Goal: Task Accomplishment & Management: Manage account settings

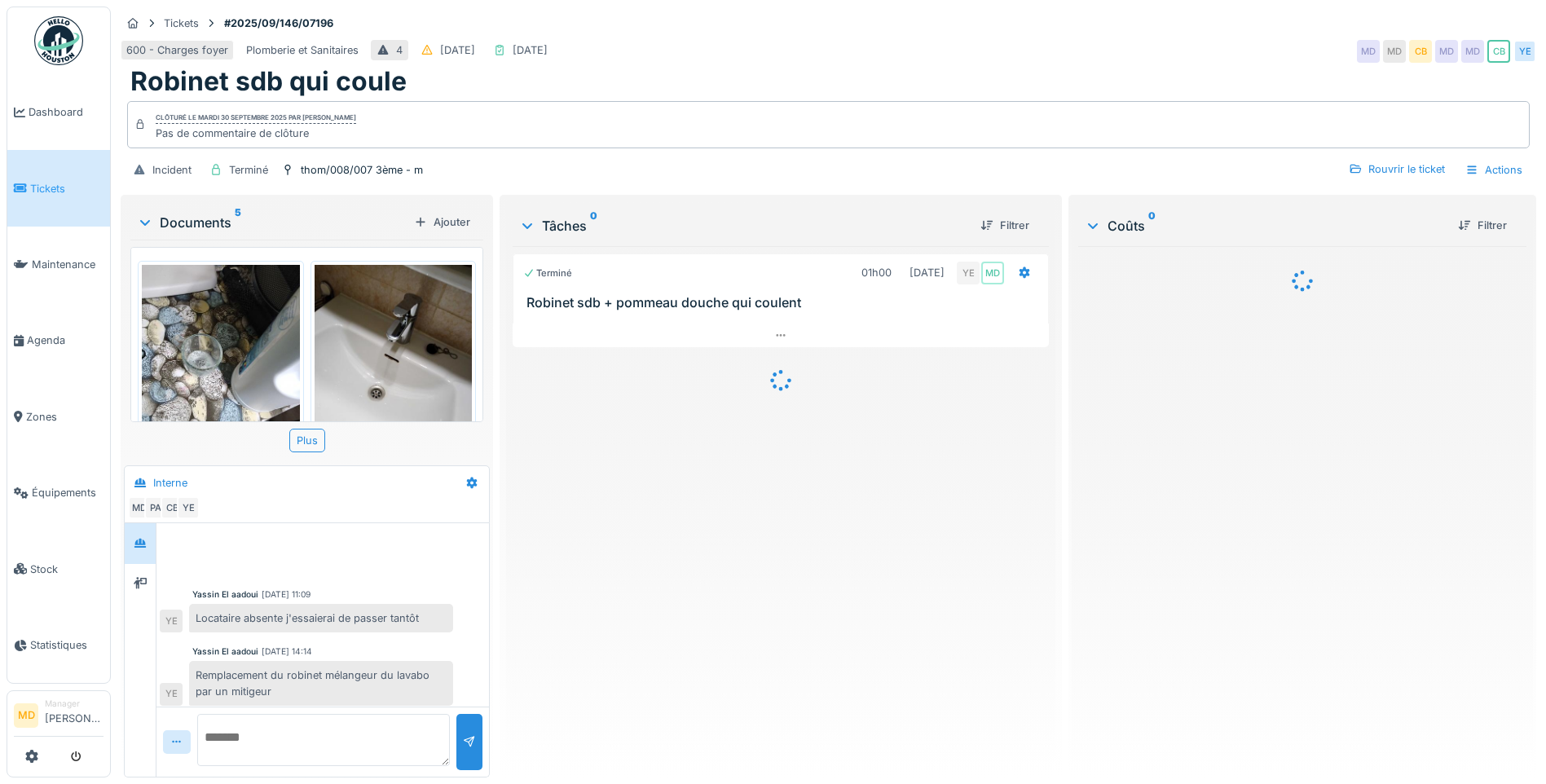
scroll to position [179, 0]
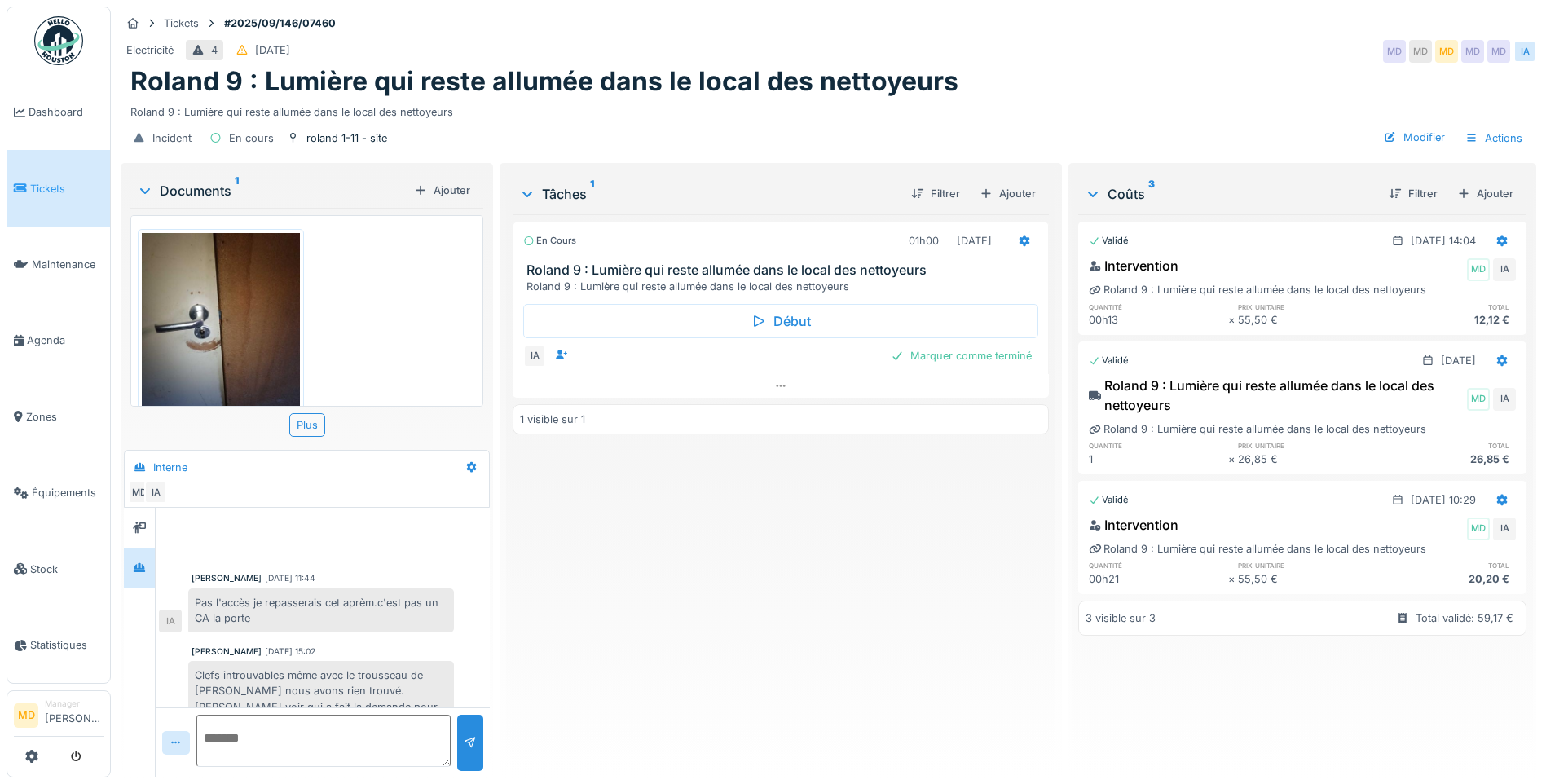
scroll to position [35, 0]
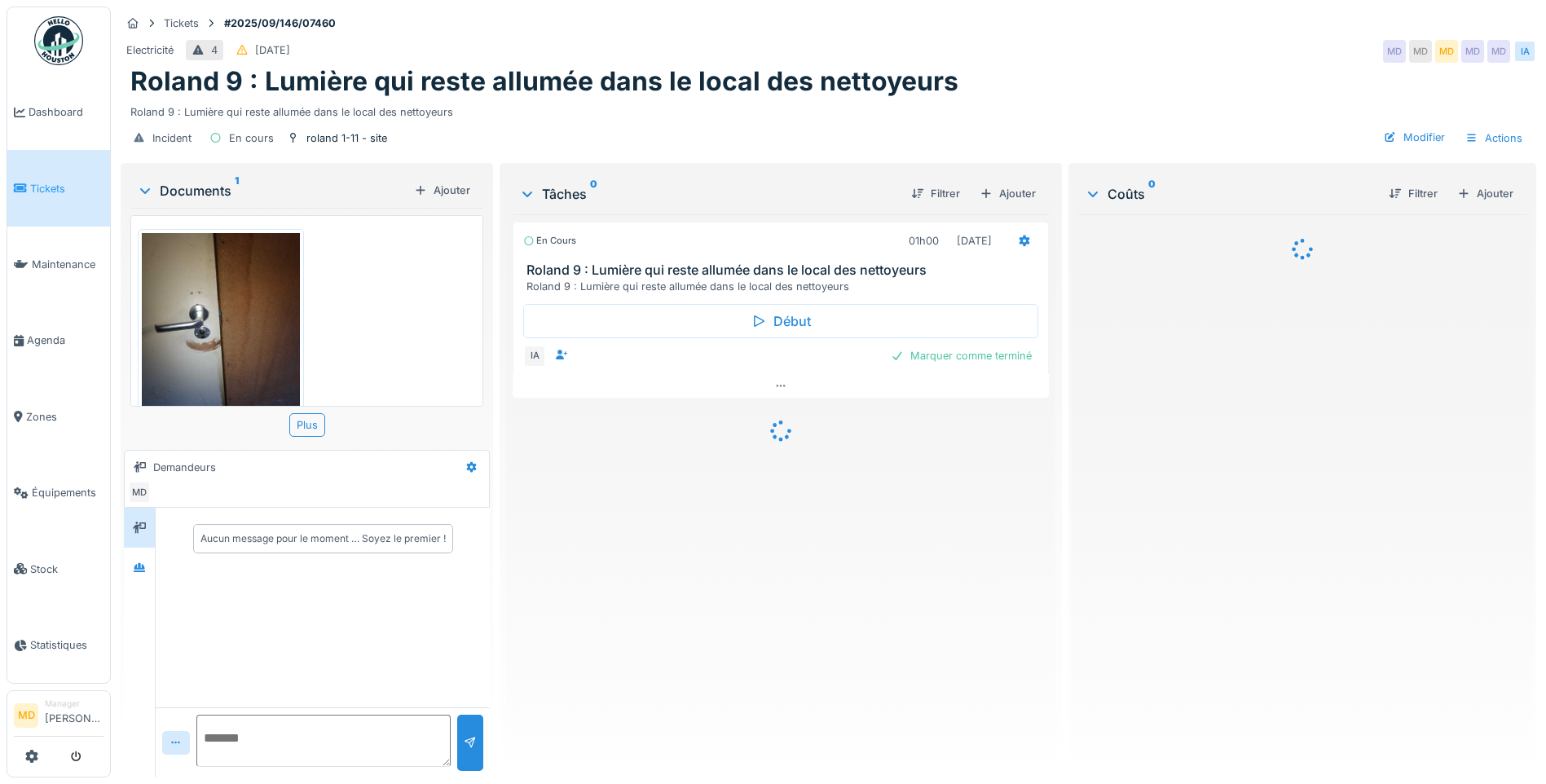
scroll to position [12, 0]
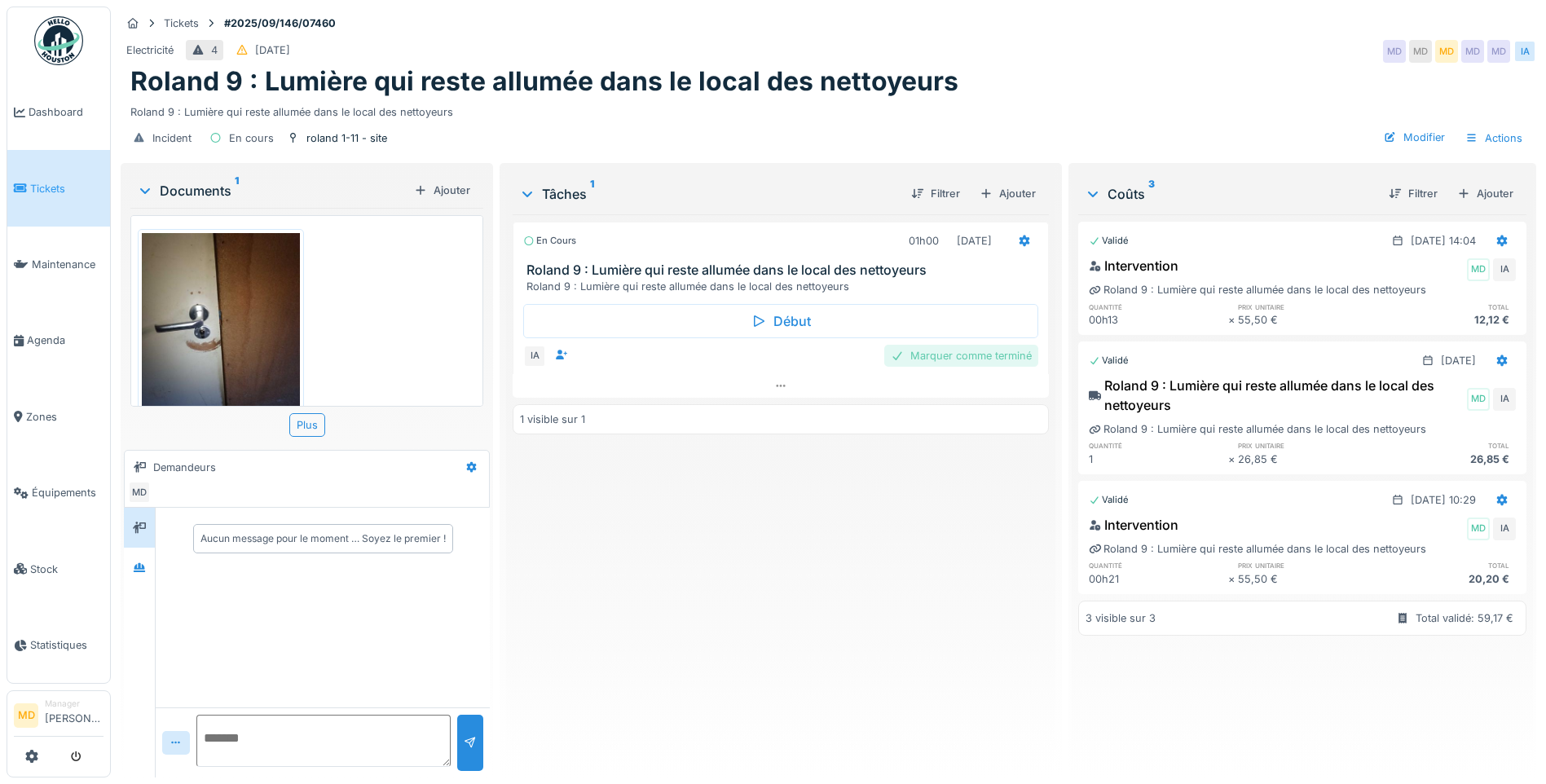
click at [968, 345] on div "Marquer comme terminé" at bounding box center [961, 355] width 154 height 22
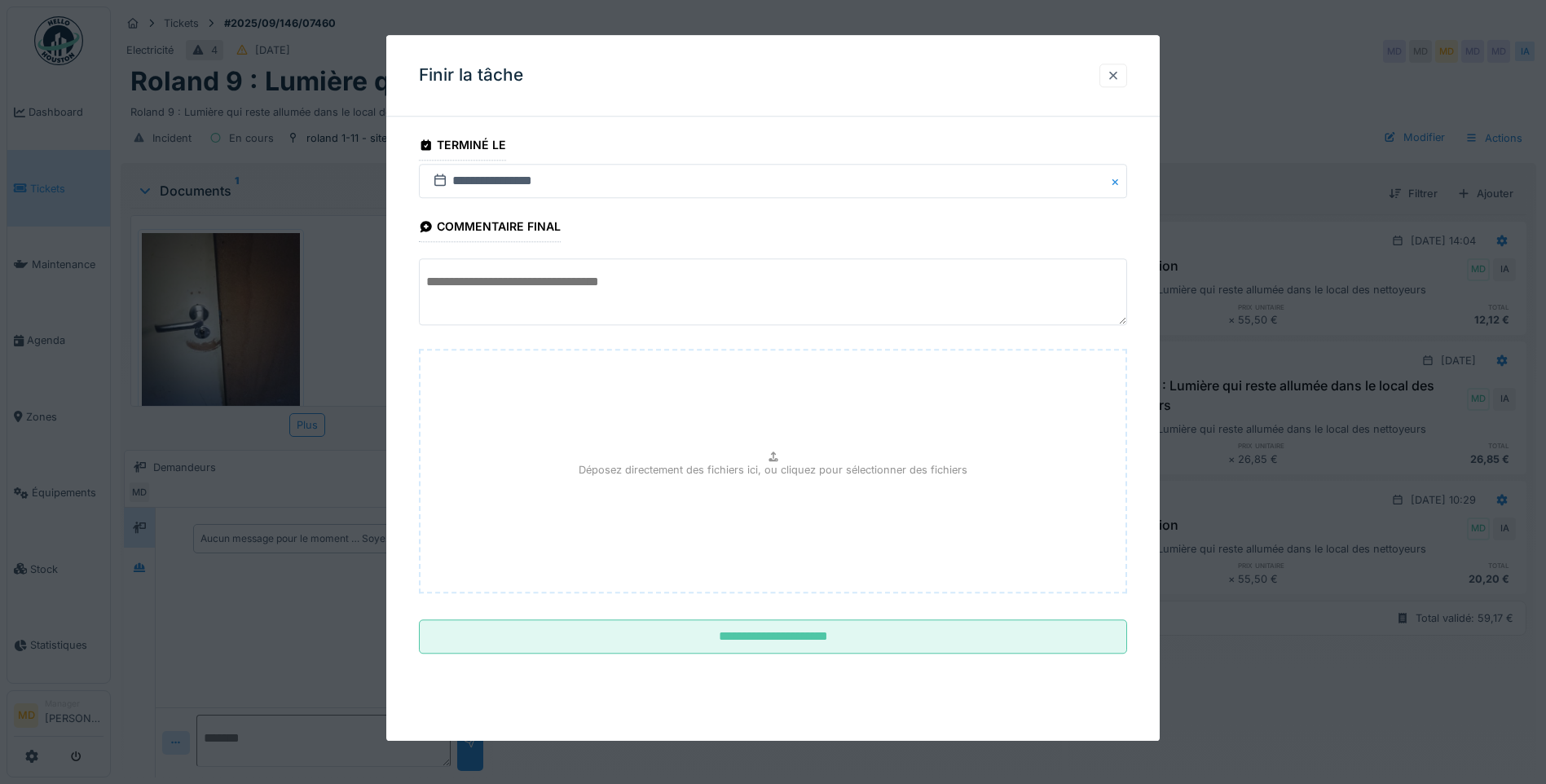
click at [1114, 76] on div at bounding box center [1112, 75] width 13 height 16
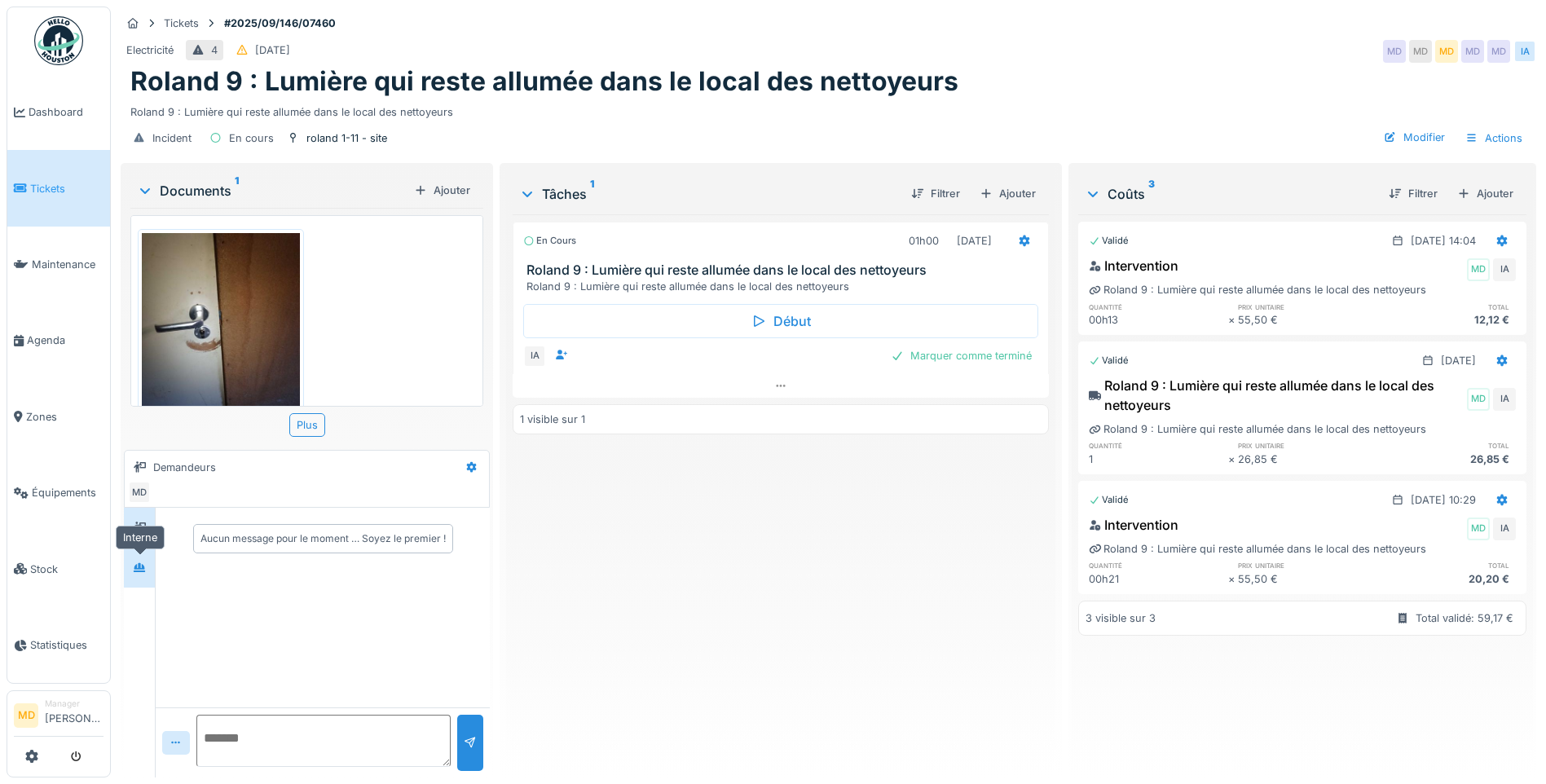
click at [151, 557] on div at bounding box center [139, 567] width 24 height 21
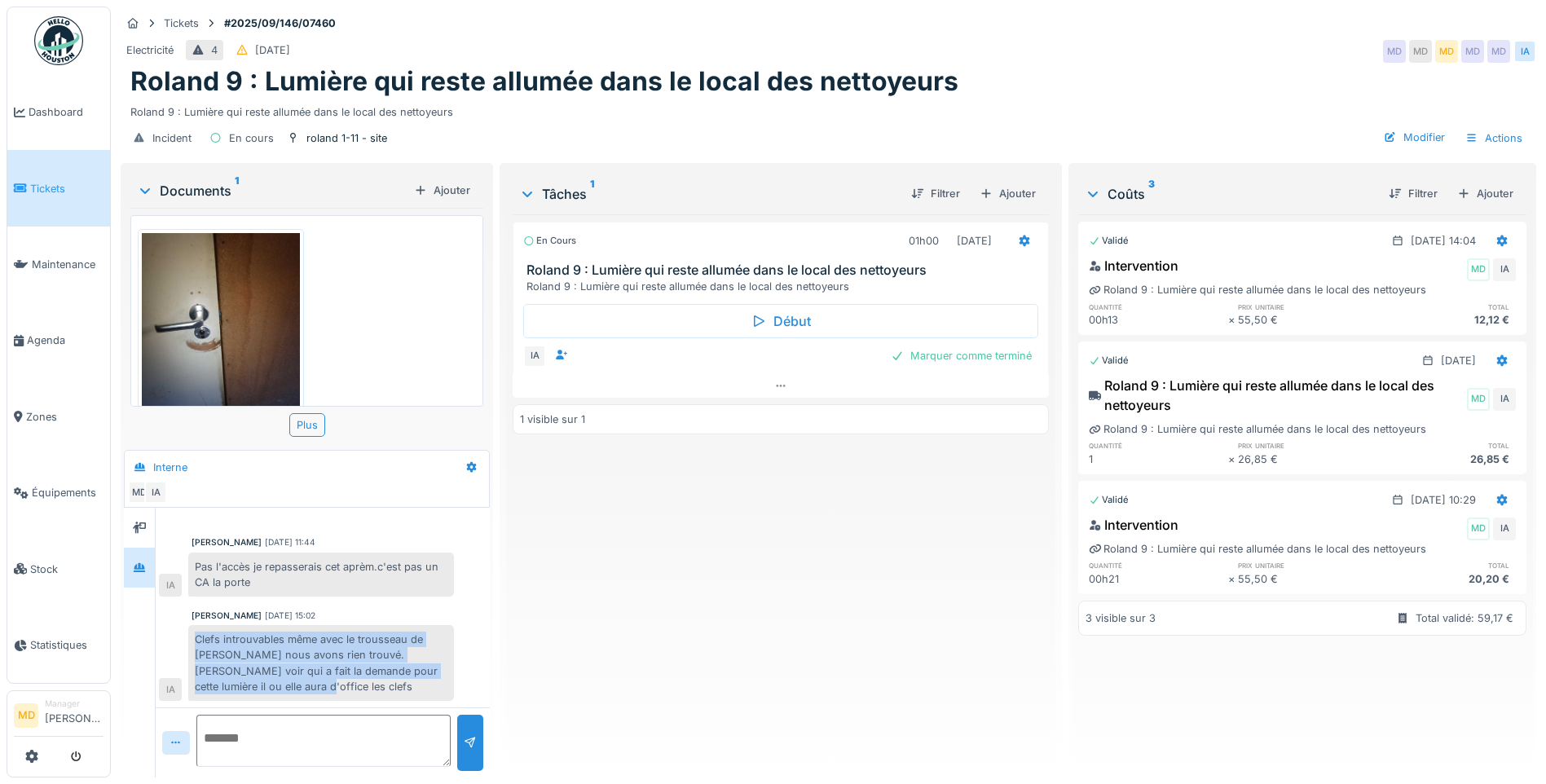
drag, startPoint x: 211, startPoint y: 624, endPoint x: 365, endPoint y: 673, distance: 161.6
click at [365, 673] on div "Clefs introuvables même avec le trousseau de Jamal nous avons rien trouvé.Faut …" at bounding box center [321, 663] width 266 height 76
copy div "Clefs introuvables même avec le trousseau de Jamal nous avons rien trouvé.Faut …"
click at [956, 345] on div "Marquer comme terminé" at bounding box center [961, 355] width 154 height 22
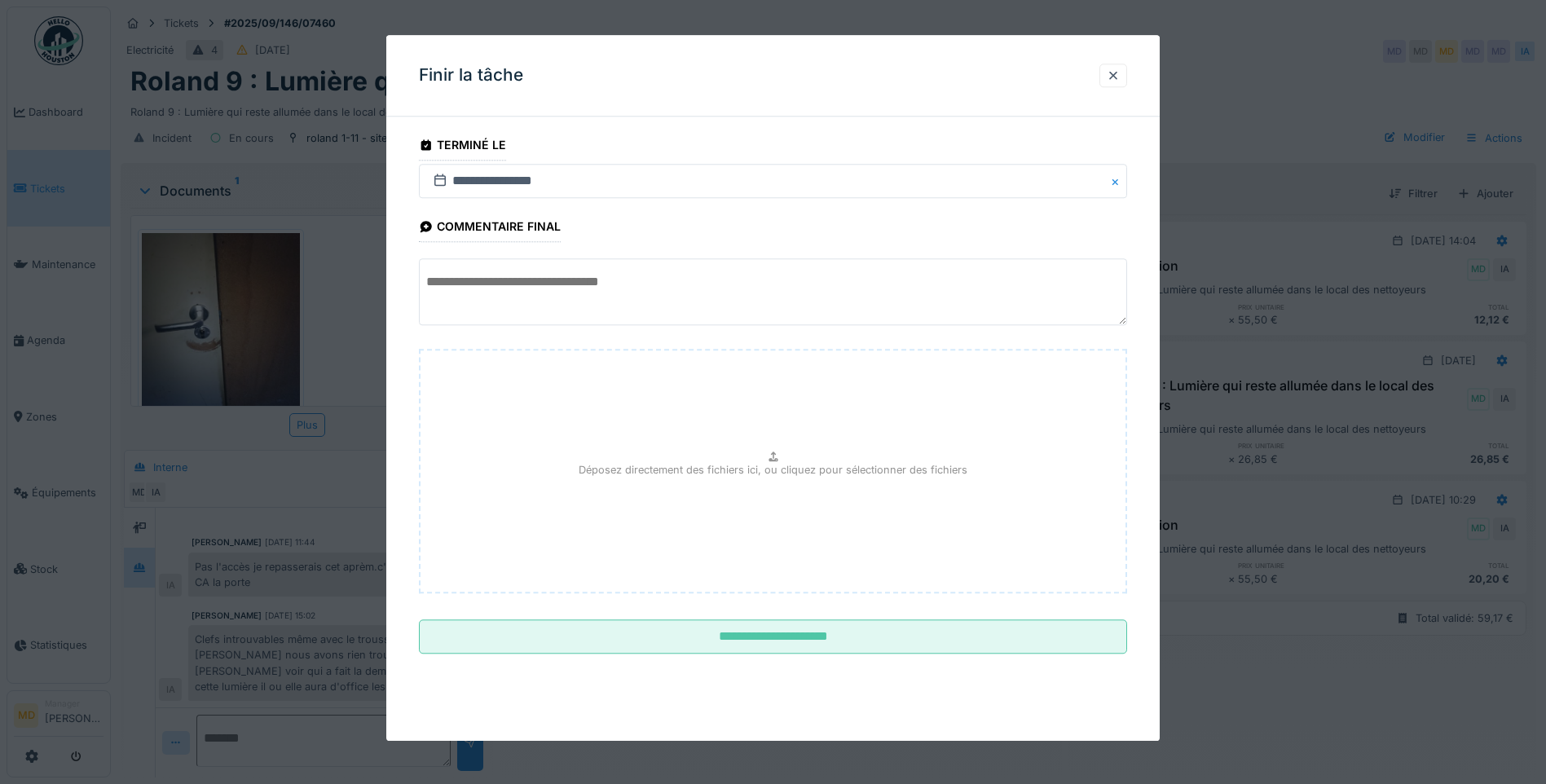
click at [563, 304] on textarea at bounding box center [773, 292] width 708 height 66
paste textarea "**********"
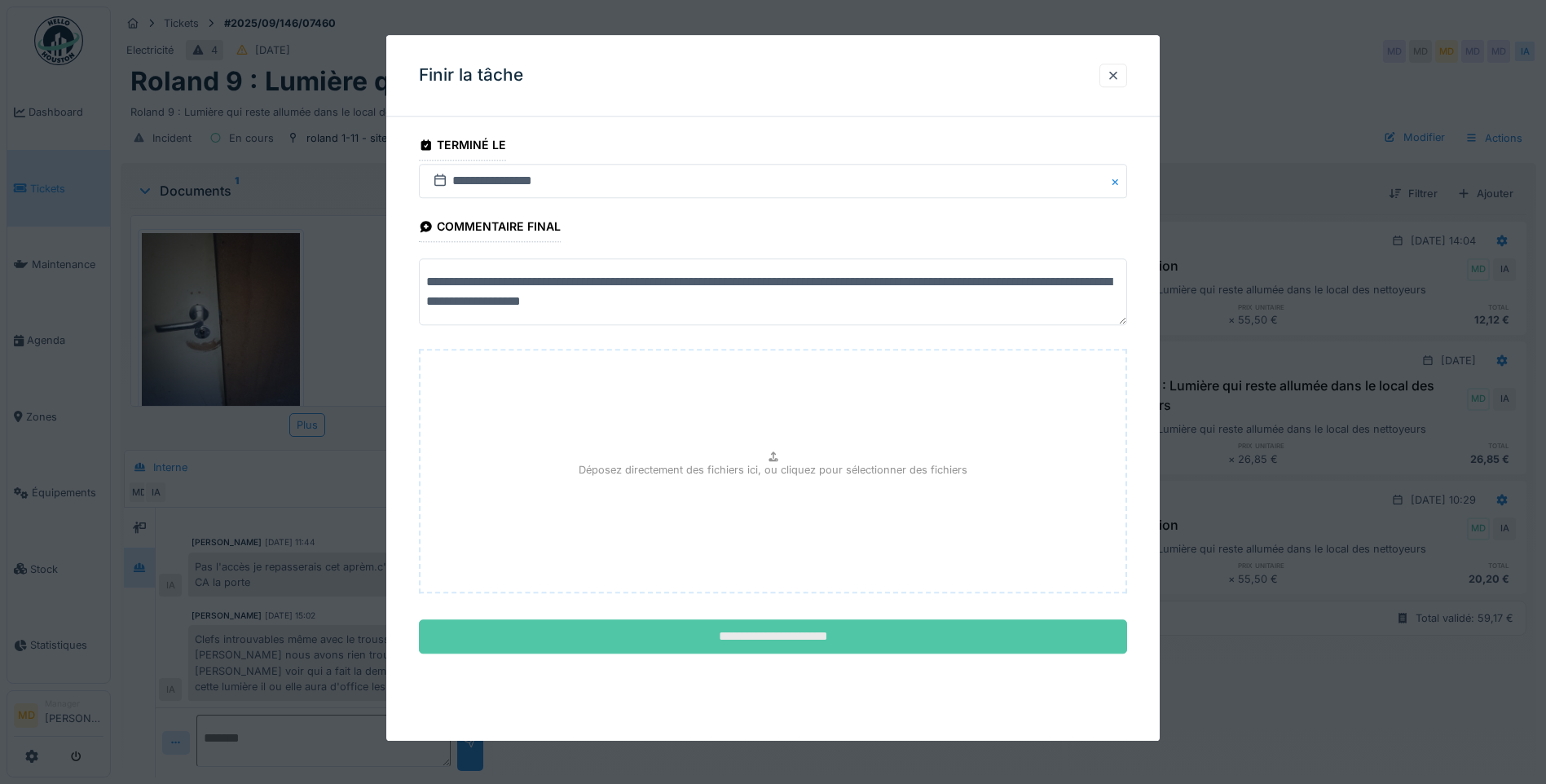
type textarea "**********"
click at [735, 633] on input "**********" at bounding box center [773, 637] width 708 height 35
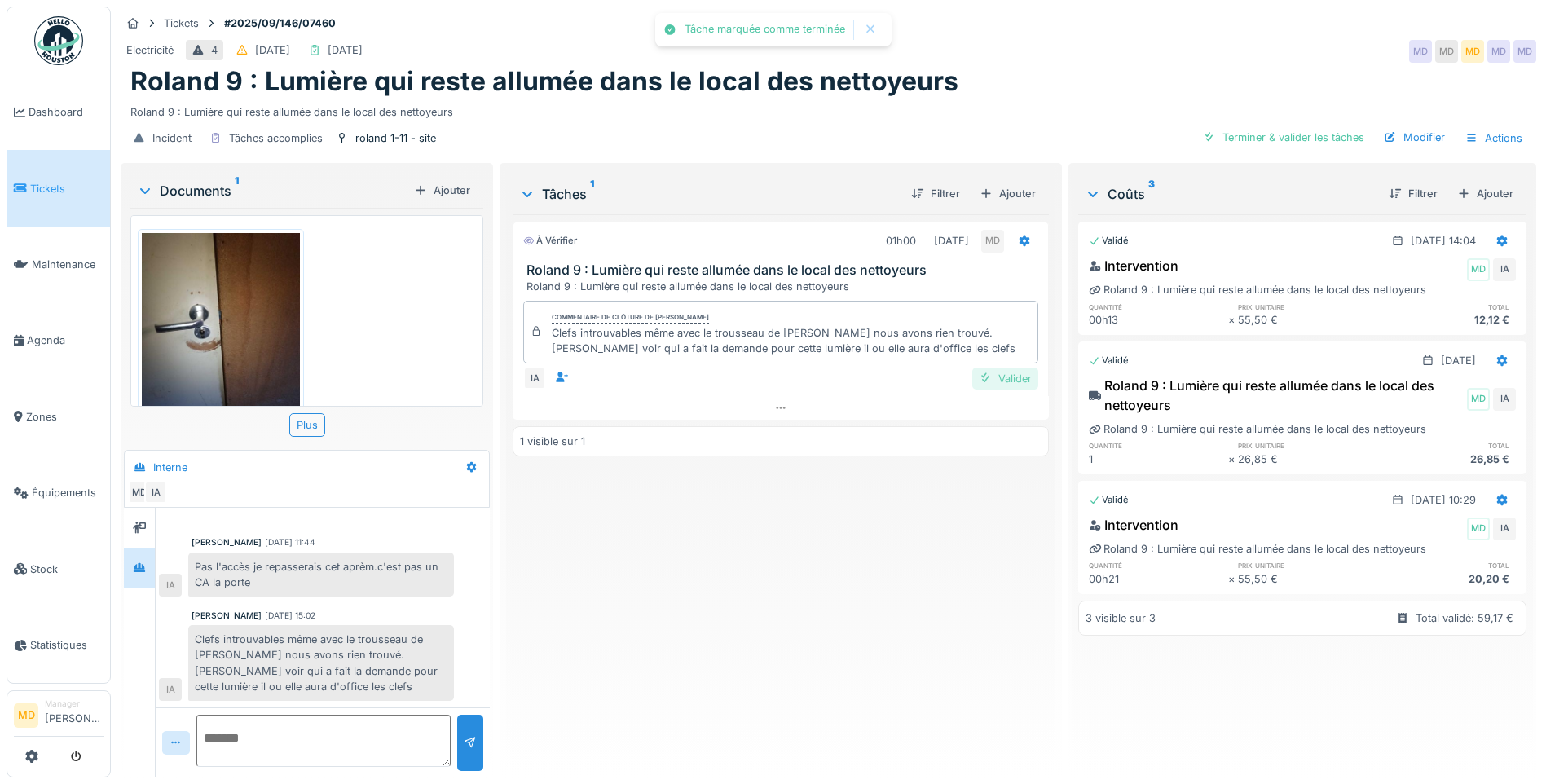
click at [994, 368] on div "Valider" at bounding box center [1005, 377] width 66 height 22
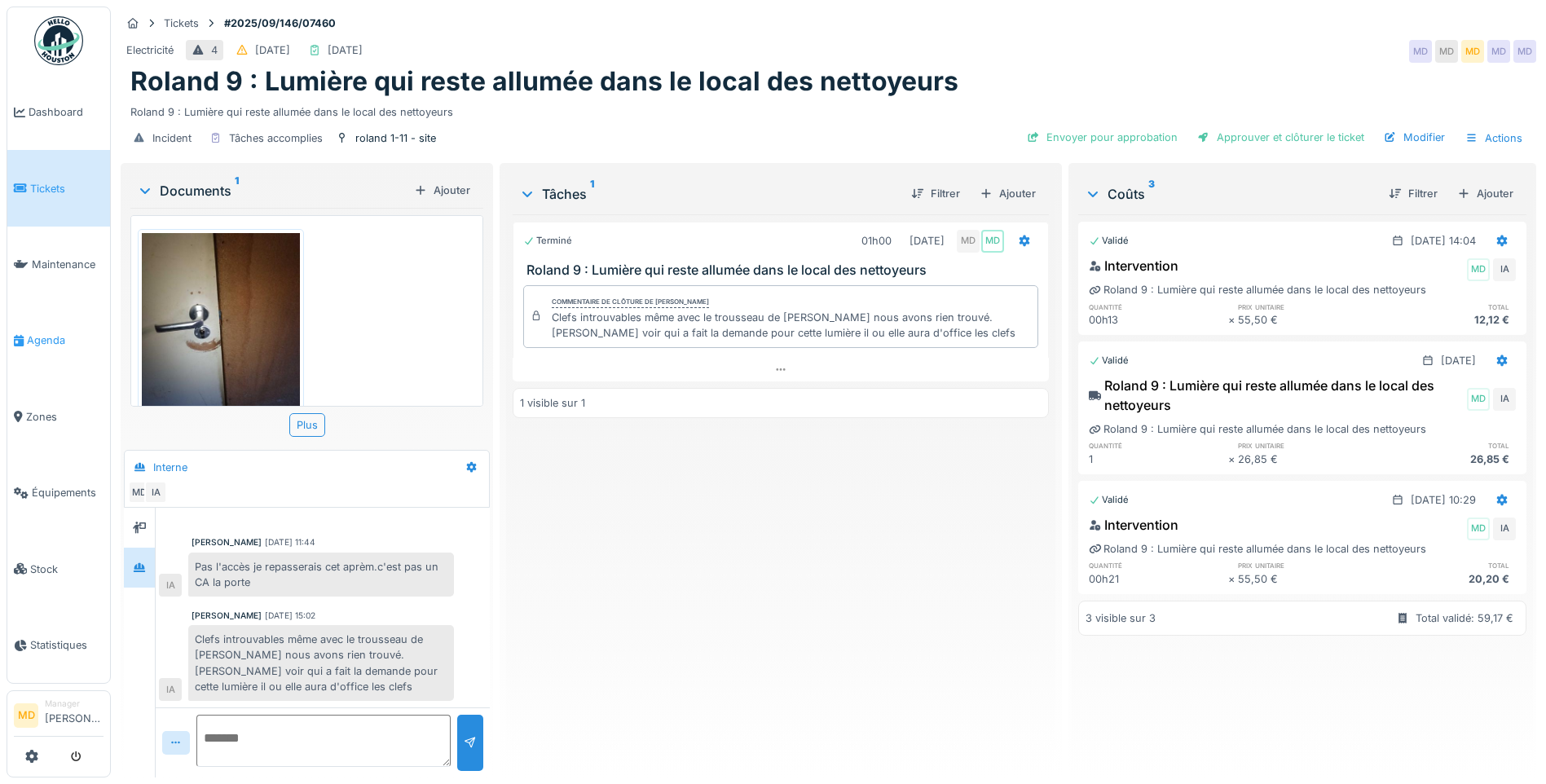
click at [42, 333] on span "Agenda" at bounding box center [65, 340] width 77 height 16
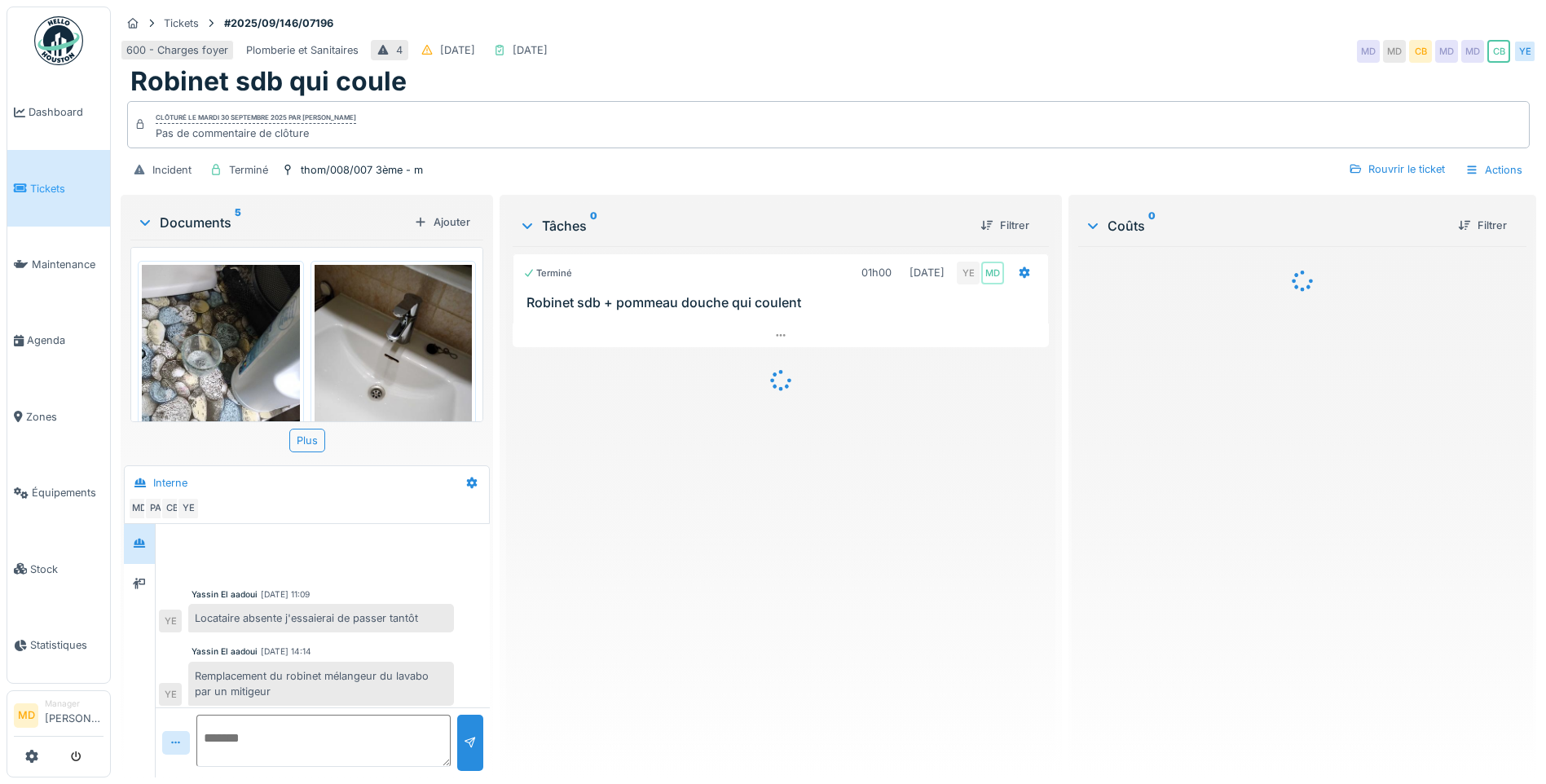
scroll to position [179, 0]
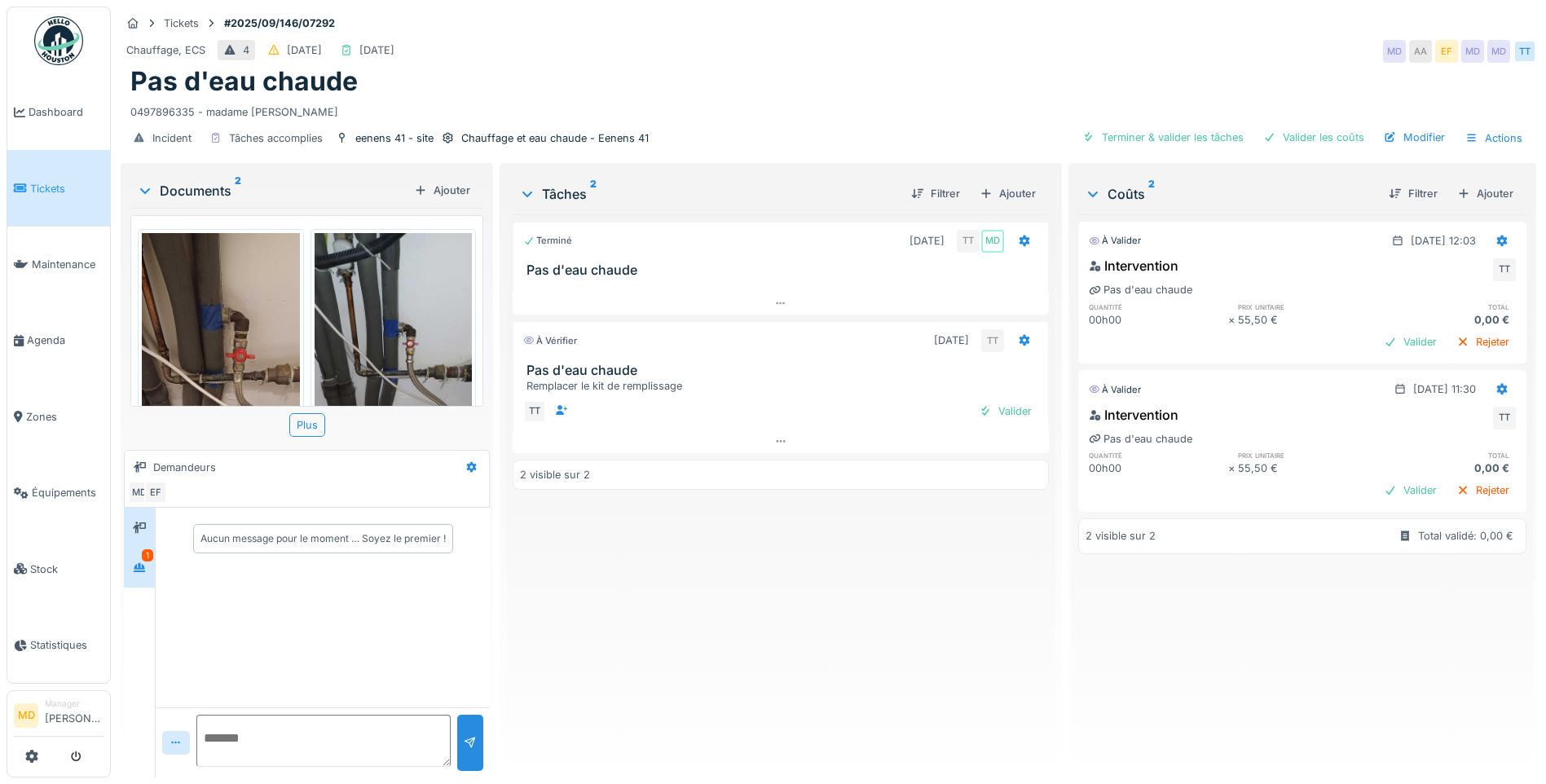
click at [146, 557] on div "1" at bounding box center [147, 555] width 11 height 12
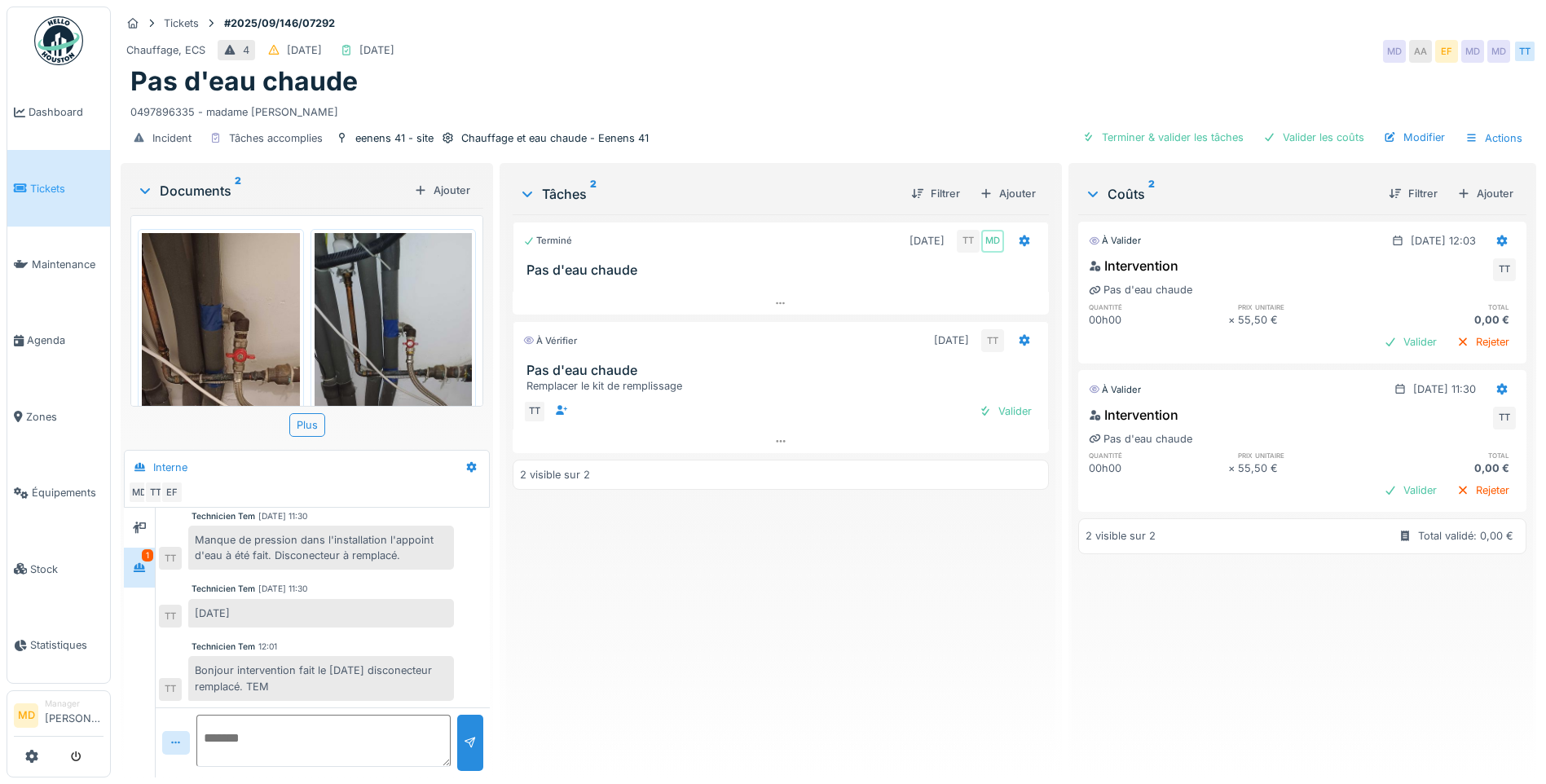
scroll to position [12, 0]
click at [1002, 400] on div "Valider" at bounding box center [1005, 410] width 66 height 22
click at [288, 720] on textarea at bounding box center [323, 740] width 254 height 52
type textarea "*"
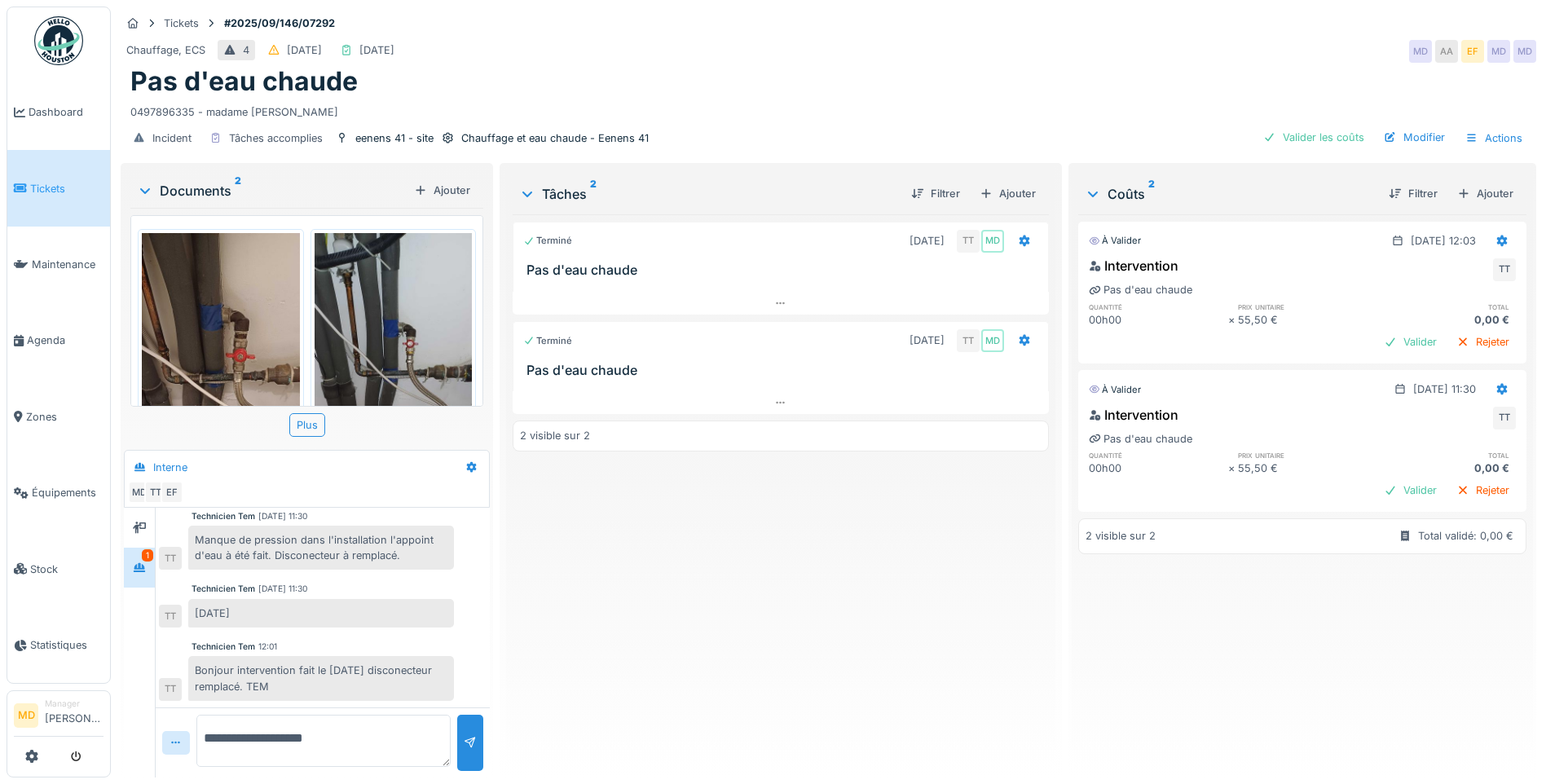
type textarea "**********"
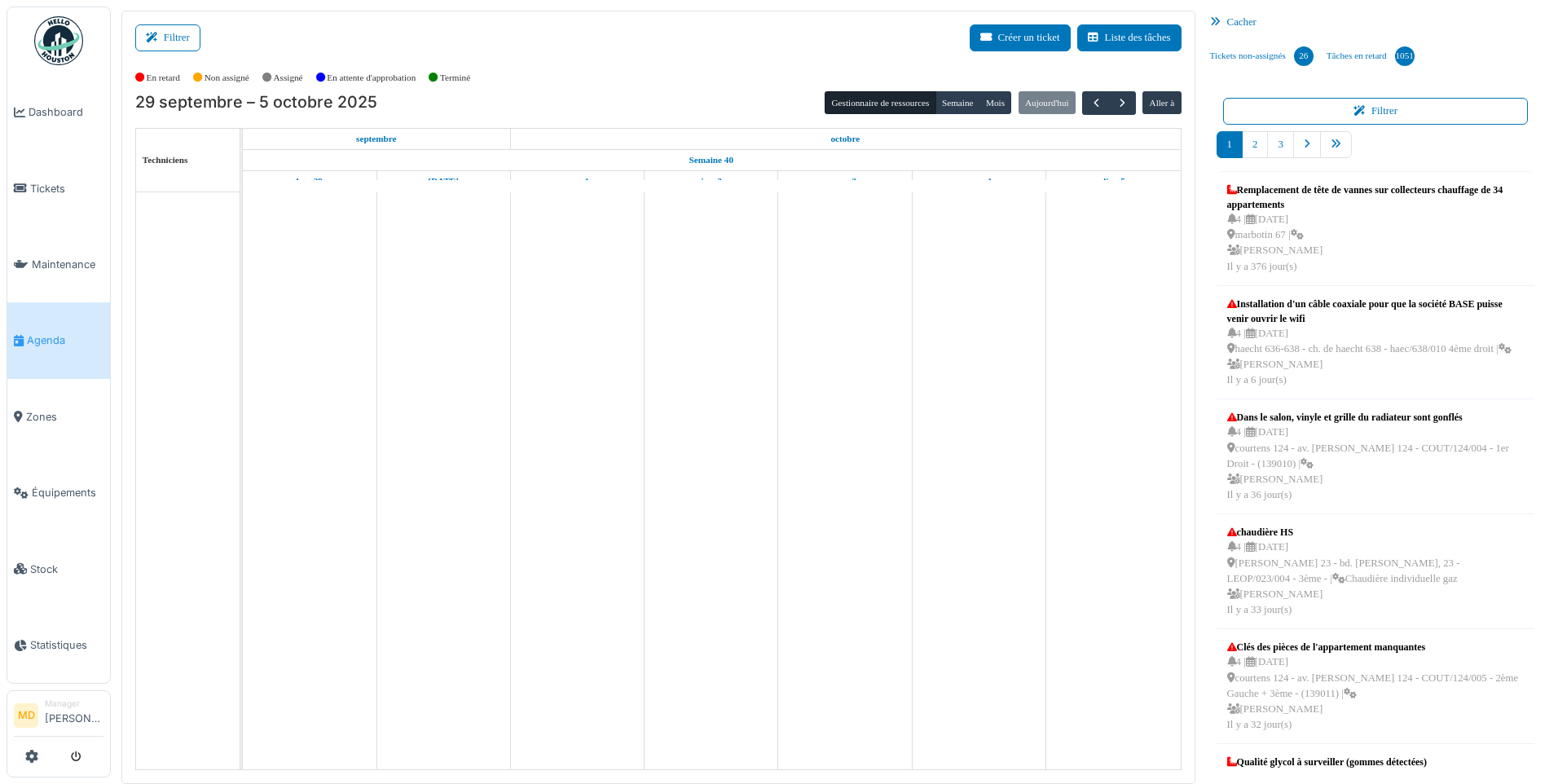
drag, startPoint x: 186, startPoint y: 30, endPoint x: 226, endPoint y: 35, distance: 40.3
click at [186, 30] on button "Filtrer" at bounding box center [168, 37] width 65 height 27
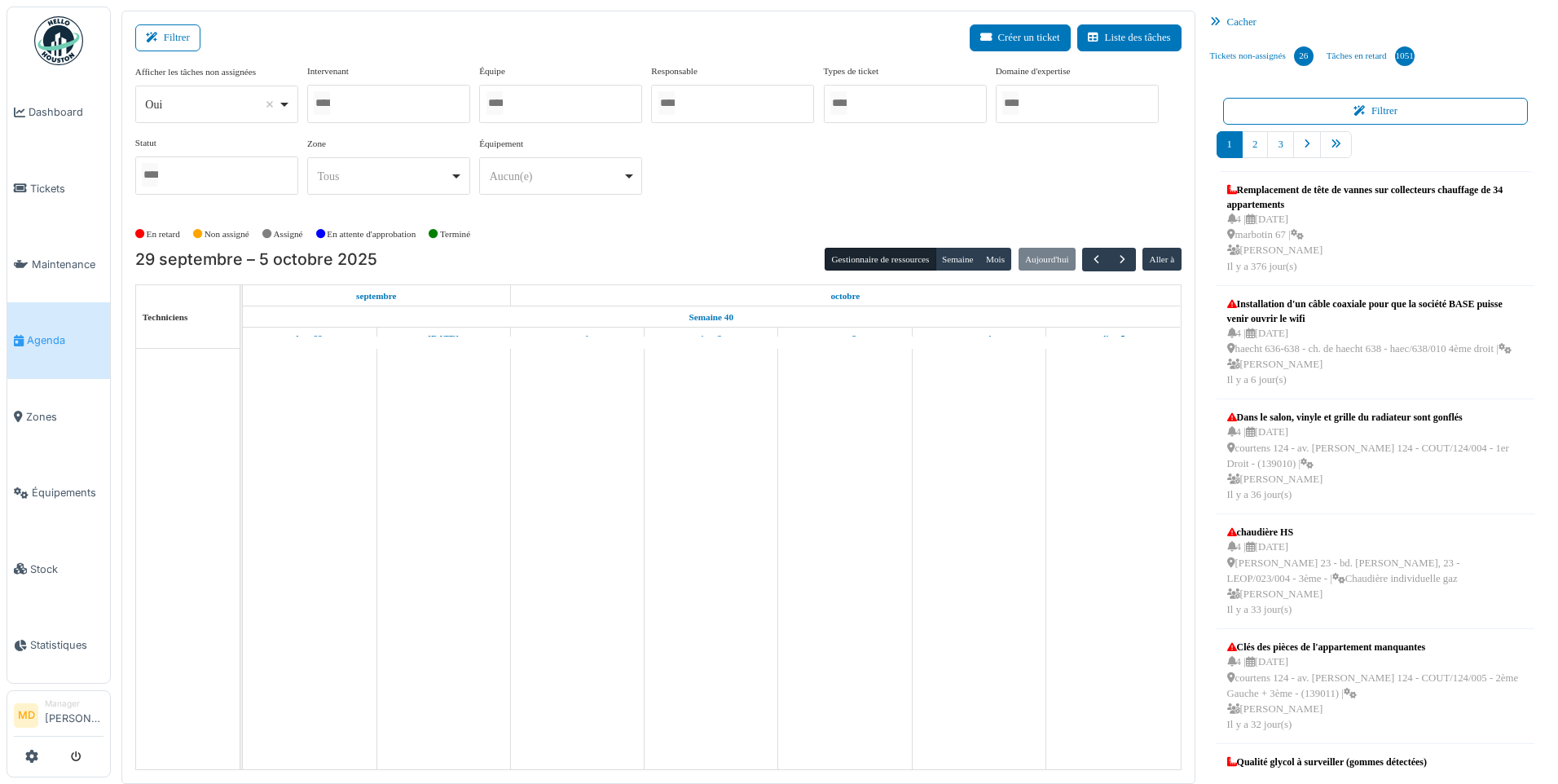
click at [358, 98] on div at bounding box center [389, 104] width 163 height 38
type input "*****"
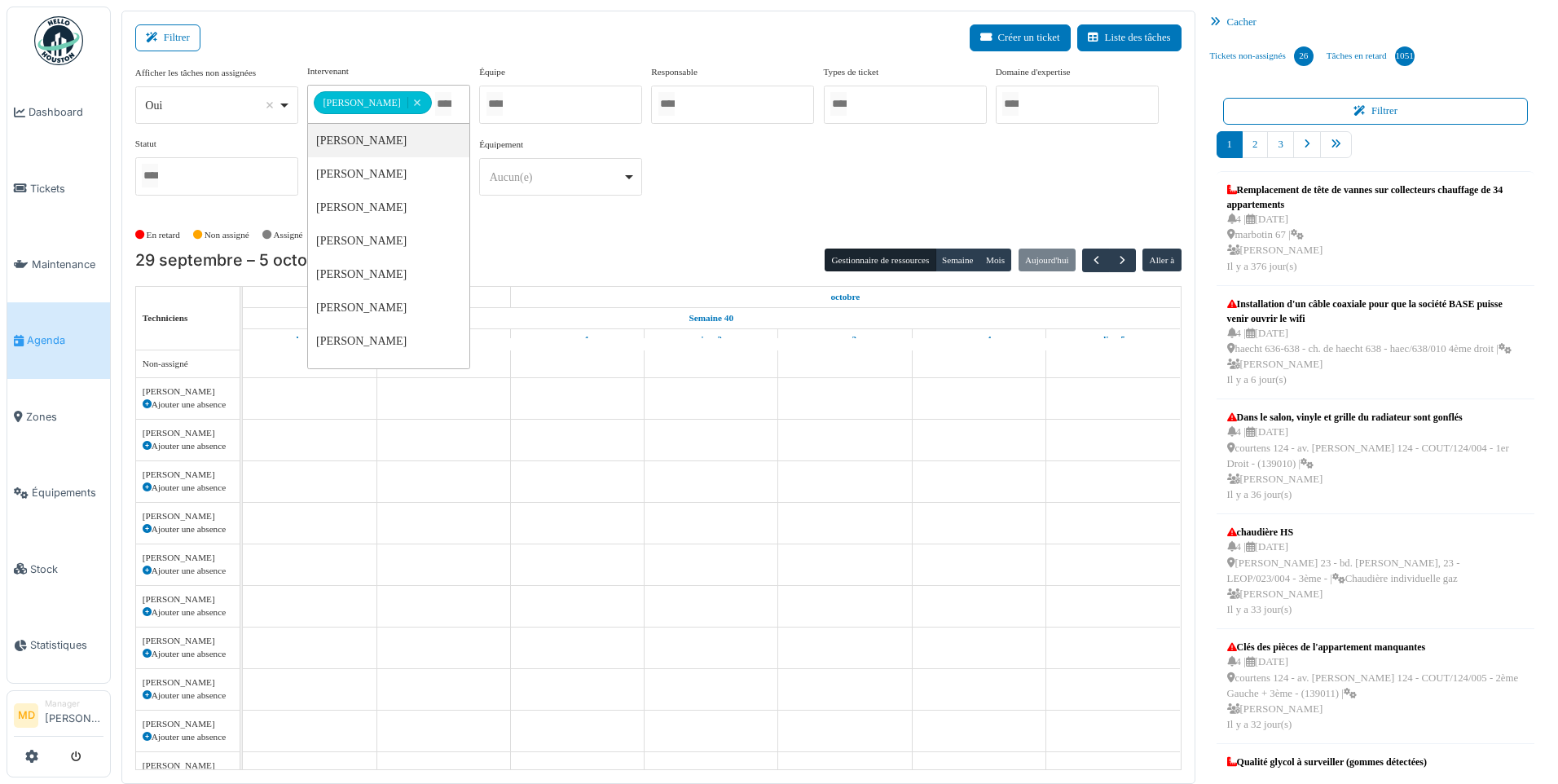
click at [1075, 180] on div "**********" at bounding box center [658, 136] width 1046 height 144
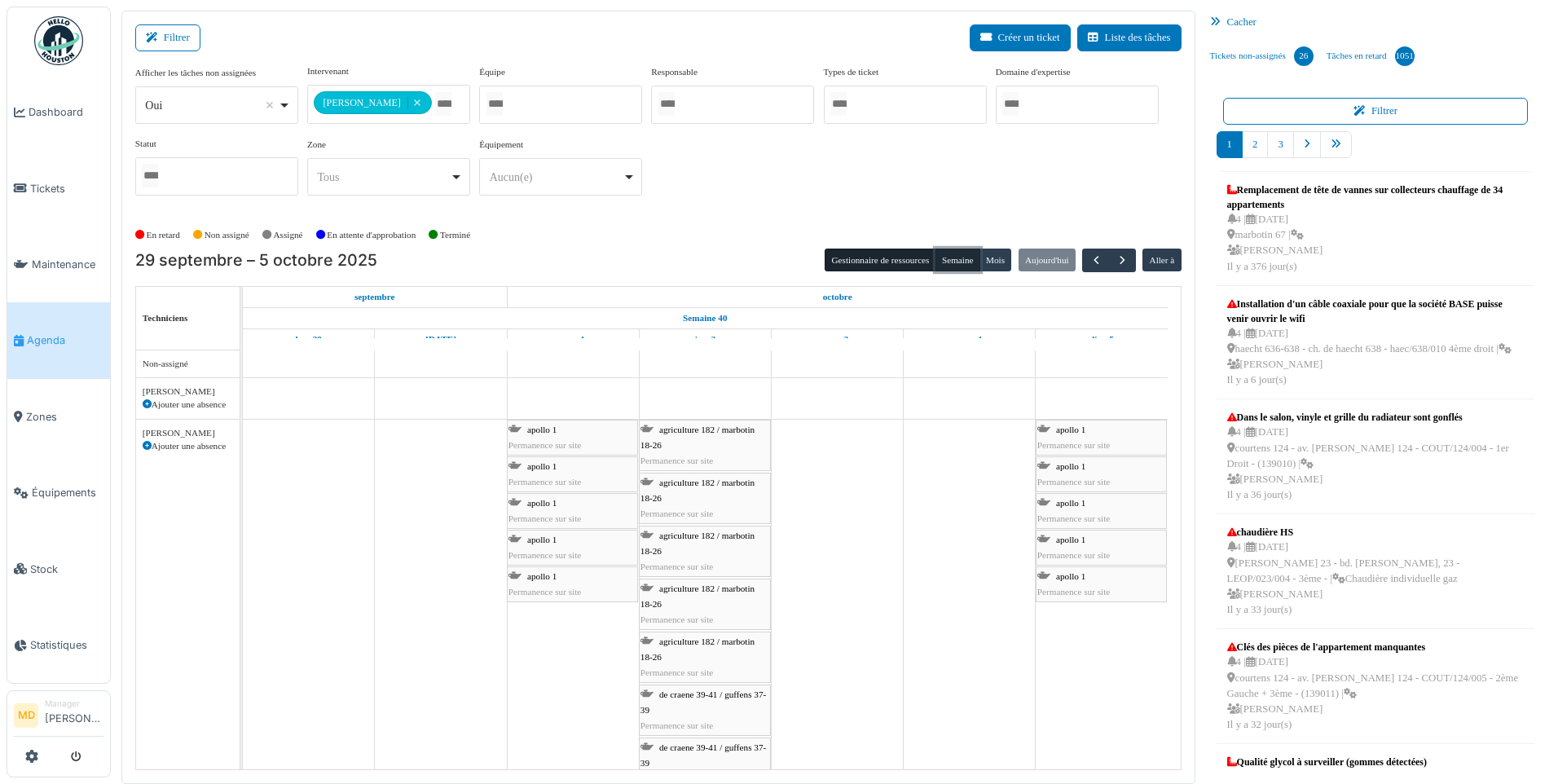
click at [953, 260] on button "Semaine" at bounding box center [958, 260] width 45 height 22
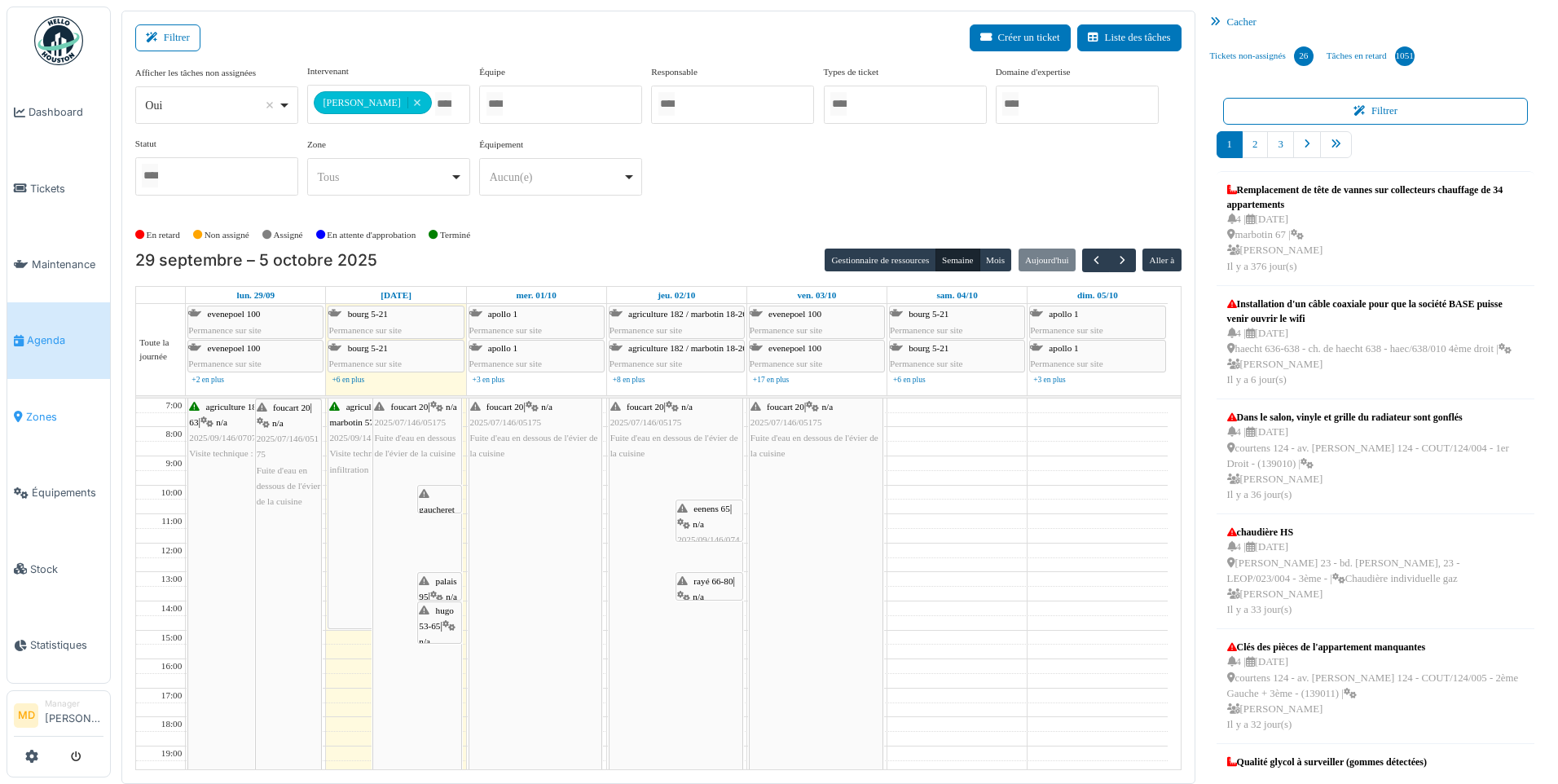
click at [35, 409] on span "Zones" at bounding box center [65, 417] width 78 height 16
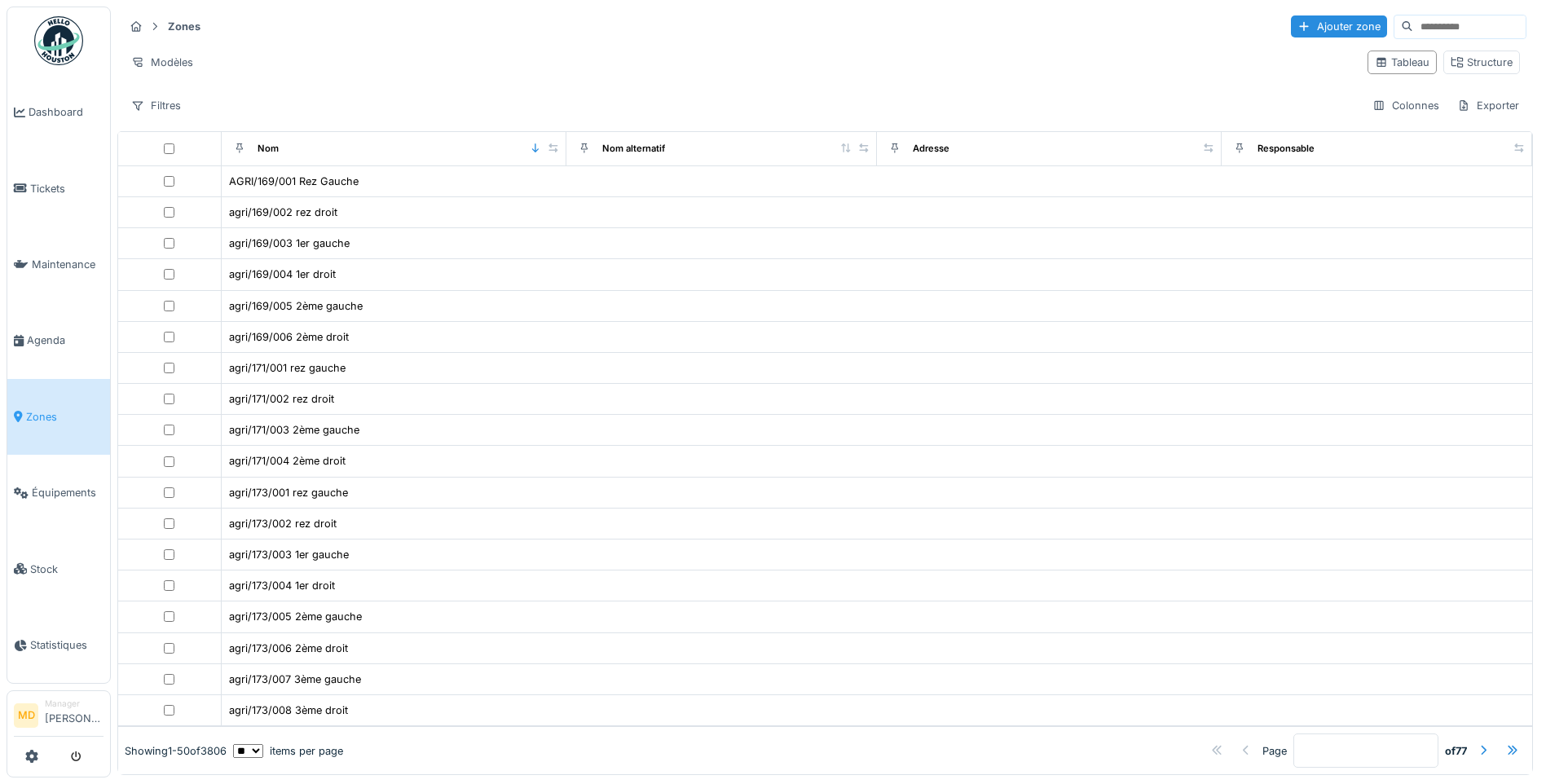
click at [1413, 26] on input at bounding box center [1469, 27] width 112 height 22
paste input "**********"
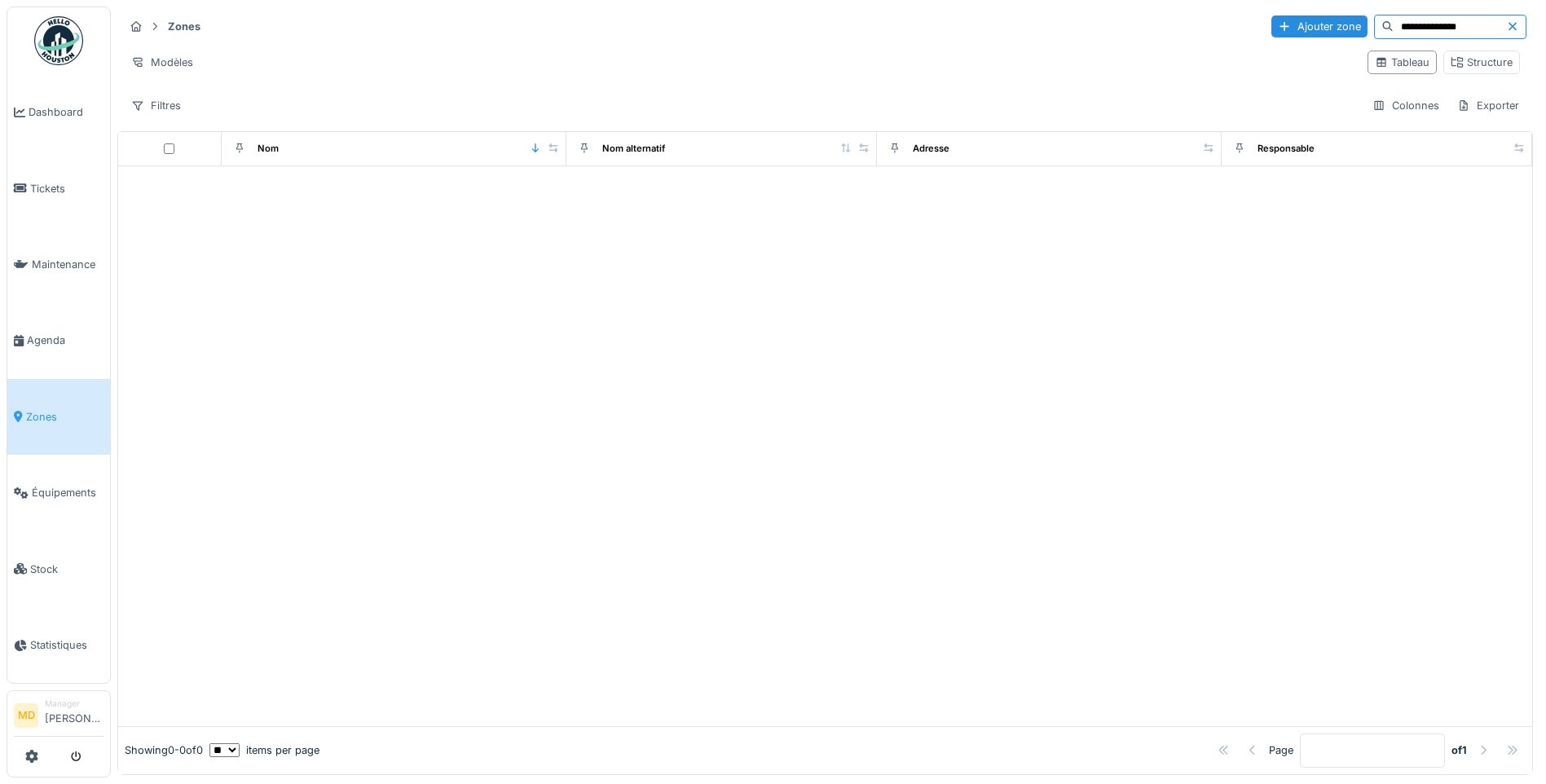
click at [1393, 22] on input "**********" at bounding box center [1449, 27] width 112 height 22
click at [1412, 26] on input "**********" at bounding box center [1449, 27] width 112 height 22
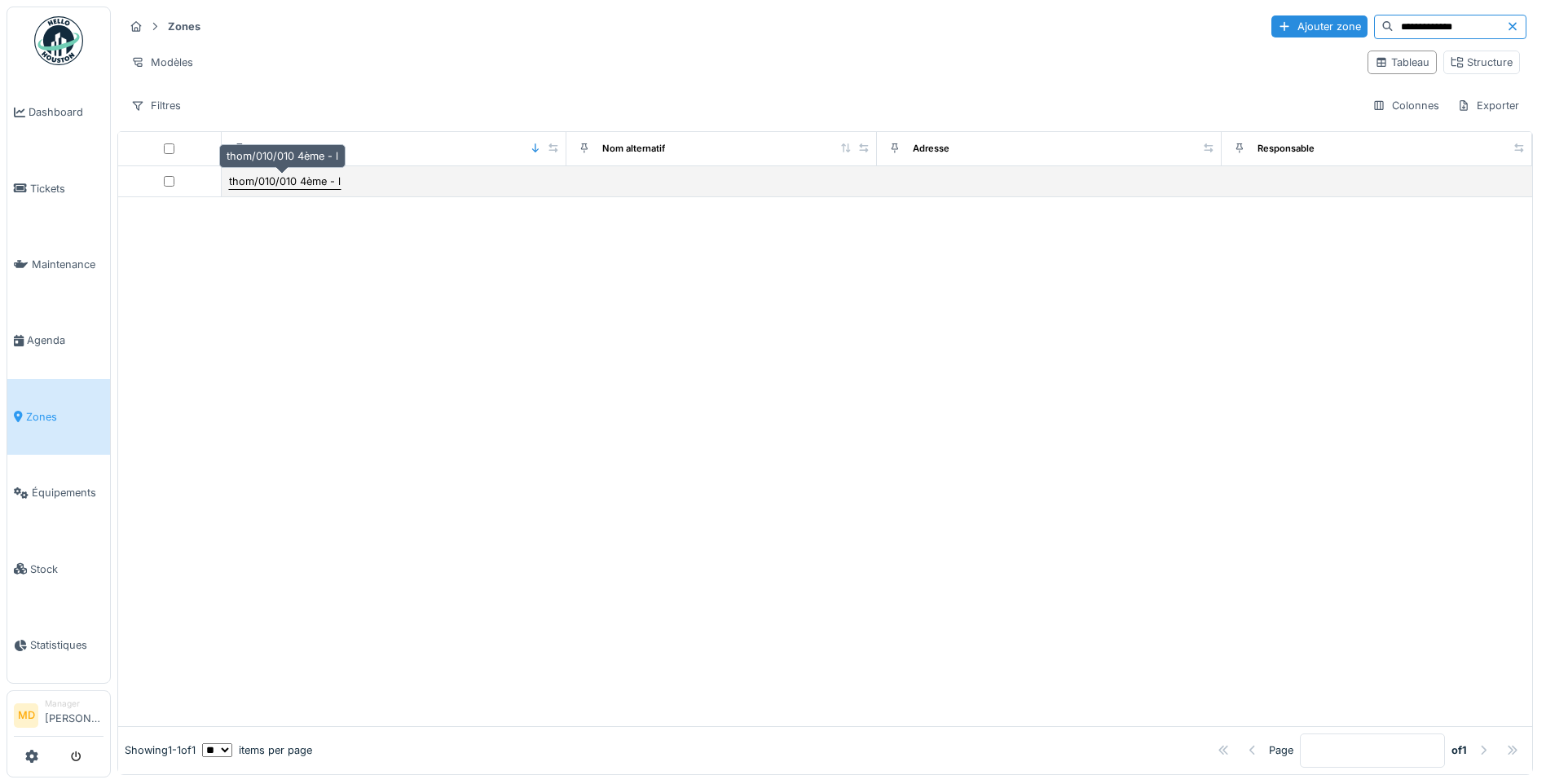
type input "**********"
click at [276, 183] on div "thom/010/010 4ème - l" at bounding box center [284, 181] width 111 height 16
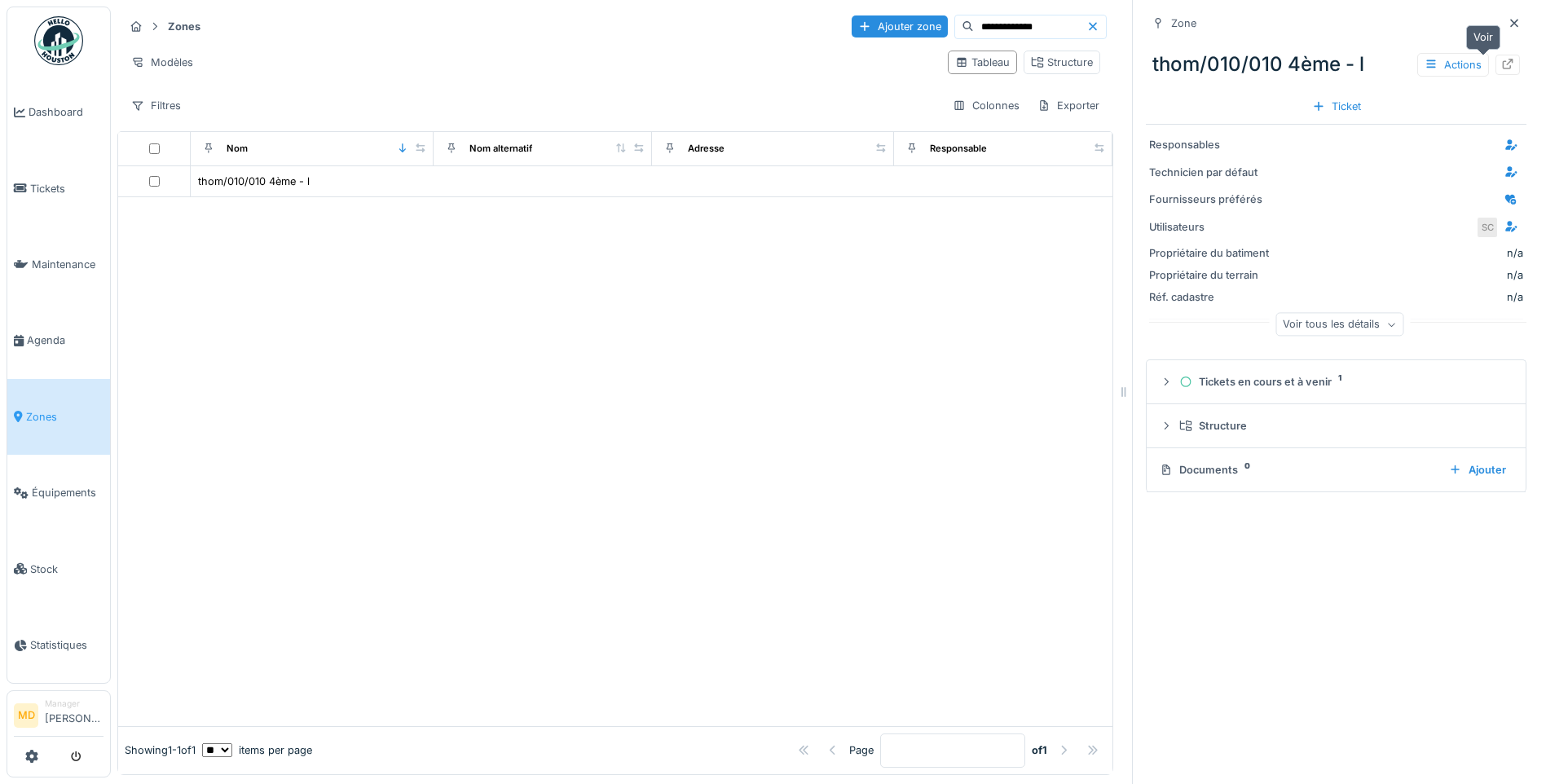
click at [1503, 69] on icon at bounding box center [1508, 64] width 10 height 10
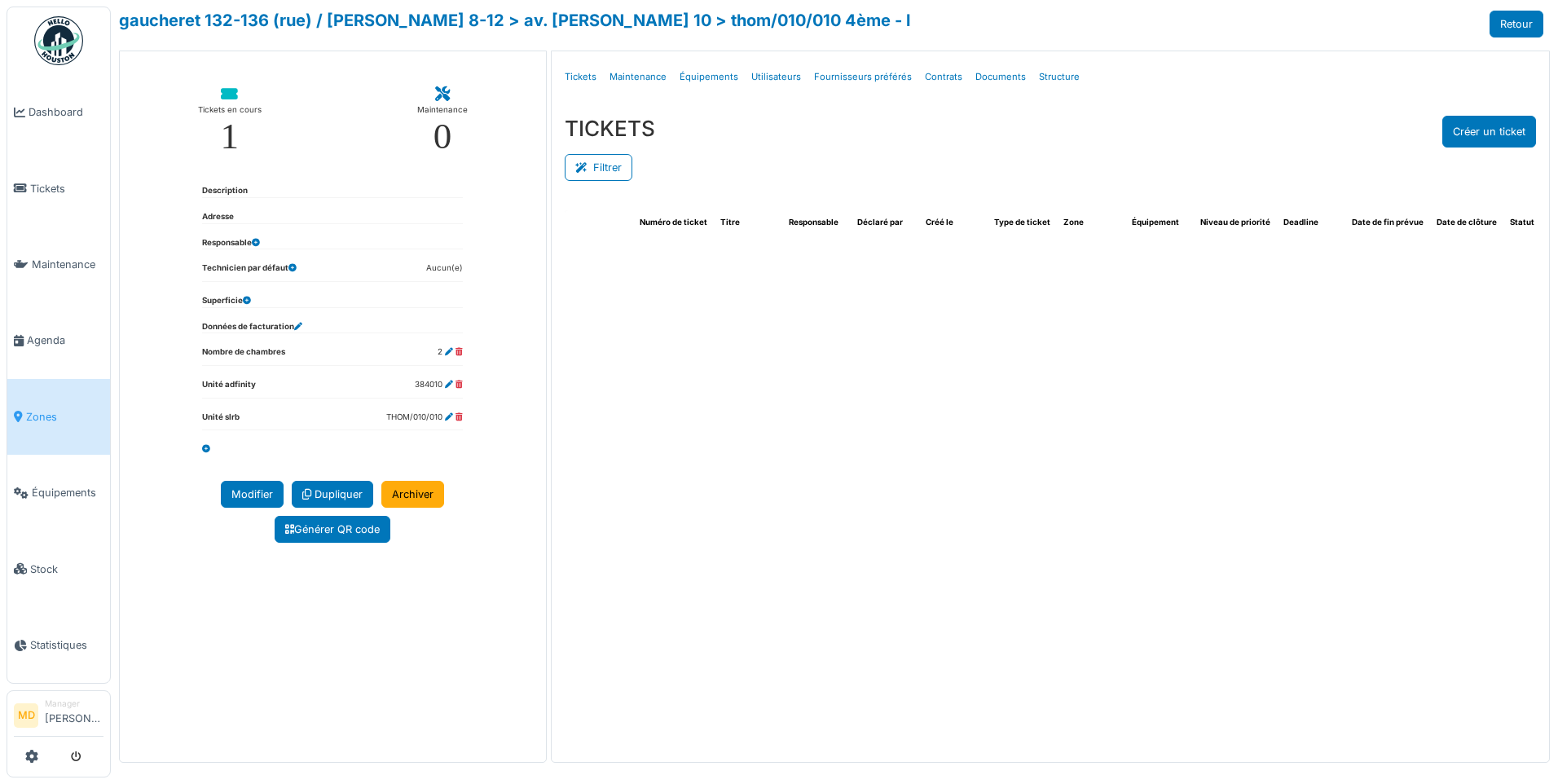
select select "***"
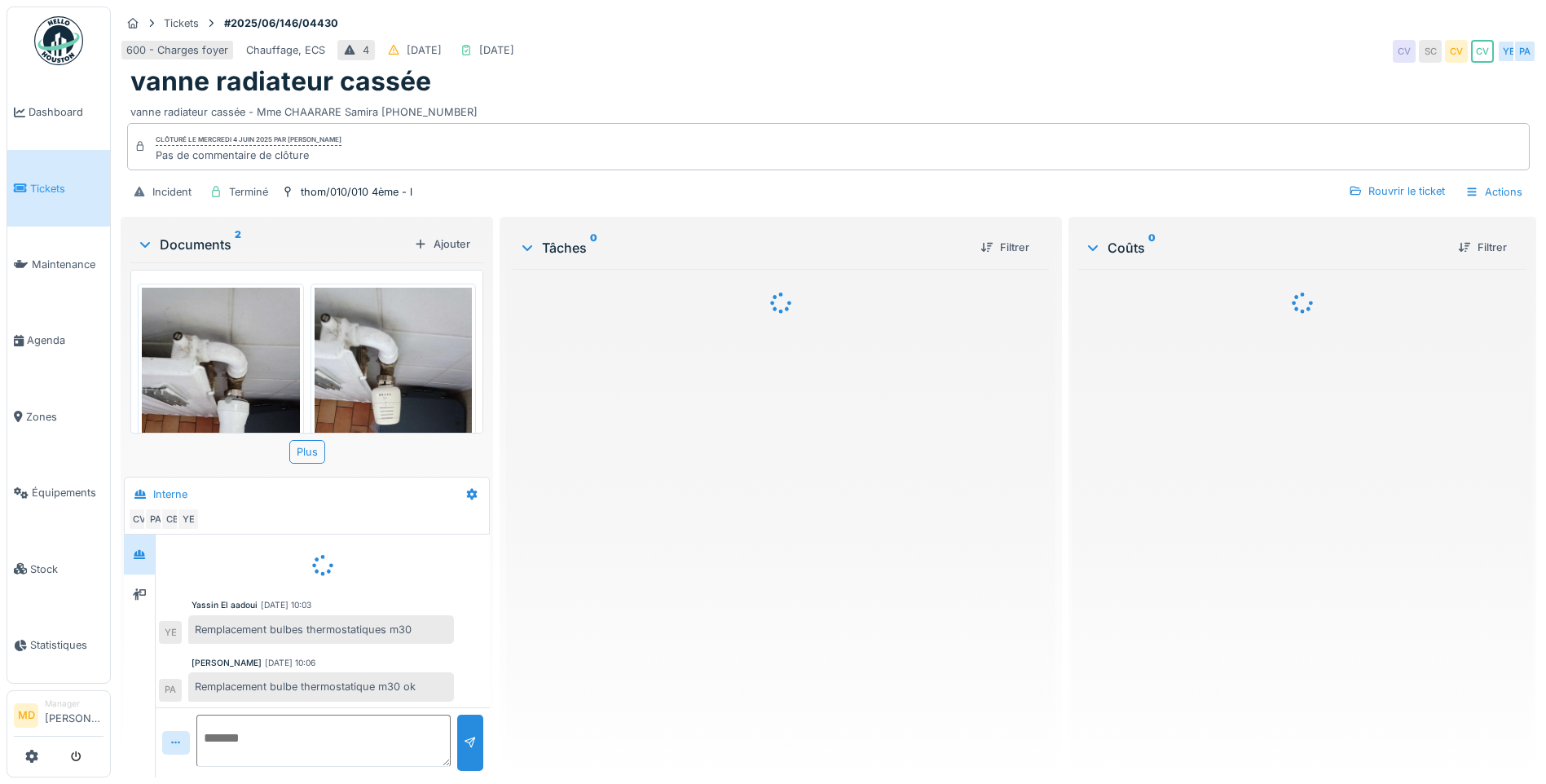
scroll to position [1, 0]
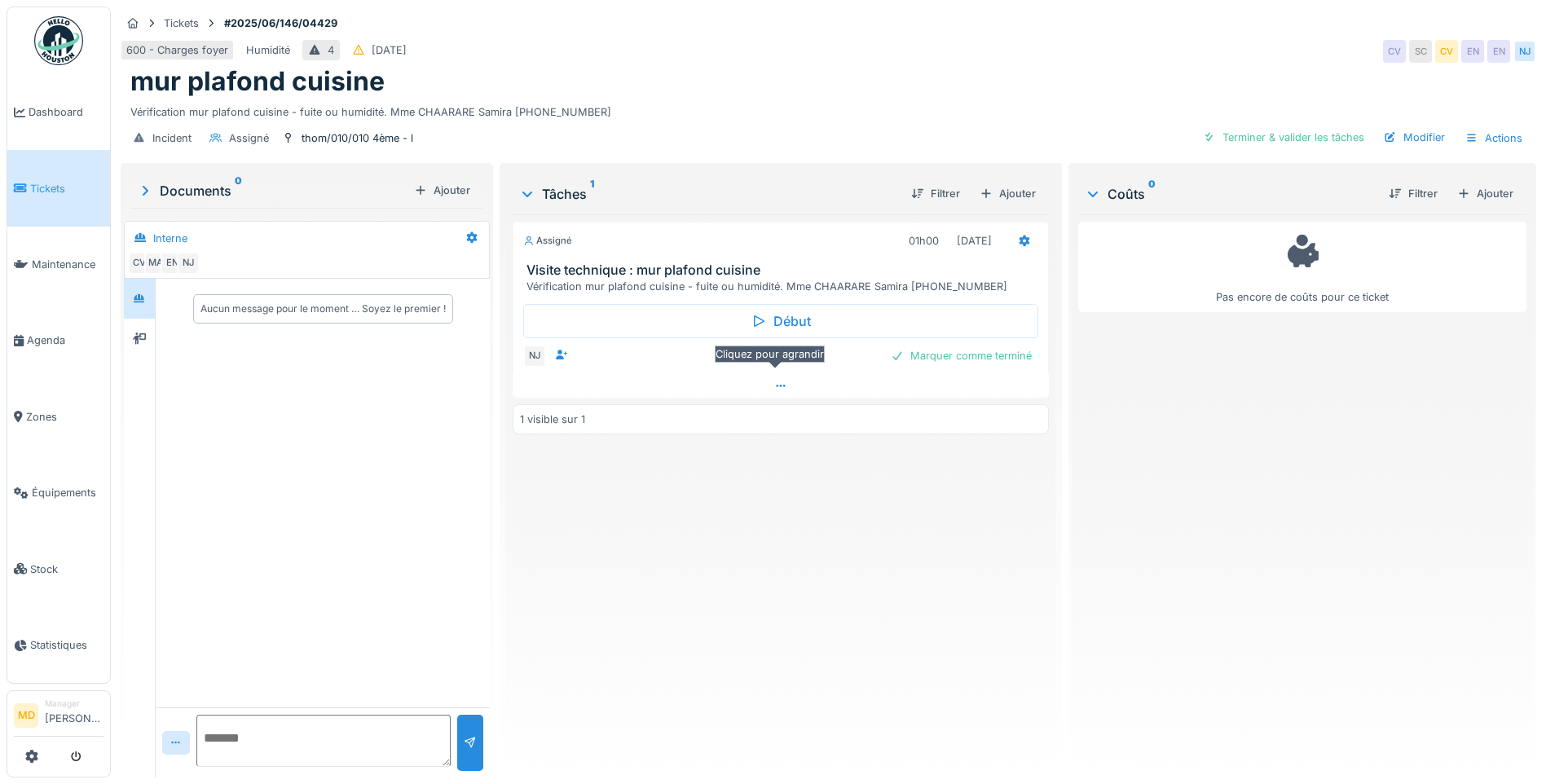
click at [787, 386] on div at bounding box center [780, 385] width 536 height 23
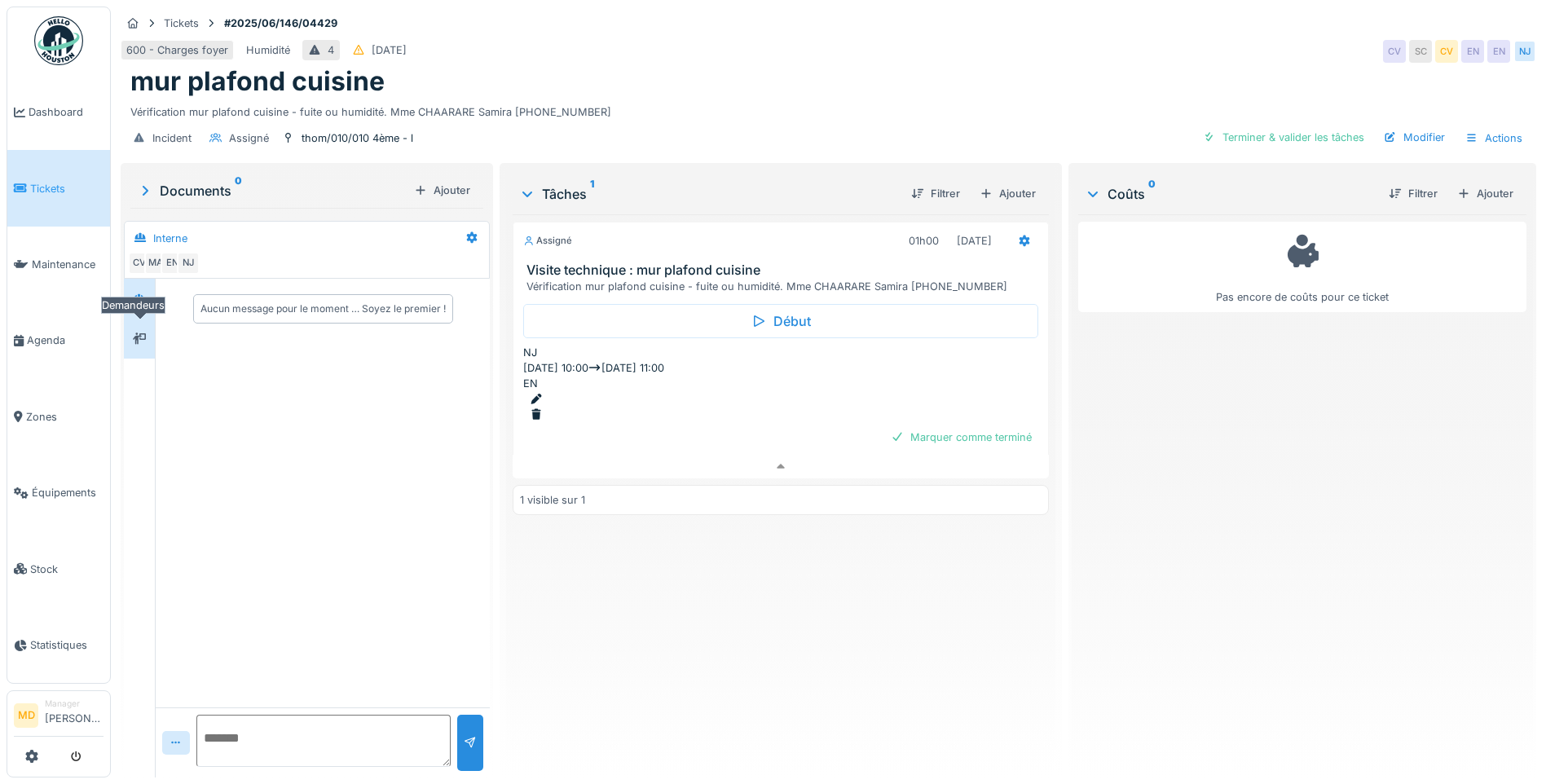
click at [142, 335] on div at bounding box center [139, 338] width 24 height 21
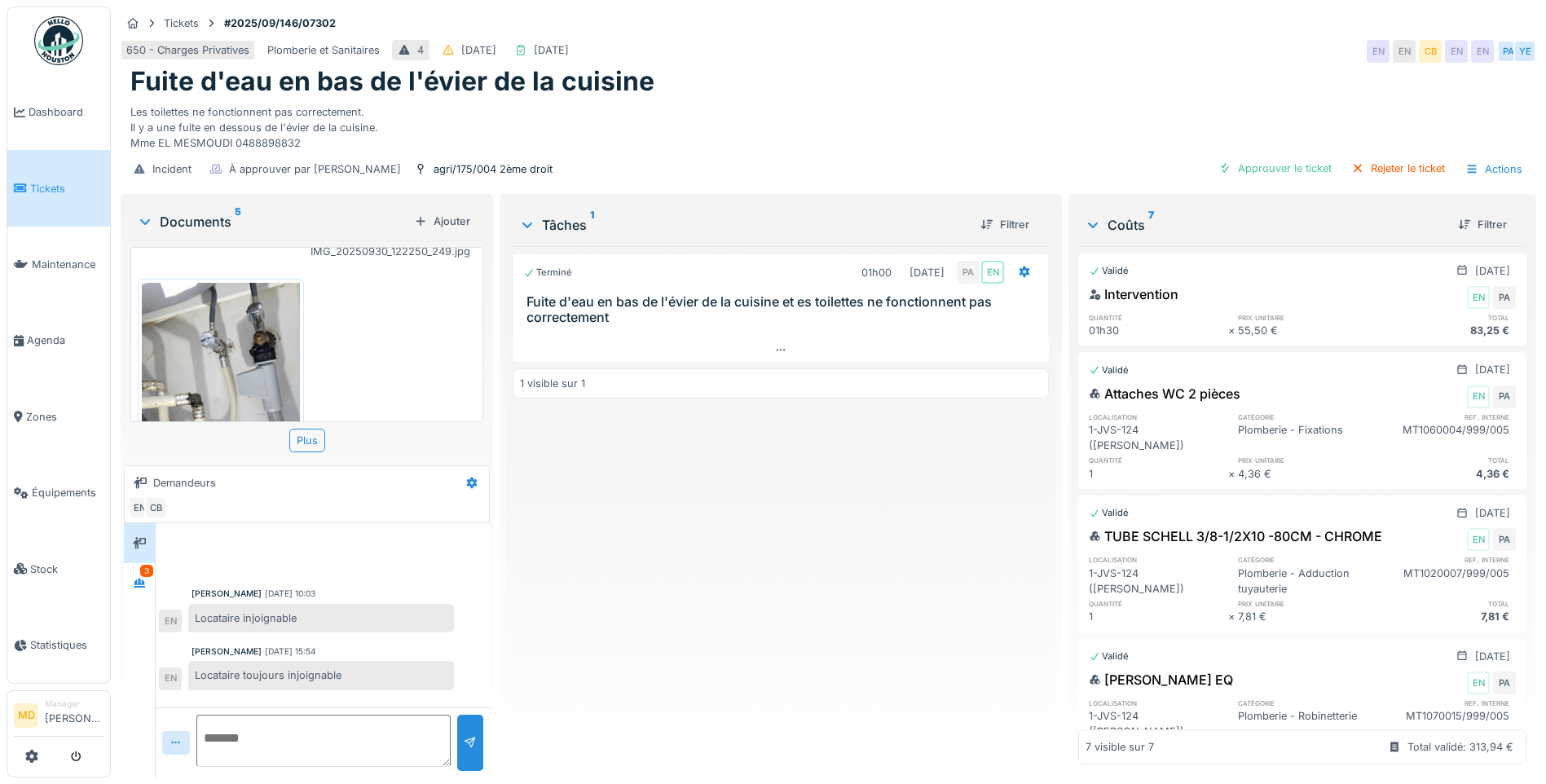
scroll to position [562, 0]
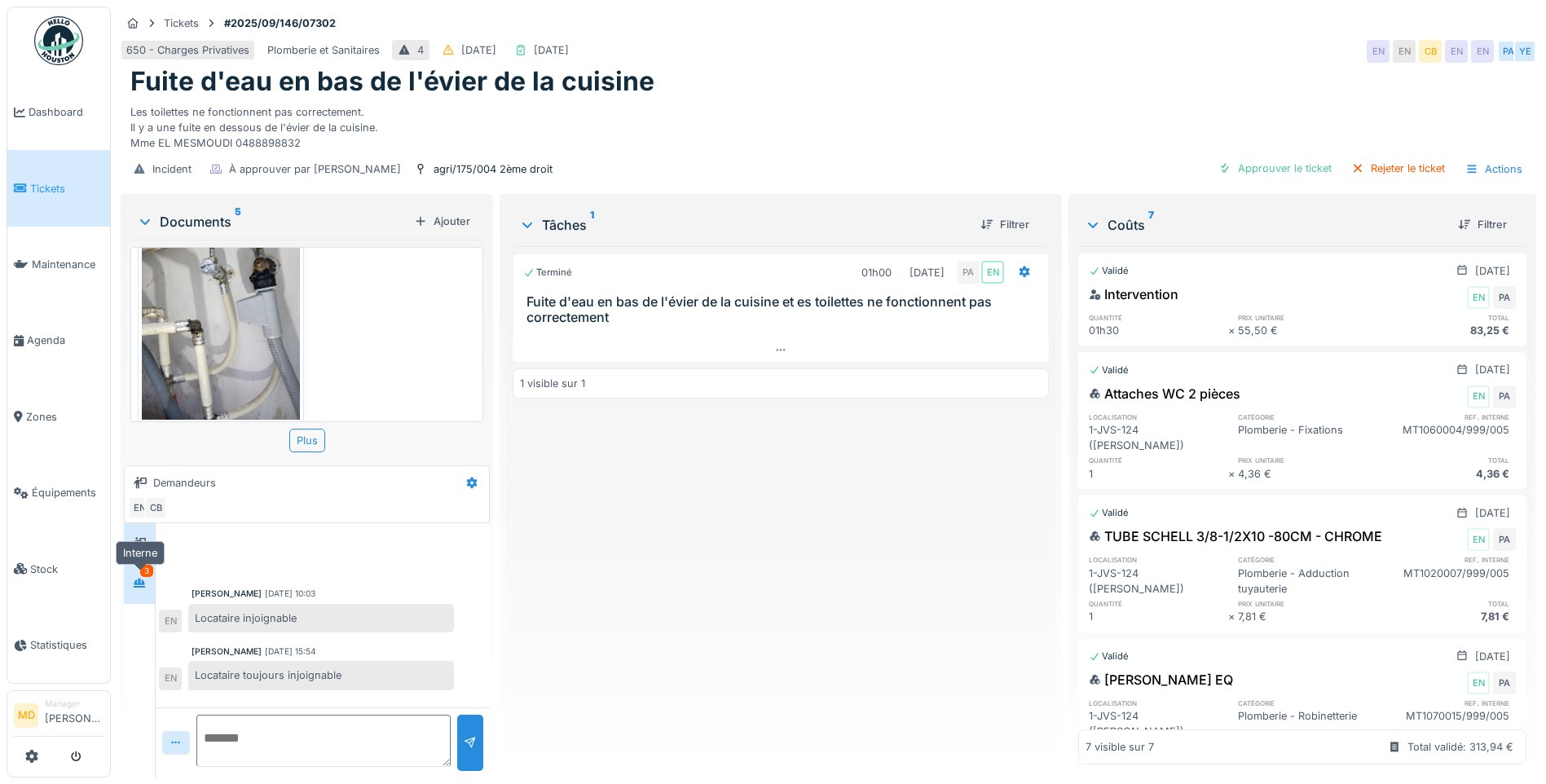
click at [133, 595] on div at bounding box center [139, 582] width 24 height 27
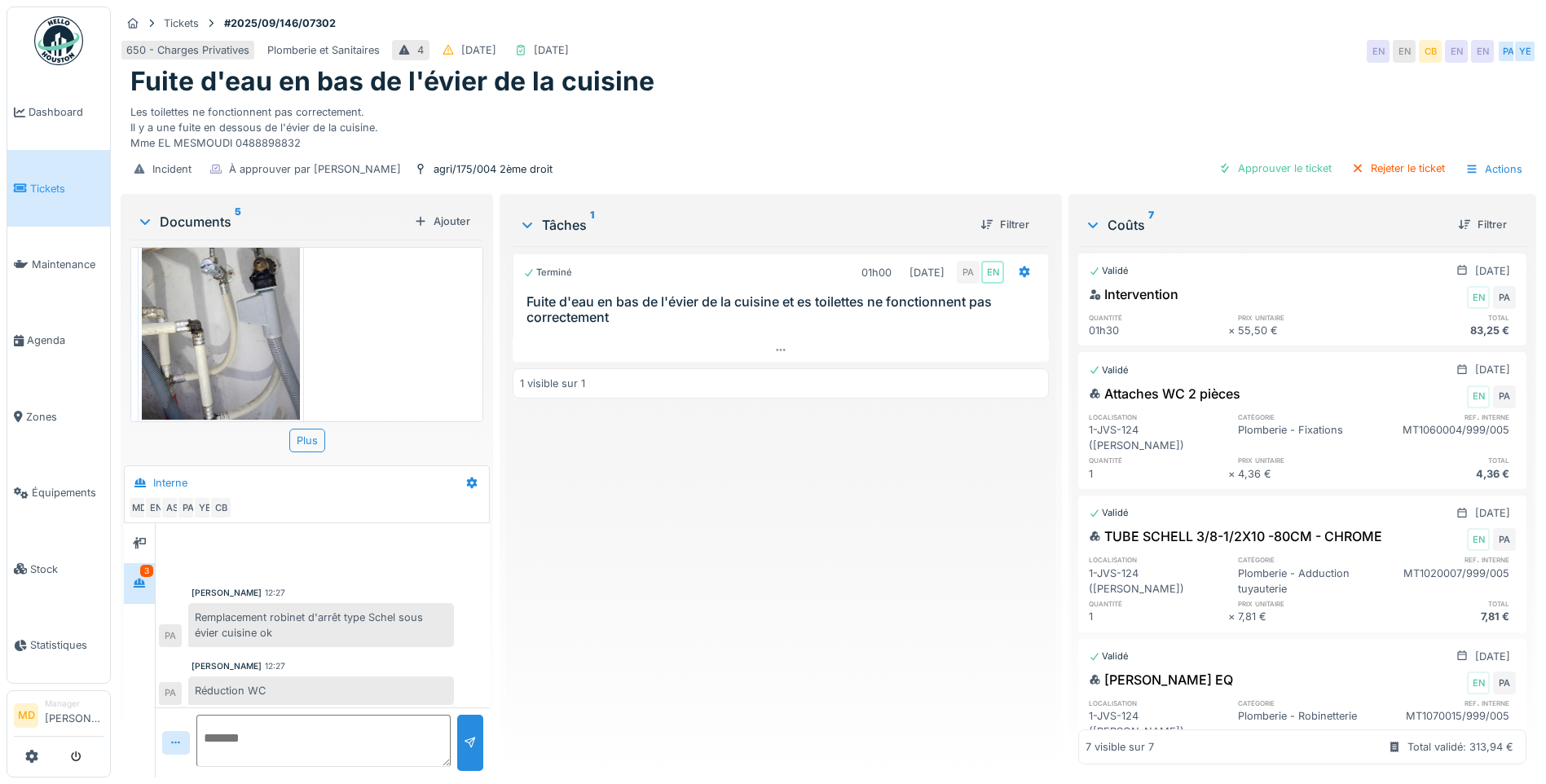
scroll to position [0, 0]
click at [774, 349] on icon at bounding box center [780, 350] width 13 height 10
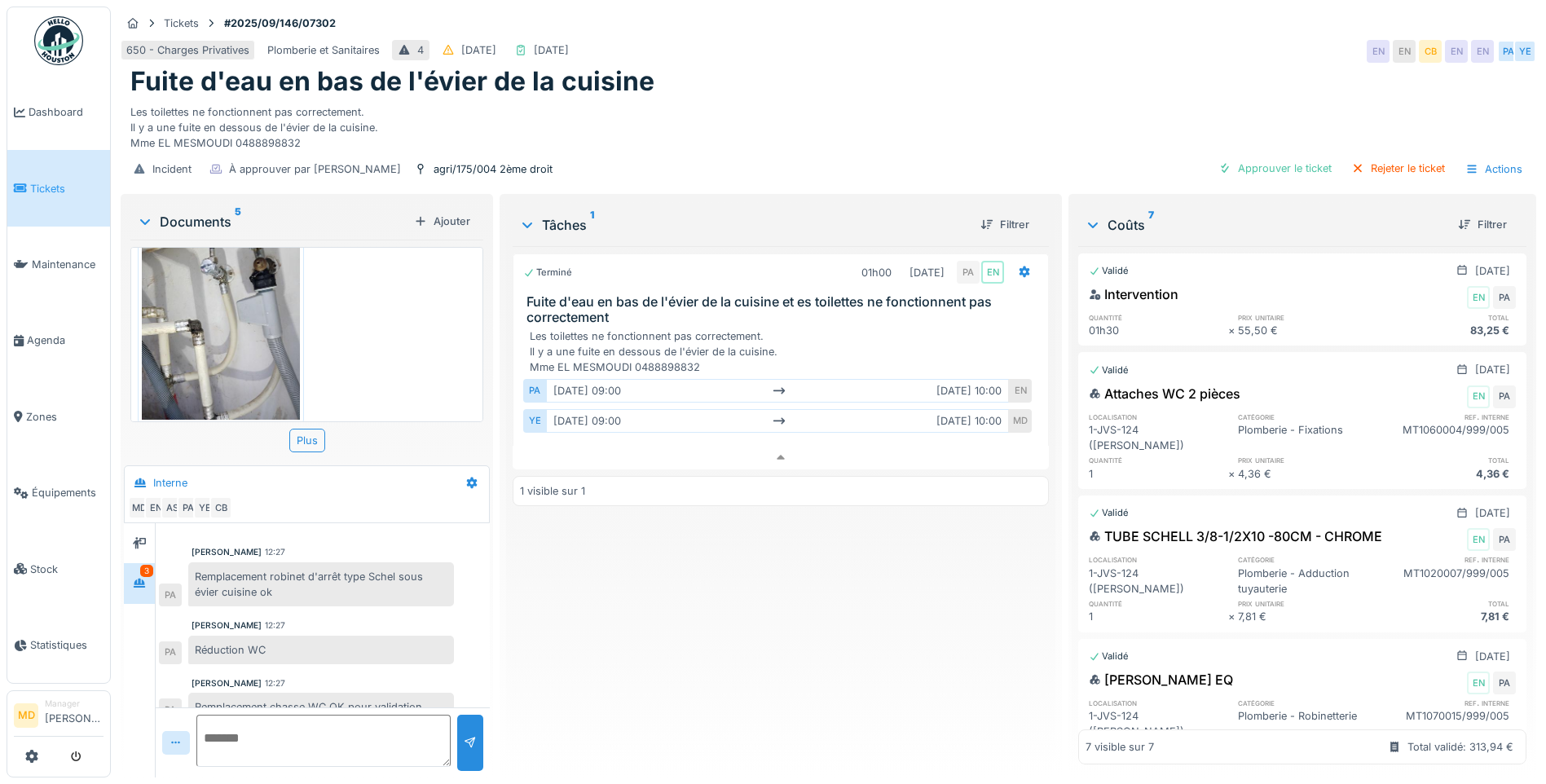
scroll to position [63, 0]
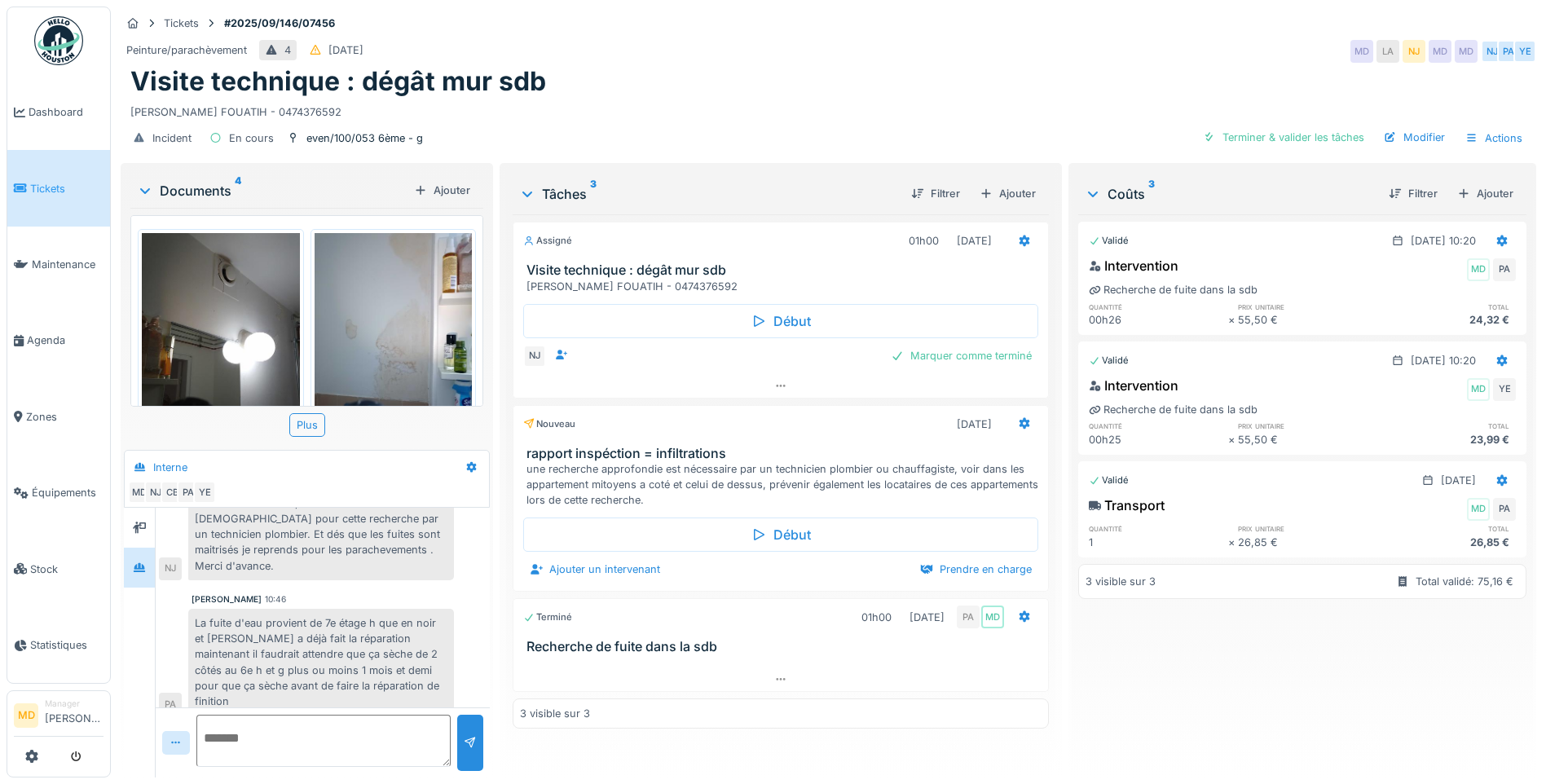
scroll to position [316, 0]
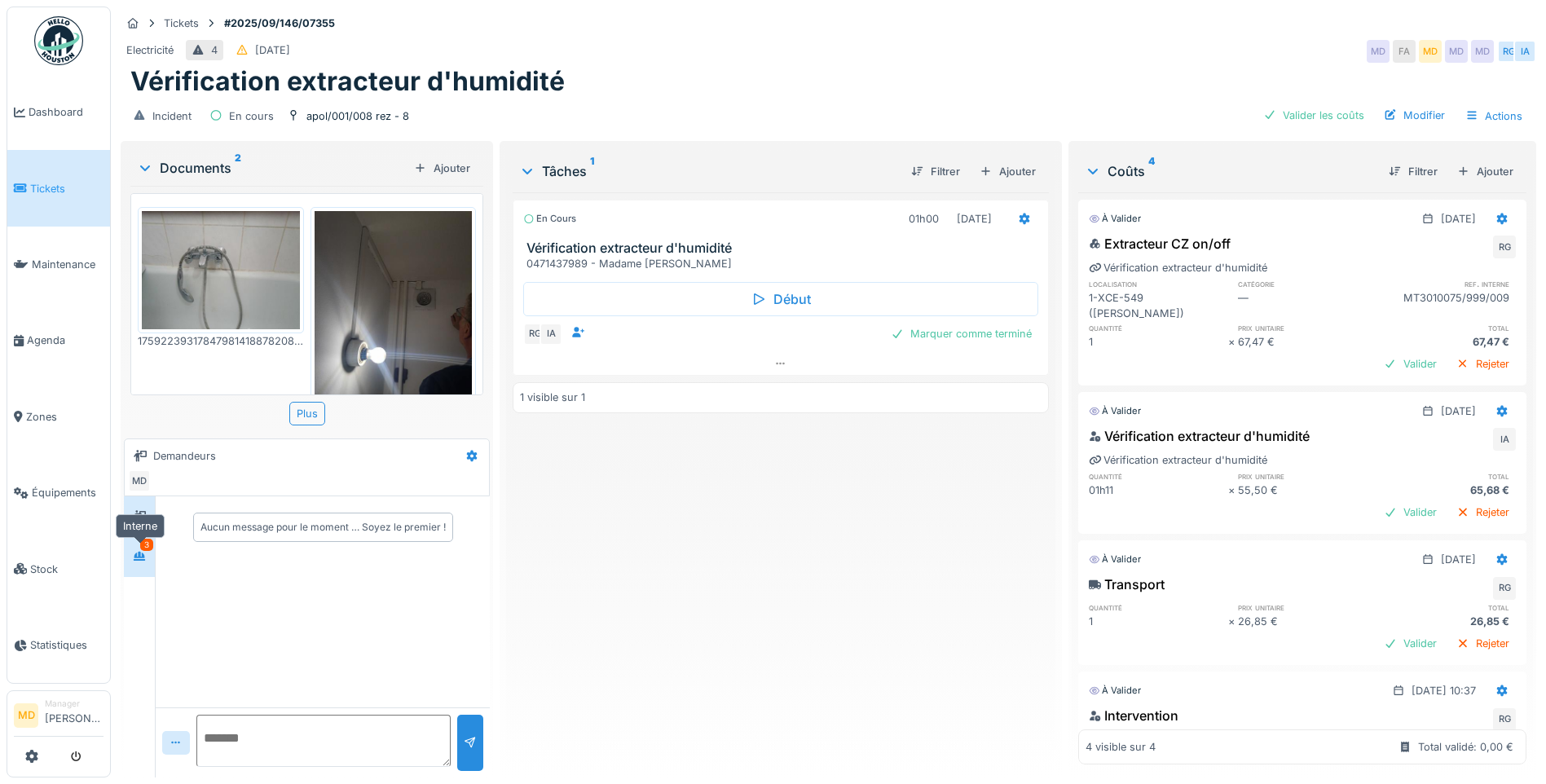
click at [148, 554] on div at bounding box center [139, 557] width 24 height 21
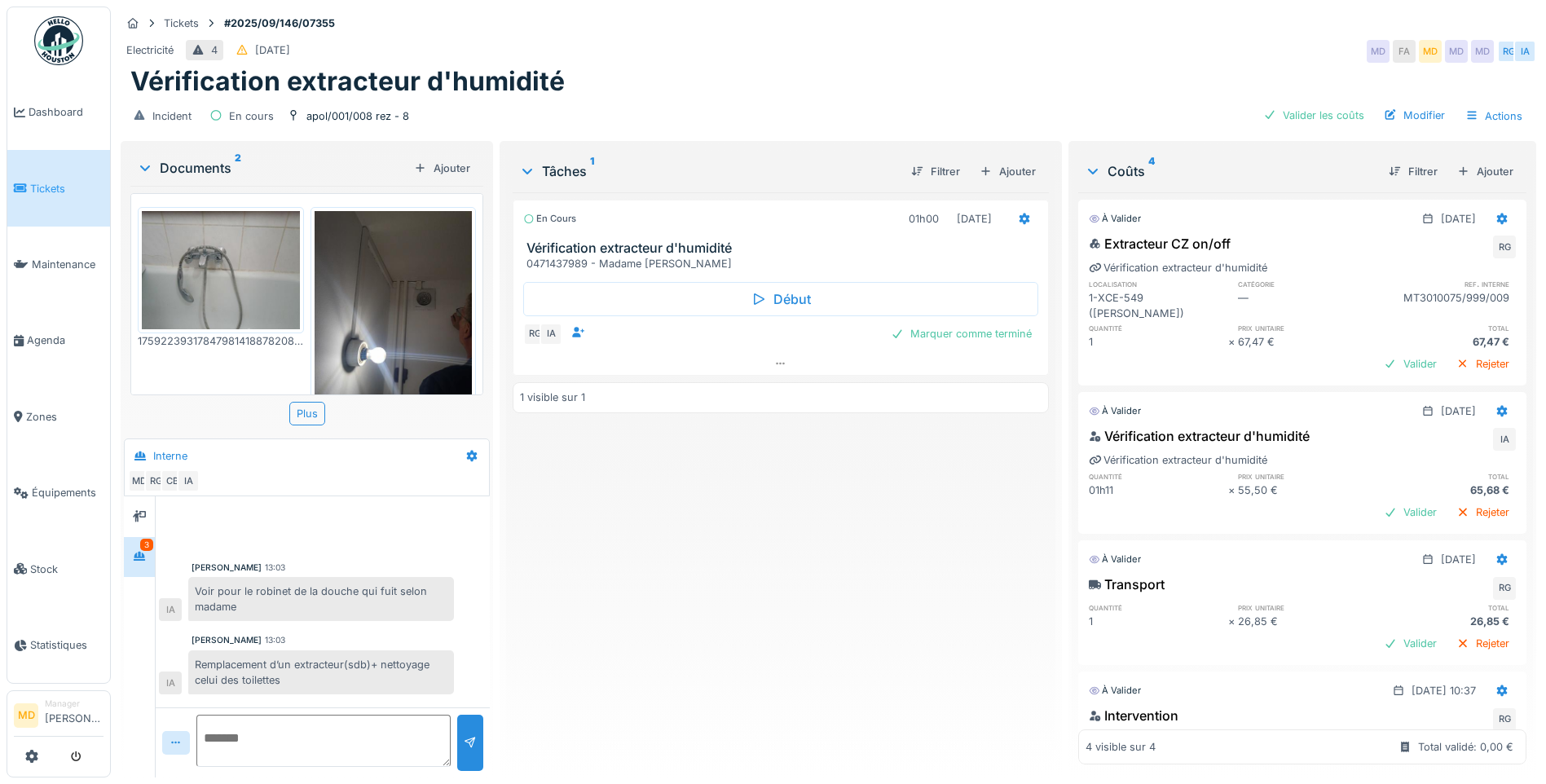
click at [207, 252] on img at bounding box center [220, 269] width 158 height 118
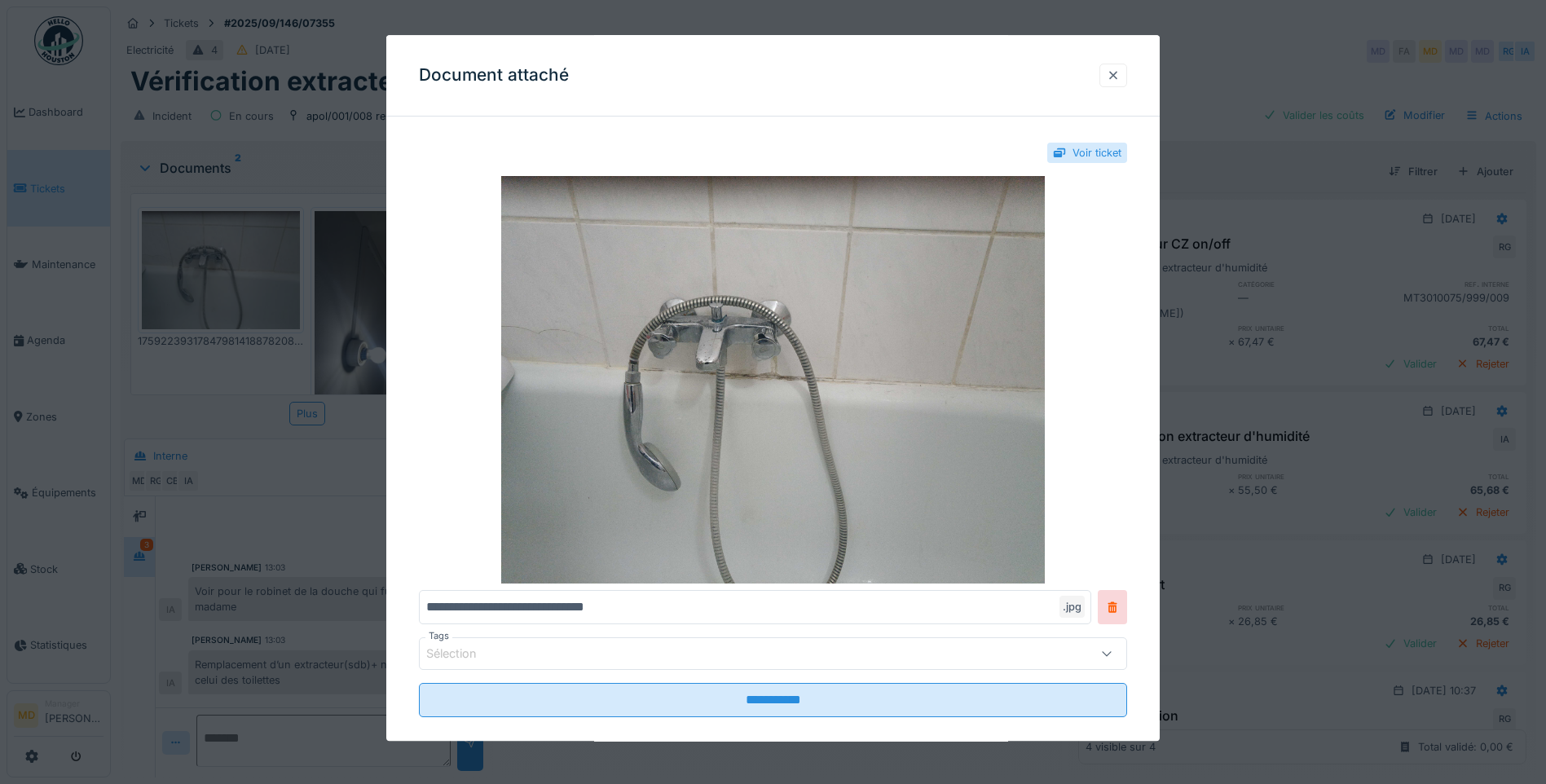
click at [1116, 75] on div at bounding box center [1112, 75] width 13 height 16
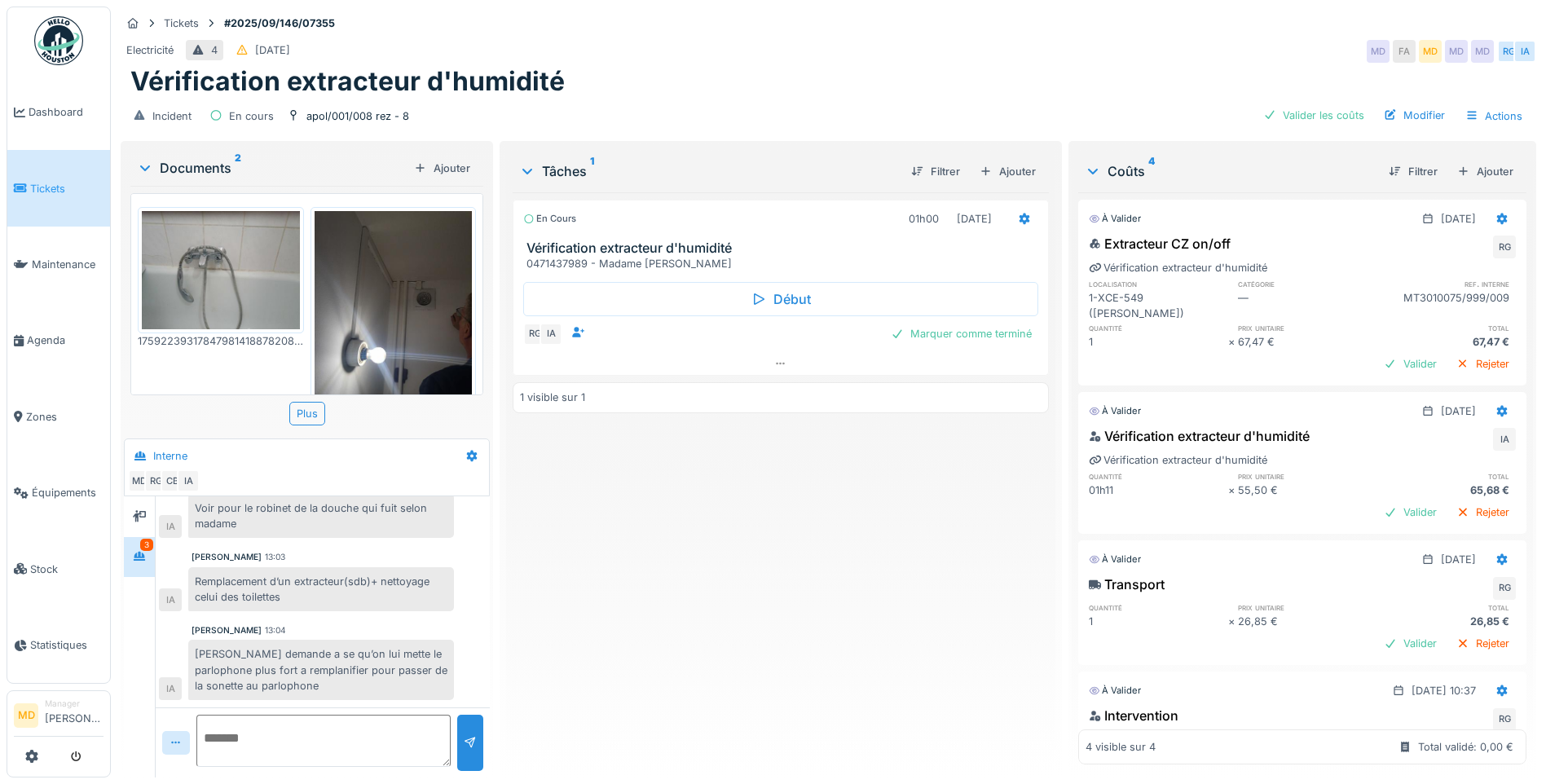
scroll to position [50, 0]
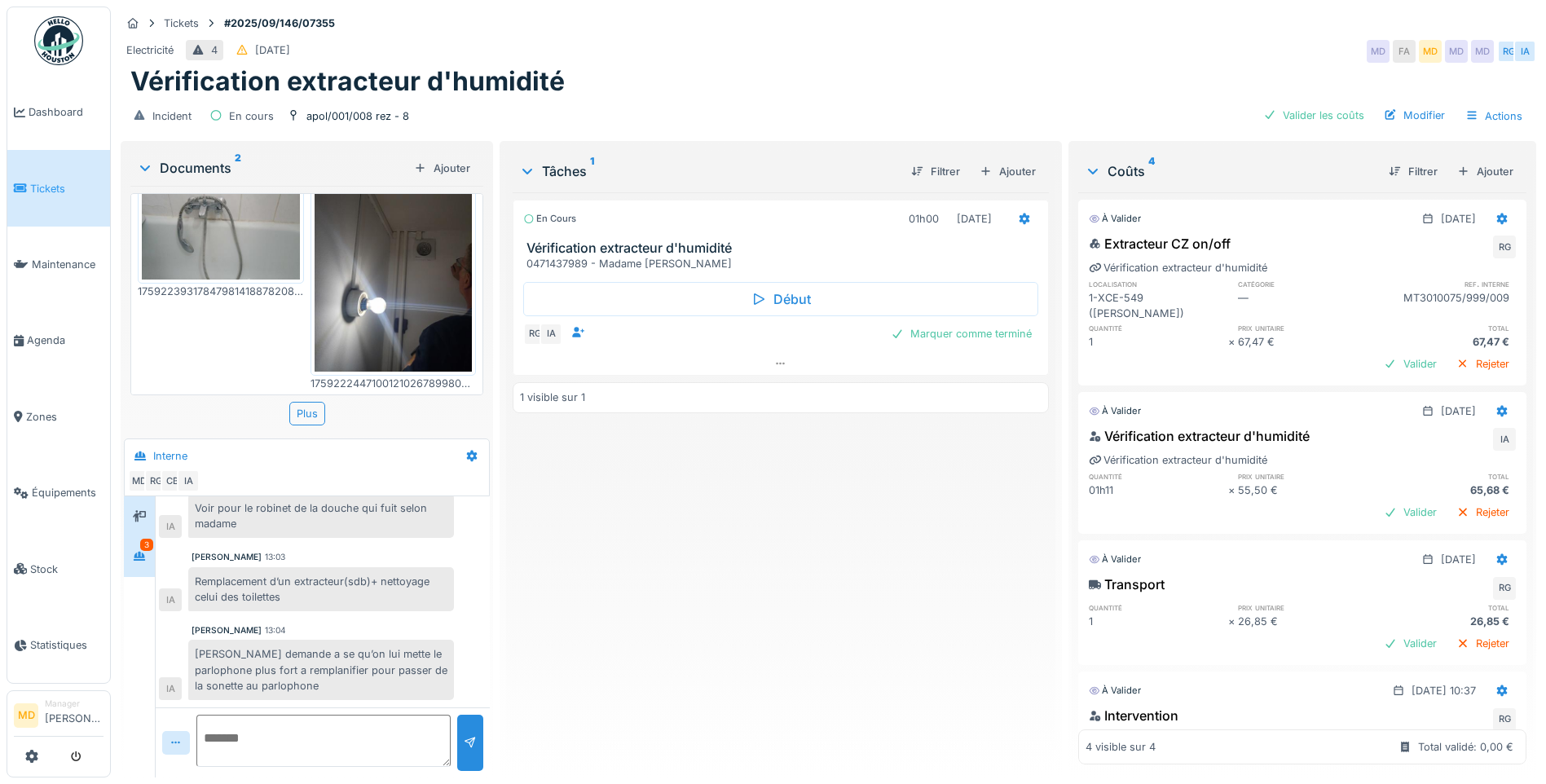
click at [137, 510] on icon at bounding box center [139, 515] width 13 height 11
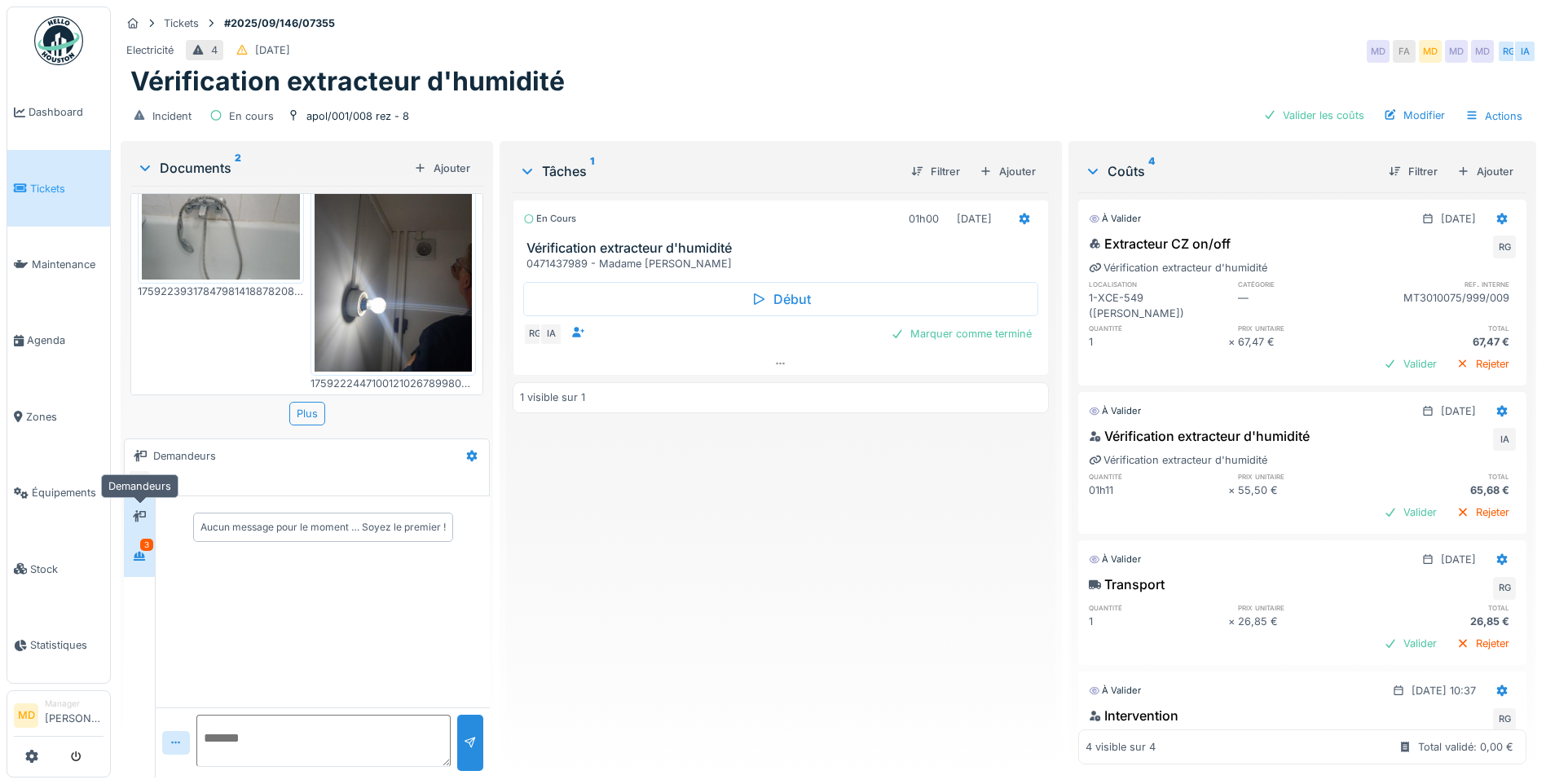
scroll to position [0, 0]
click at [149, 551] on div at bounding box center [139, 557] width 24 height 21
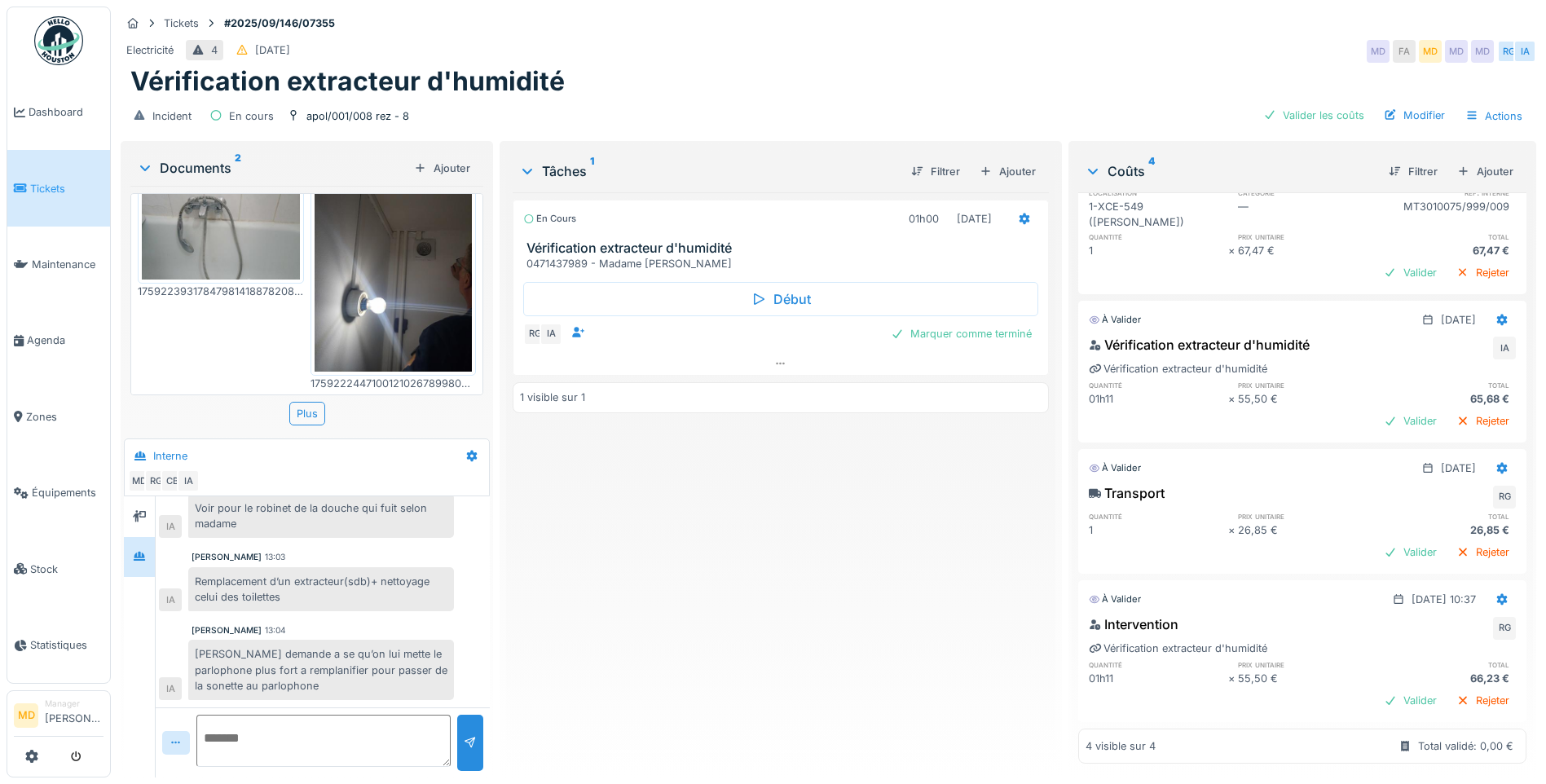
scroll to position [99, 0]
click at [1382, 689] on div "Valider" at bounding box center [1410, 699] width 66 height 22
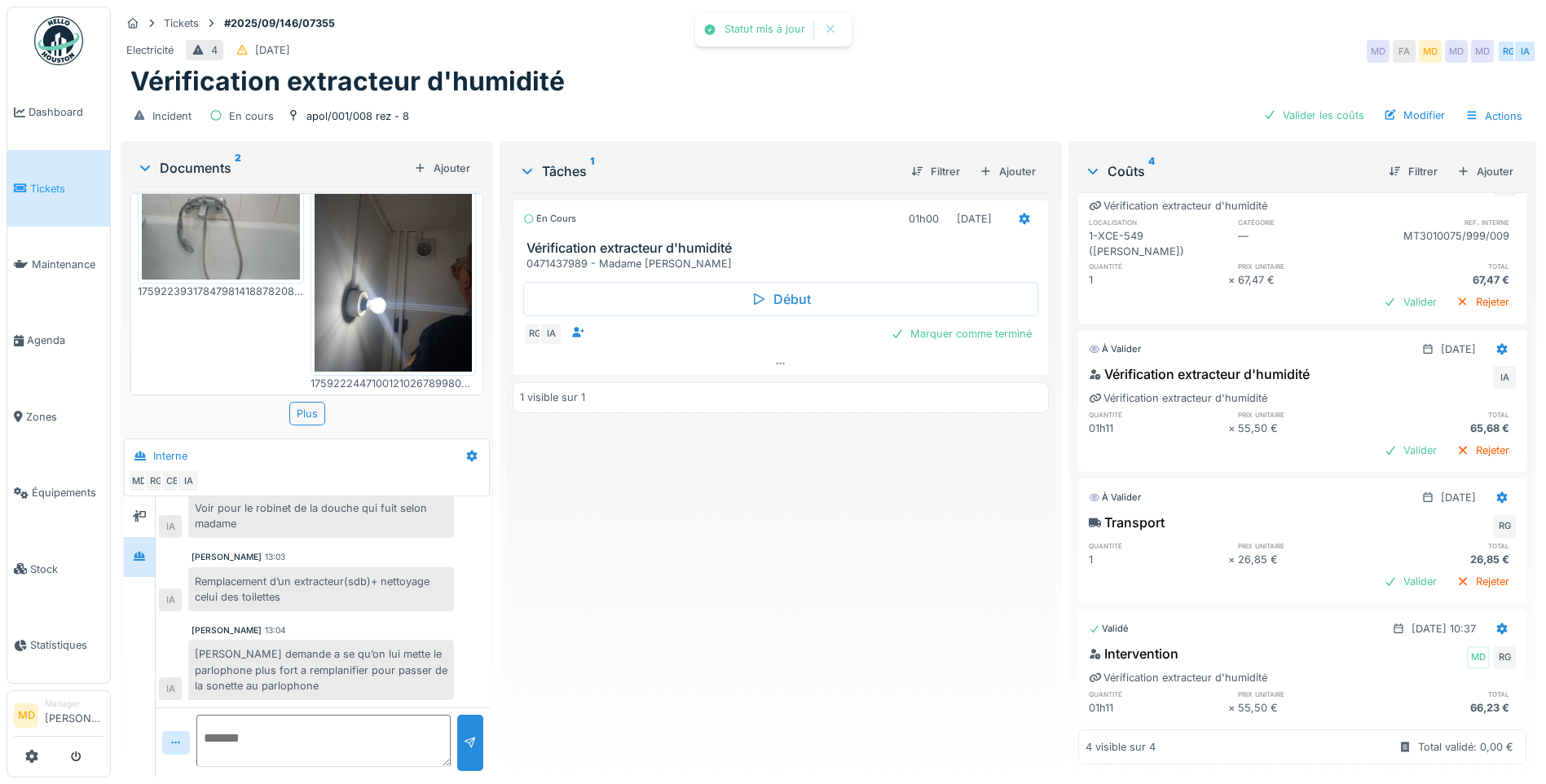
scroll to position [71, 0]
click at [1379, 570] on div "Valider" at bounding box center [1410, 580] width 66 height 22
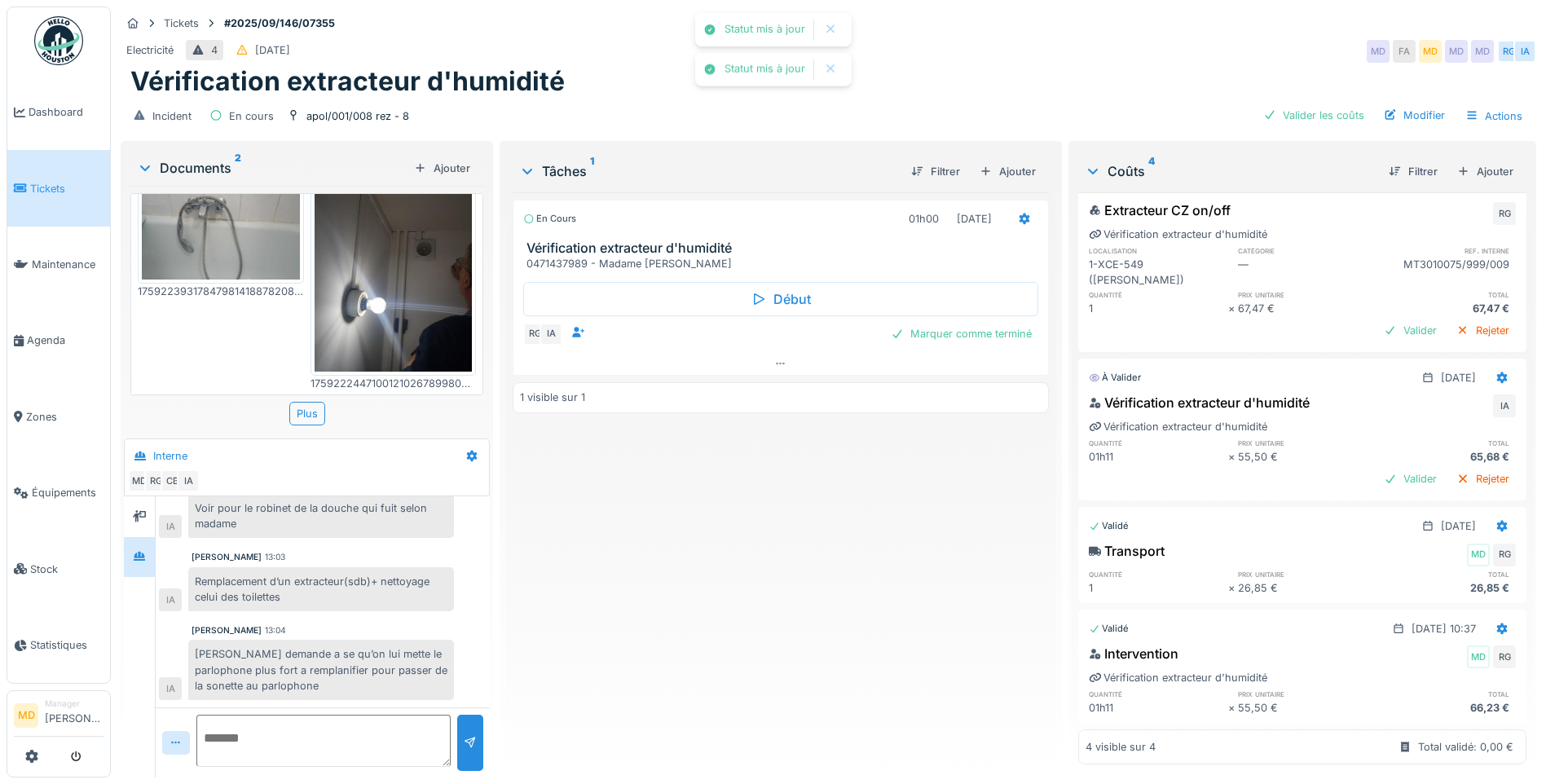
scroll to position [42, 0]
click at [1377, 468] on div "Valider" at bounding box center [1410, 478] width 66 height 22
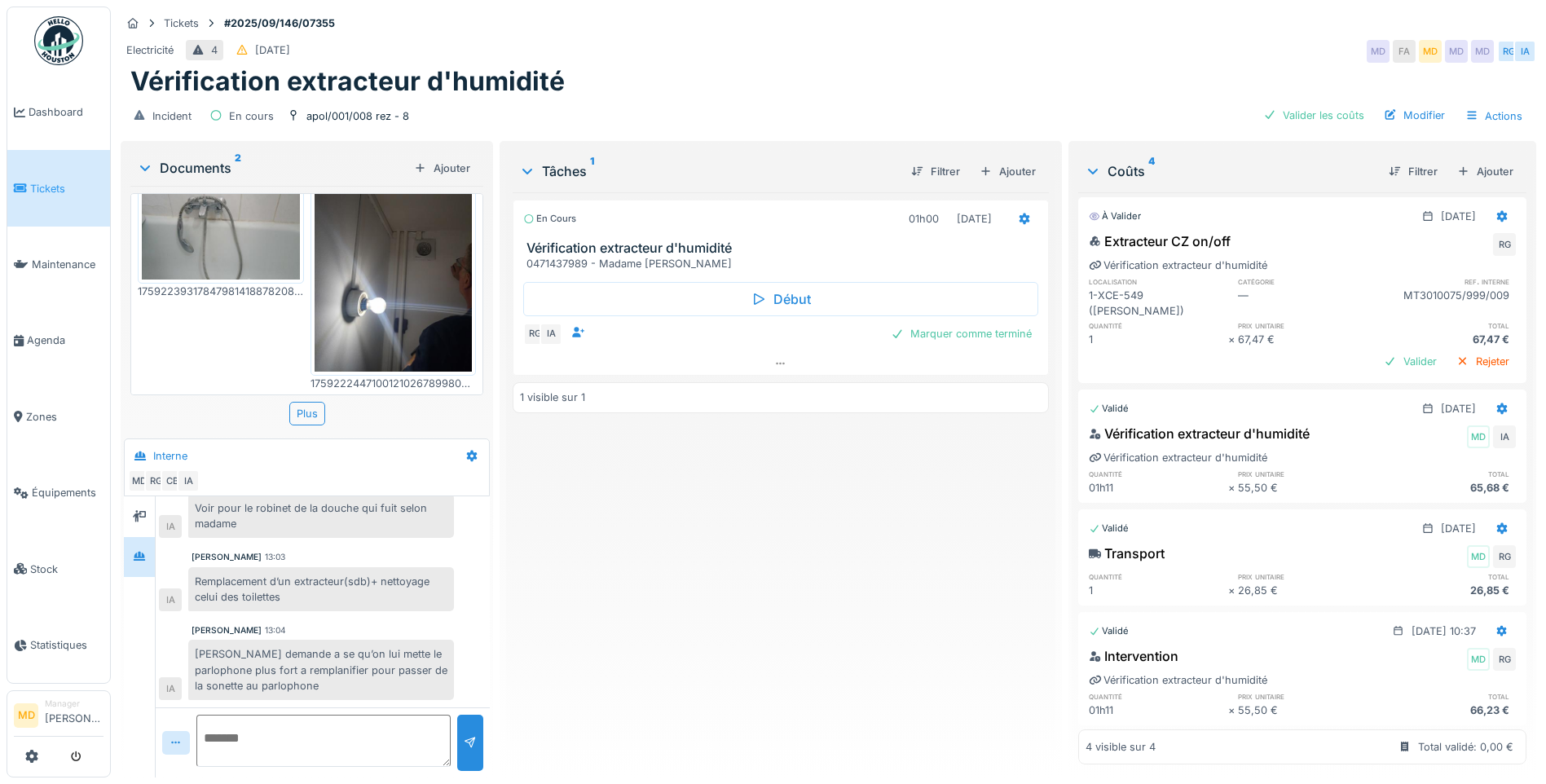
scroll to position [0, 0]
click at [1377, 353] on div "Valider" at bounding box center [1410, 364] width 66 height 22
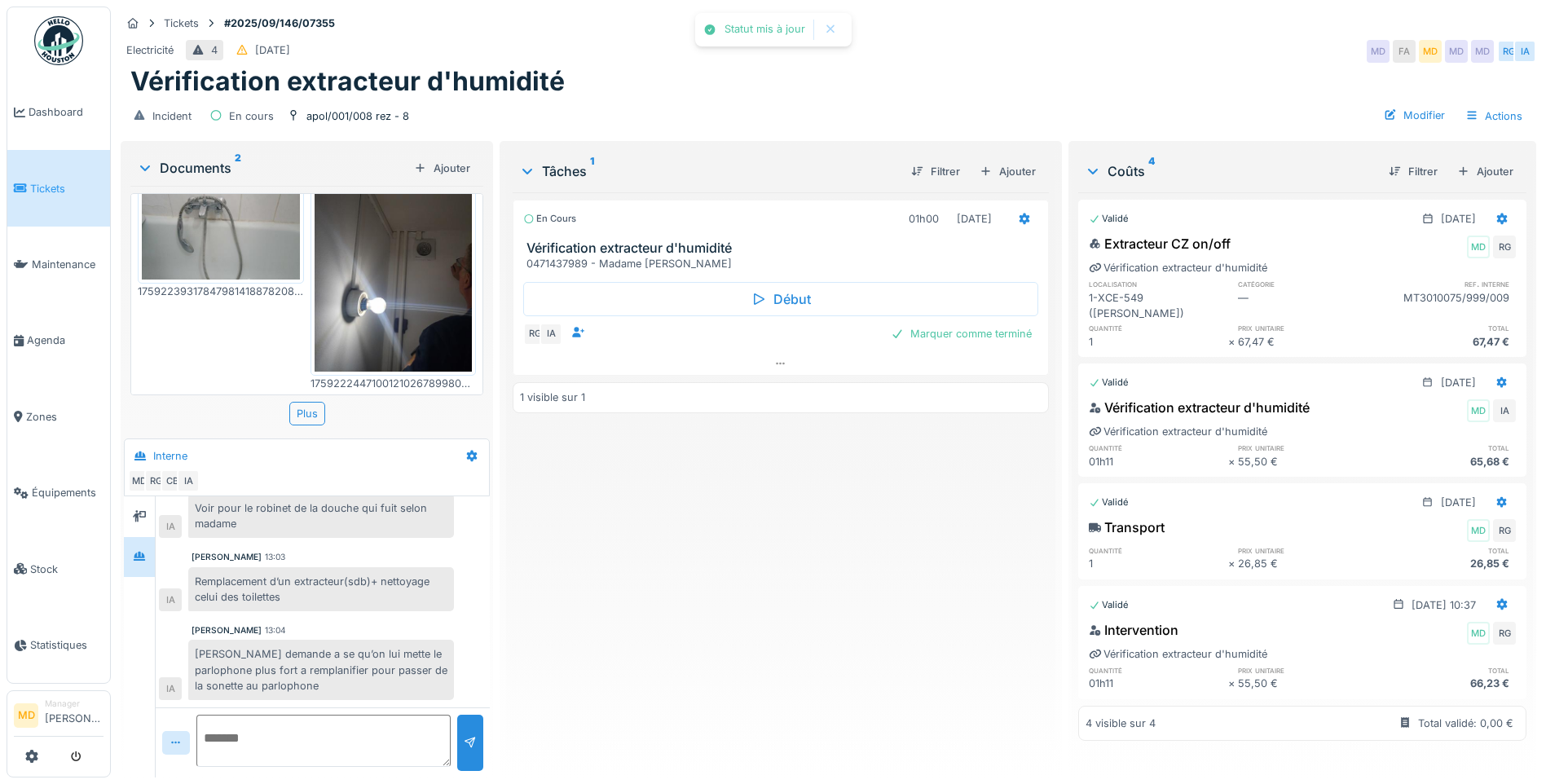
scroll to position [12, 0]
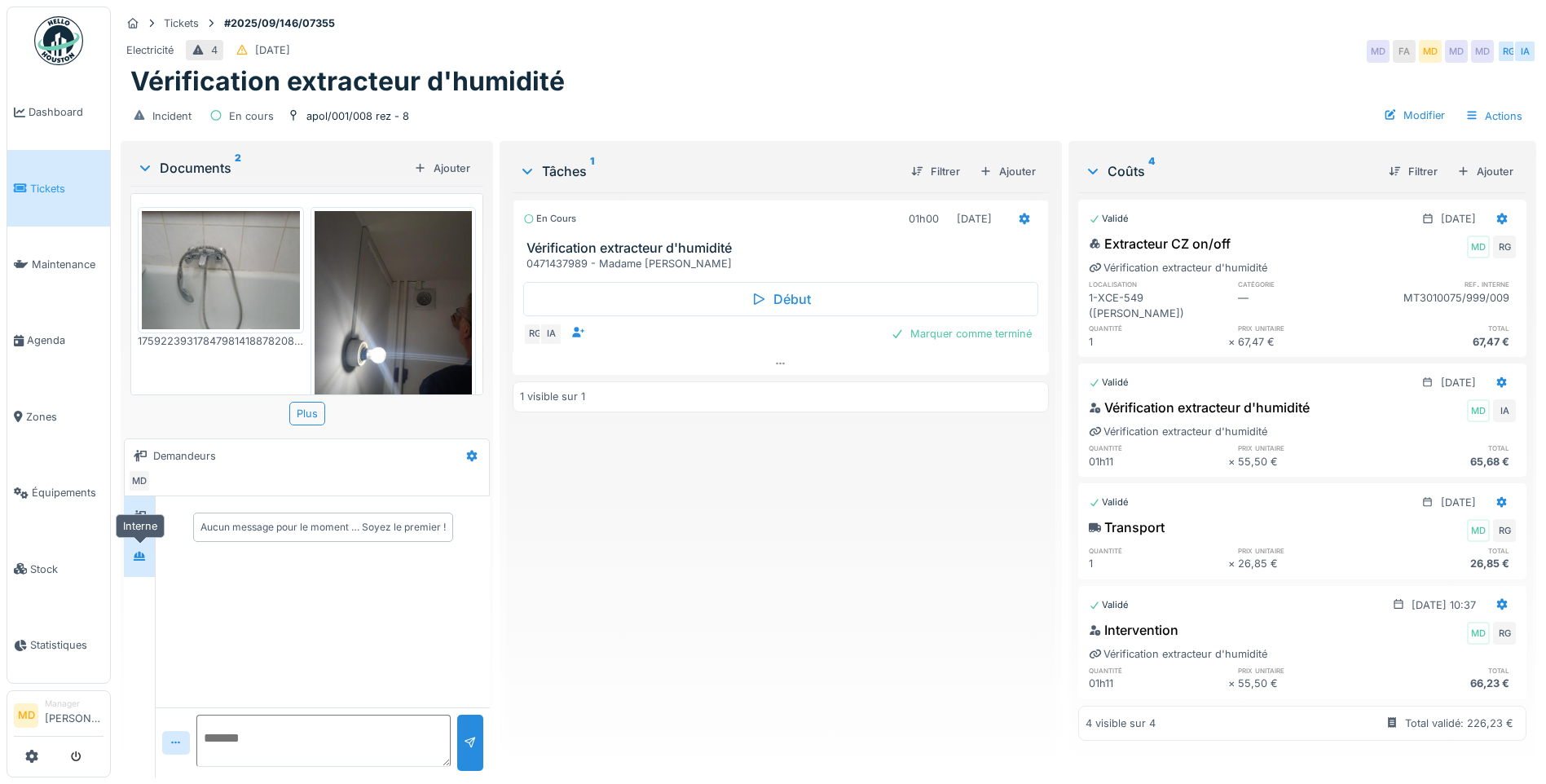
click at [131, 547] on div at bounding box center [139, 557] width 24 height 21
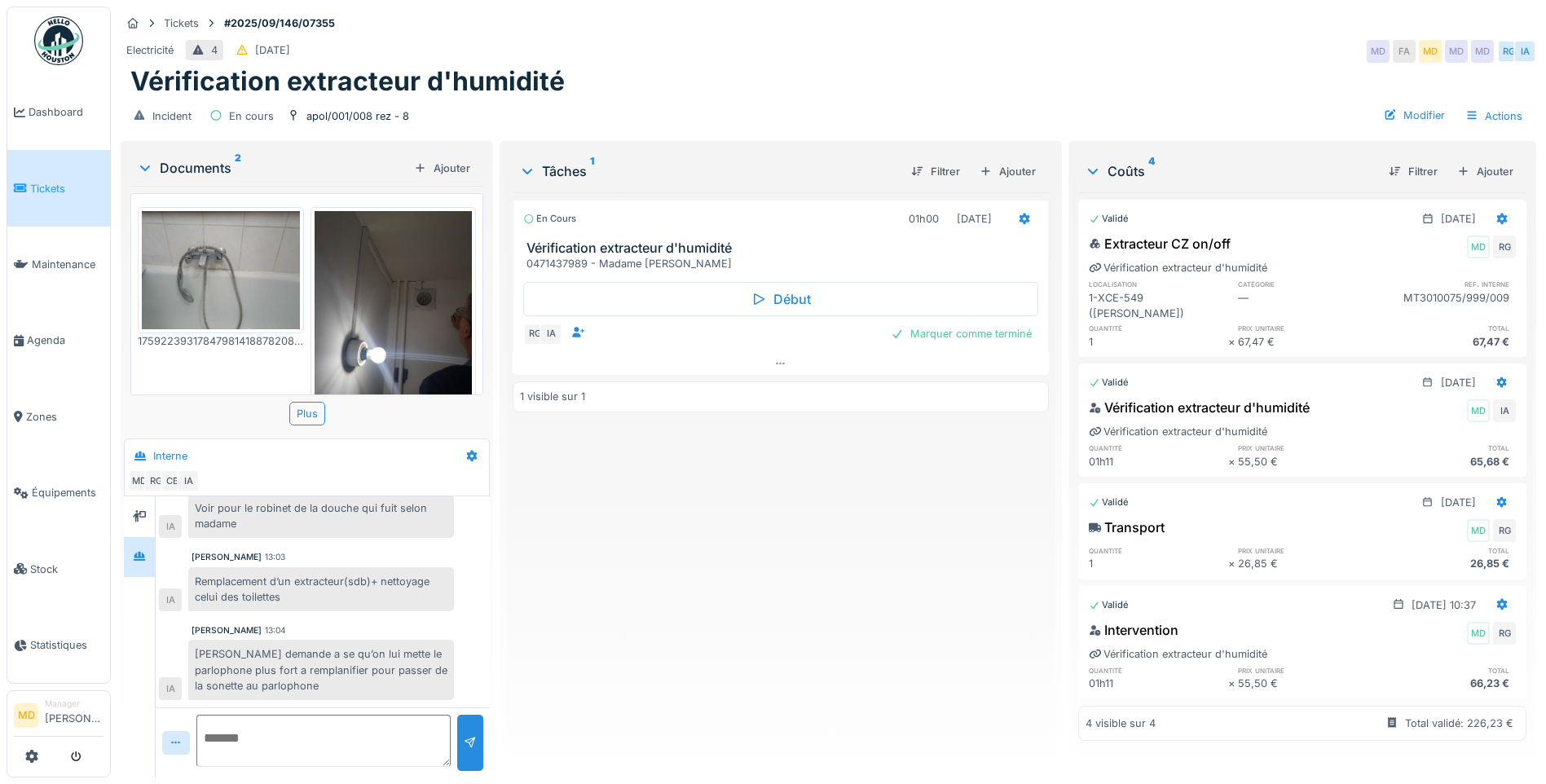
scroll to position [12, 0]
click at [968, 323] on div "Marquer comme terminé" at bounding box center [961, 333] width 154 height 22
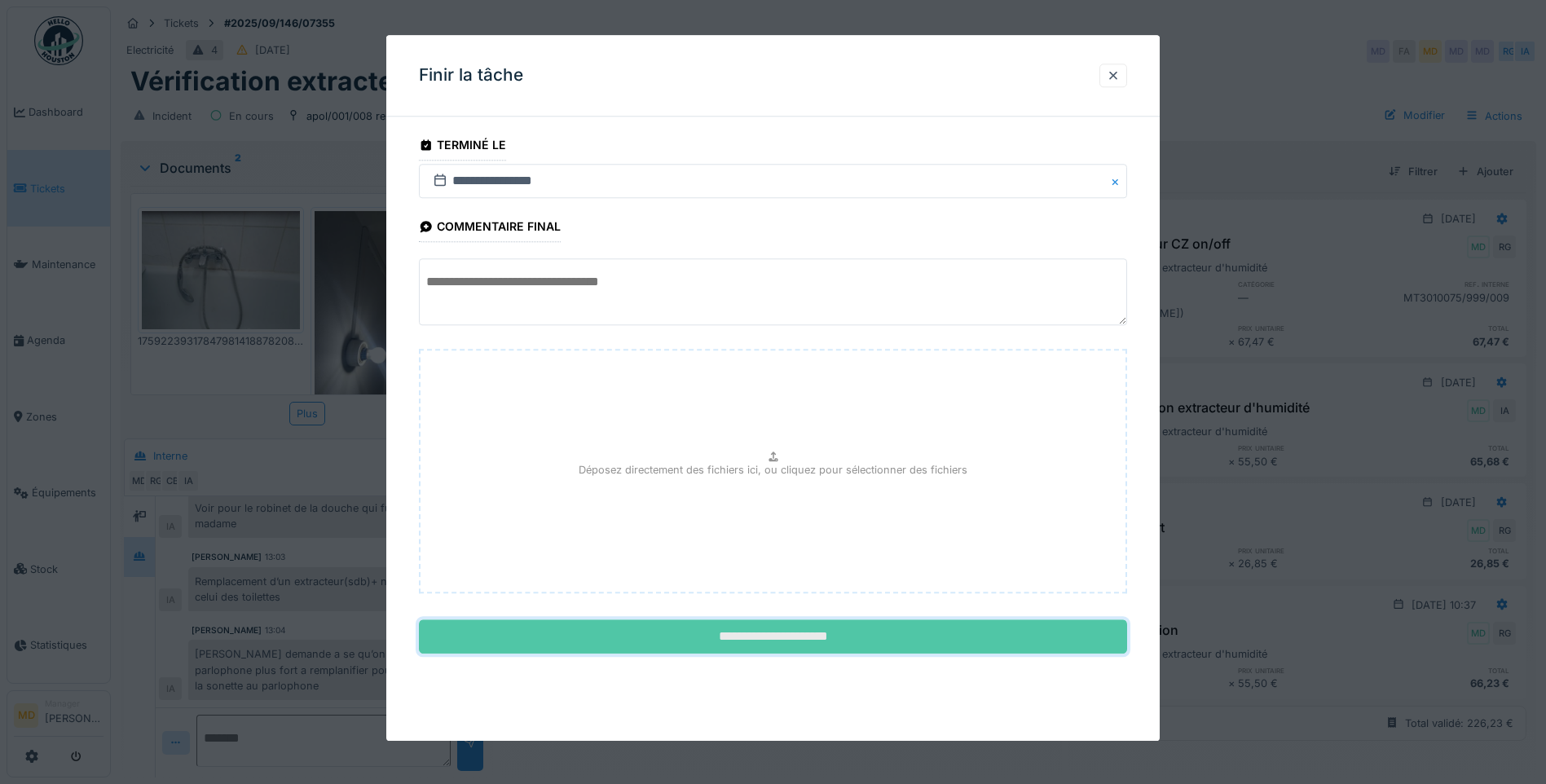
click at [757, 648] on input "**********" at bounding box center [773, 637] width 708 height 35
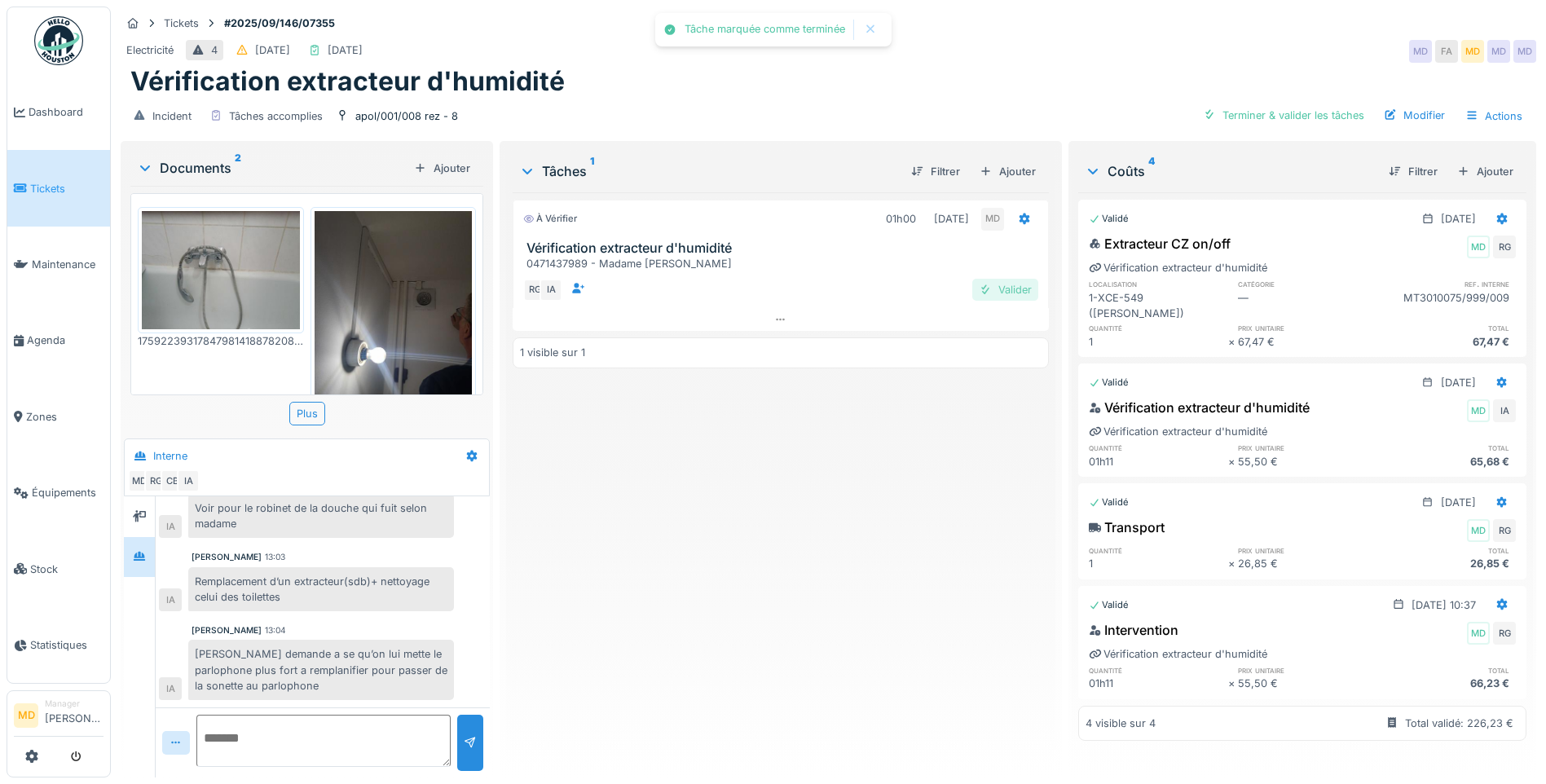
click at [996, 279] on div "Valider" at bounding box center [1005, 289] width 66 height 22
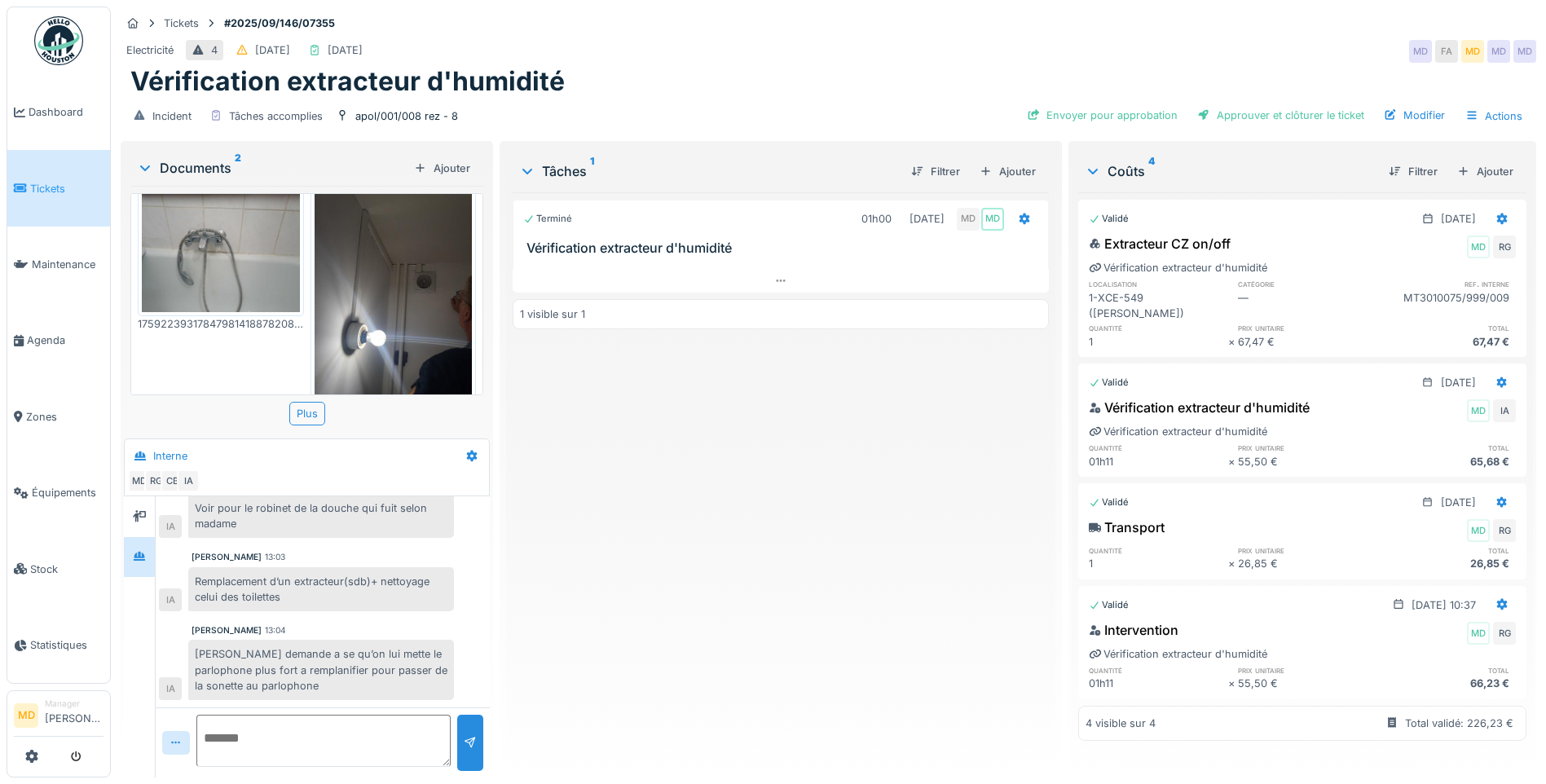
scroll to position [0, 0]
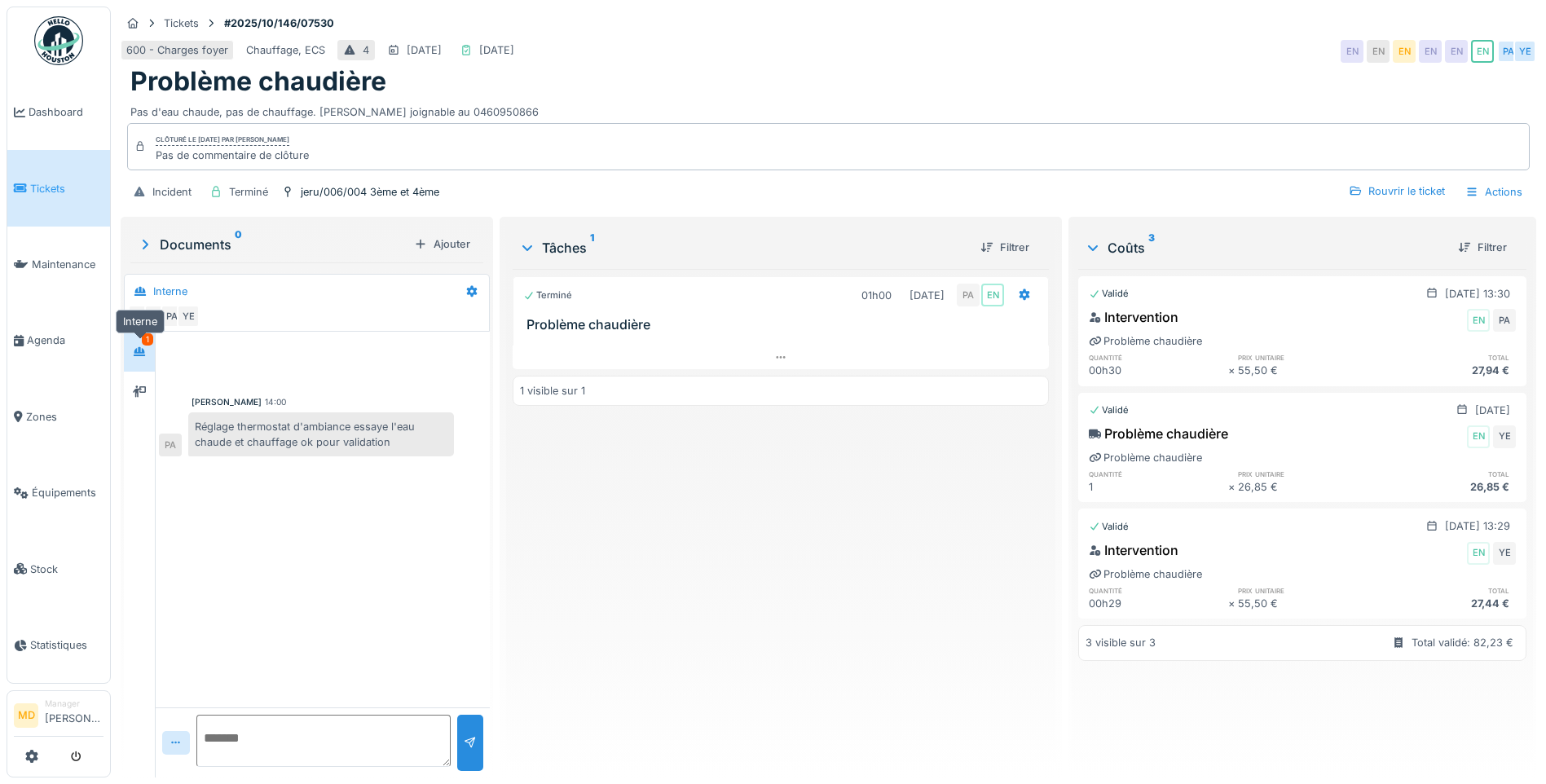
click at [139, 355] on icon at bounding box center [139, 351] width 11 height 9
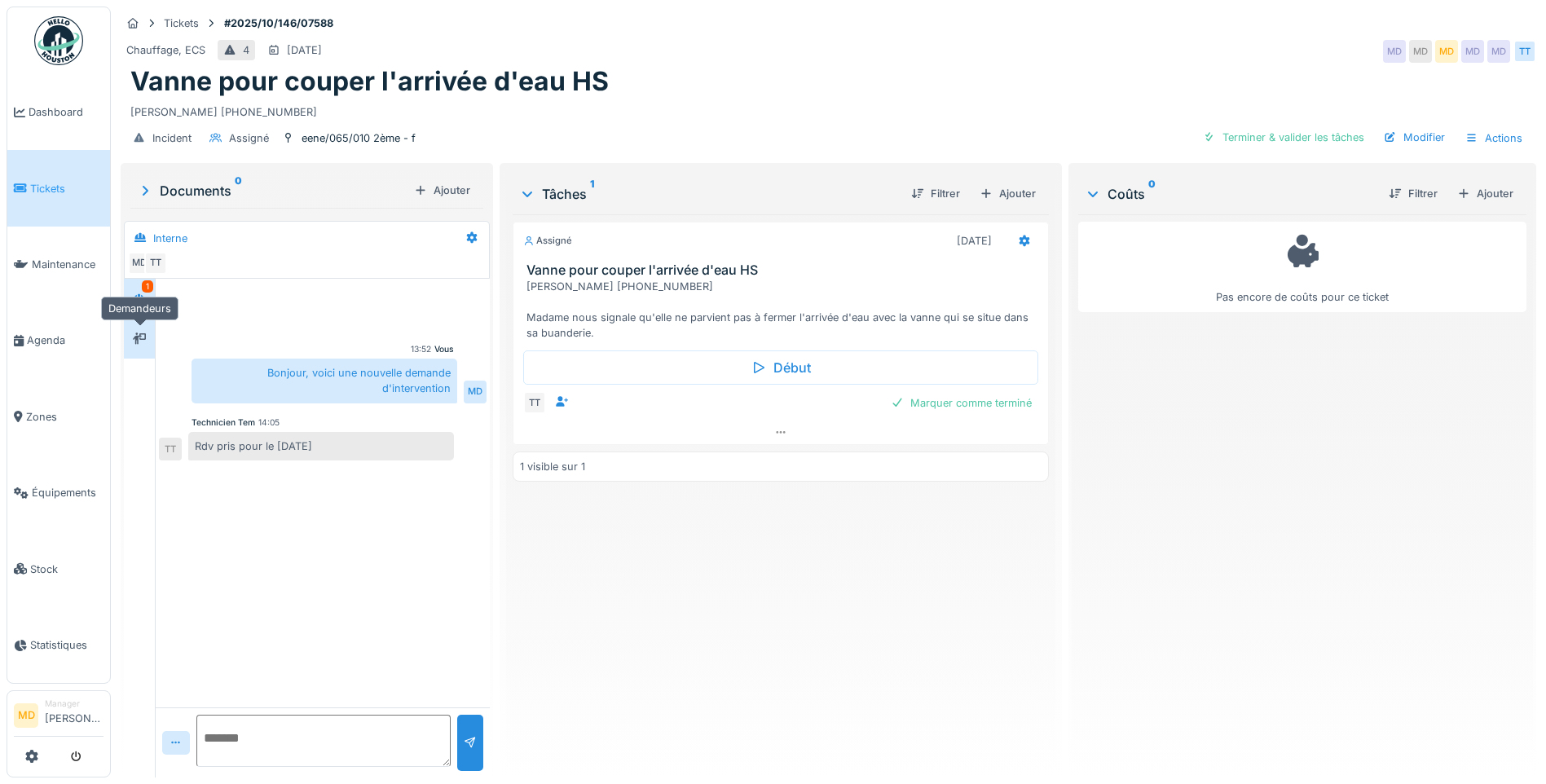
click at [147, 330] on div at bounding box center [139, 338] width 24 height 21
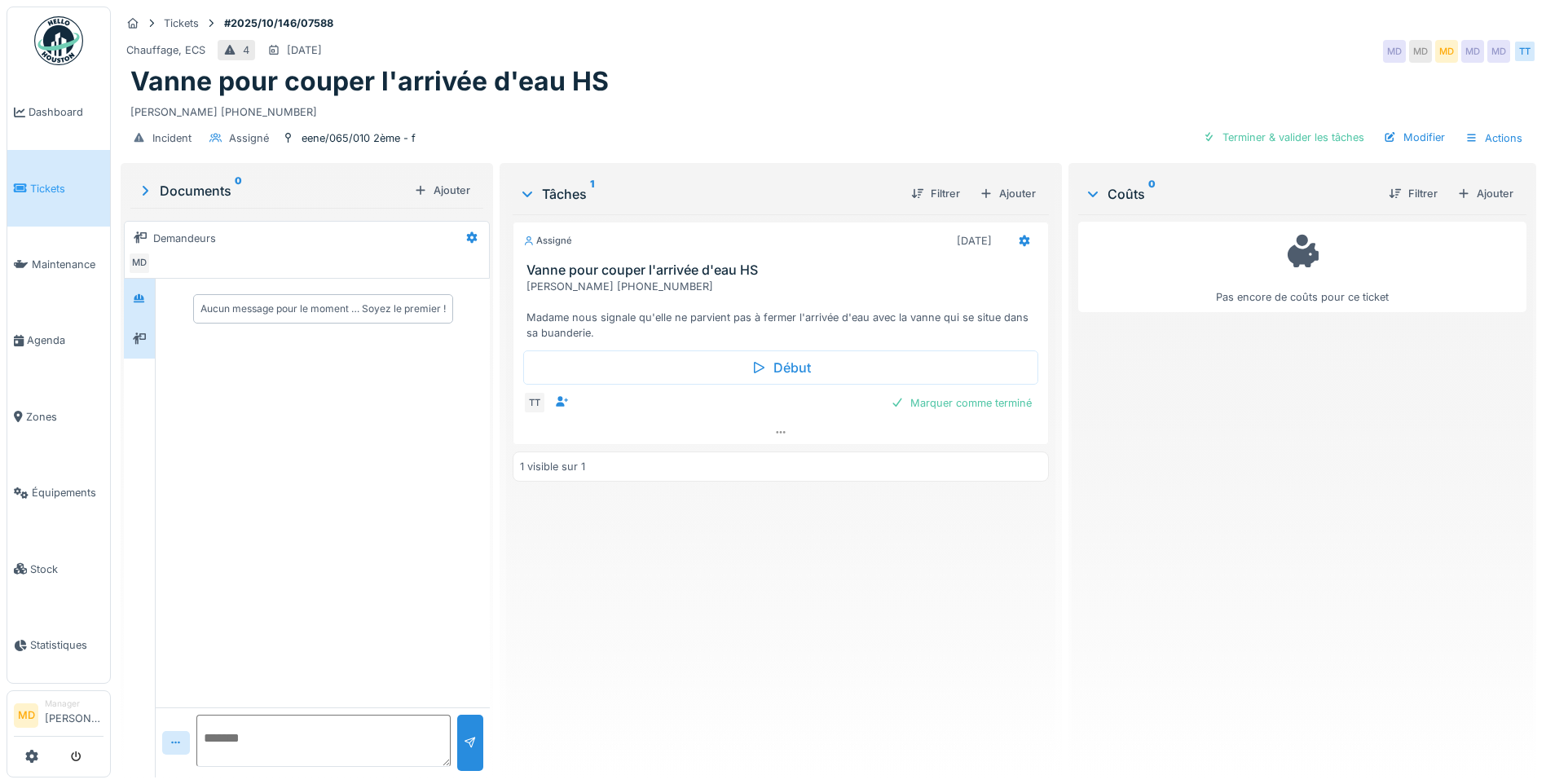
click at [146, 308] on div at bounding box center [139, 299] width 24 height 21
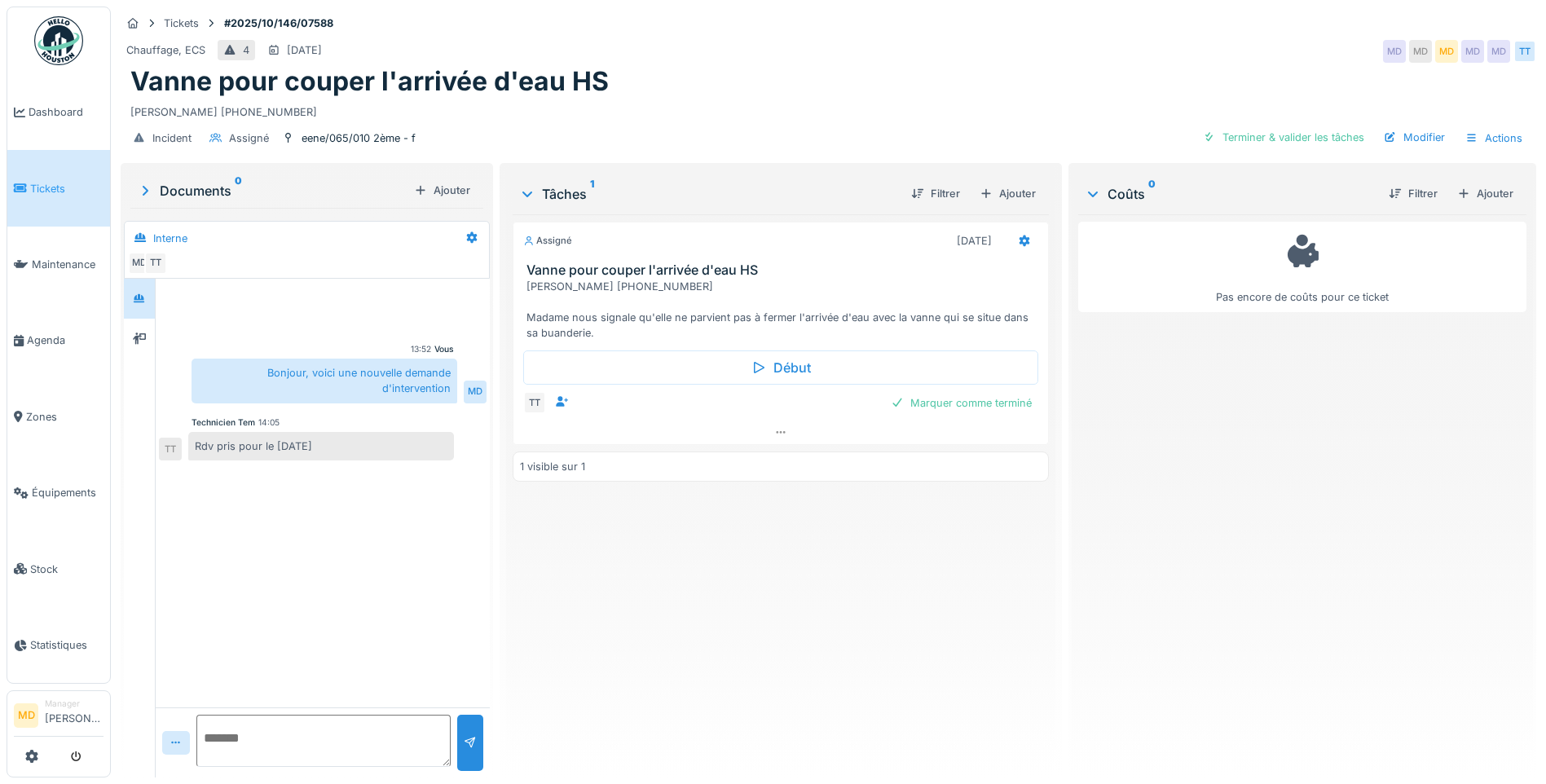
click at [276, 709] on div at bounding box center [322, 742] width 334 height 70
click at [278, 730] on textarea at bounding box center [323, 740] width 254 height 52
type textarea "**********"
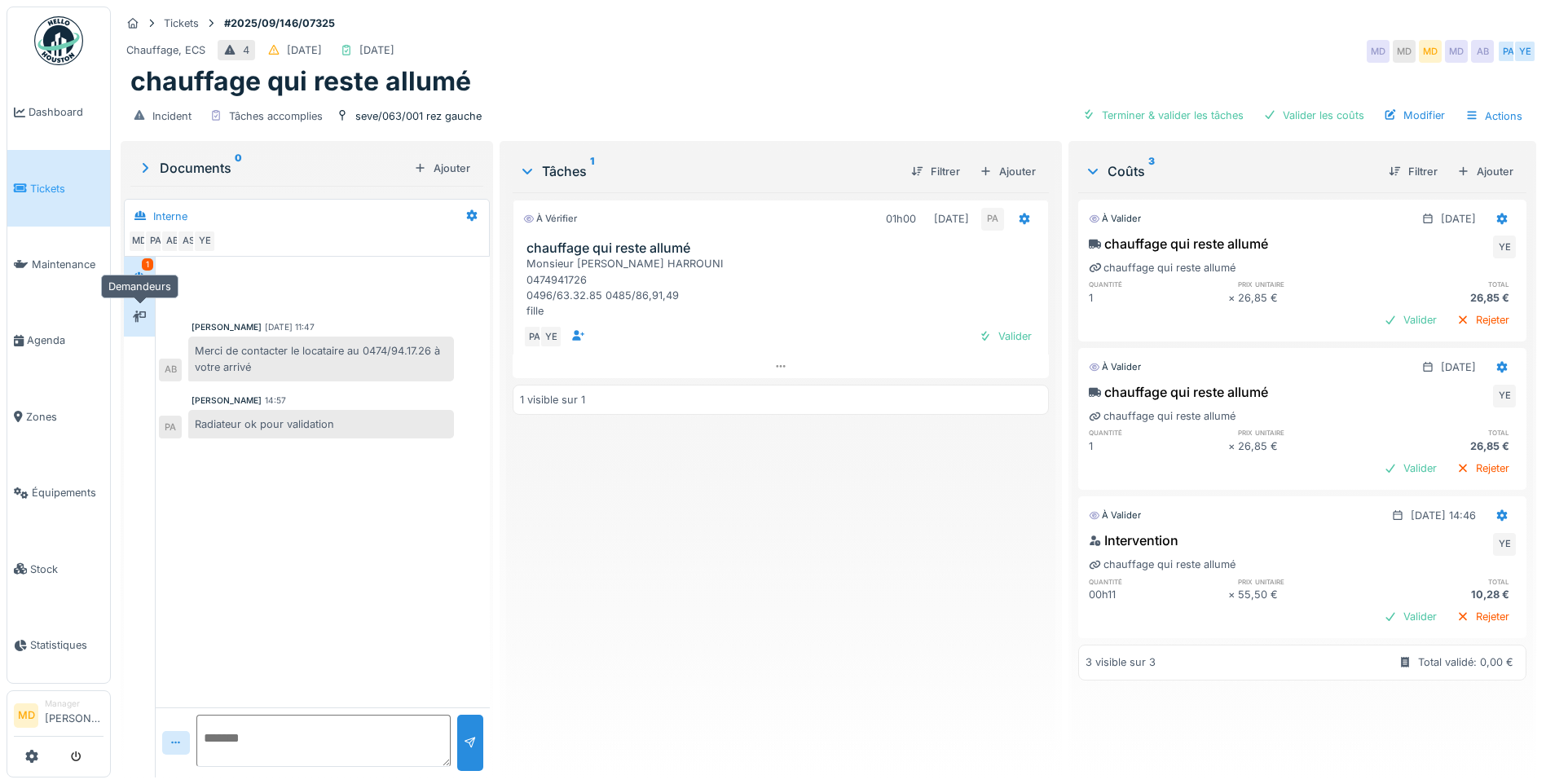
click at [139, 312] on icon at bounding box center [139, 316] width 13 height 10
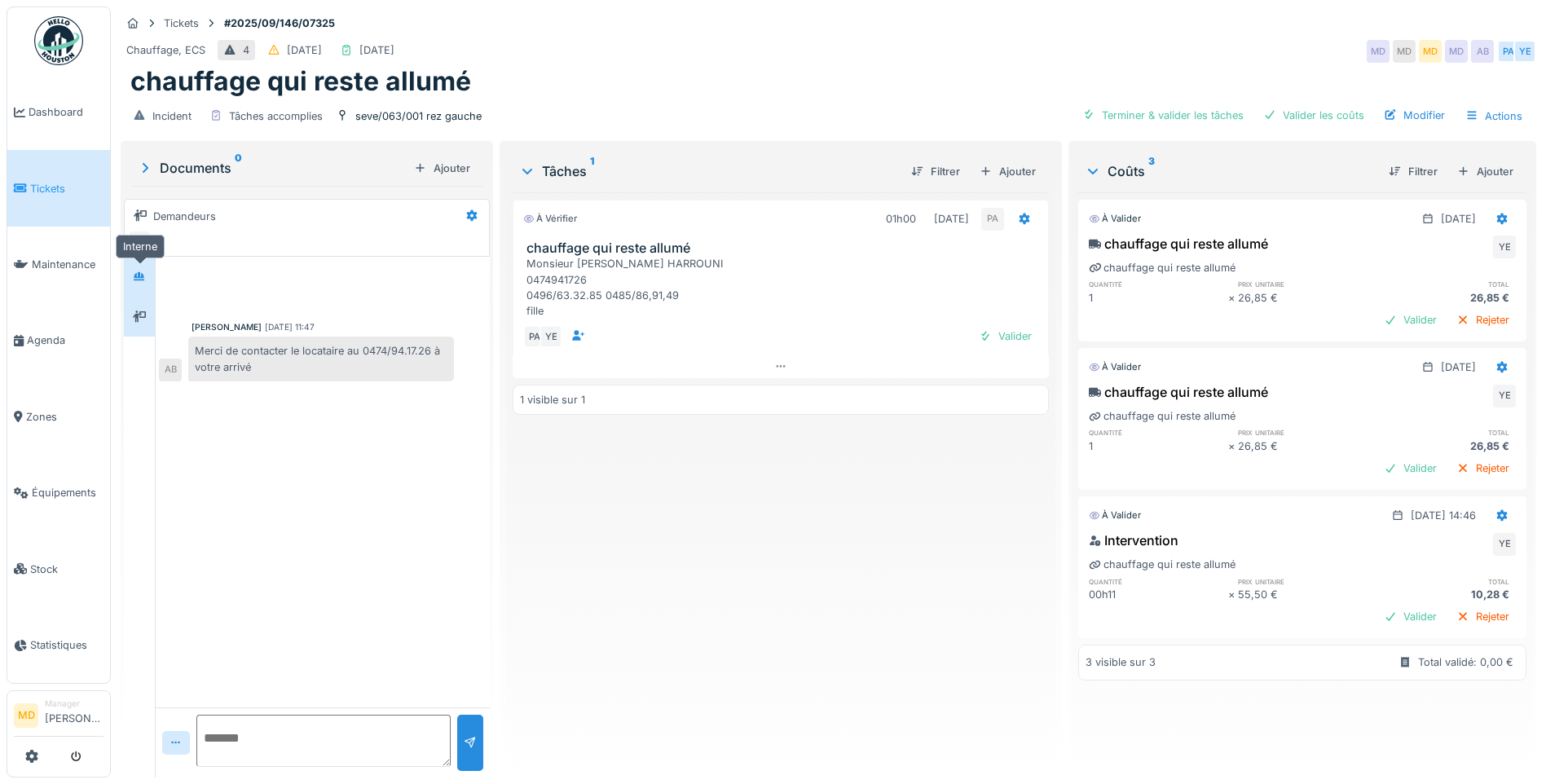
click at [141, 281] on div at bounding box center [139, 276] width 13 height 16
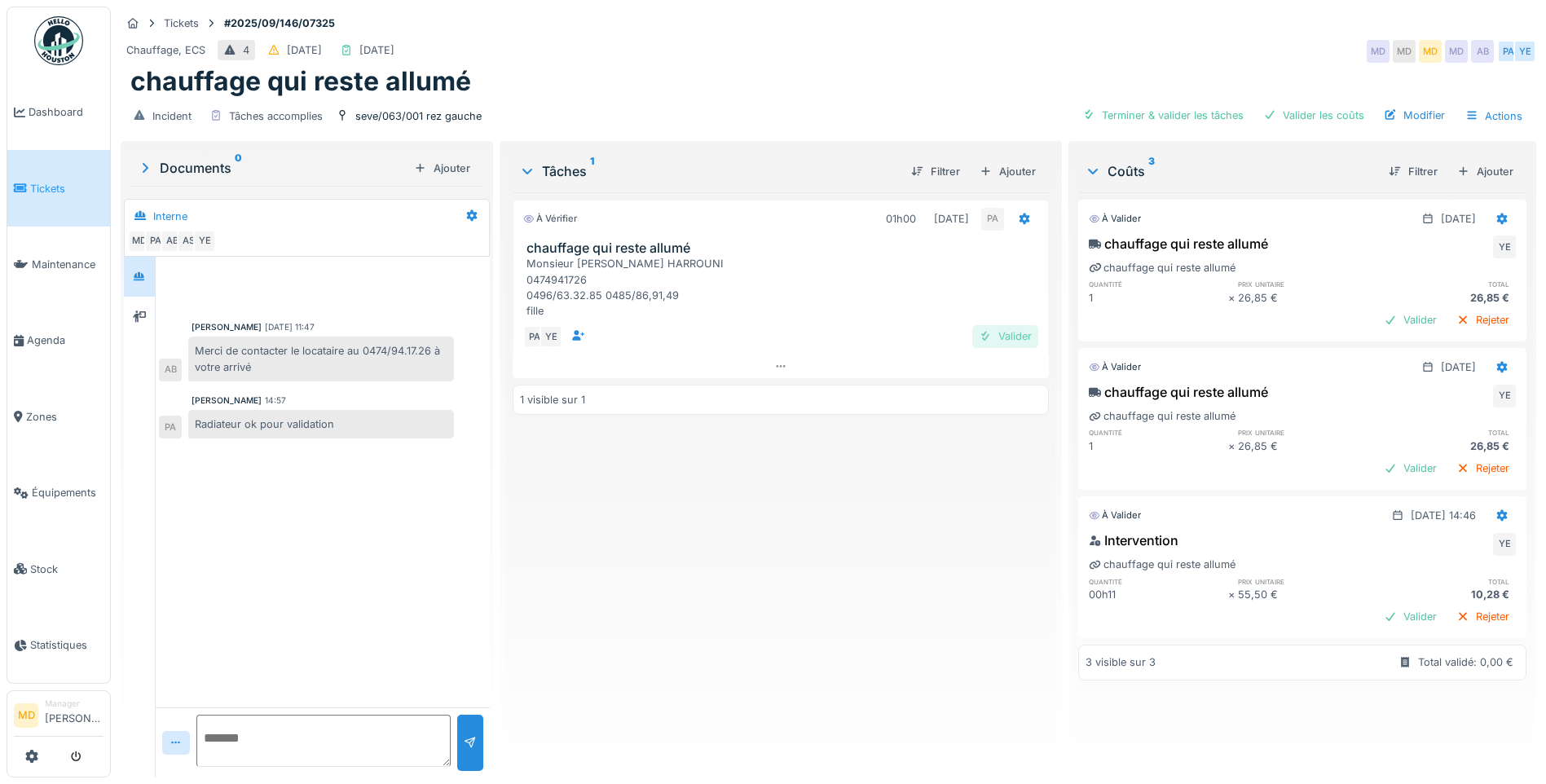
click at [1003, 326] on div "Valider" at bounding box center [1005, 335] width 66 height 22
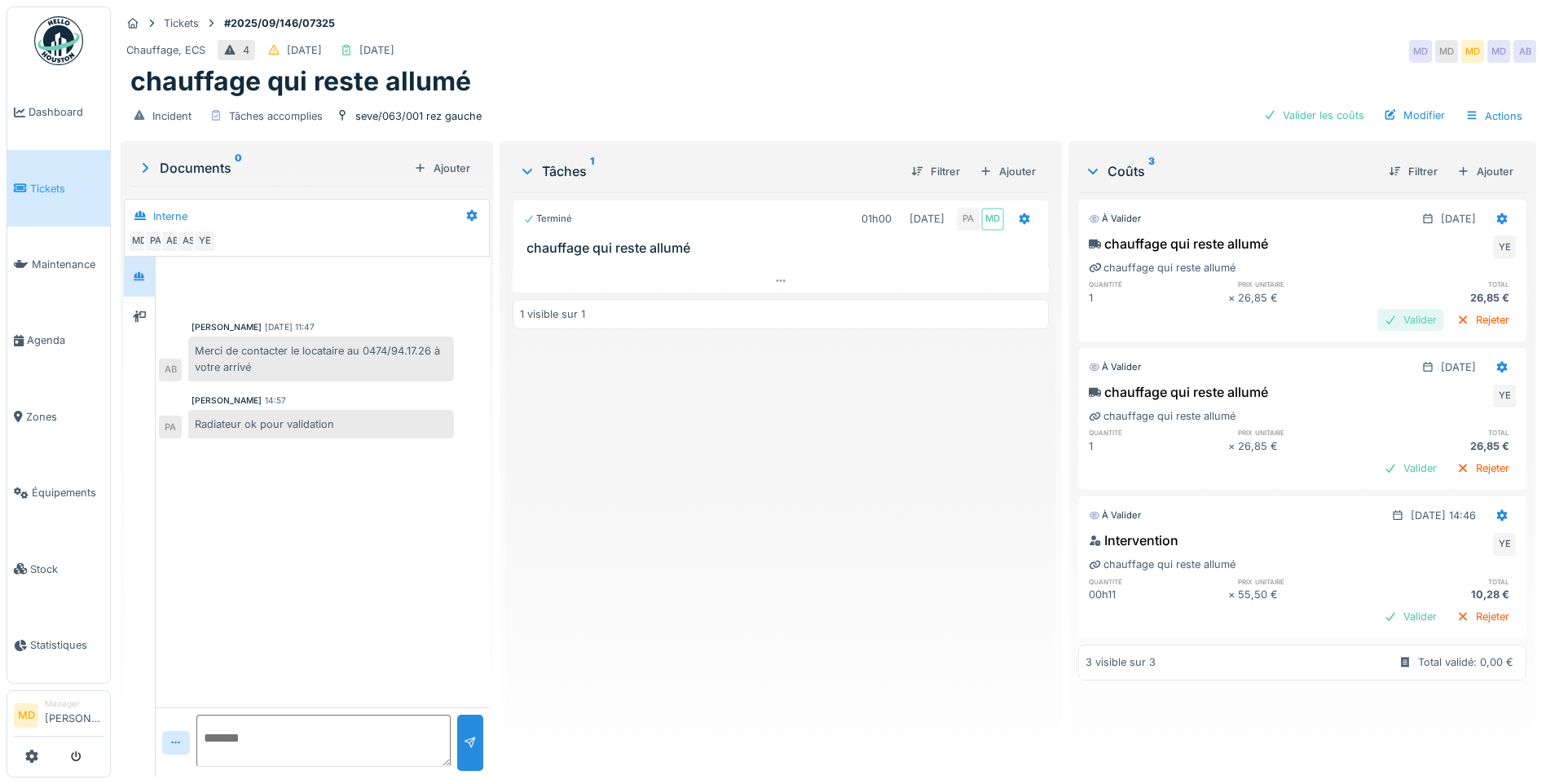
click at [1377, 309] on div "Valider" at bounding box center [1410, 319] width 66 height 22
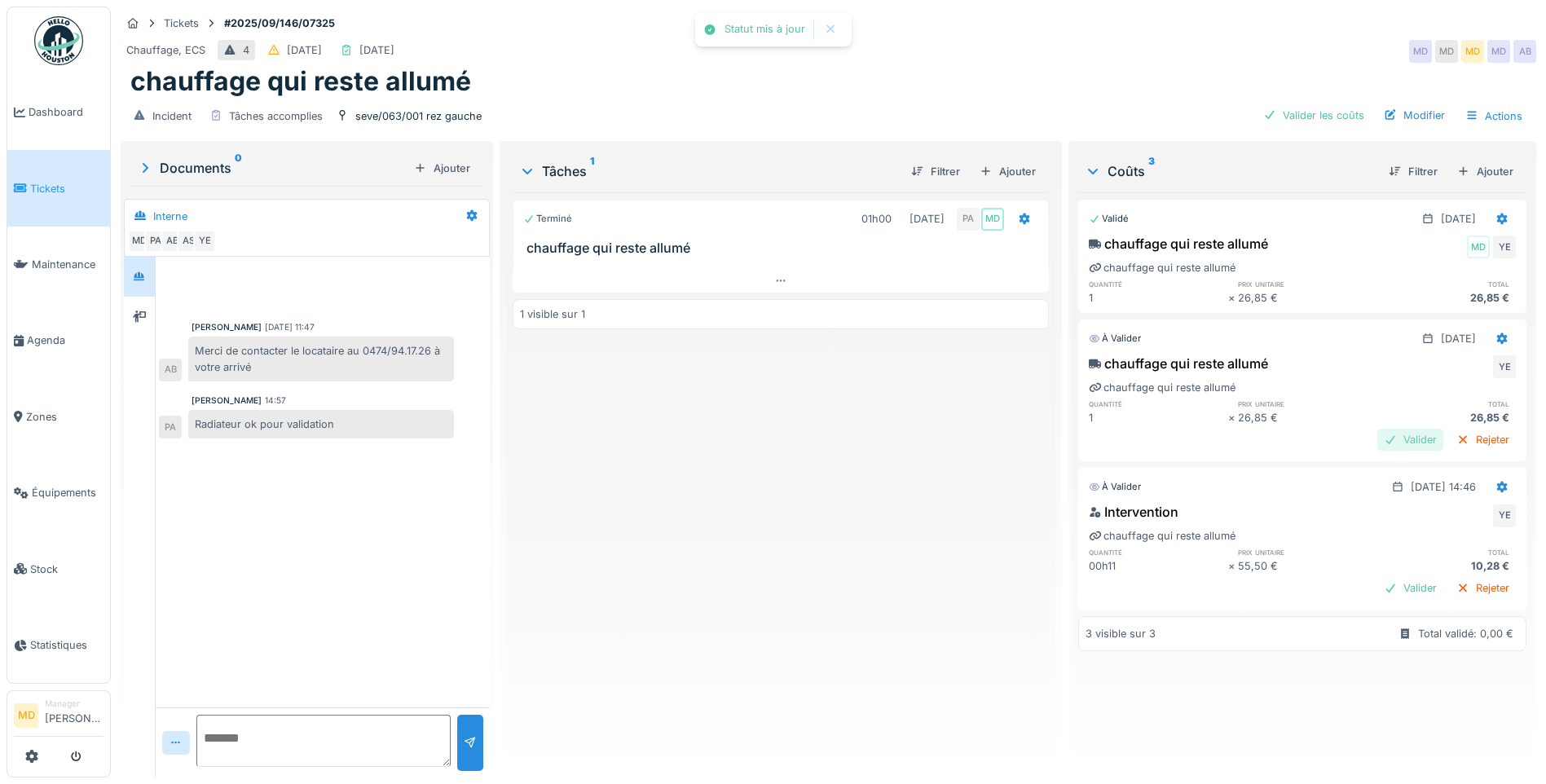
click at [1377, 435] on div "Valider" at bounding box center [1410, 439] width 66 height 22
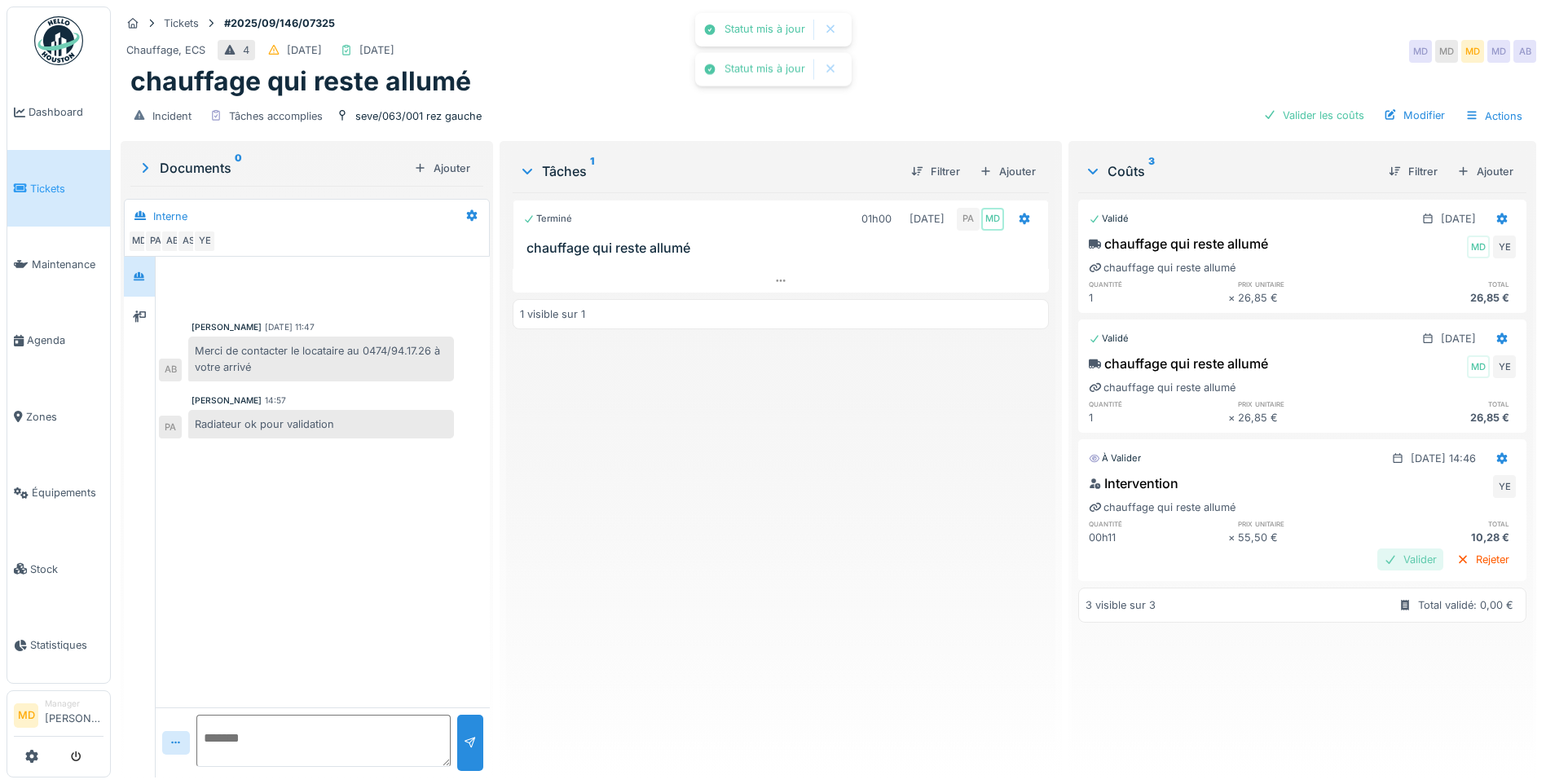
click at [1377, 561] on div "Valider" at bounding box center [1410, 559] width 66 height 22
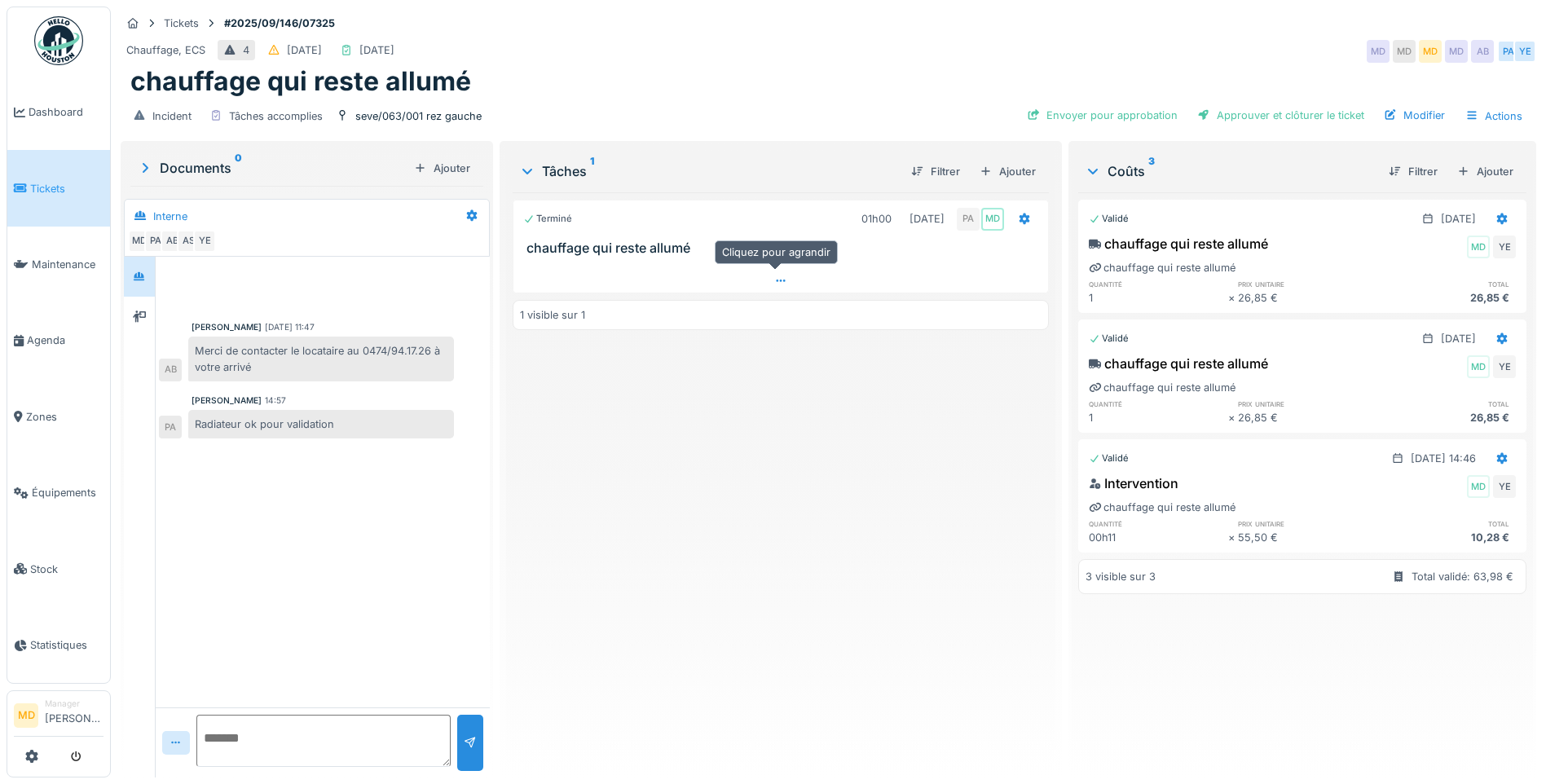
click at [774, 284] on icon at bounding box center [780, 281] width 13 height 10
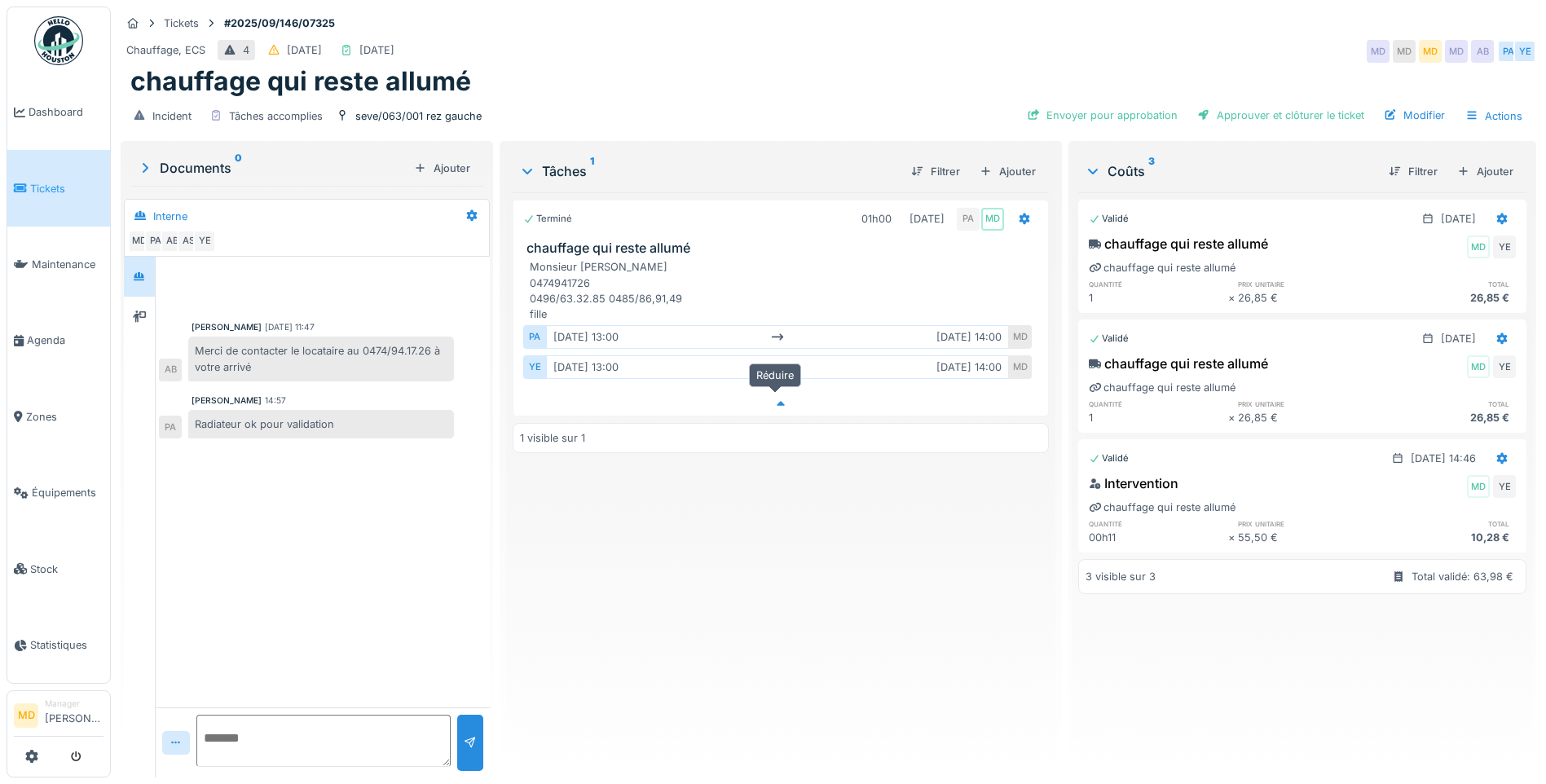
click at [785, 394] on div at bounding box center [780, 403] width 535 height 23
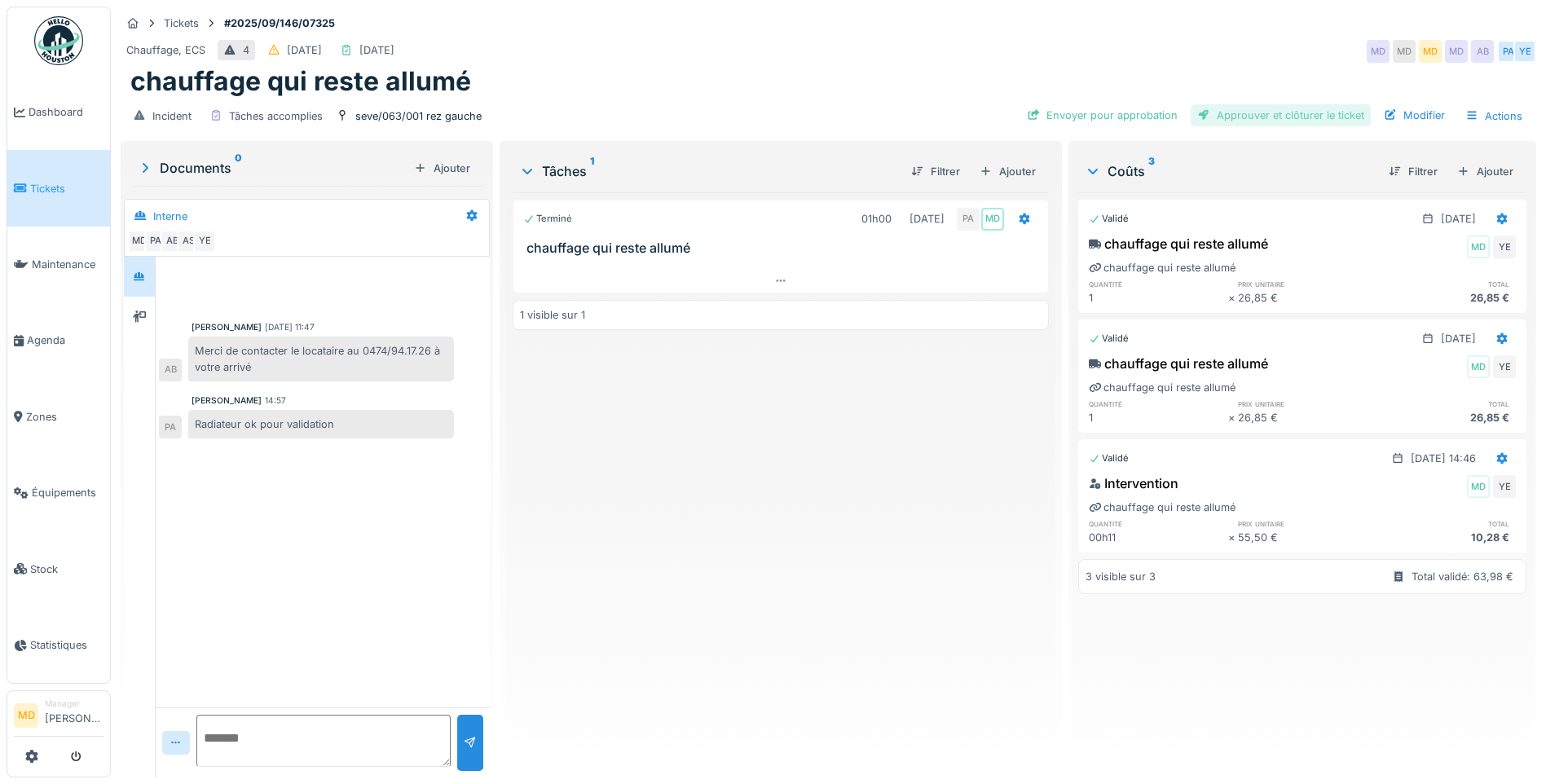
click at [1287, 104] on div "Approuver et clôturer le ticket" at bounding box center [1280, 115] width 181 height 22
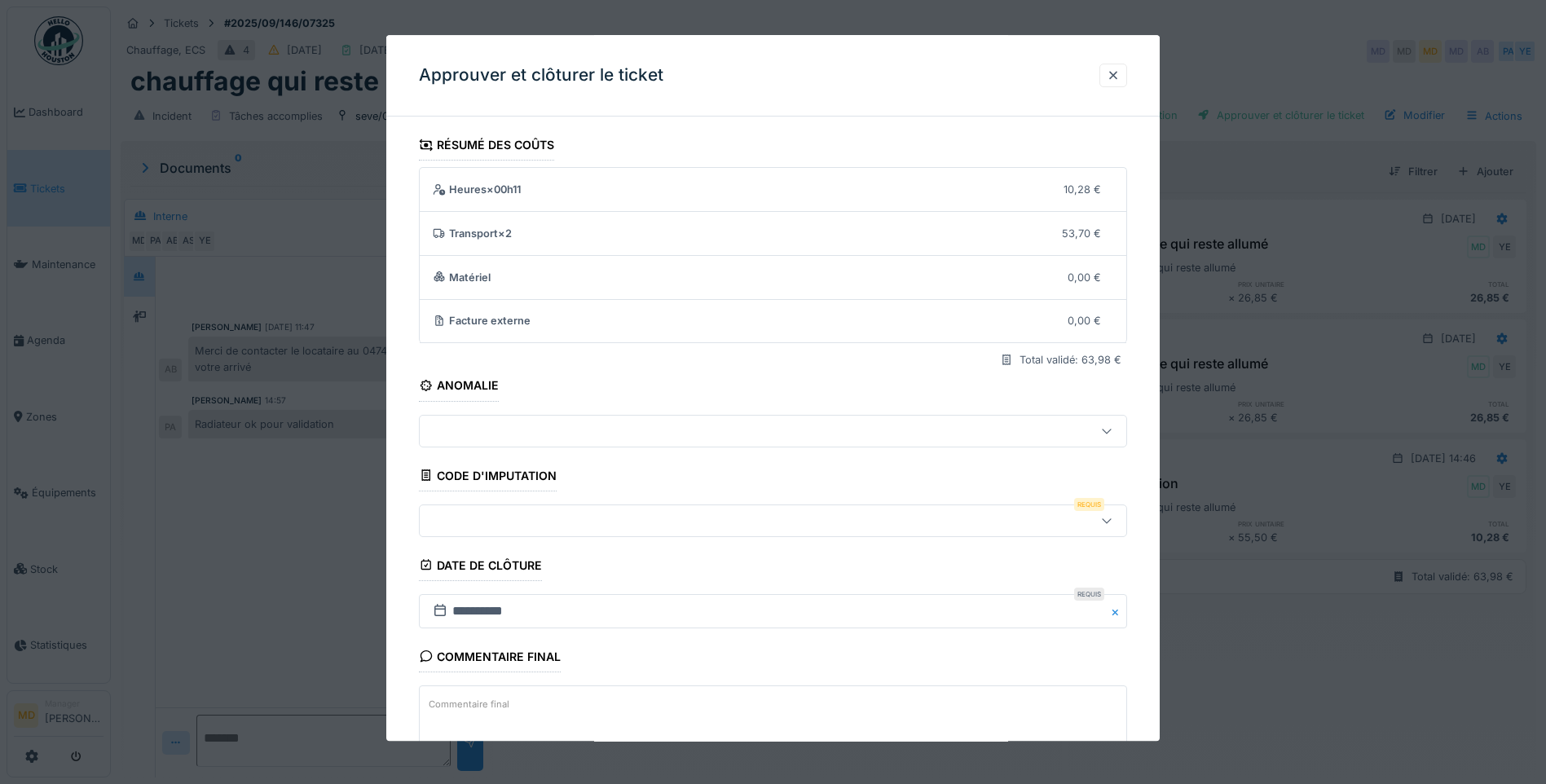
click at [493, 522] on div at bounding box center [731, 520] width 611 height 18
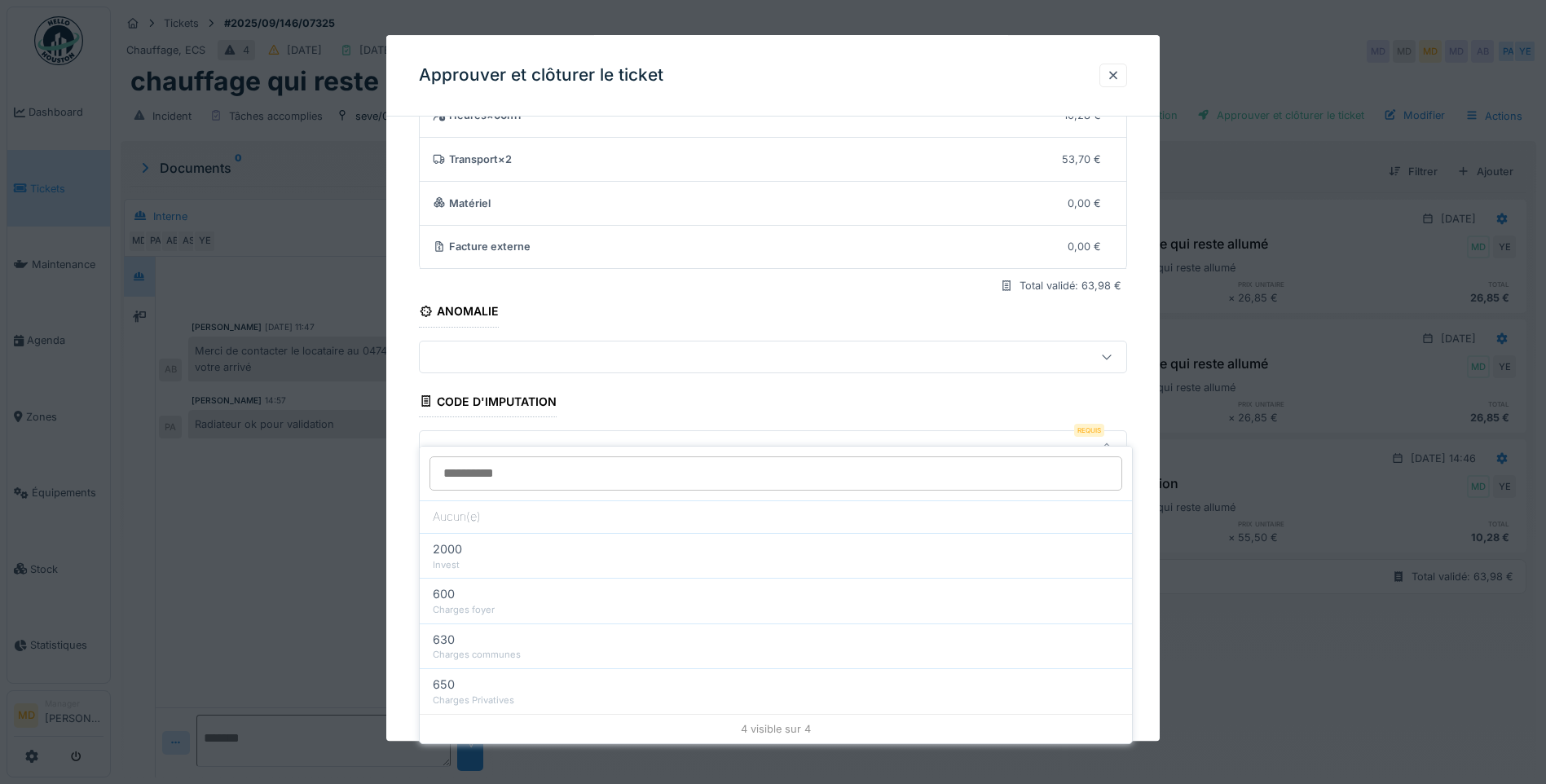
scroll to position [108, 0]
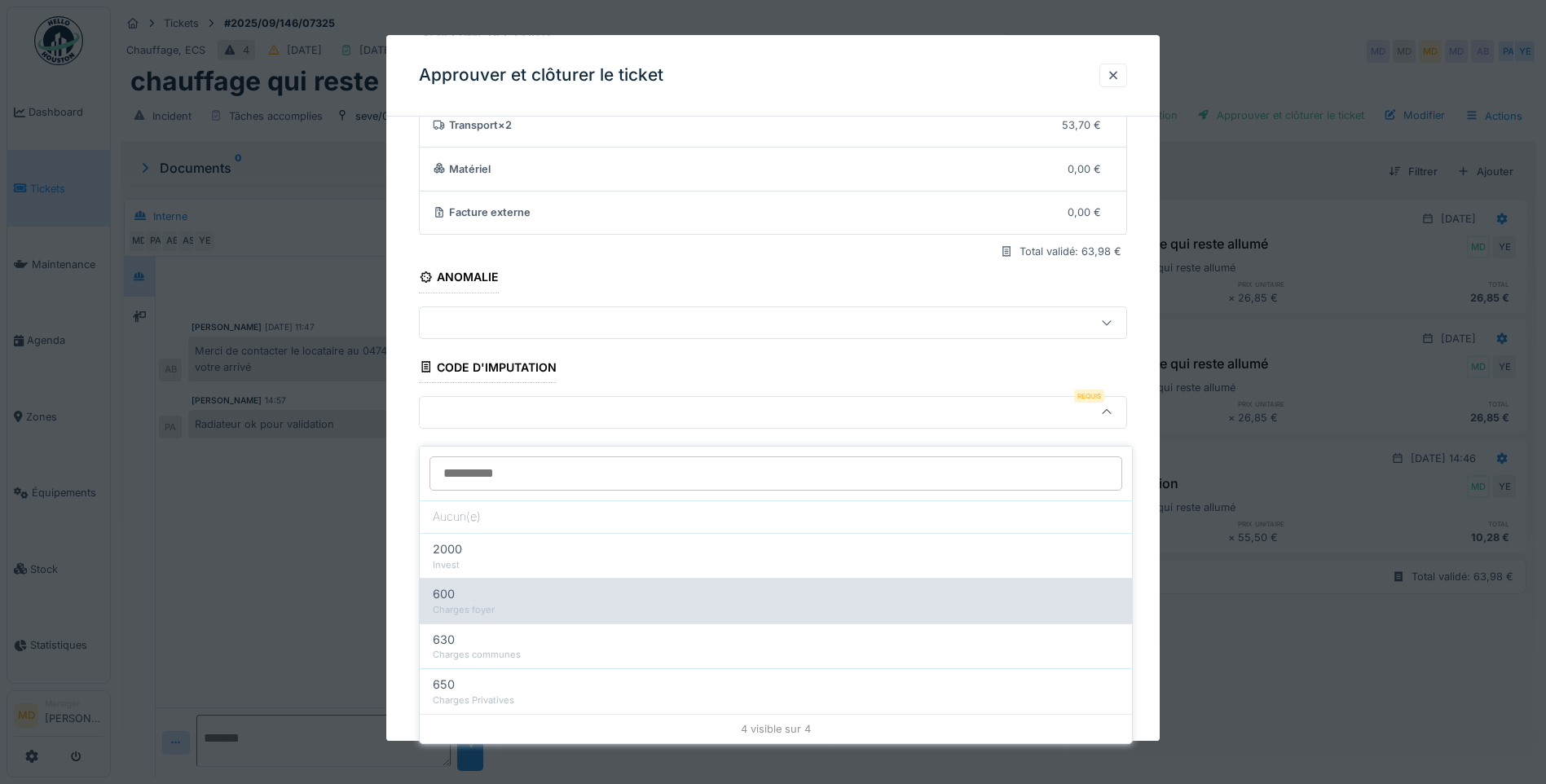
click at [475, 603] on div "Charges foyer" at bounding box center [776, 610] width 686 height 14
type input "***"
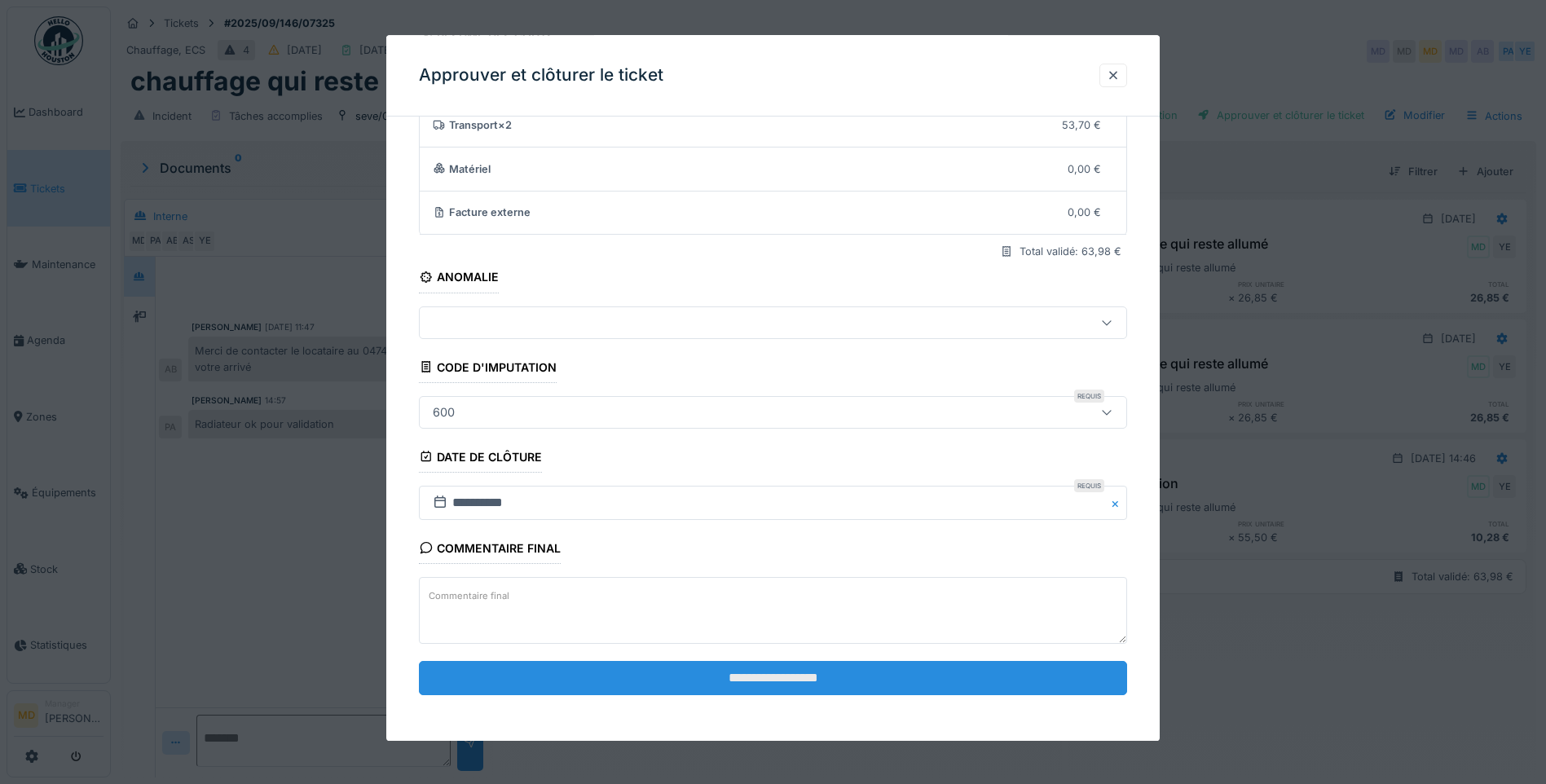
click at [766, 679] on input "**********" at bounding box center [773, 678] width 708 height 35
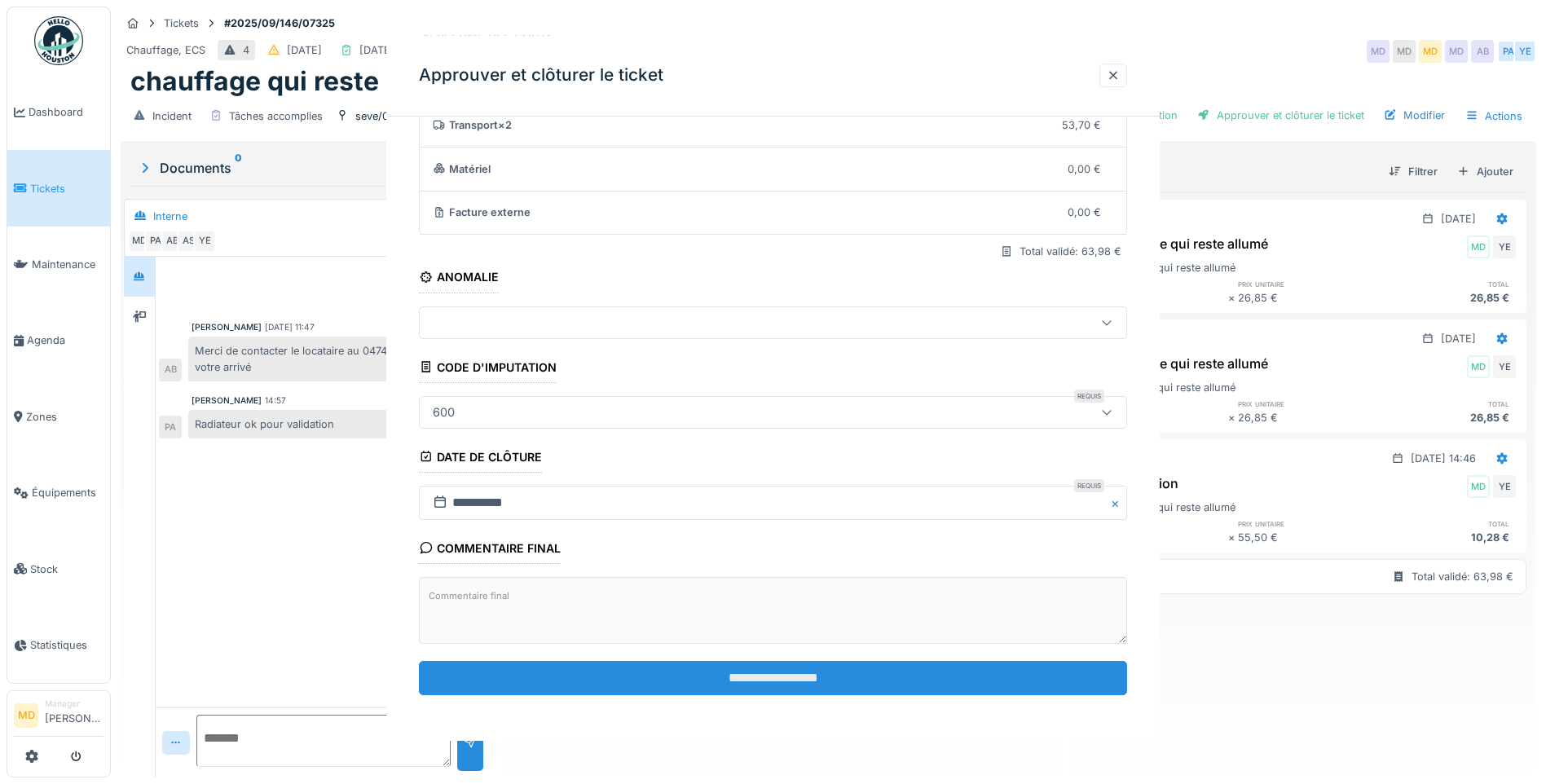
scroll to position [0, 0]
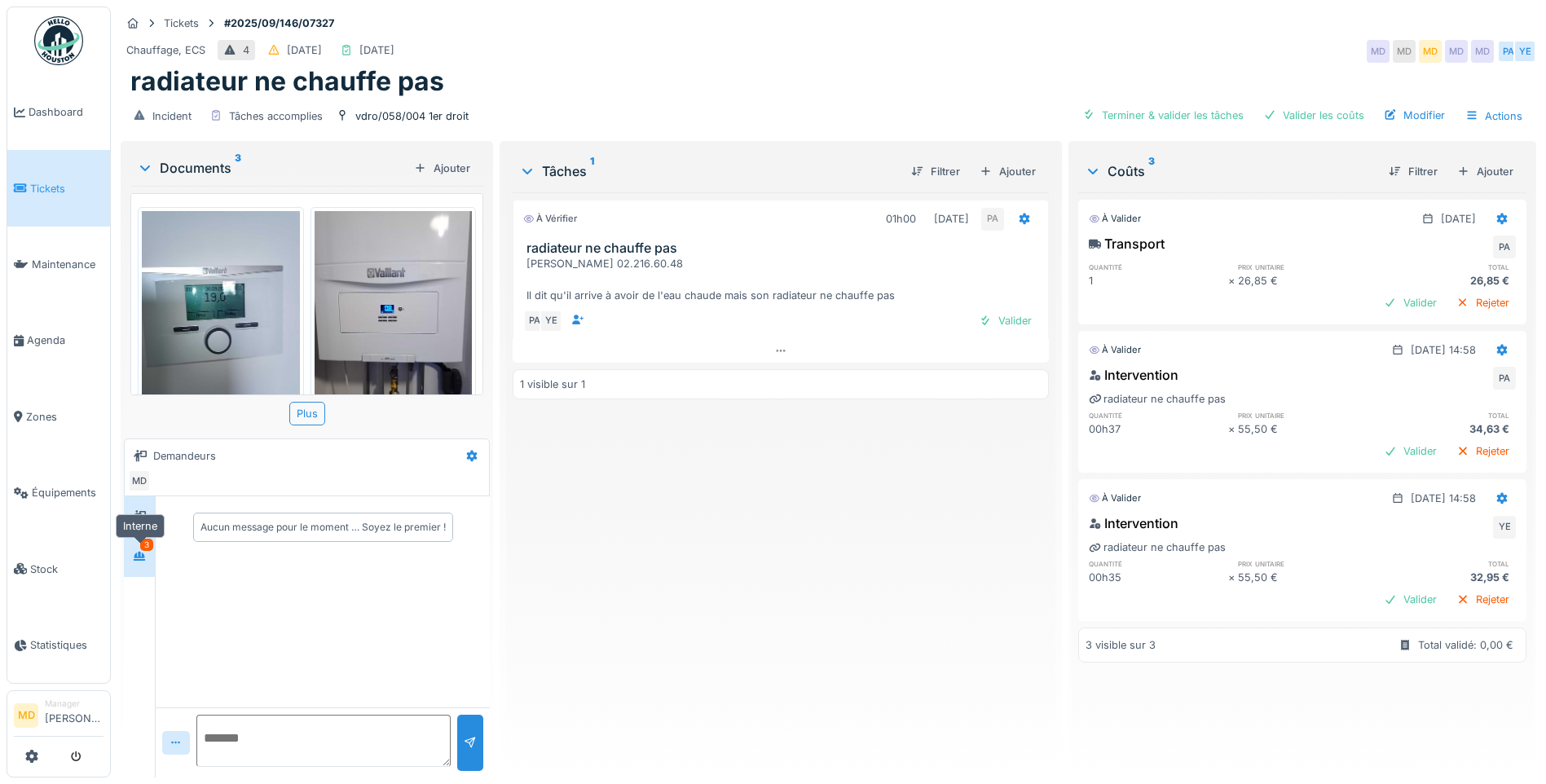
click at [144, 552] on icon at bounding box center [139, 556] width 13 height 10
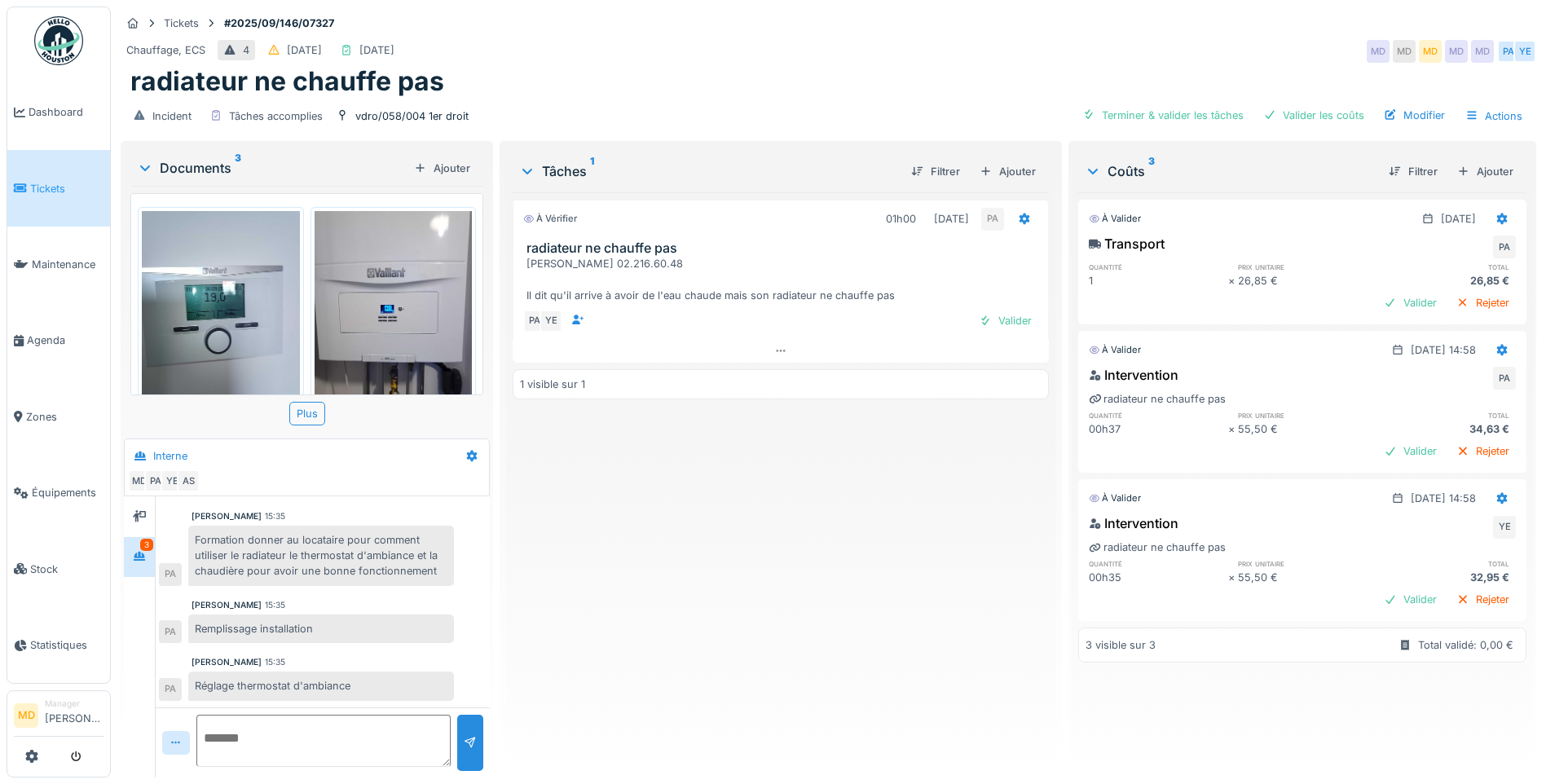
scroll to position [12, 0]
click at [1009, 310] on div "Valider" at bounding box center [1005, 320] width 66 height 22
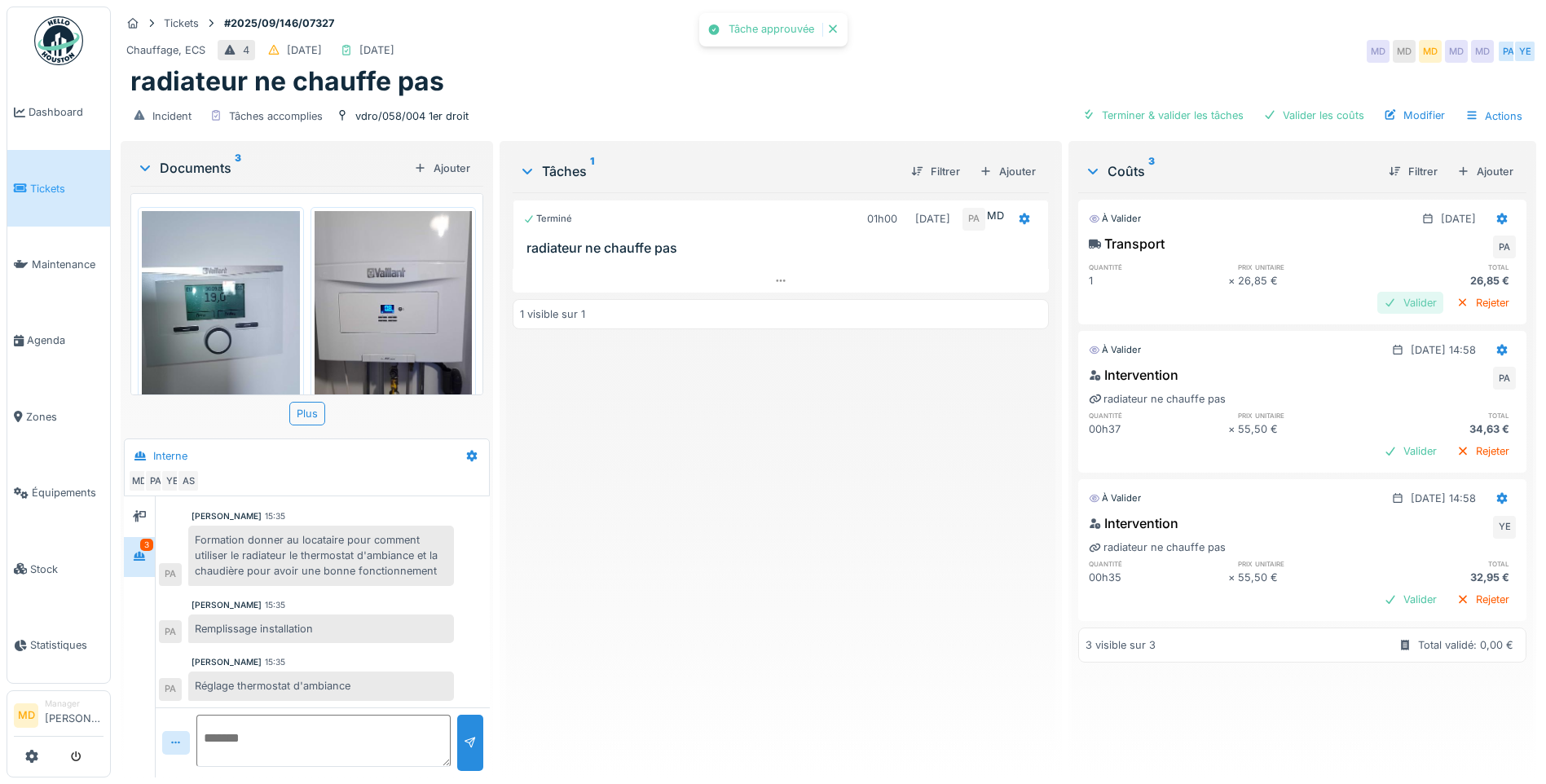
click at [1384, 295] on div at bounding box center [1390, 303] width 13 height 16
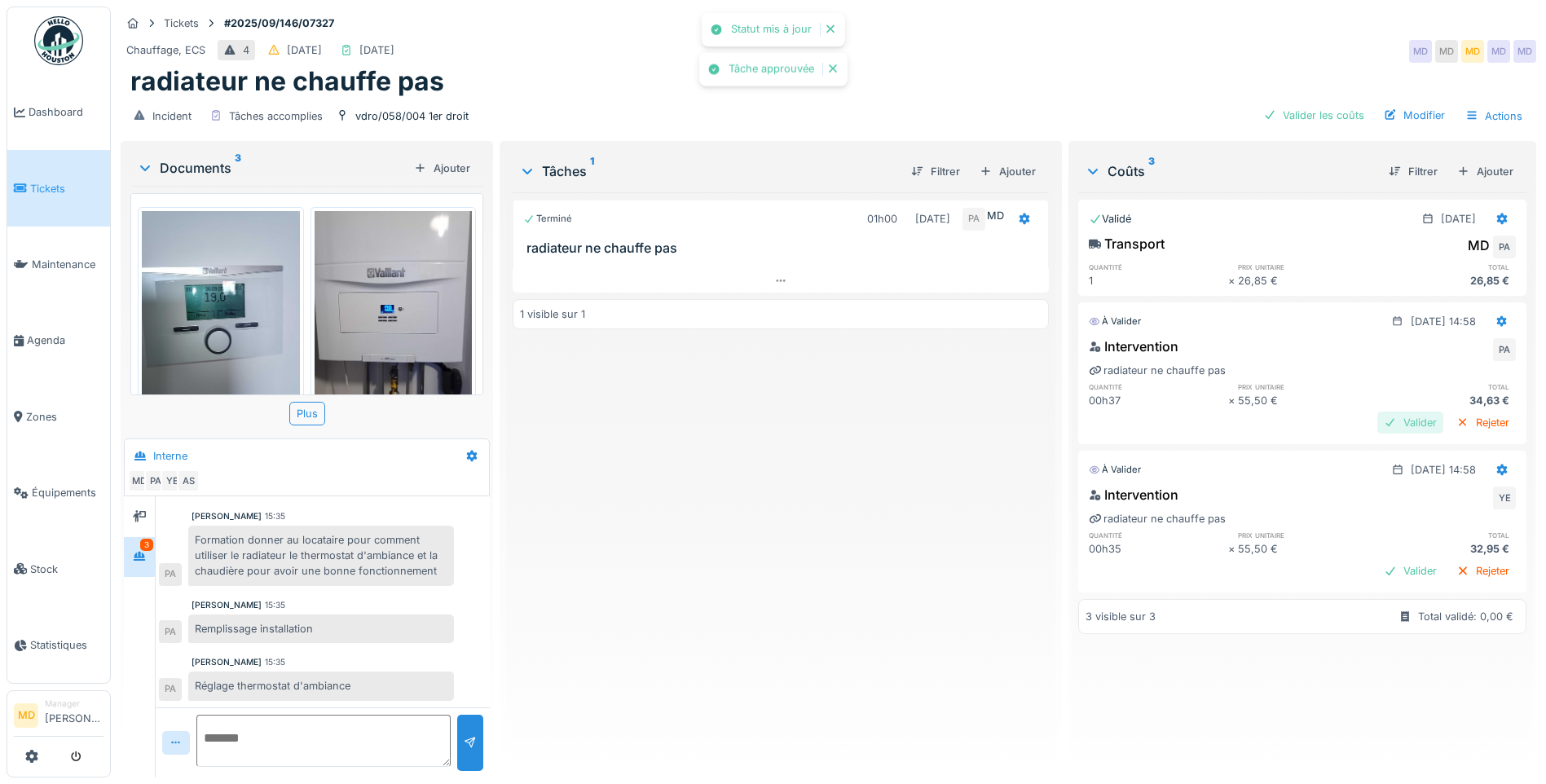
click at [1380, 415] on div "Valider" at bounding box center [1410, 421] width 66 height 22
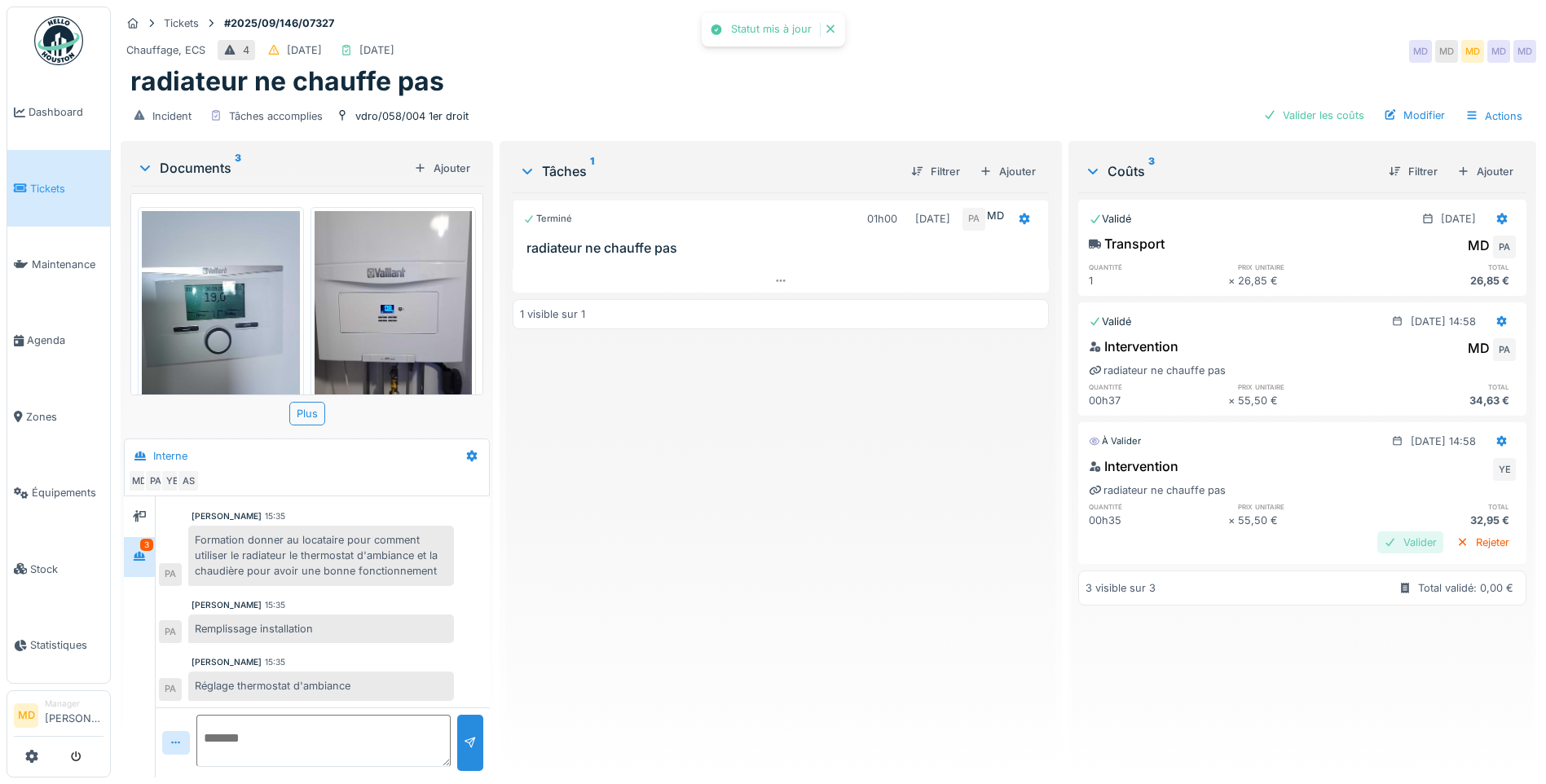
click at [1387, 540] on div "Valider" at bounding box center [1410, 541] width 66 height 22
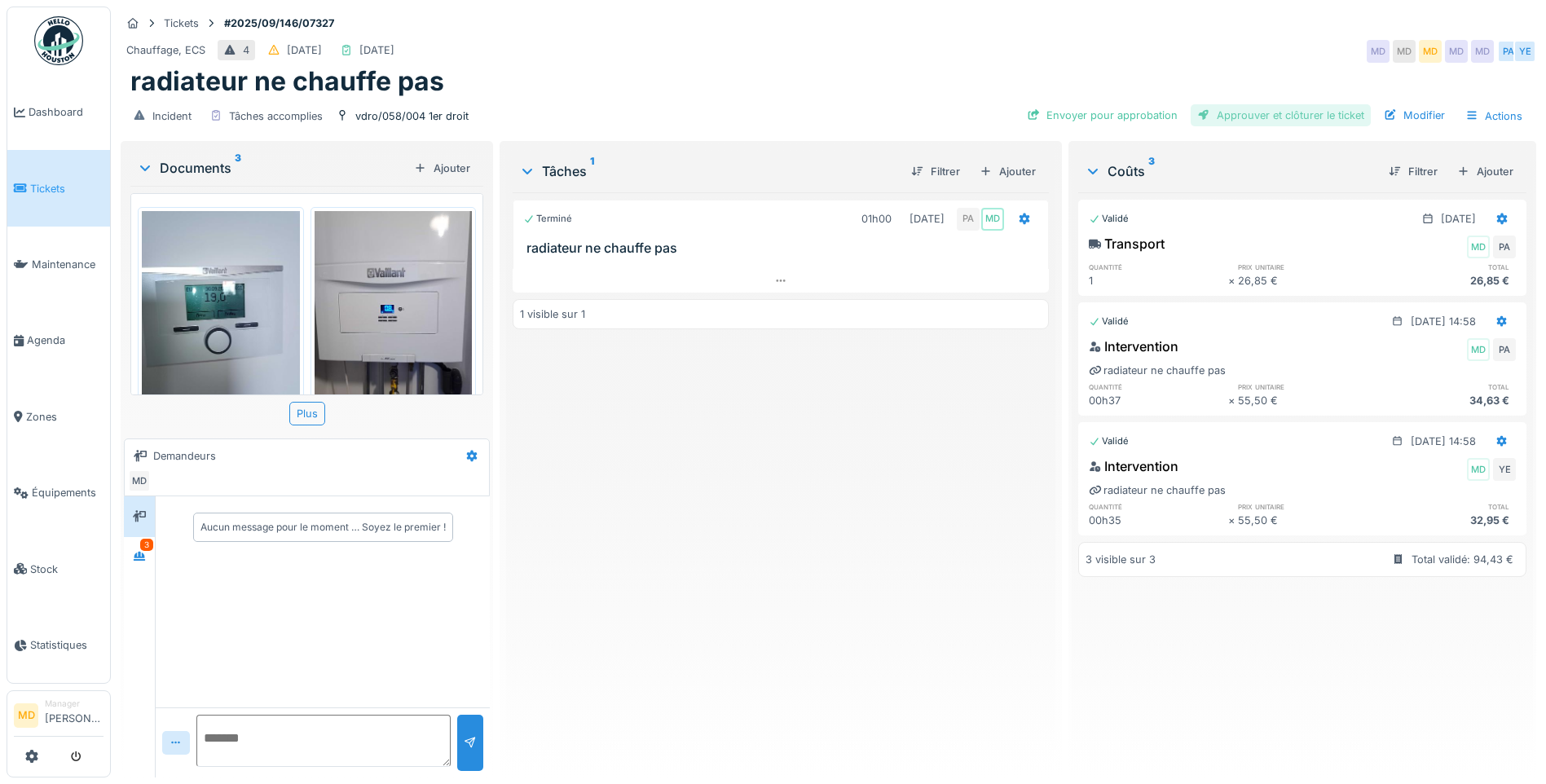
click at [1263, 110] on div "Approuver et clôturer le ticket" at bounding box center [1280, 115] width 181 height 22
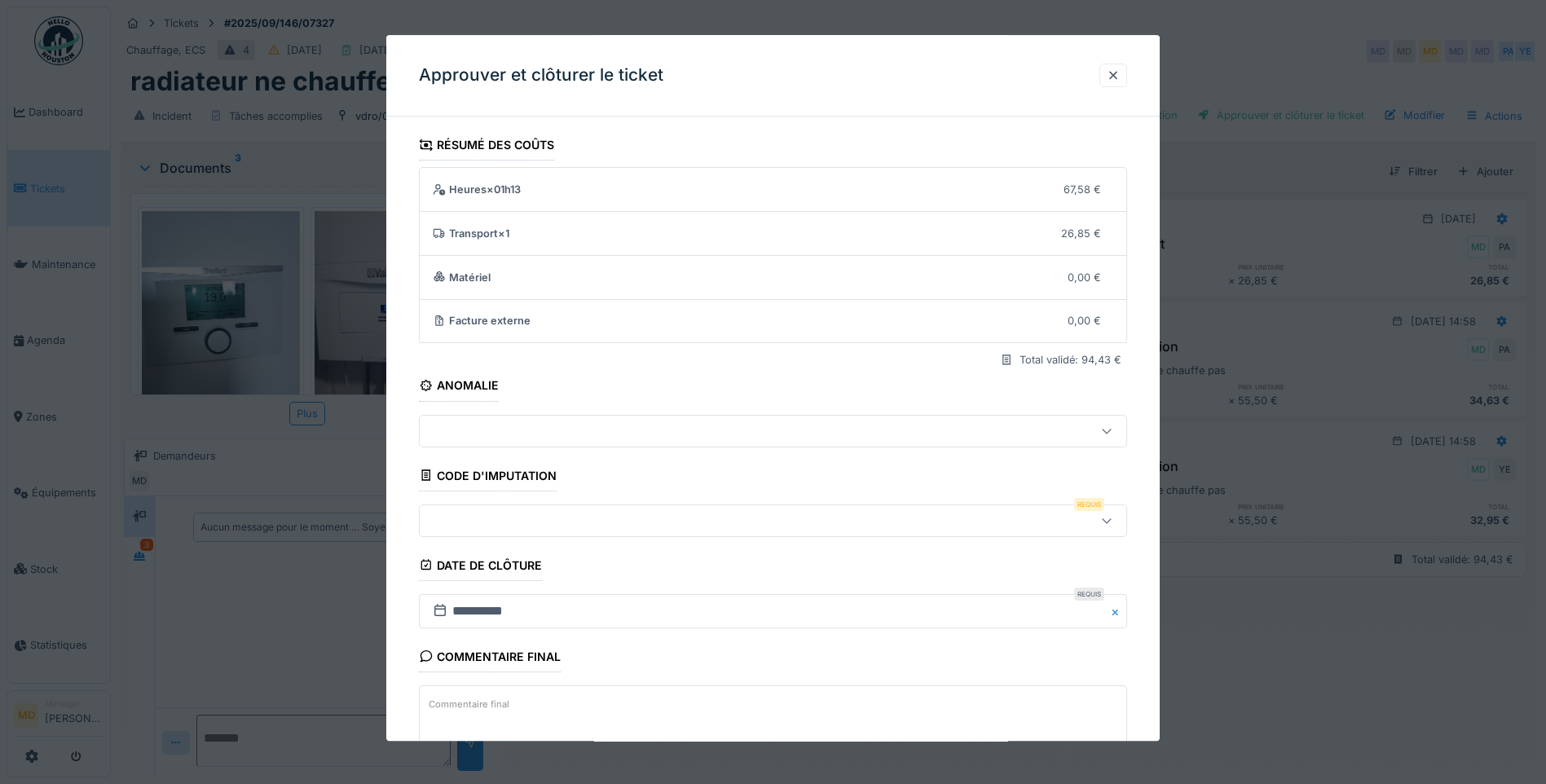
click at [496, 522] on div at bounding box center [731, 520] width 611 height 18
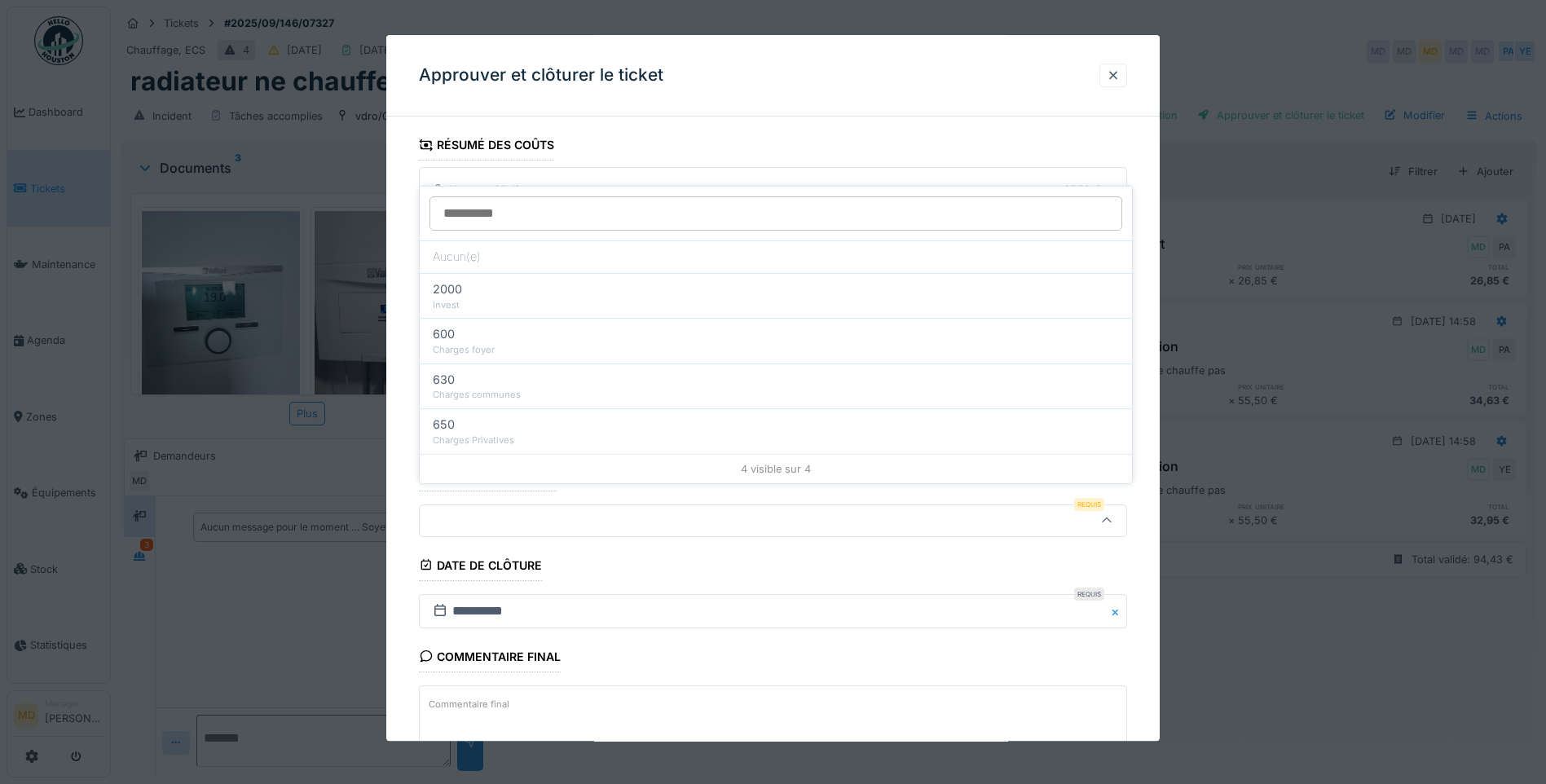
scroll to position [108, 0]
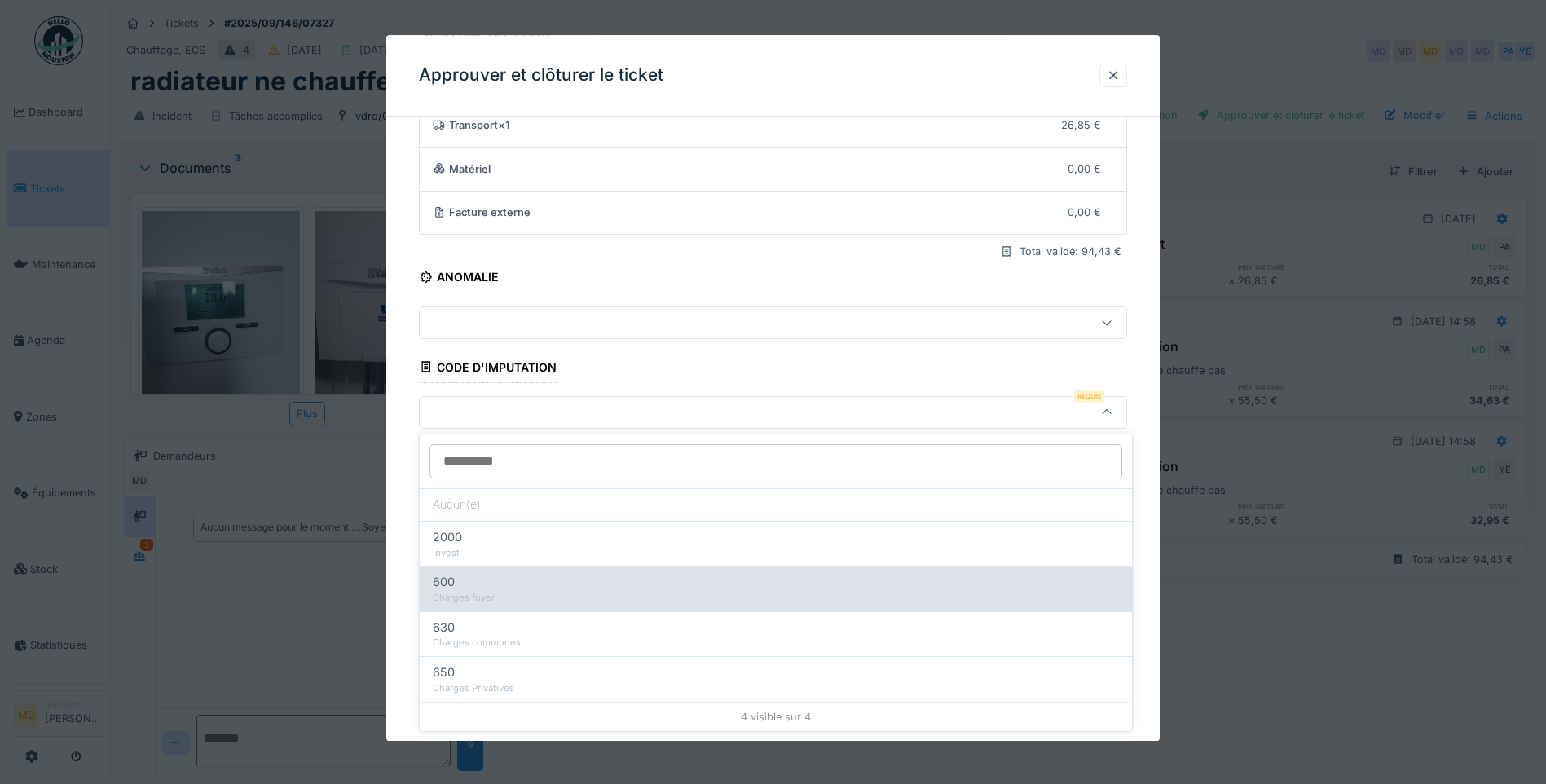
click at [500, 599] on div "Charges foyer" at bounding box center [776, 597] width 686 height 14
type input "***"
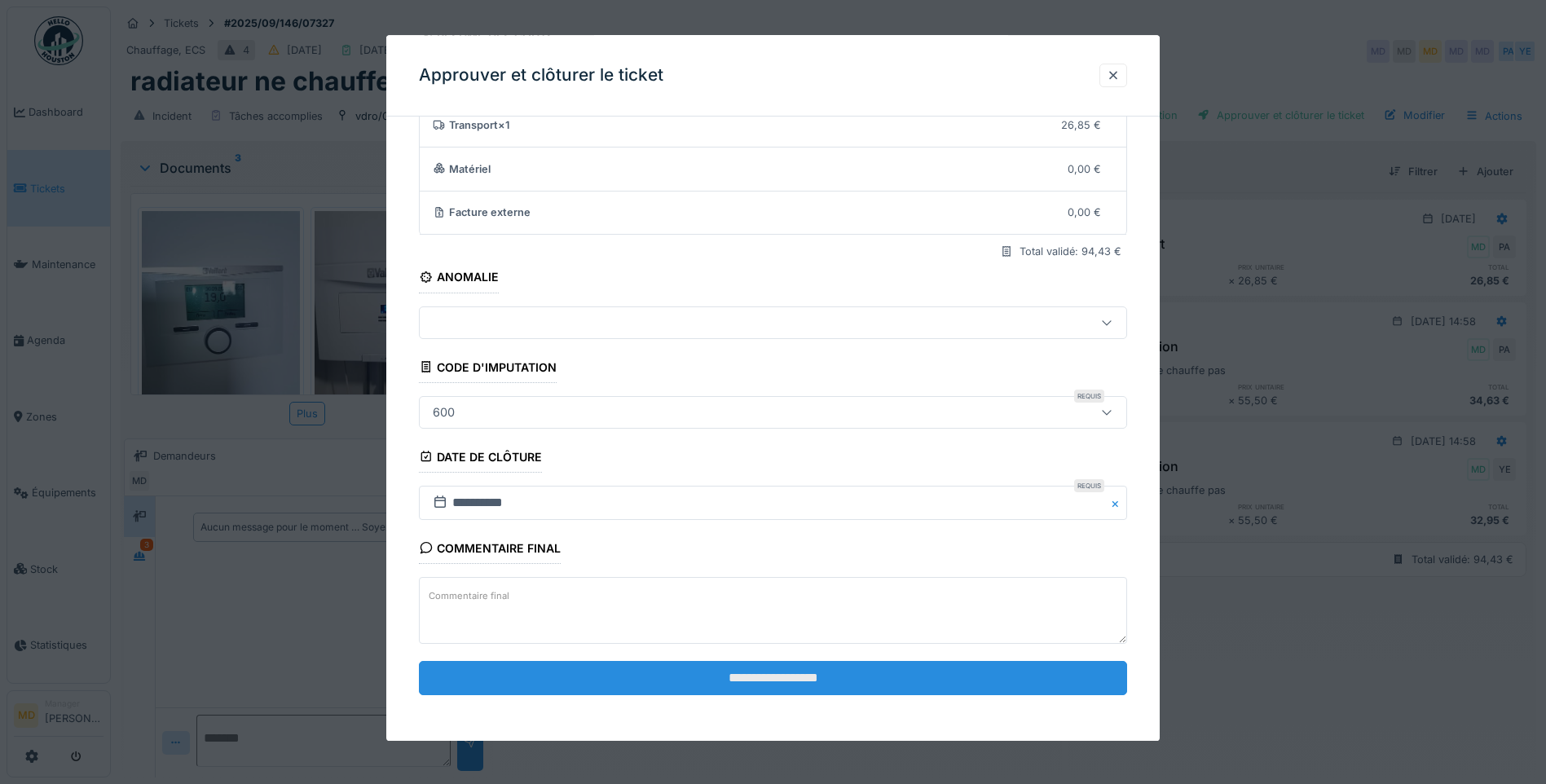
click at [687, 673] on input "**********" at bounding box center [773, 678] width 708 height 35
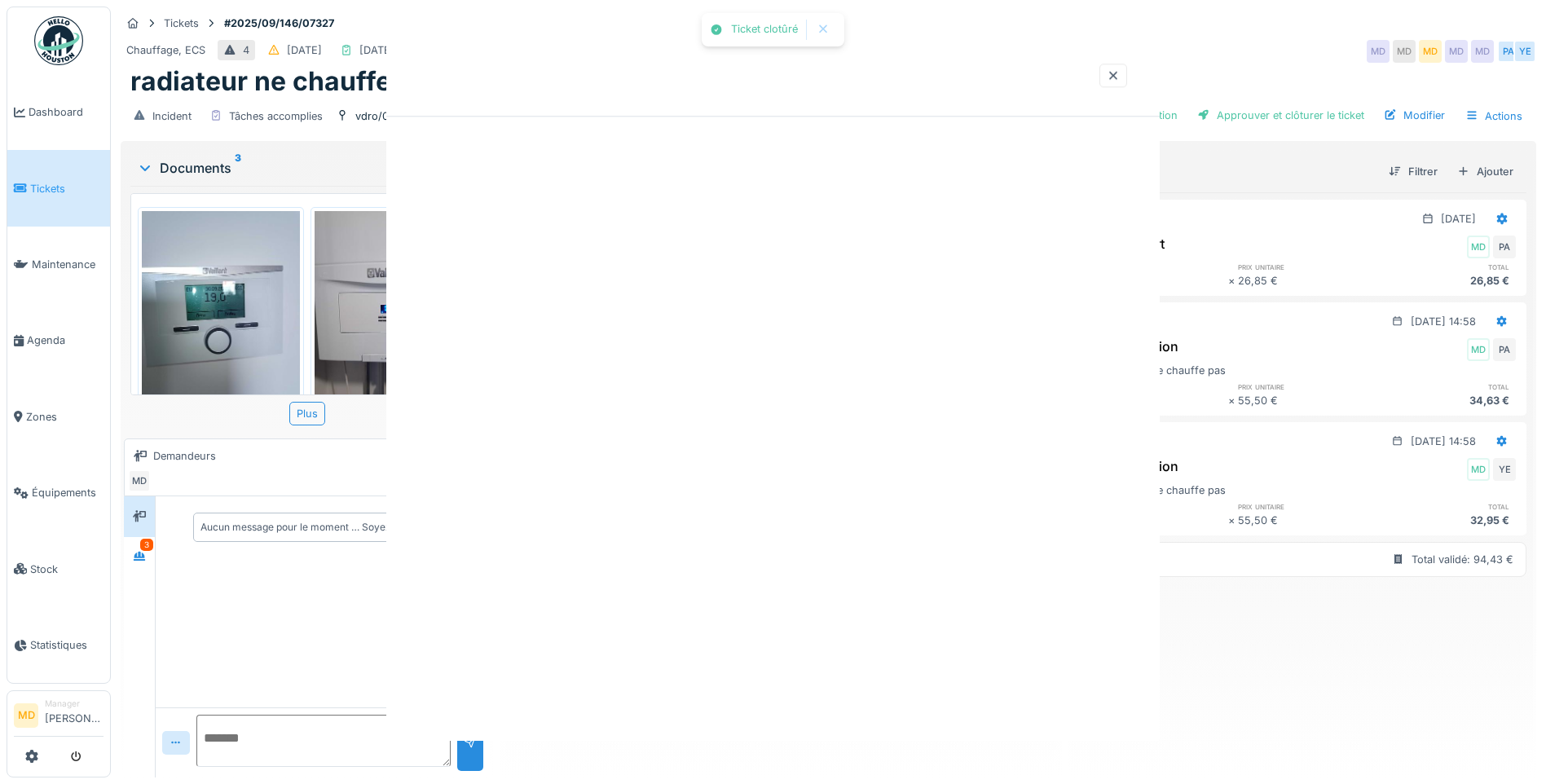
scroll to position [0, 0]
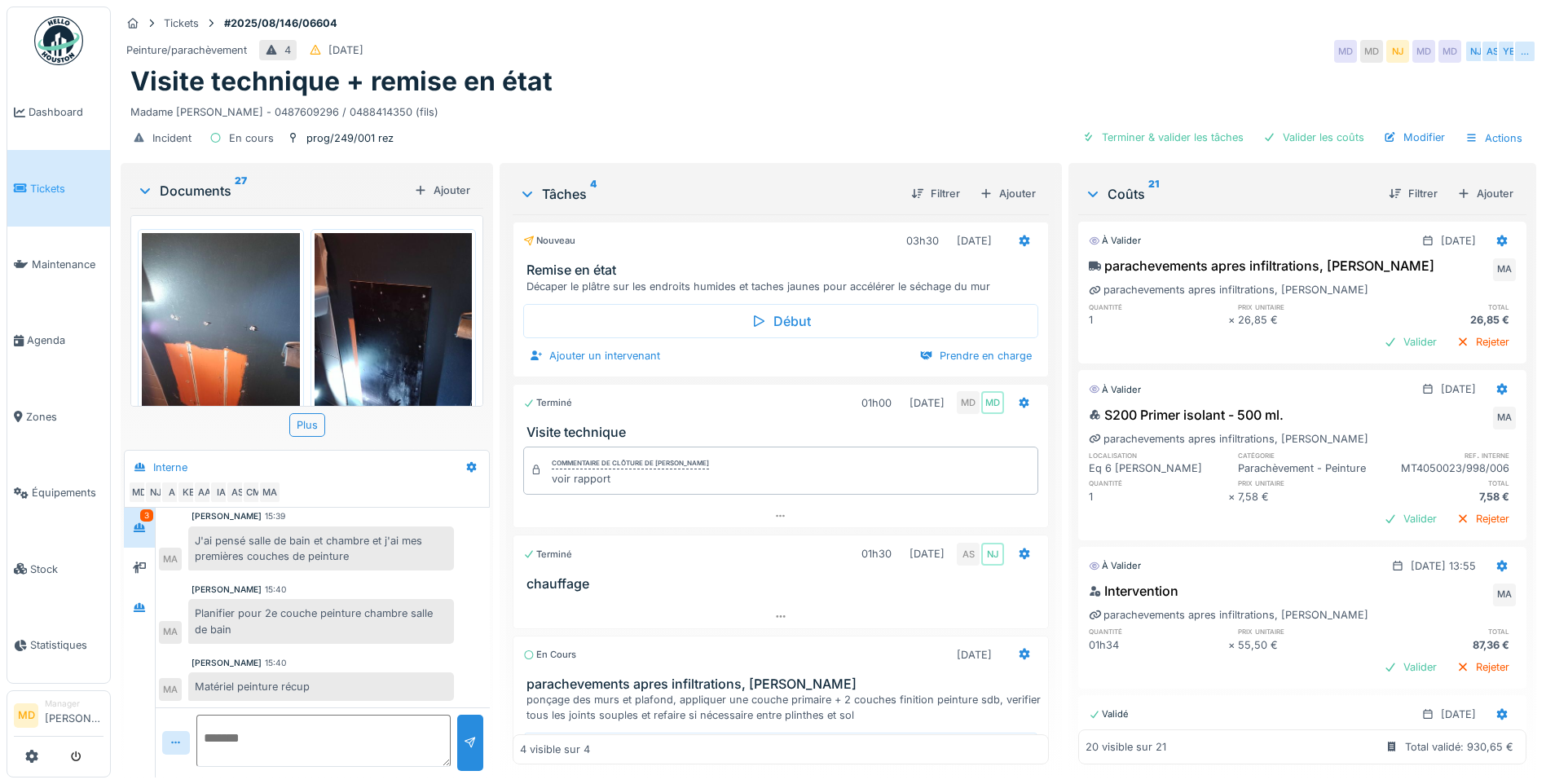
scroll to position [12, 0]
click at [151, 557] on div at bounding box center [139, 567] width 24 height 21
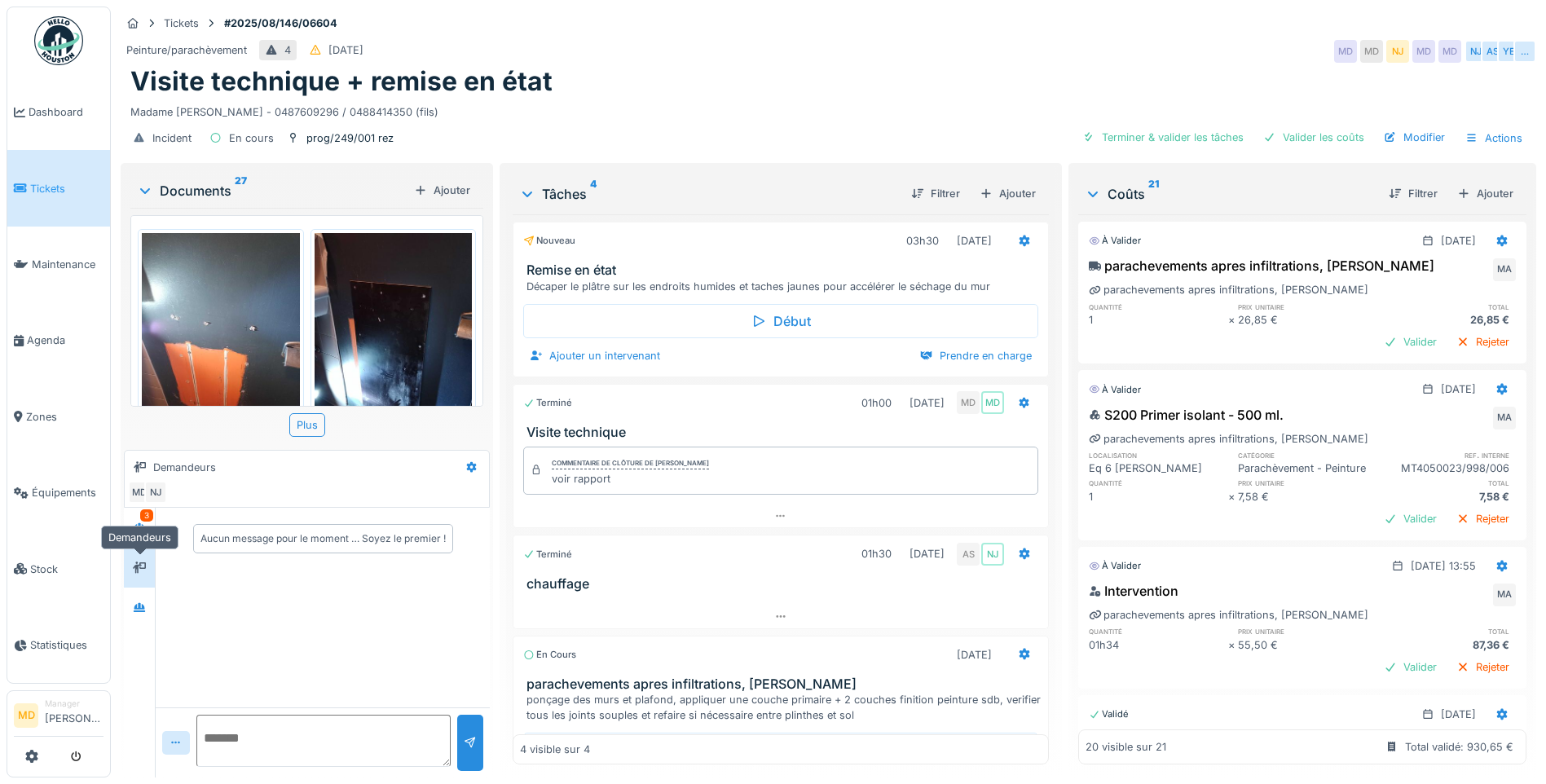
scroll to position [0, 0]
click at [145, 523] on icon at bounding box center [139, 528] width 11 height 9
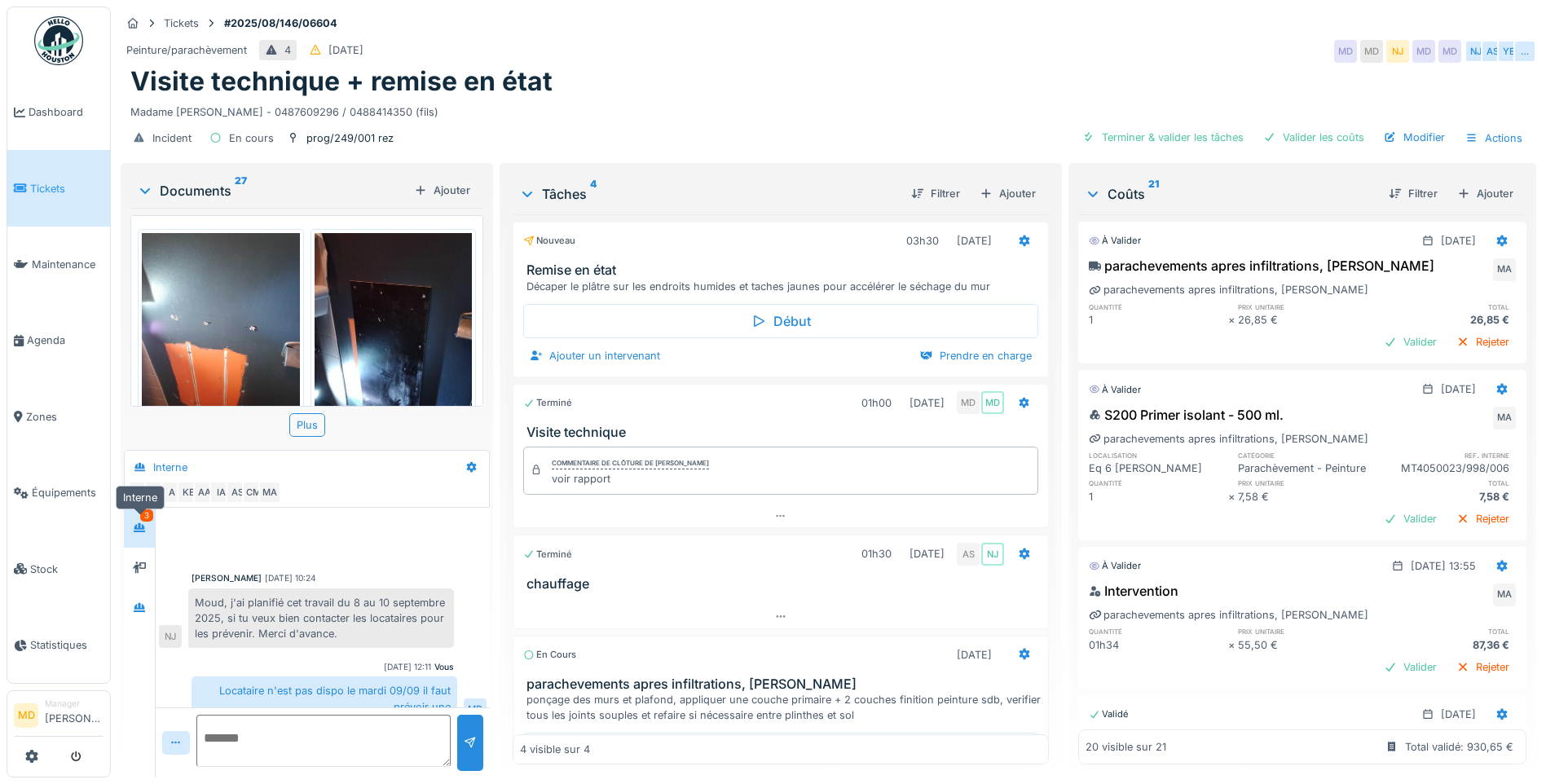
scroll to position [668, 0]
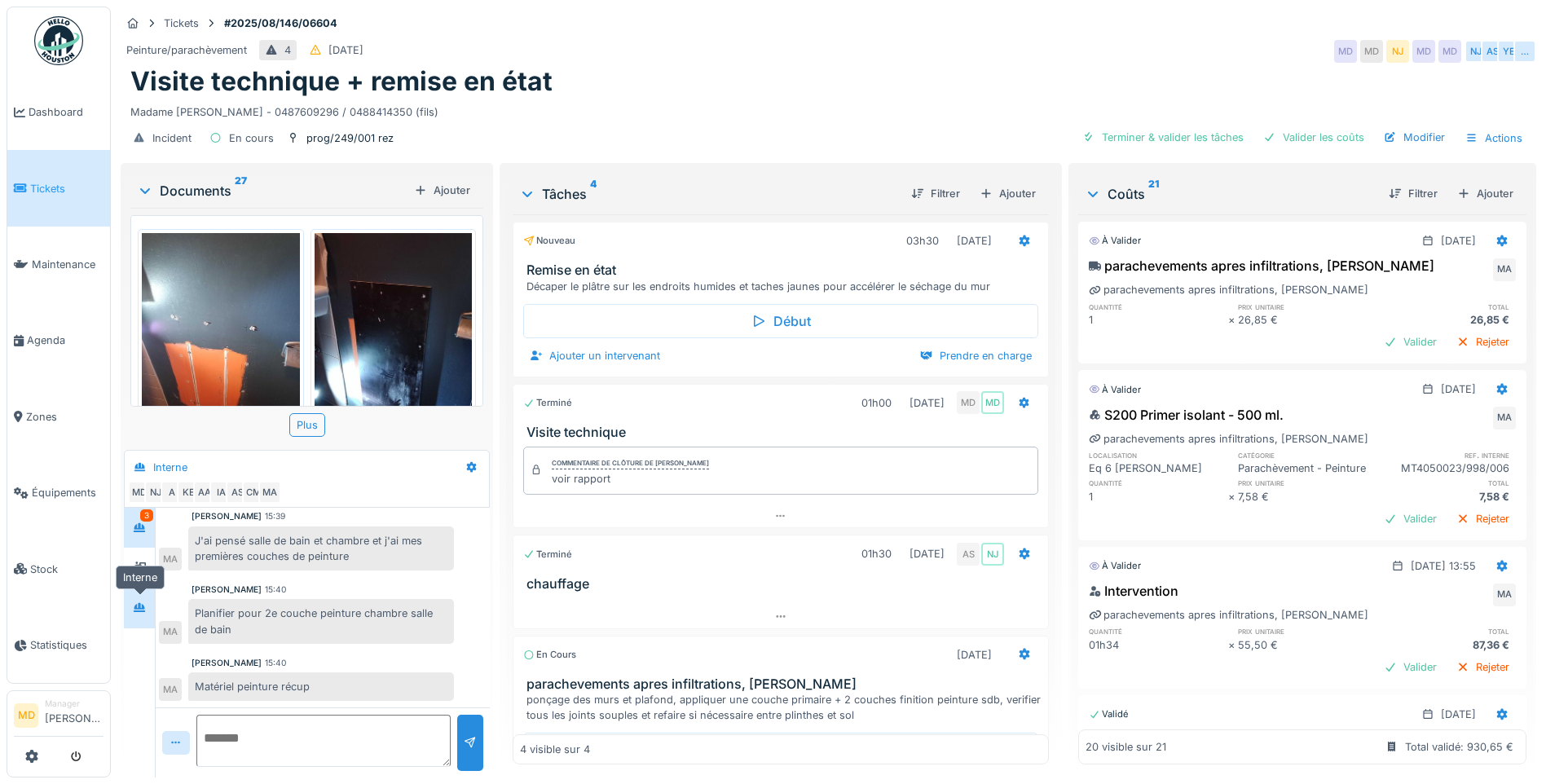
click at [139, 603] on icon at bounding box center [139, 607] width 11 height 9
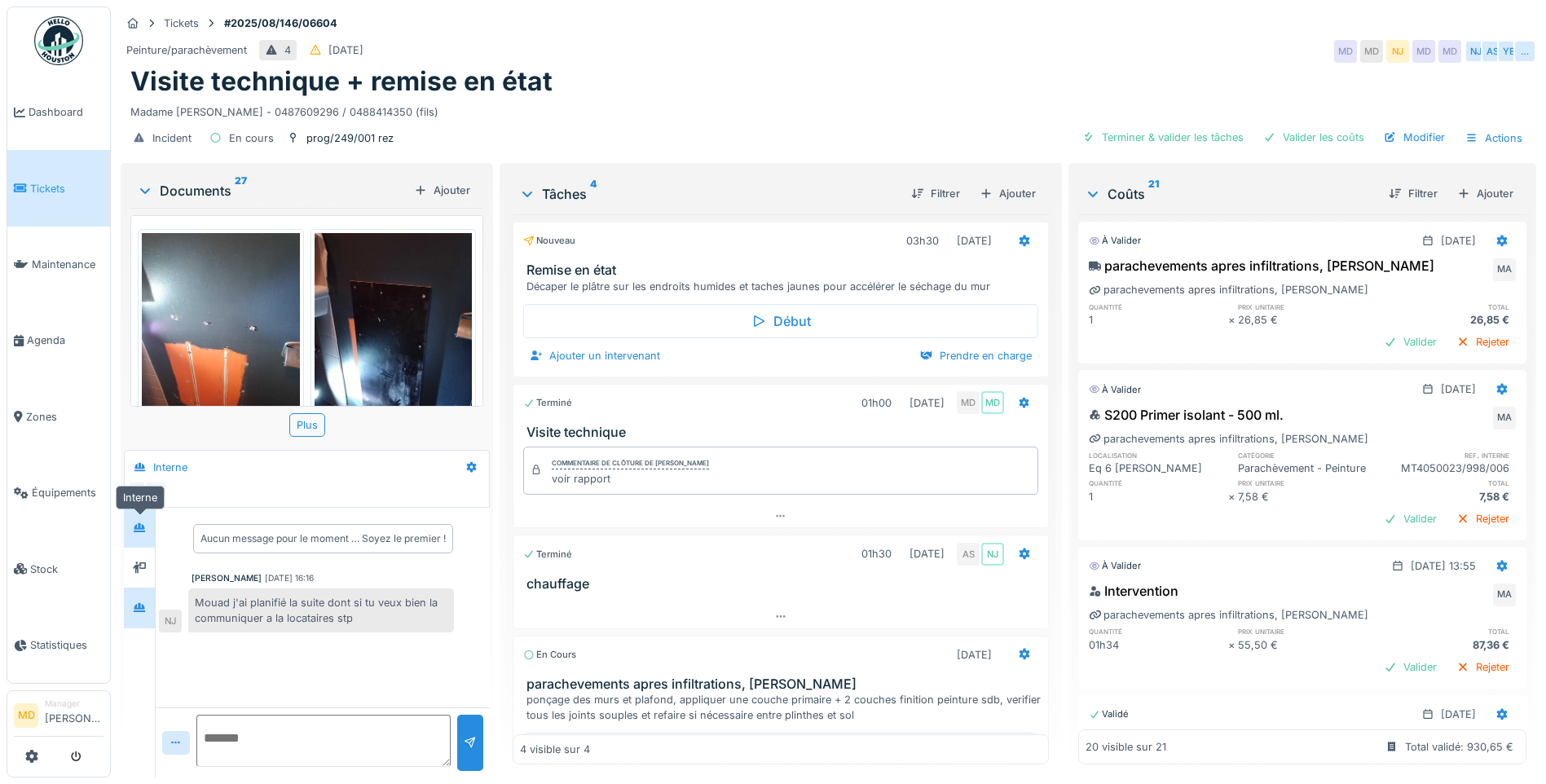
click at [141, 523] on icon at bounding box center [139, 528] width 11 height 9
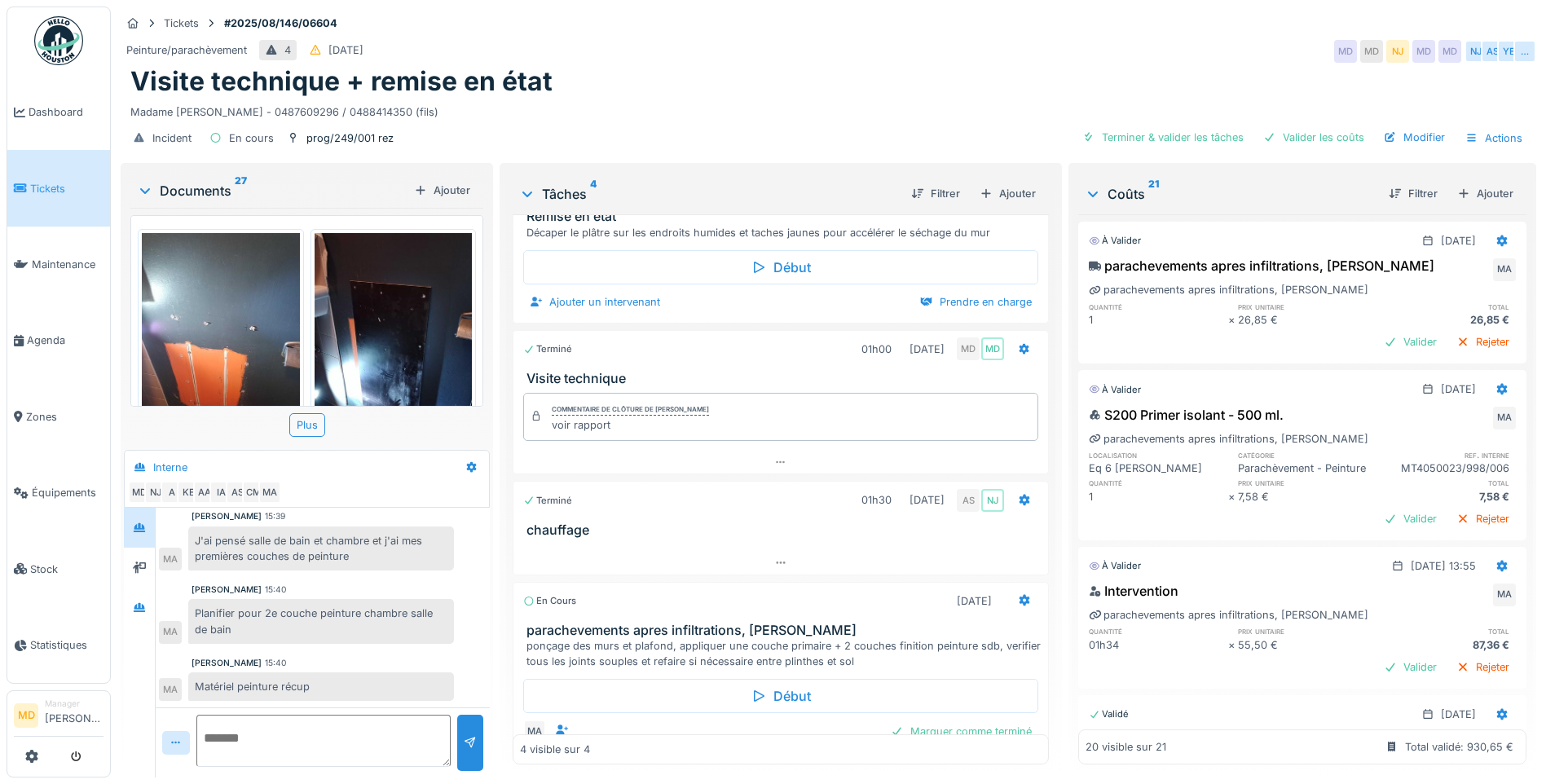
scroll to position [99, 0]
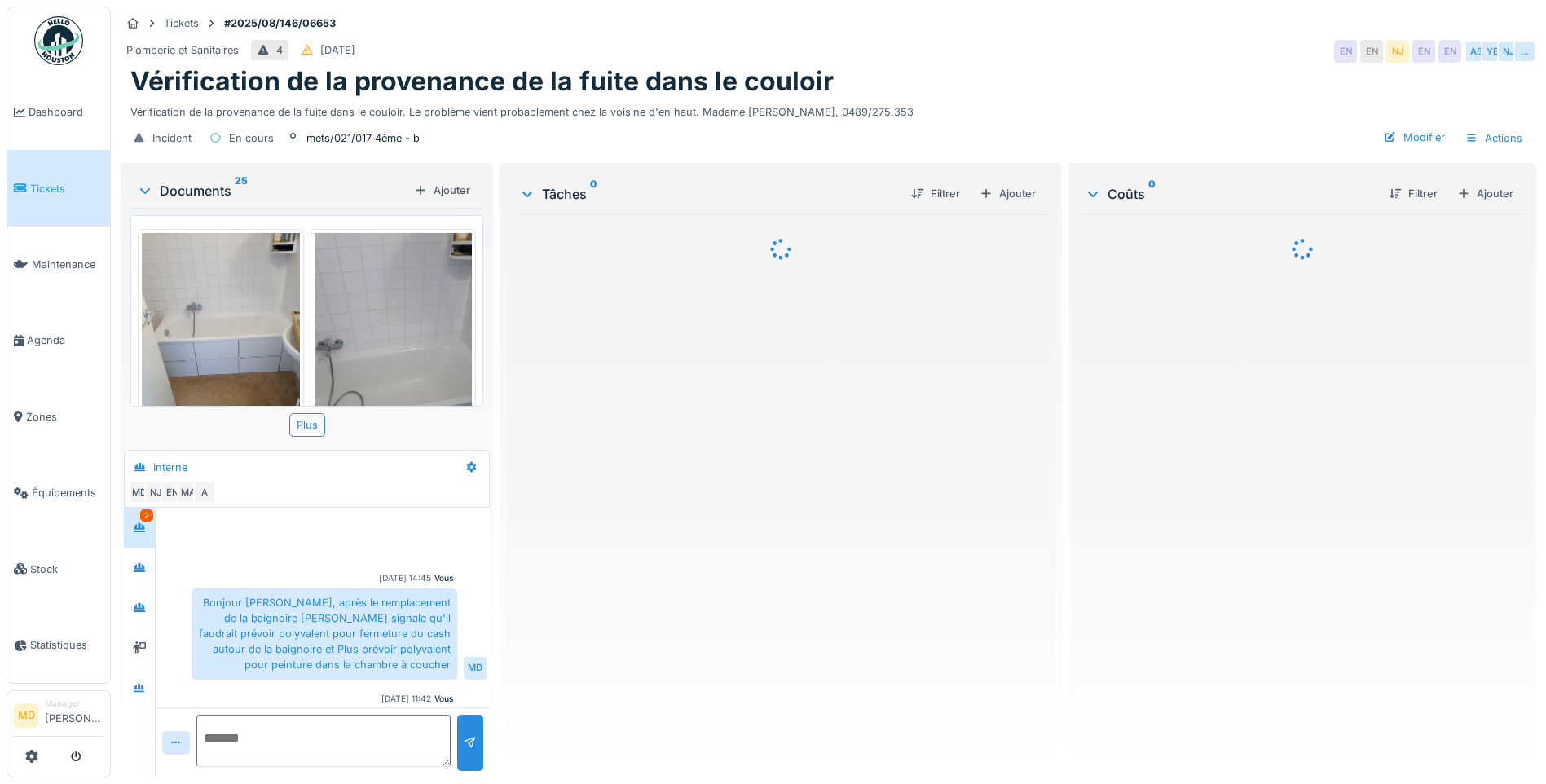
scroll to position [606, 0]
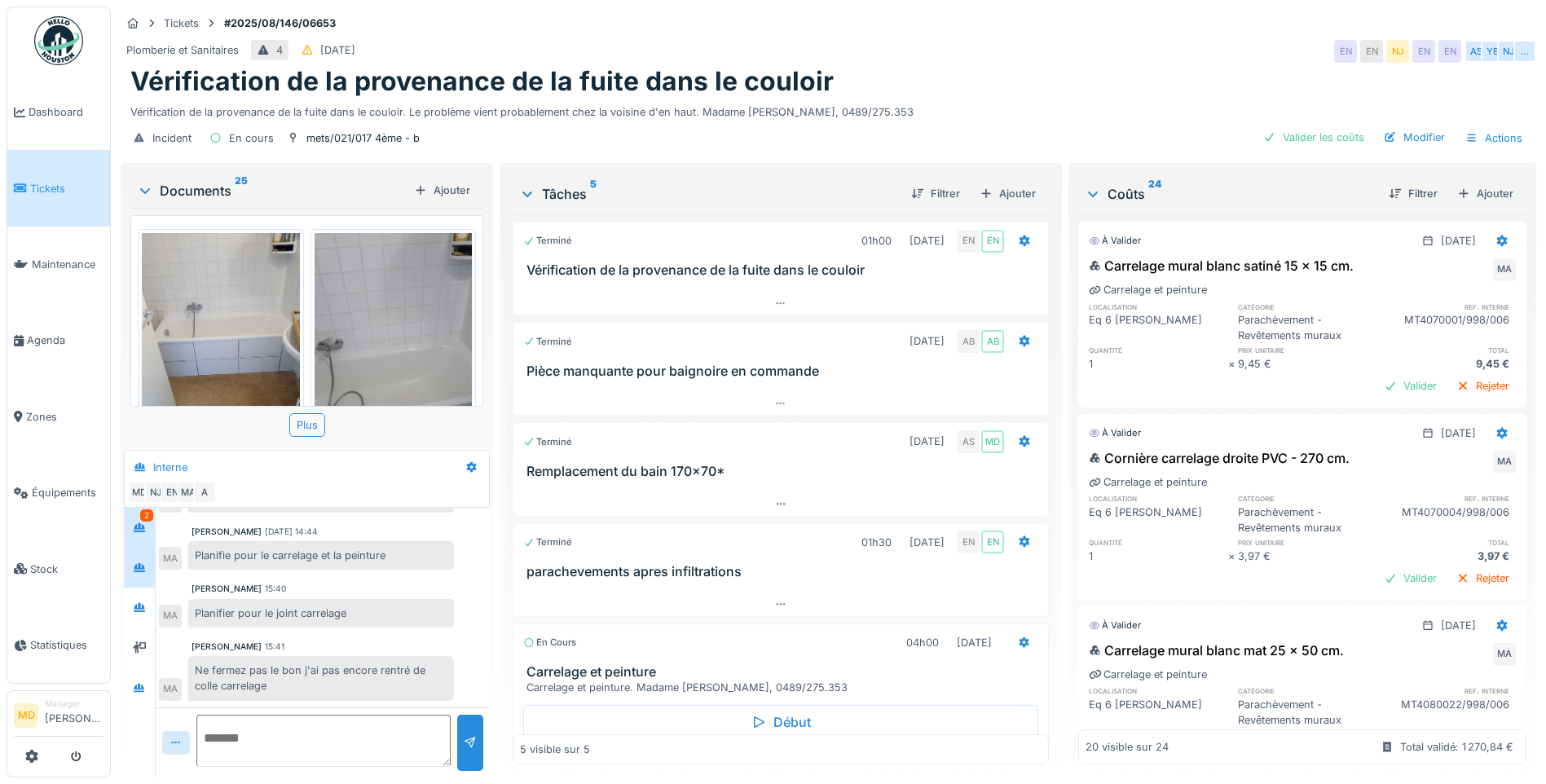
click at [142, 554] on div at bounding box center [139, 567] width 24 height 27
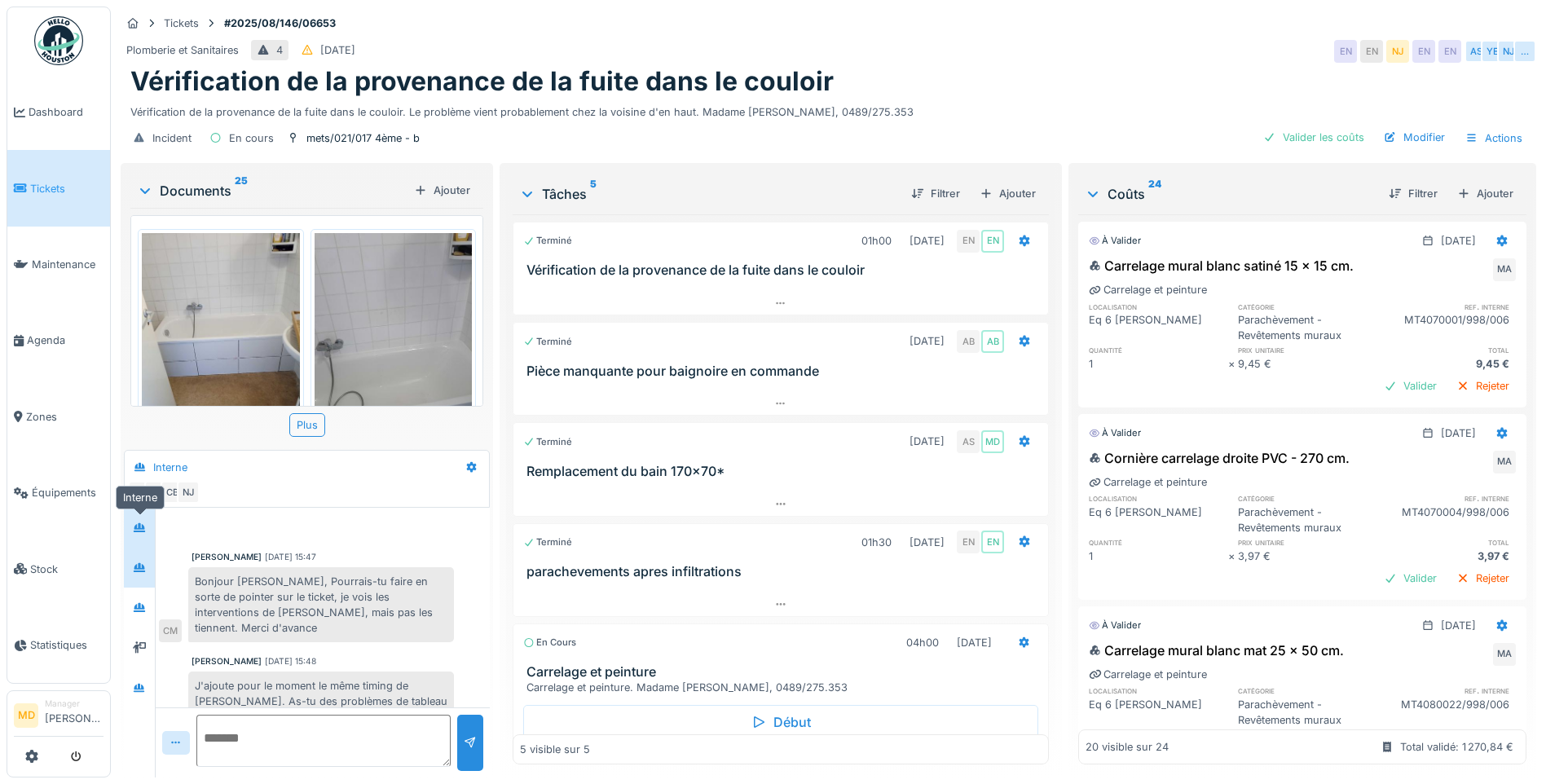
click at [138, 528] on icon at bounding box center [139, 528] width 11 height 9
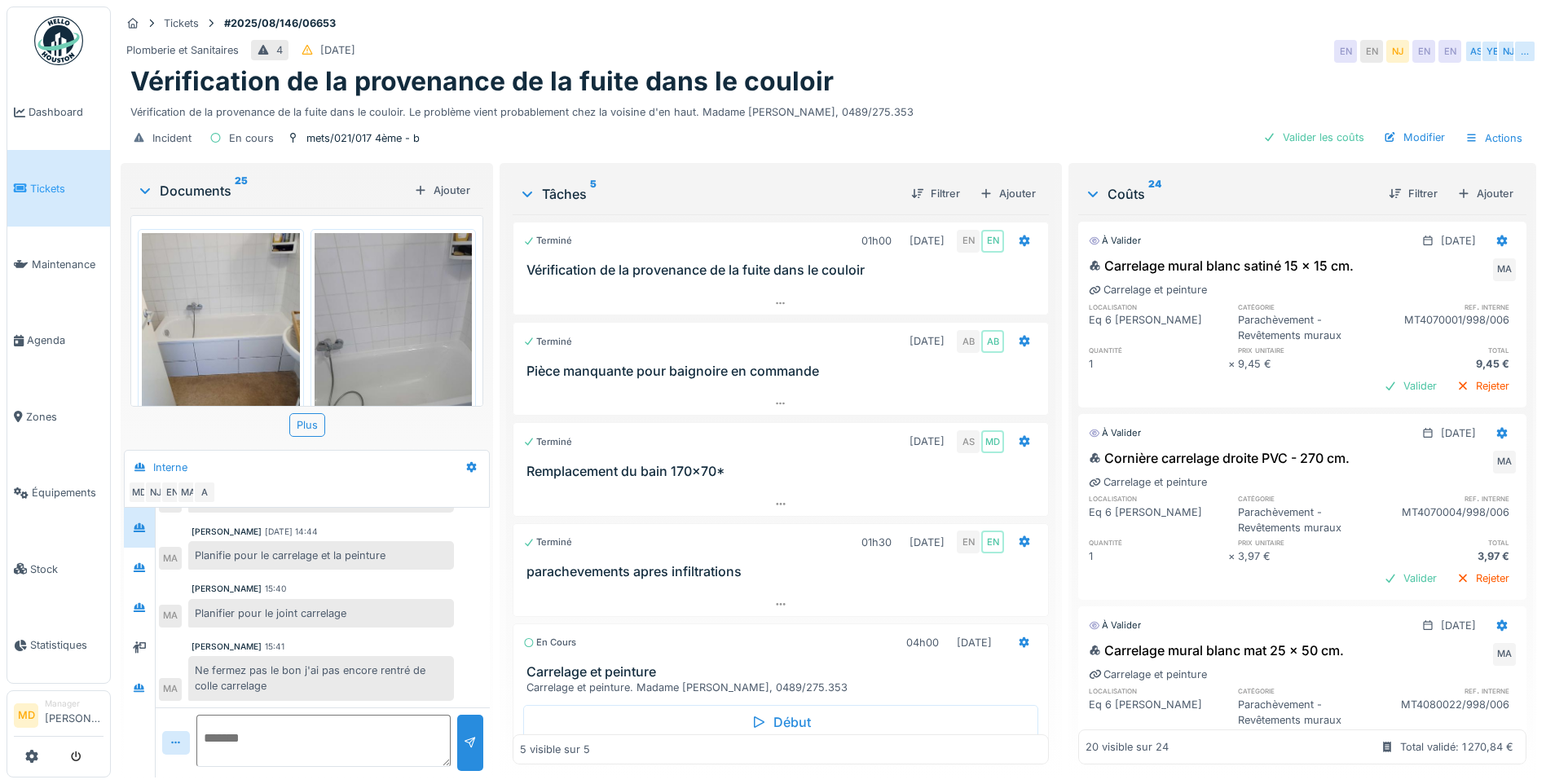
scroll to position [605, 0]
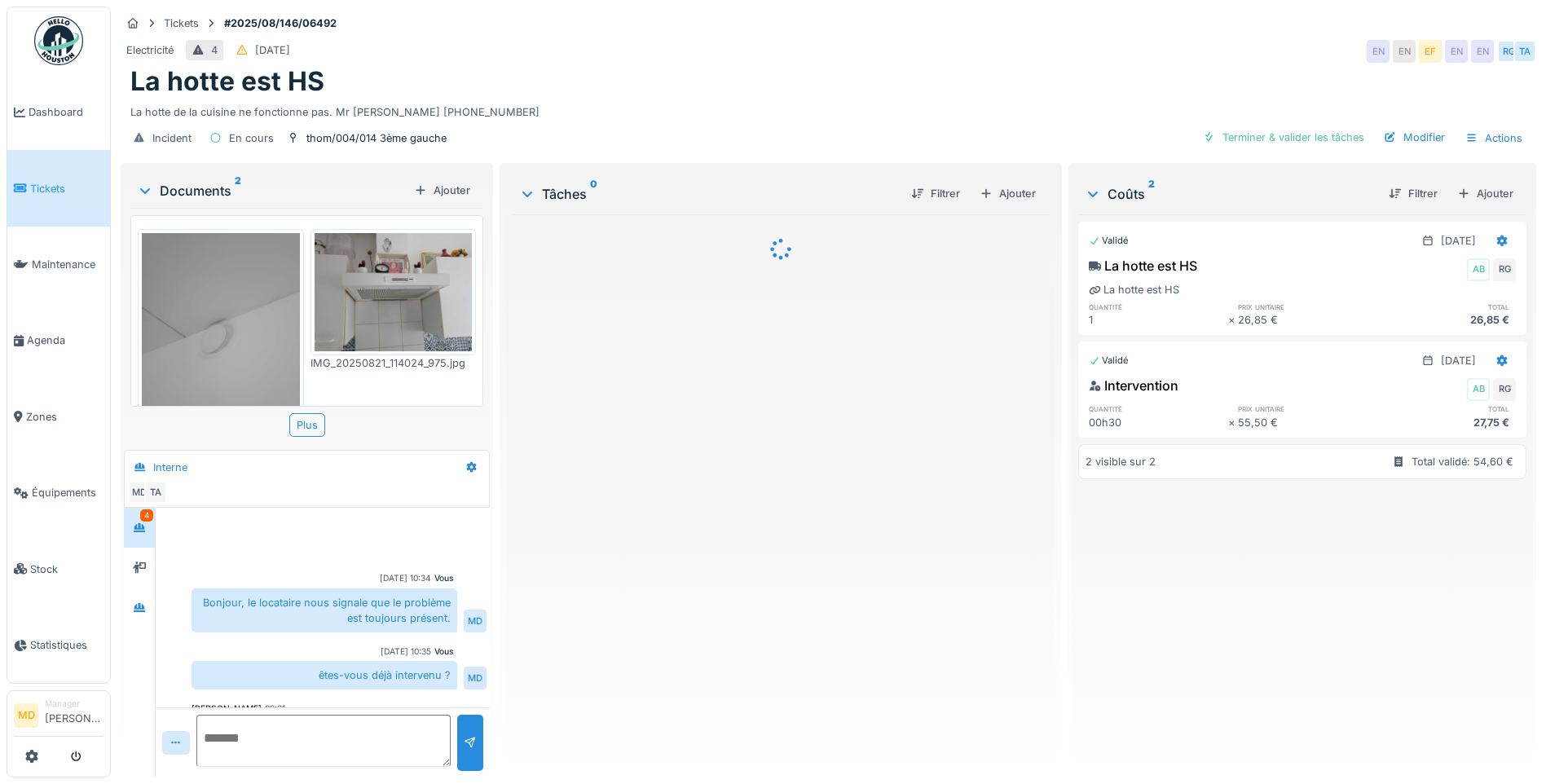
scroll to position [605, 0]
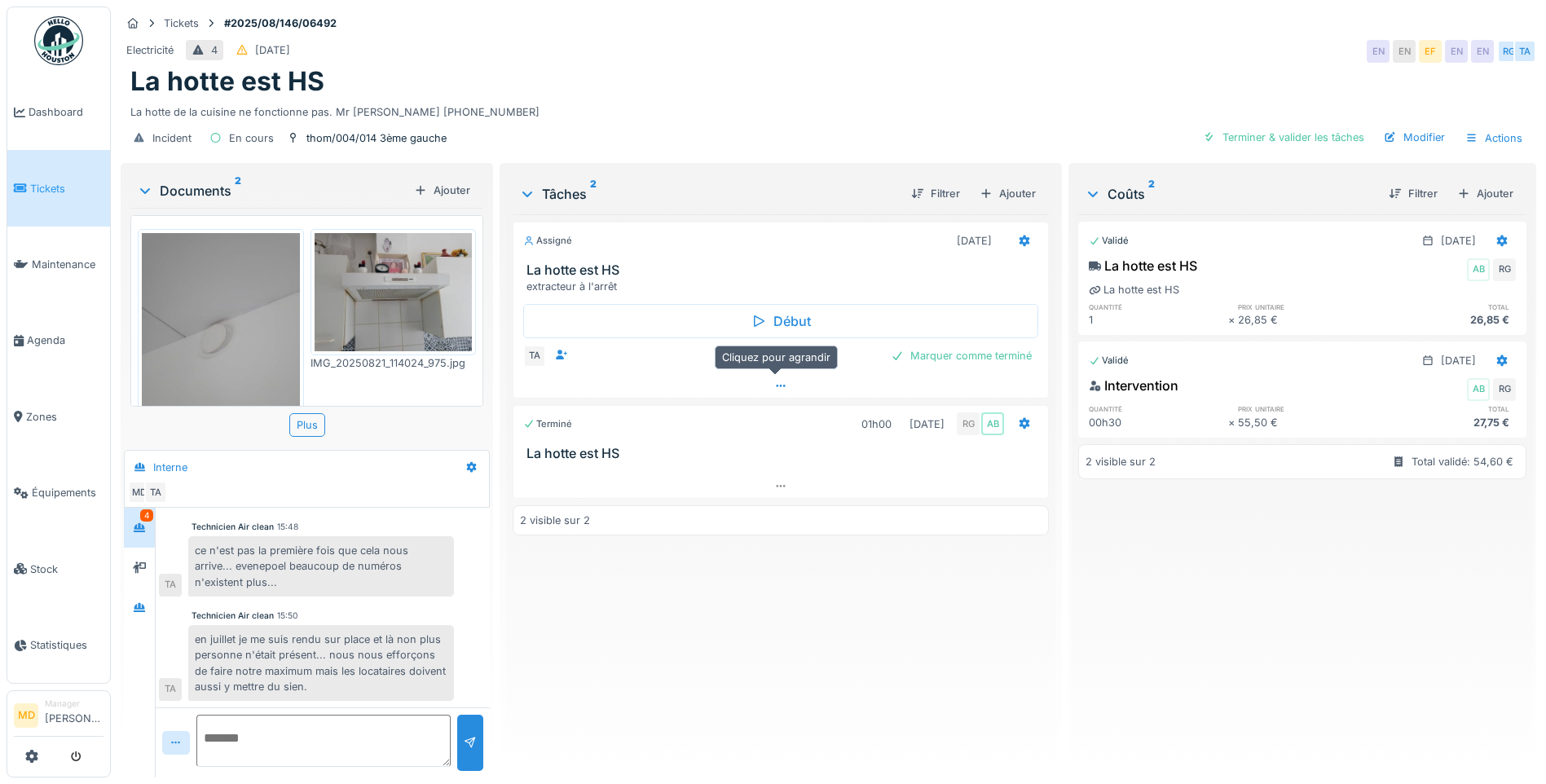
click at [785, 386] on div at bounding box center [780, 385] width 535 height 23
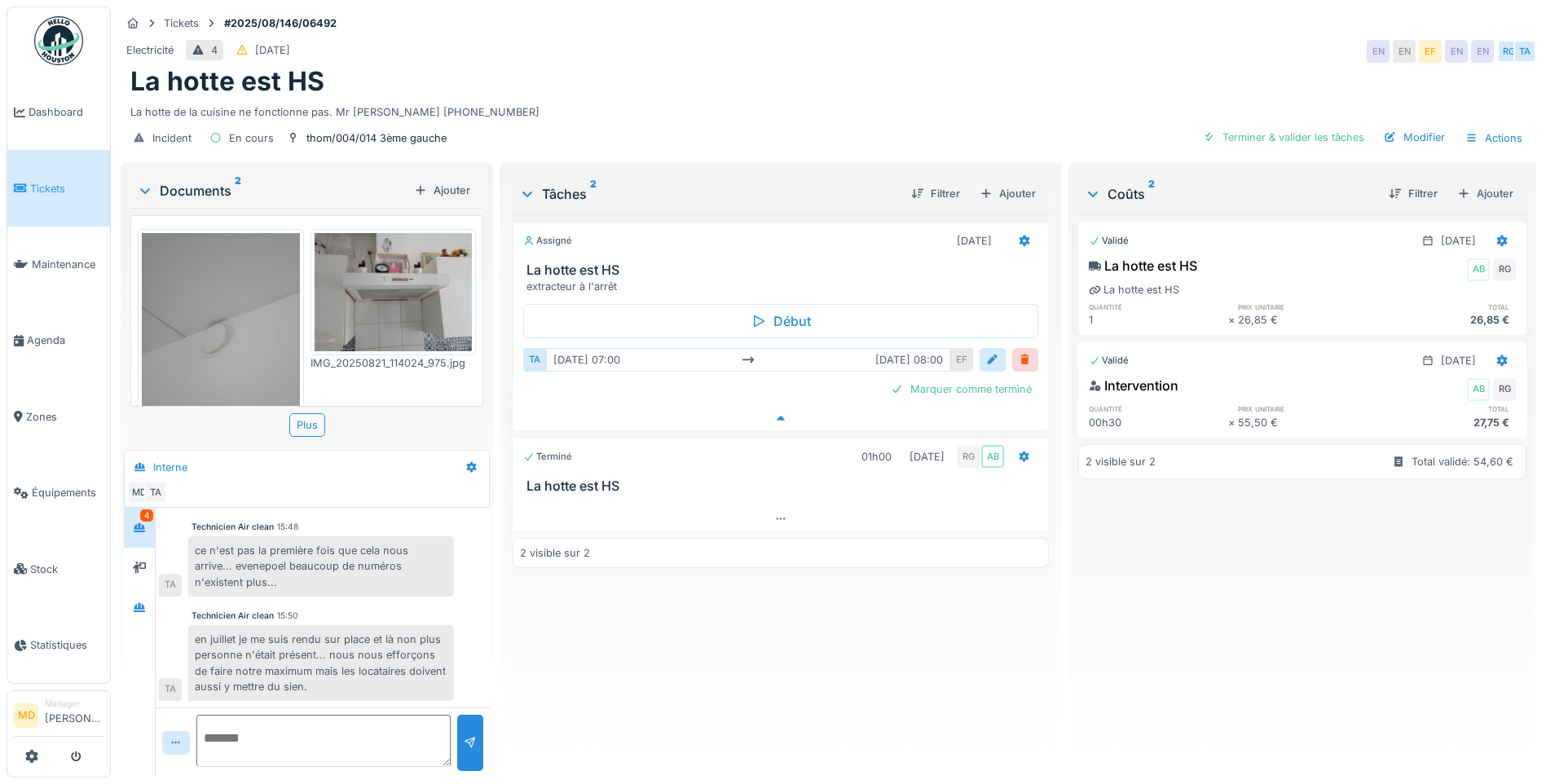
scroll to position [12, 0]
click at [137, 561] on icon at bounding box center [139, 566] width 13 height 11
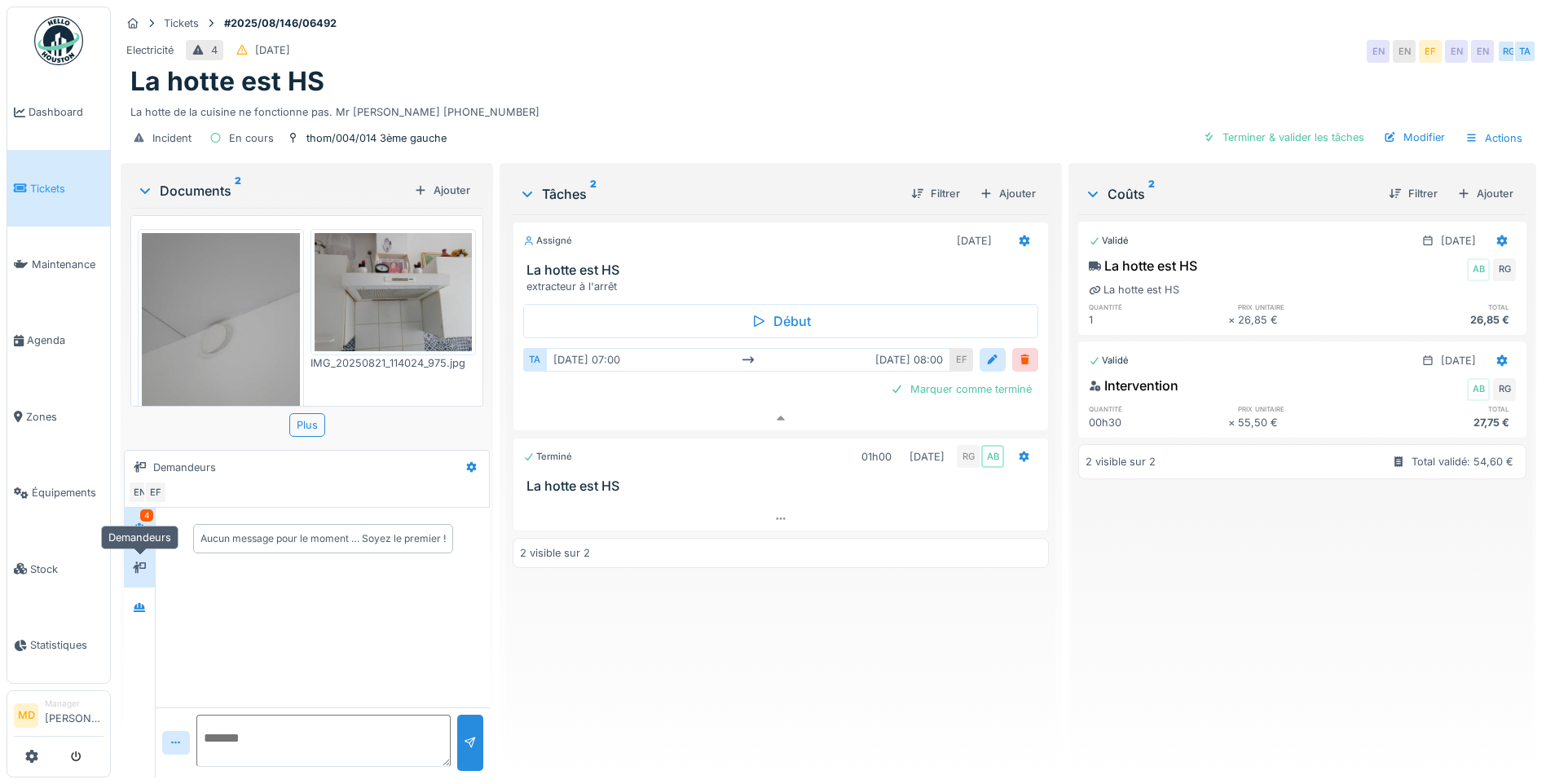
scroll to position [0, 0]
click at [137, 522] on div at bounding box center [139, 528] width 13 height 16
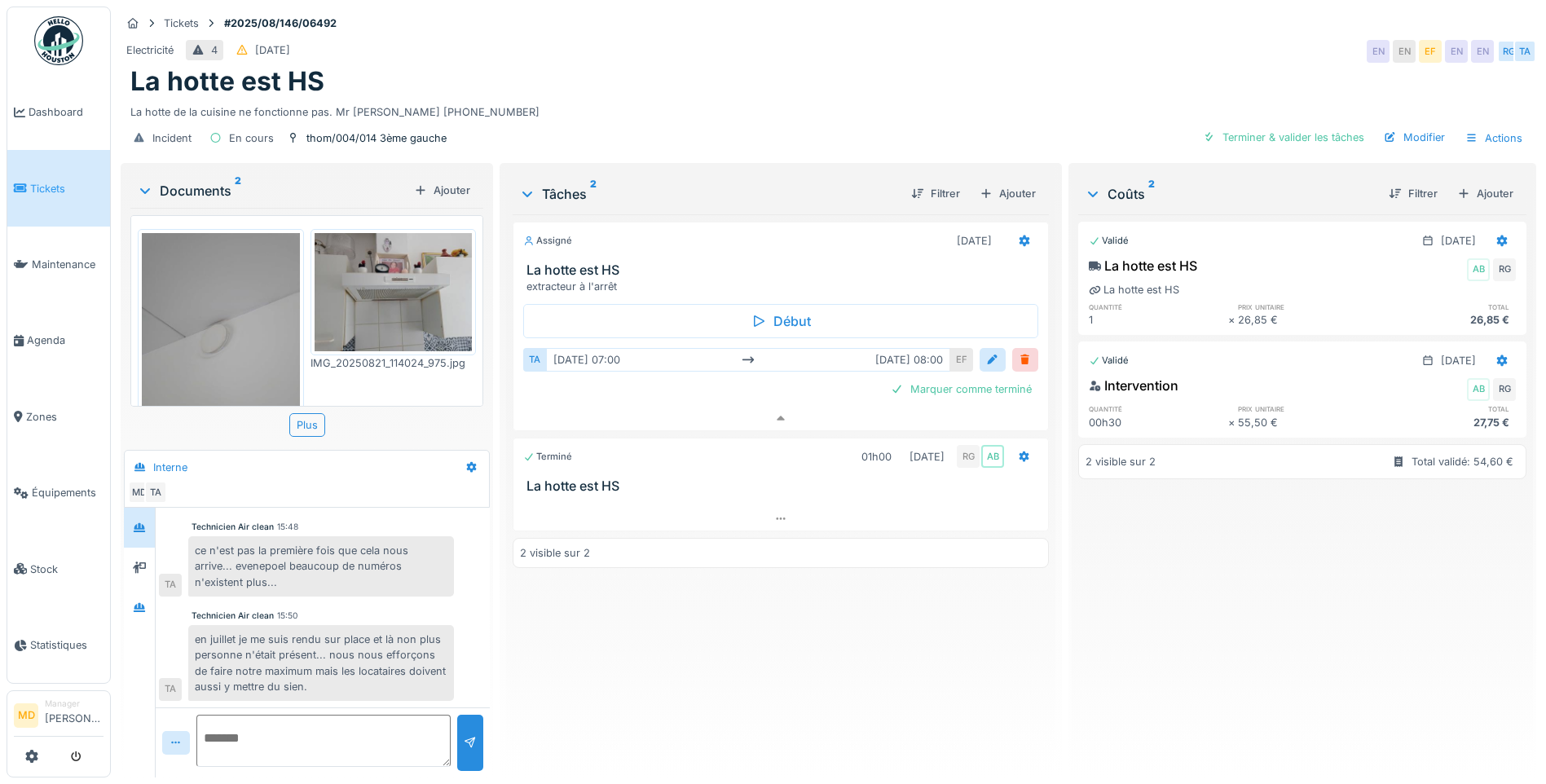
scroll to position [605, 0]
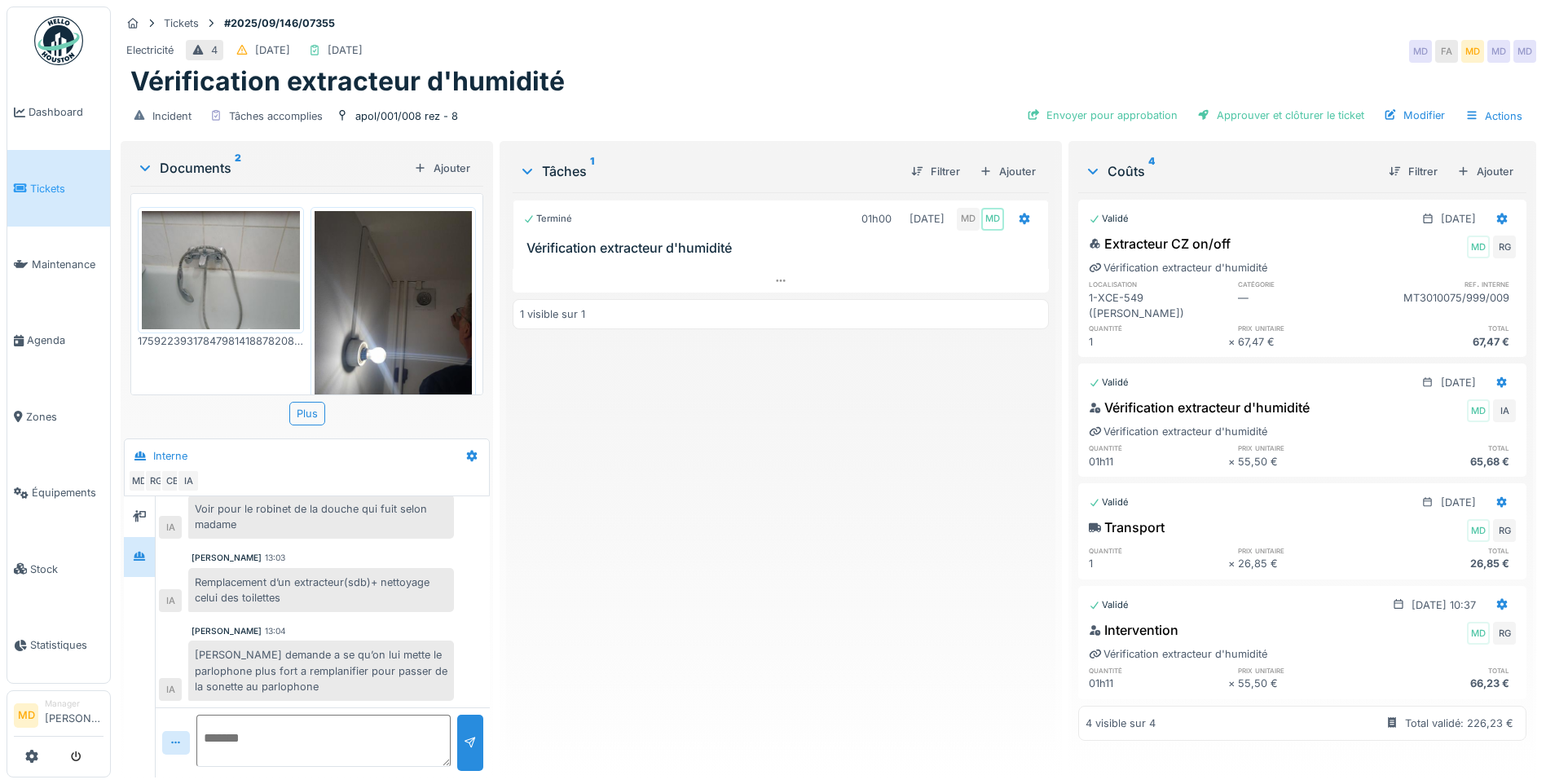
scroll to position [82, 0]
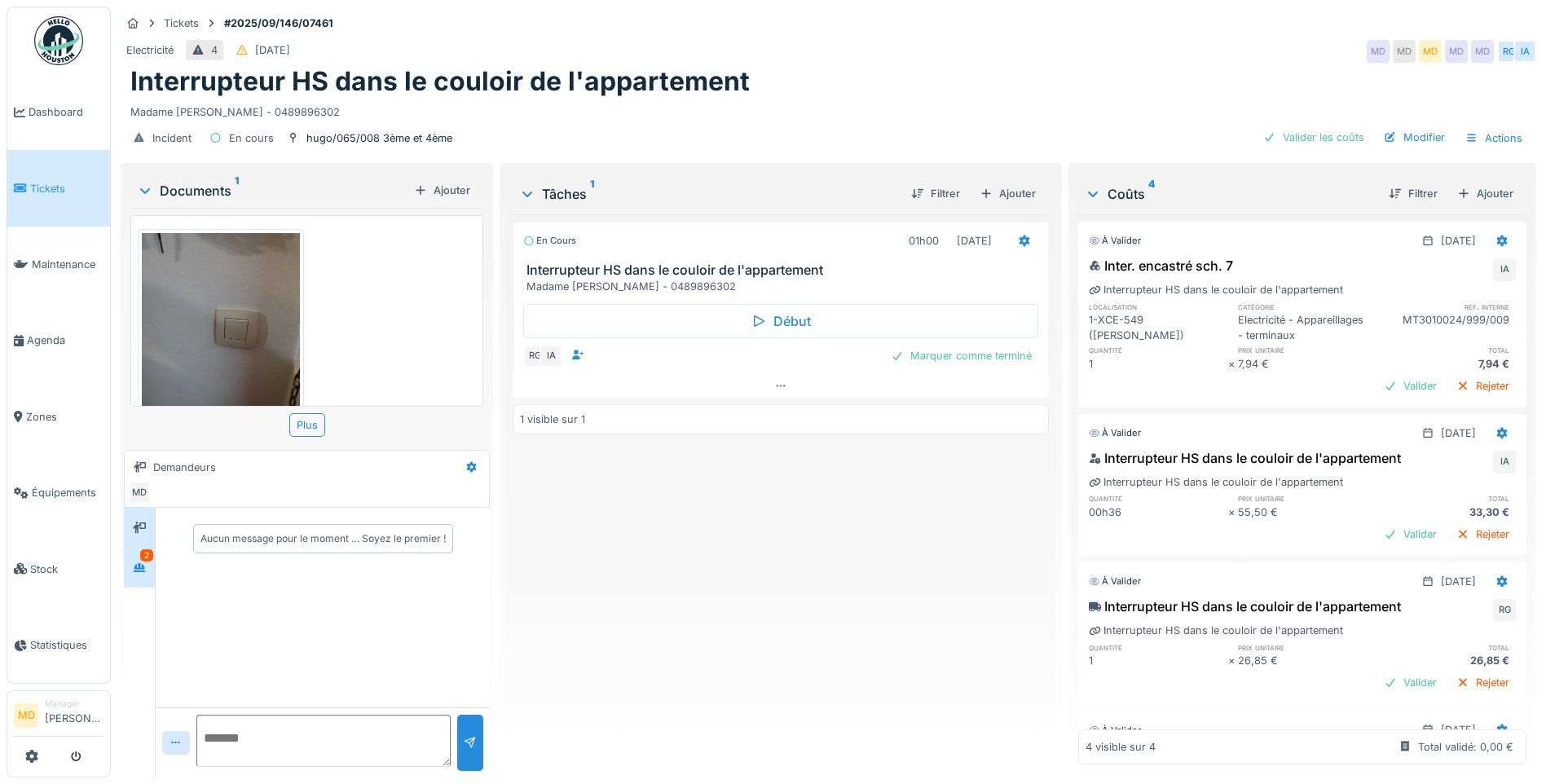
click at [147, 570] on div at bounding box center [139, 567] width 24 height 21
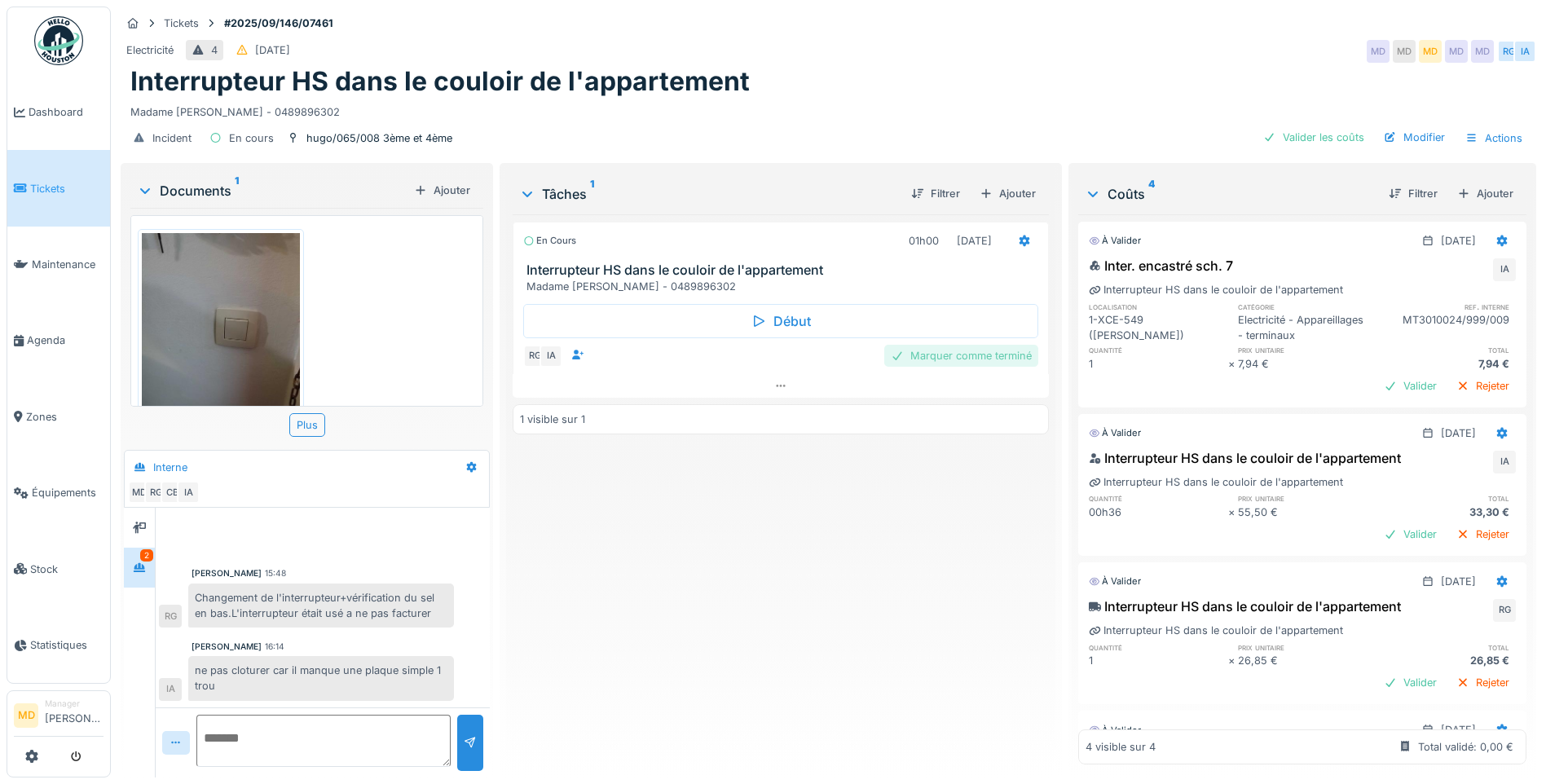
click at [941, 345] on div "Marquer comme terminé" at bounding box center [961, 355] width 154 height 22
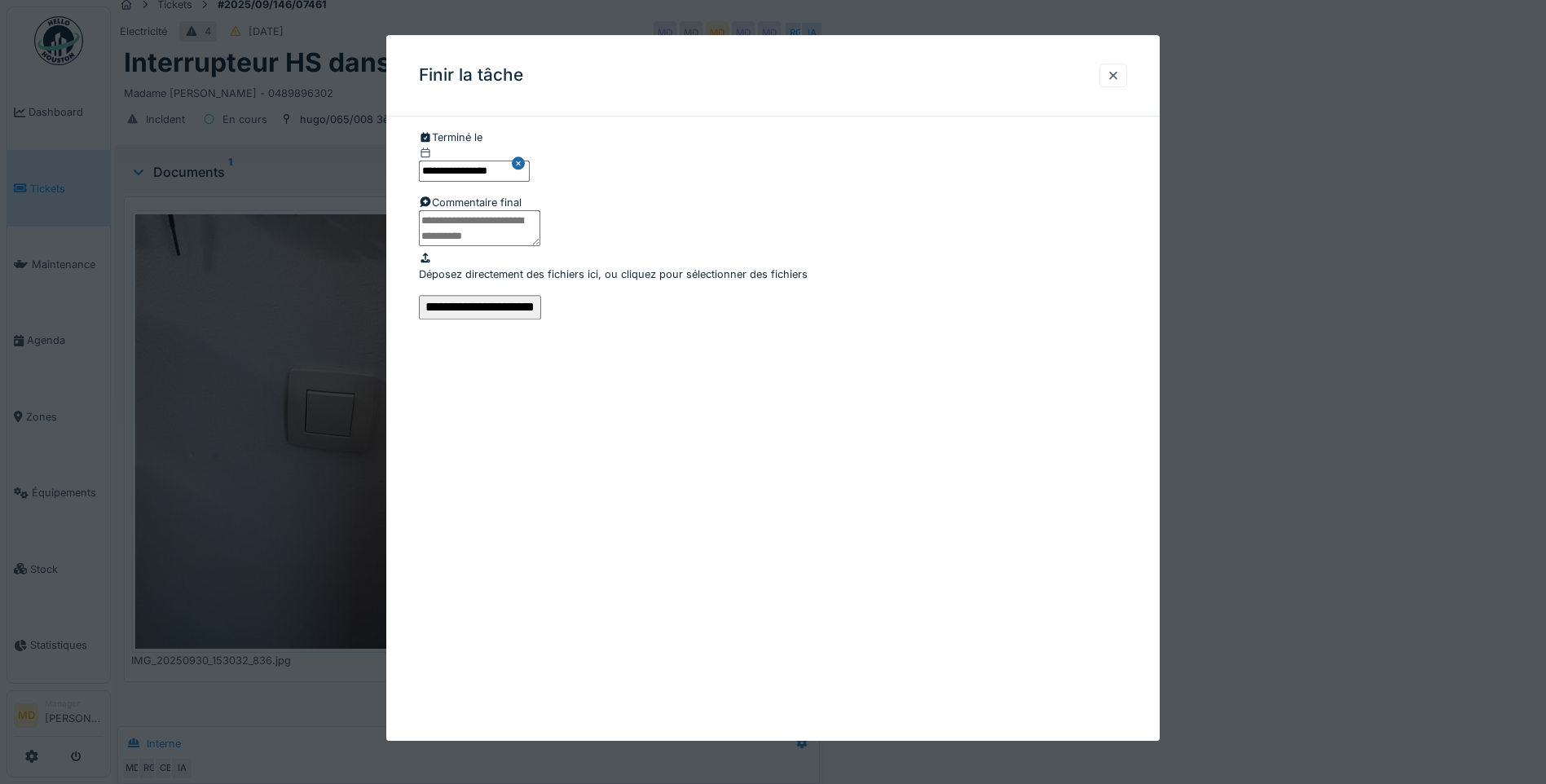
click at [541, 319] on input "**********" at bounding box center [480, 307] width 123 height 24
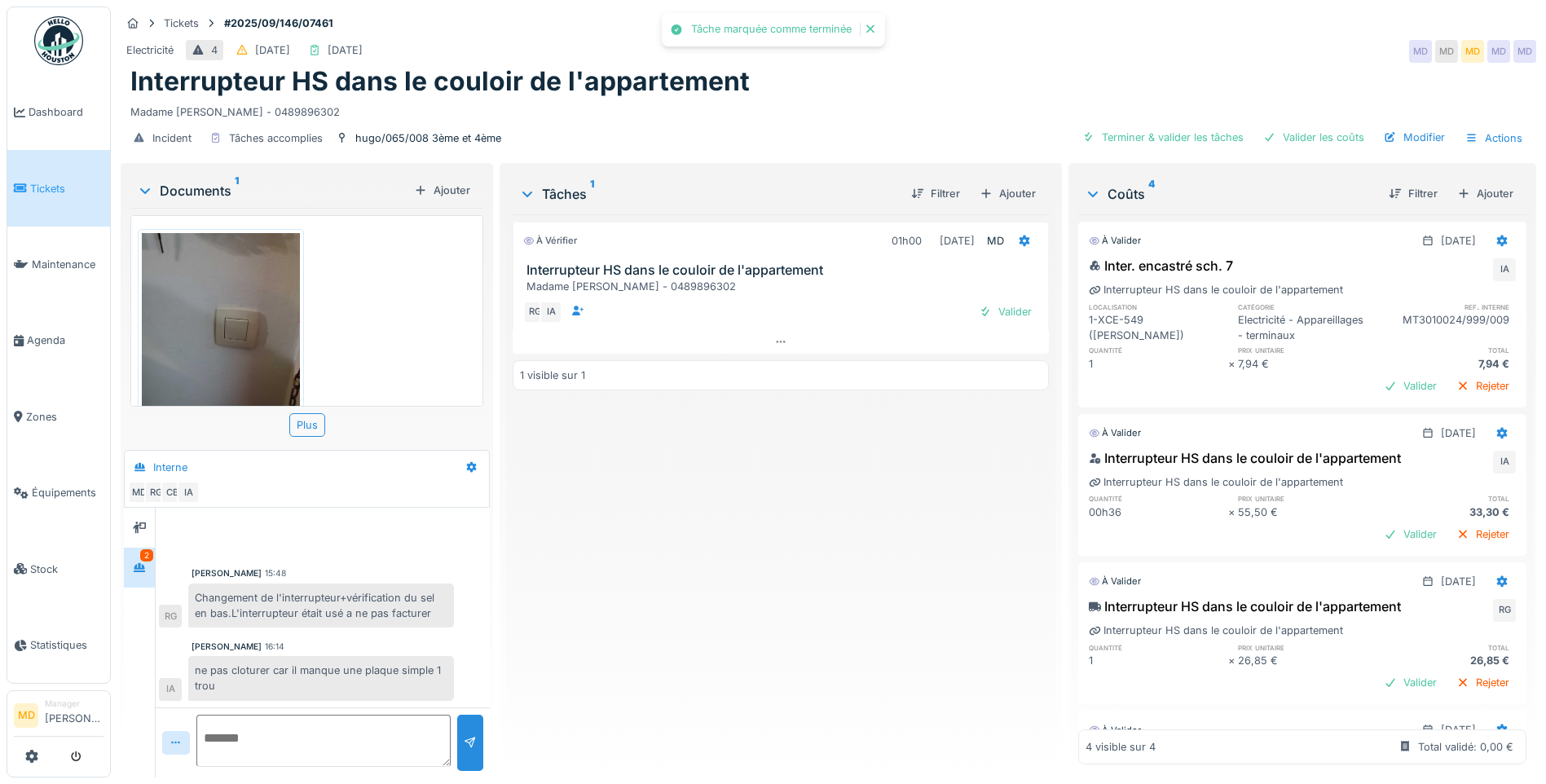
scroll to position [6, 0]
click at [1377, 396] on div "Valider" at bounding box center [1410, 385] width 66 height 22
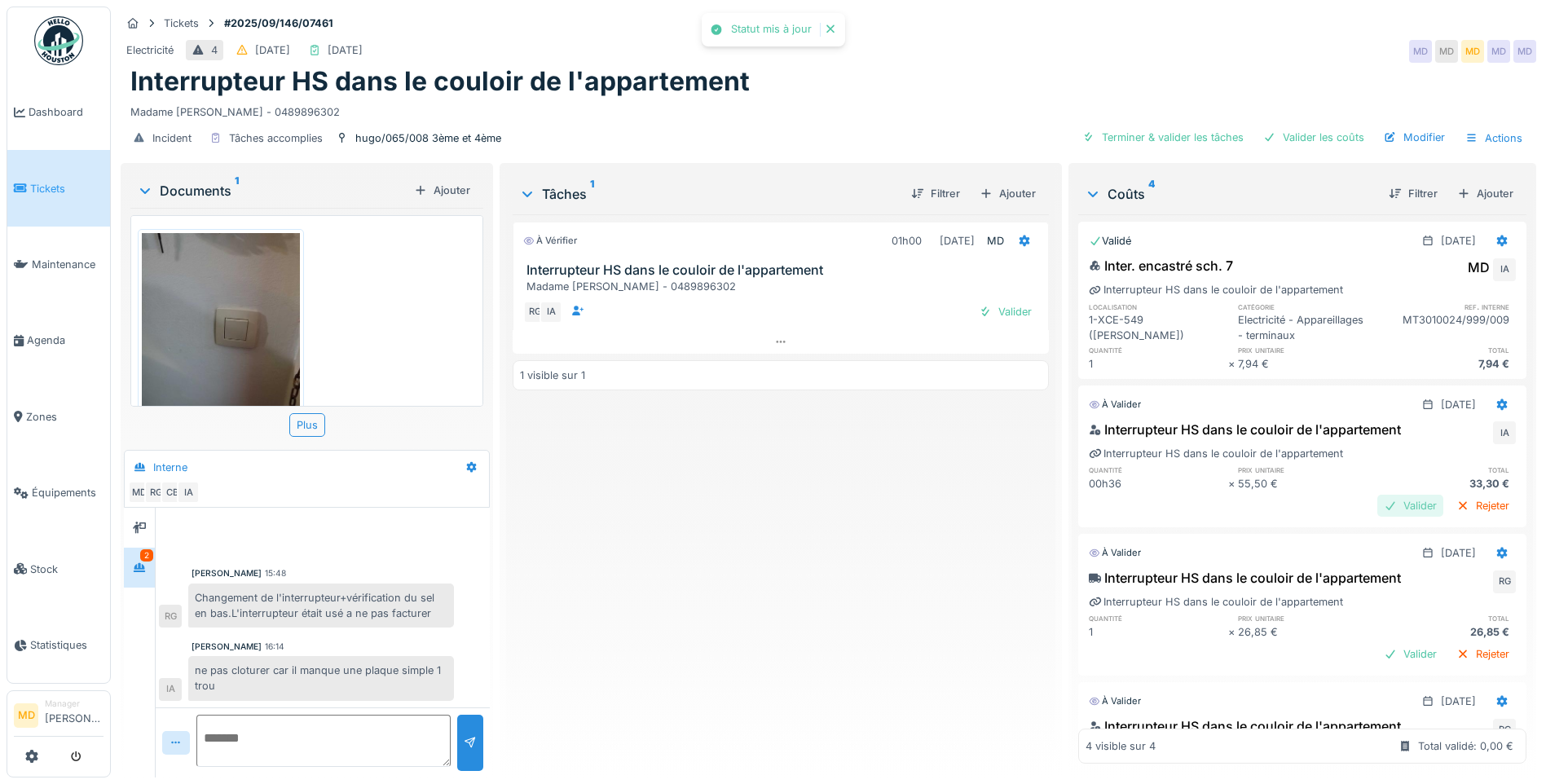
click at [1384, 511] on div "Valider" at bounding box center [1410, 505] width 66 height 22
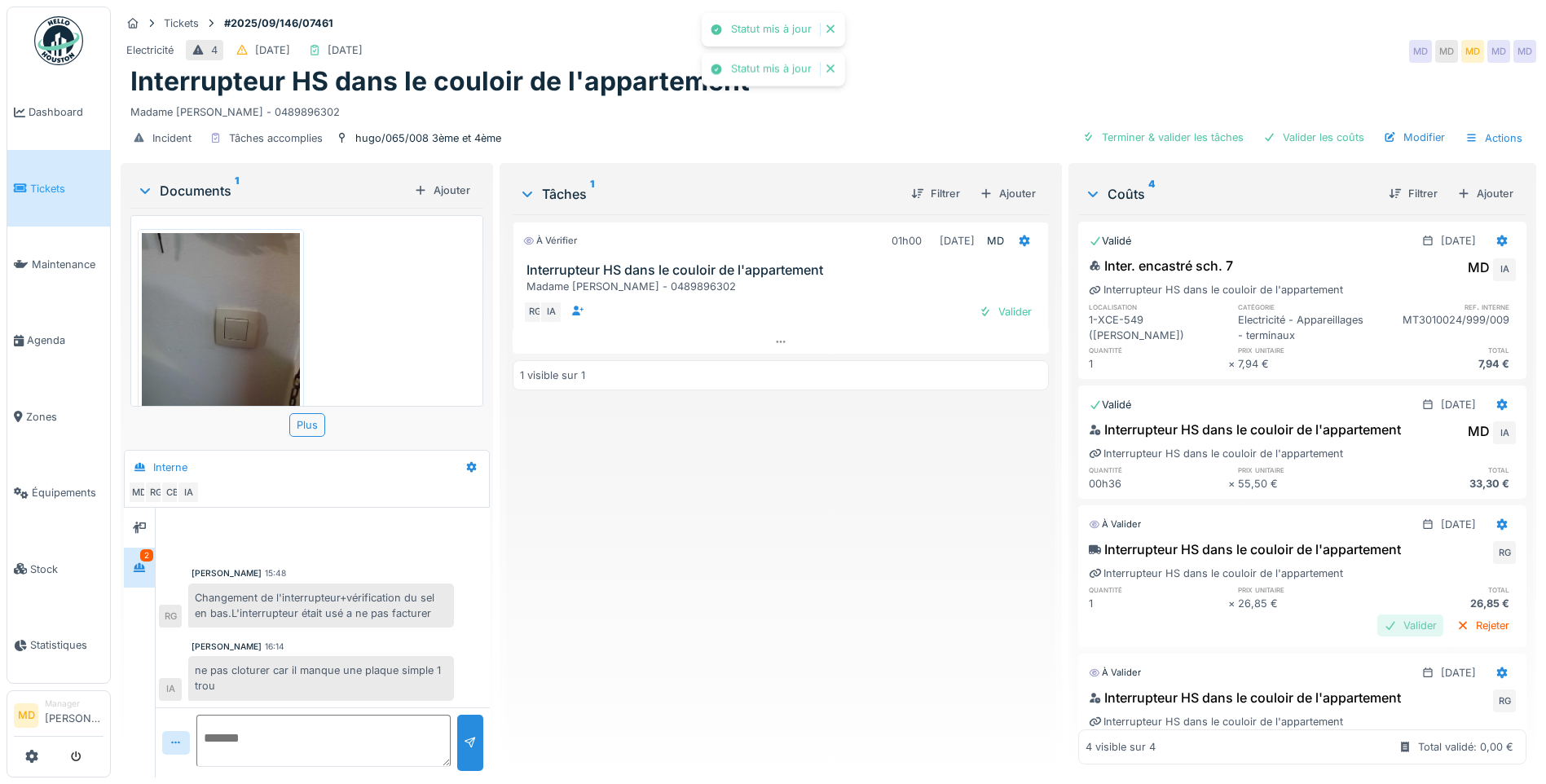
click at [1377, 627] on div "Valider" at bounding box center [1410, 624] width 66 height 22
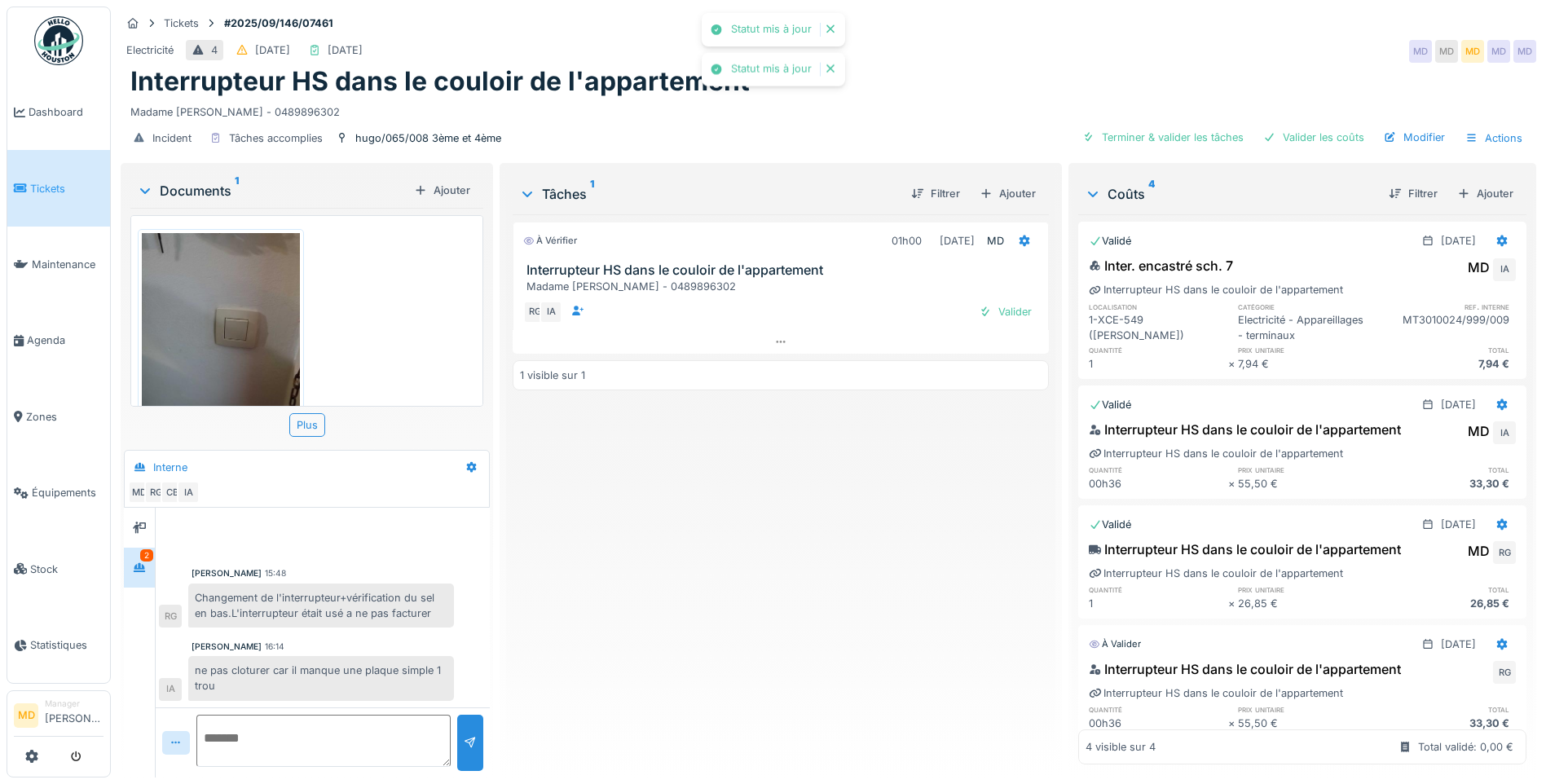
scroll to position [84, 0]
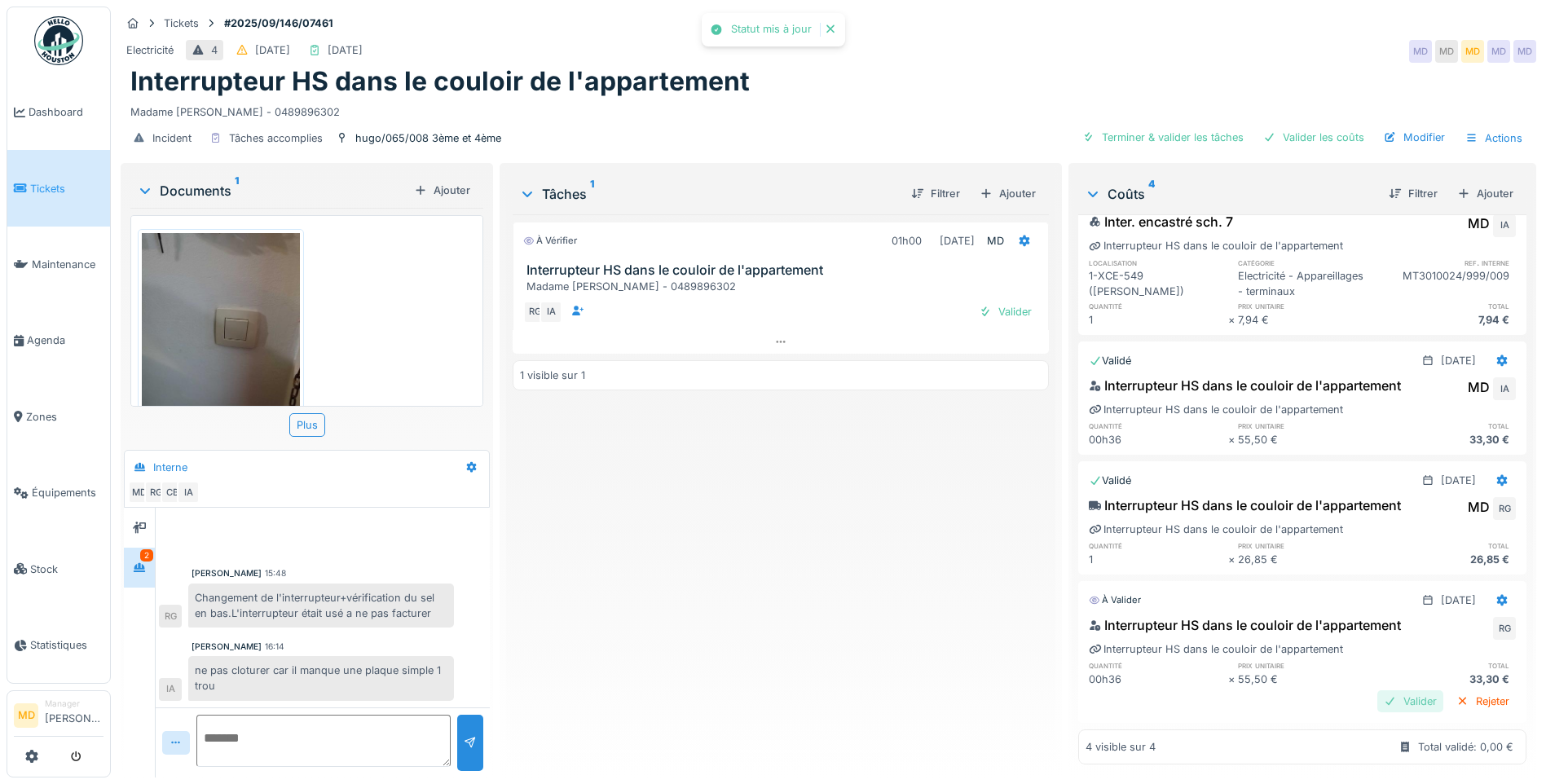
click at [1377, 690] on div "Valider" at bounding box center [1410, 700] width 66 height 22
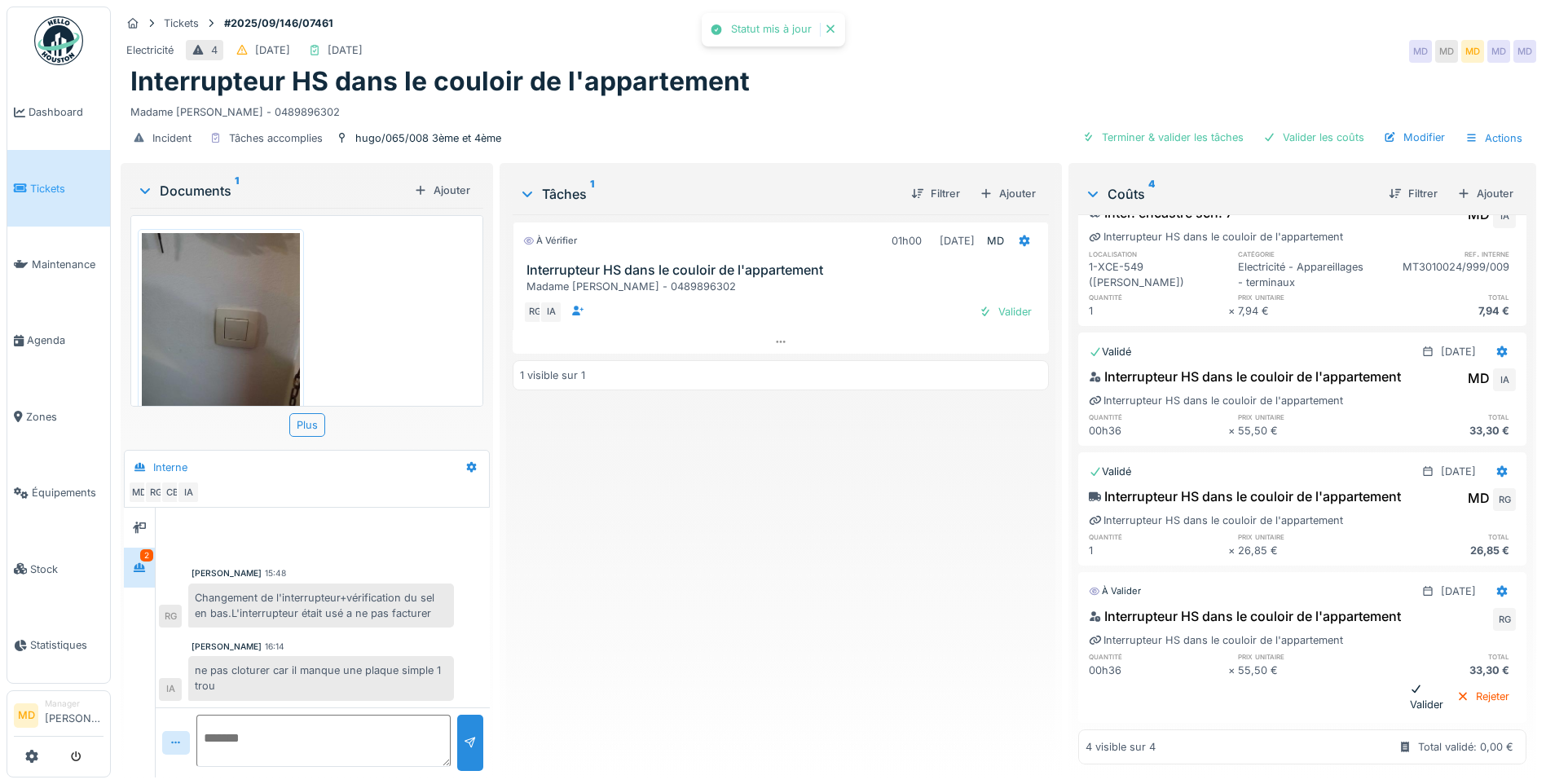
scroll to position [55, 0]
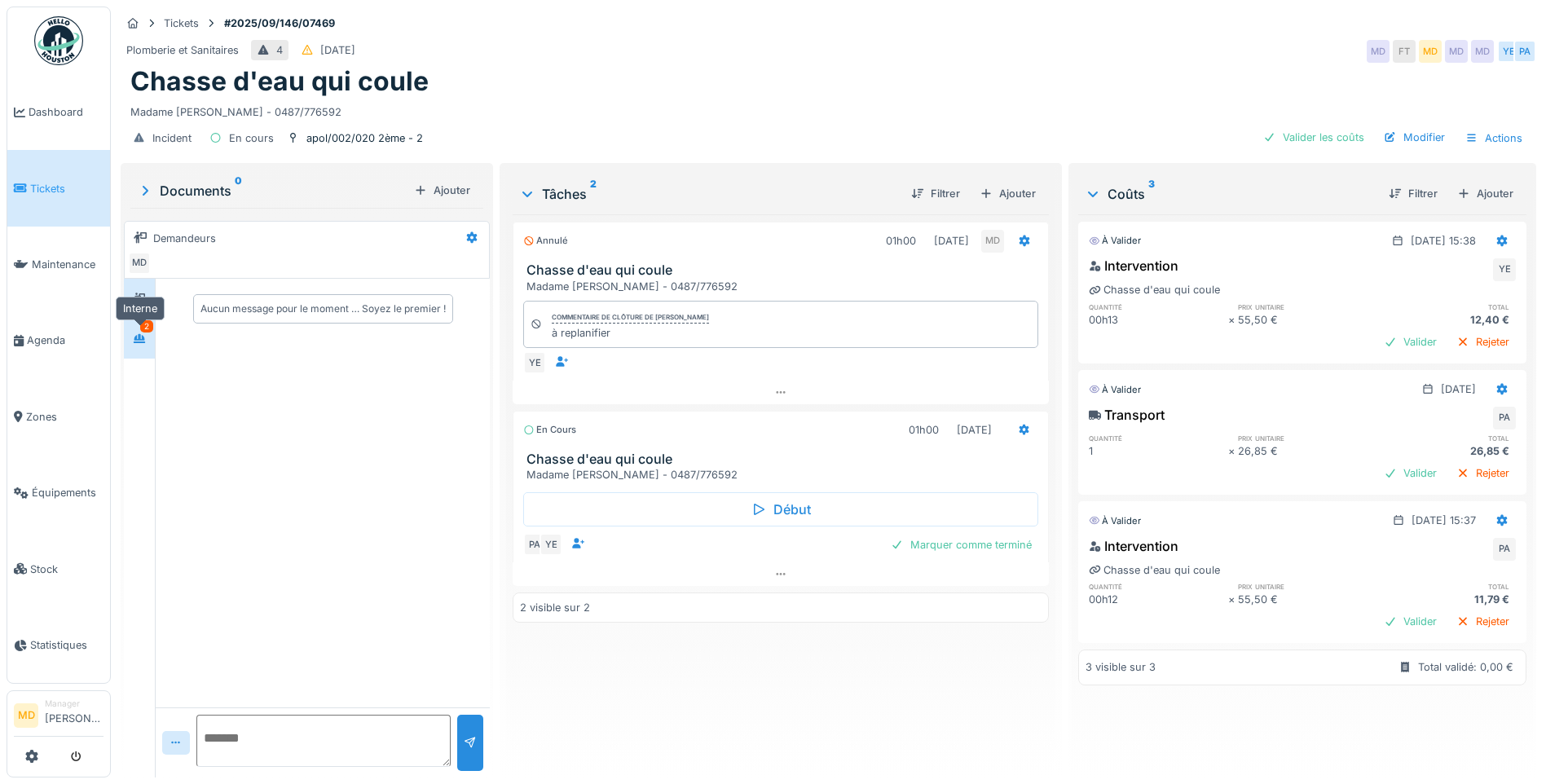
click at [141, 342] on icon at bounding box center [139, 338] width 11 height 9
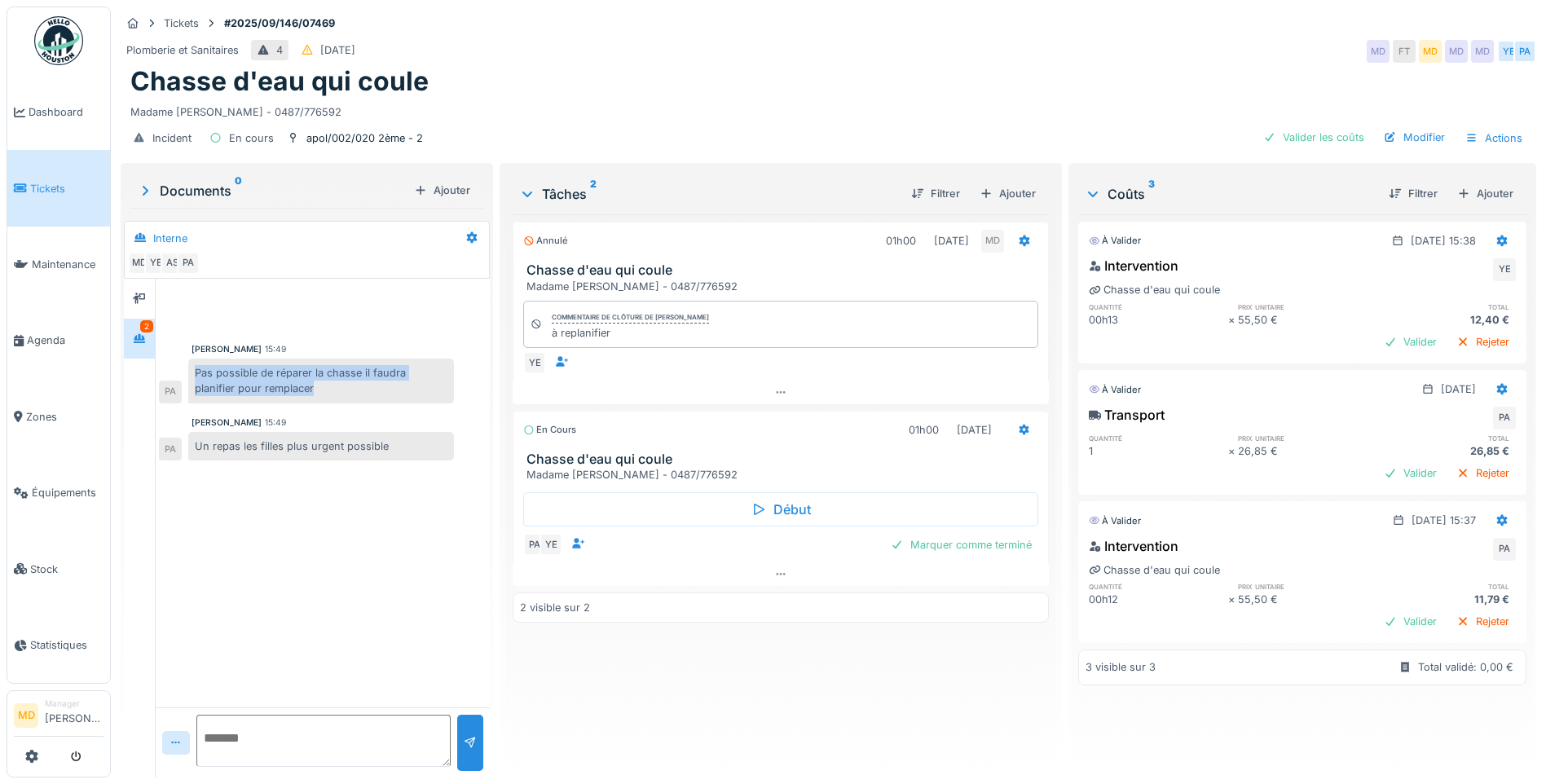
drag, startPoint x: 323, startPoint y: 392, endPoint x: 188, endPoint y: 369, distance: 136.9
click at [188, 369] on div "Pas possible de réparer la chasse il faudra planifier pour remplacer PA" at bounding box center [307, 380] width 295 height 44
copy div "Pas possible de réparer la chasse il faudra planifier pour remplacer"
click at [894, 547] on div at bounding box center [897, 545] width 13 height 16
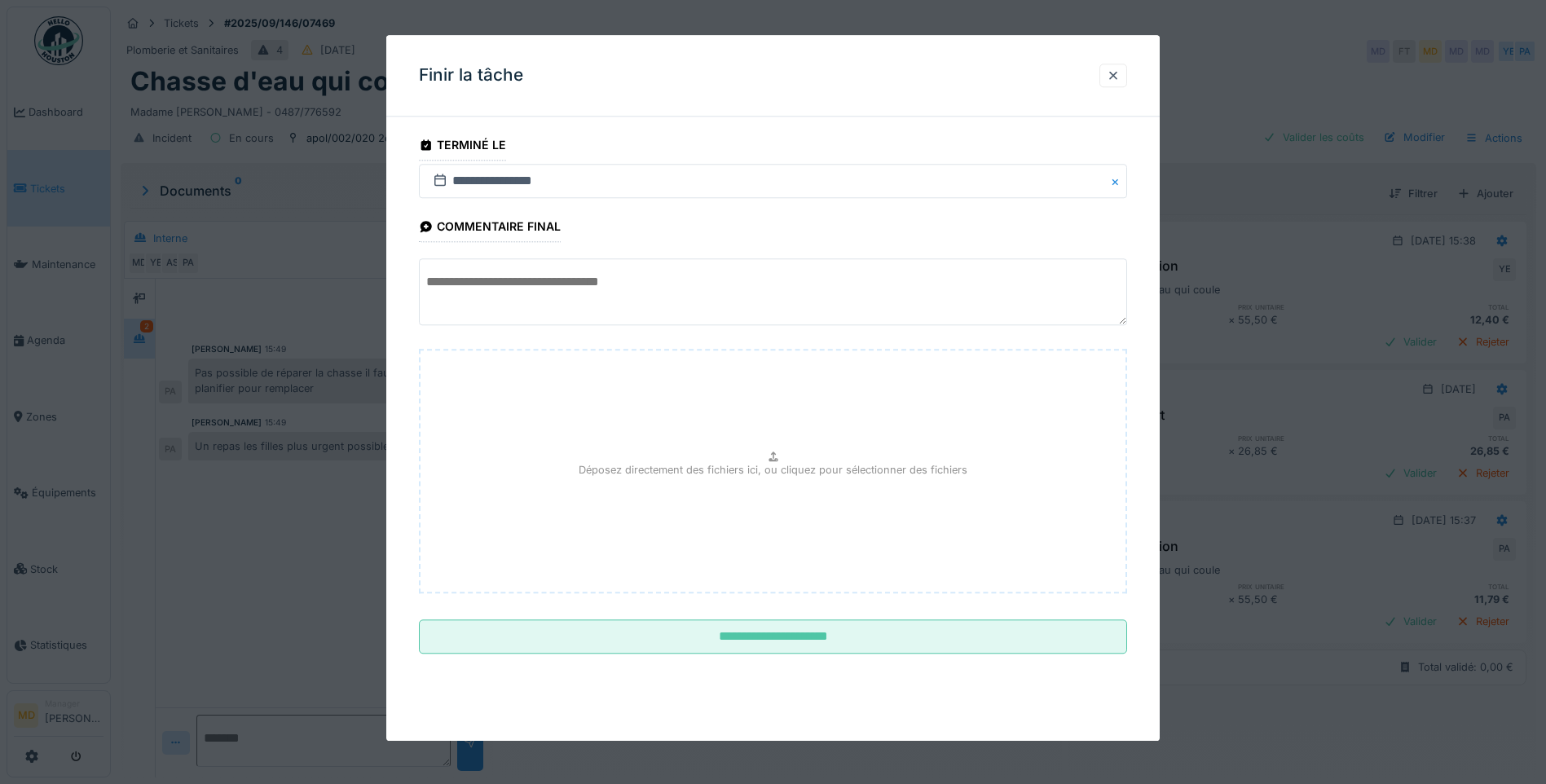
click at [549, 291] on textarea at bounding box center [773, 292] width 708 height 66
paste textarea "**********"
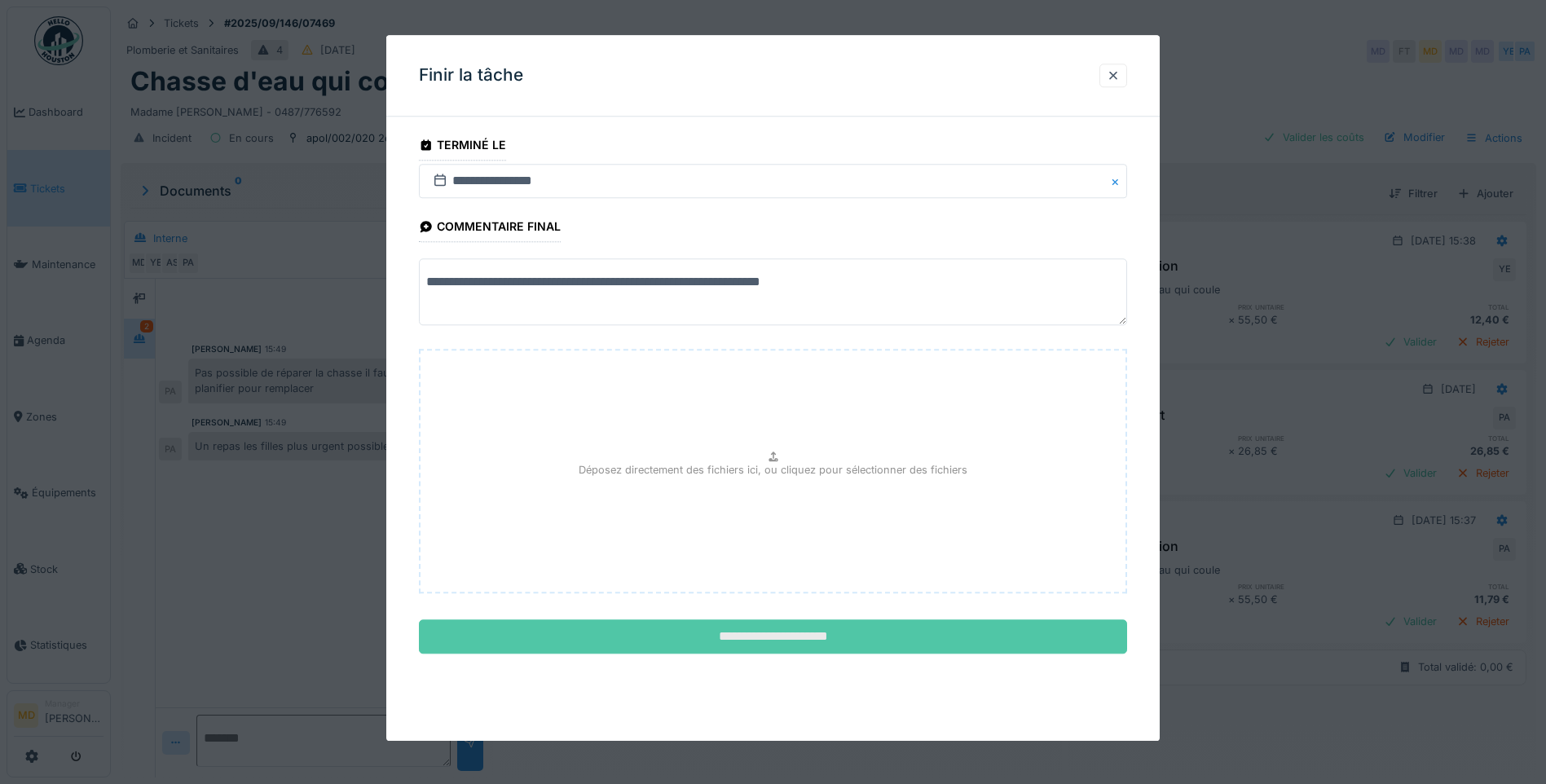
type textarea "**********"
click at [734, 641] on input "**********" at bounding box center [773, 637] width 708 height 35
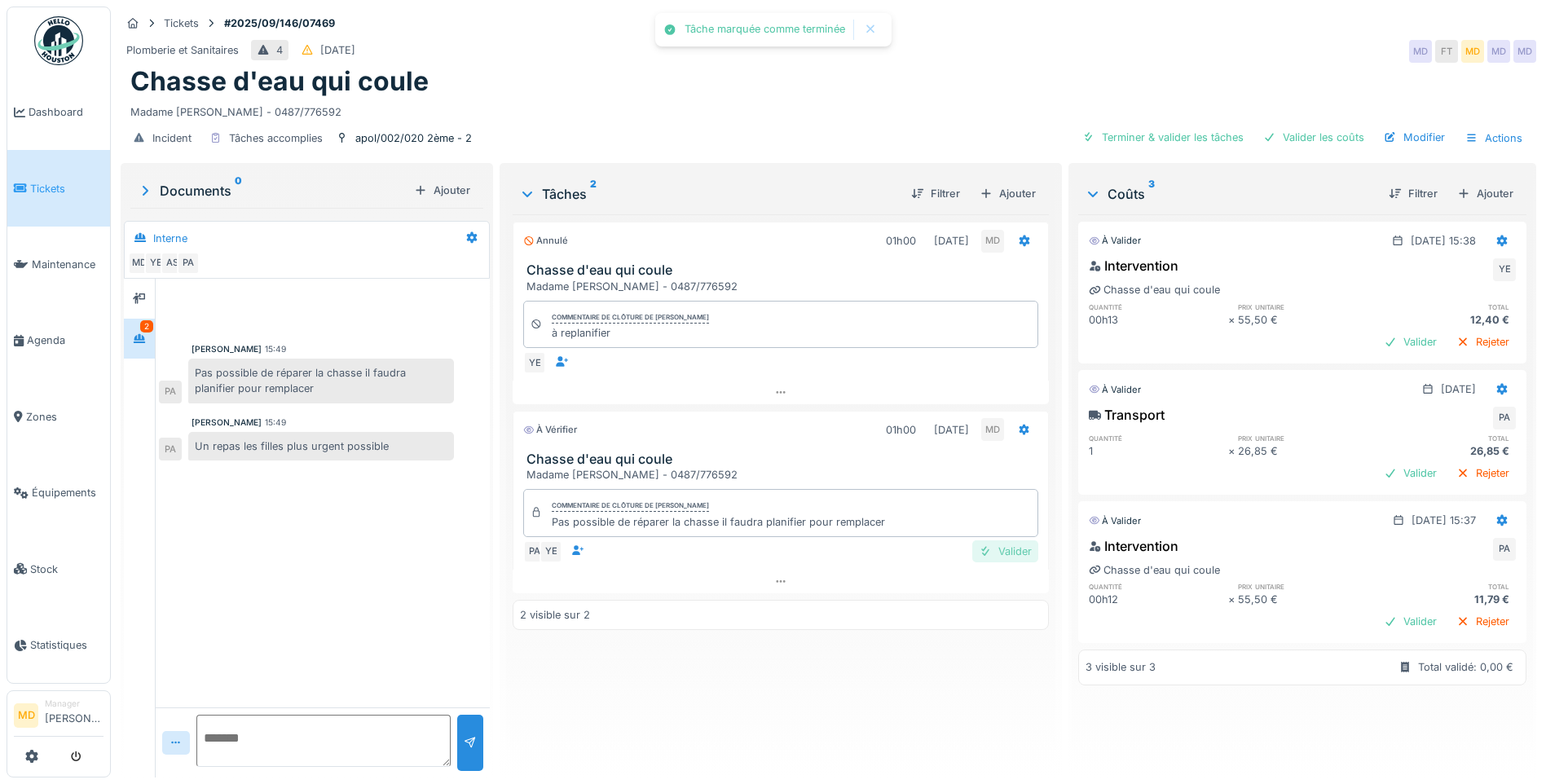
click at [1005, 554] on div "Valider" at bounding box center [1005, 551] width 66 height 22
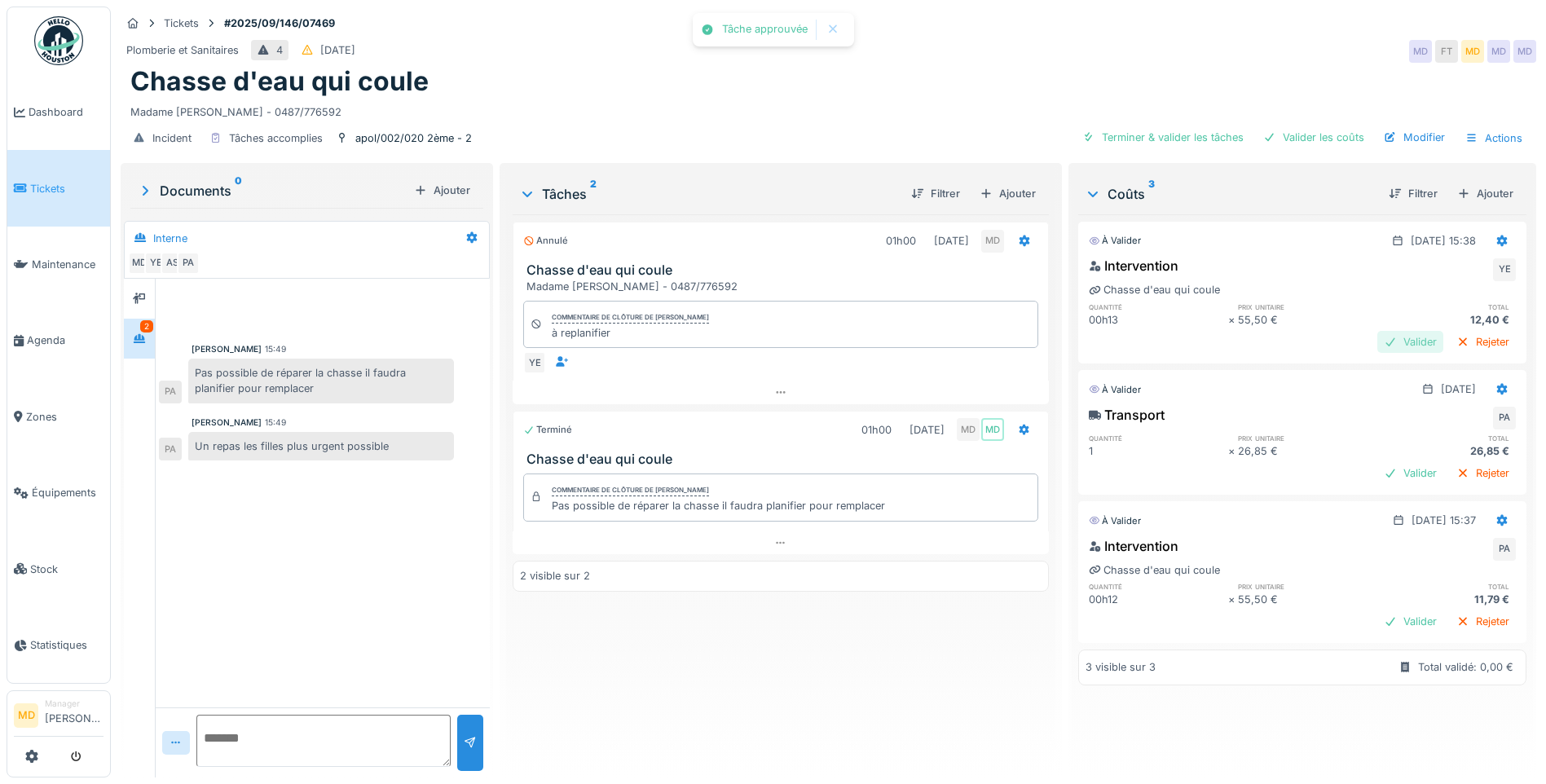
click at [1384, 345] on div at bounding box center [1390, 342] width 13 height 16
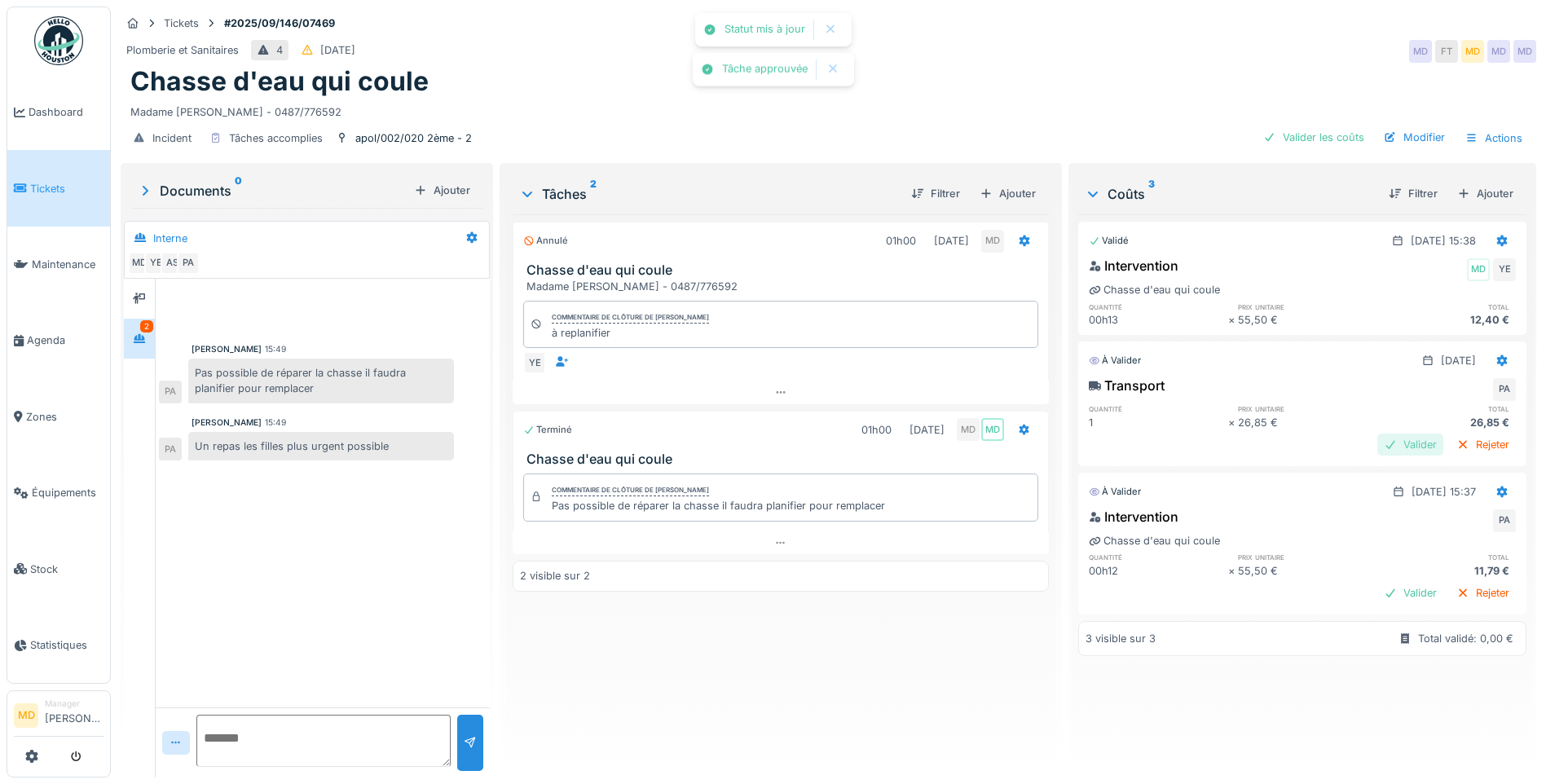
click at [1377, 447] on div "Valider" at bounding box center [1410, 444] width 66 height 22
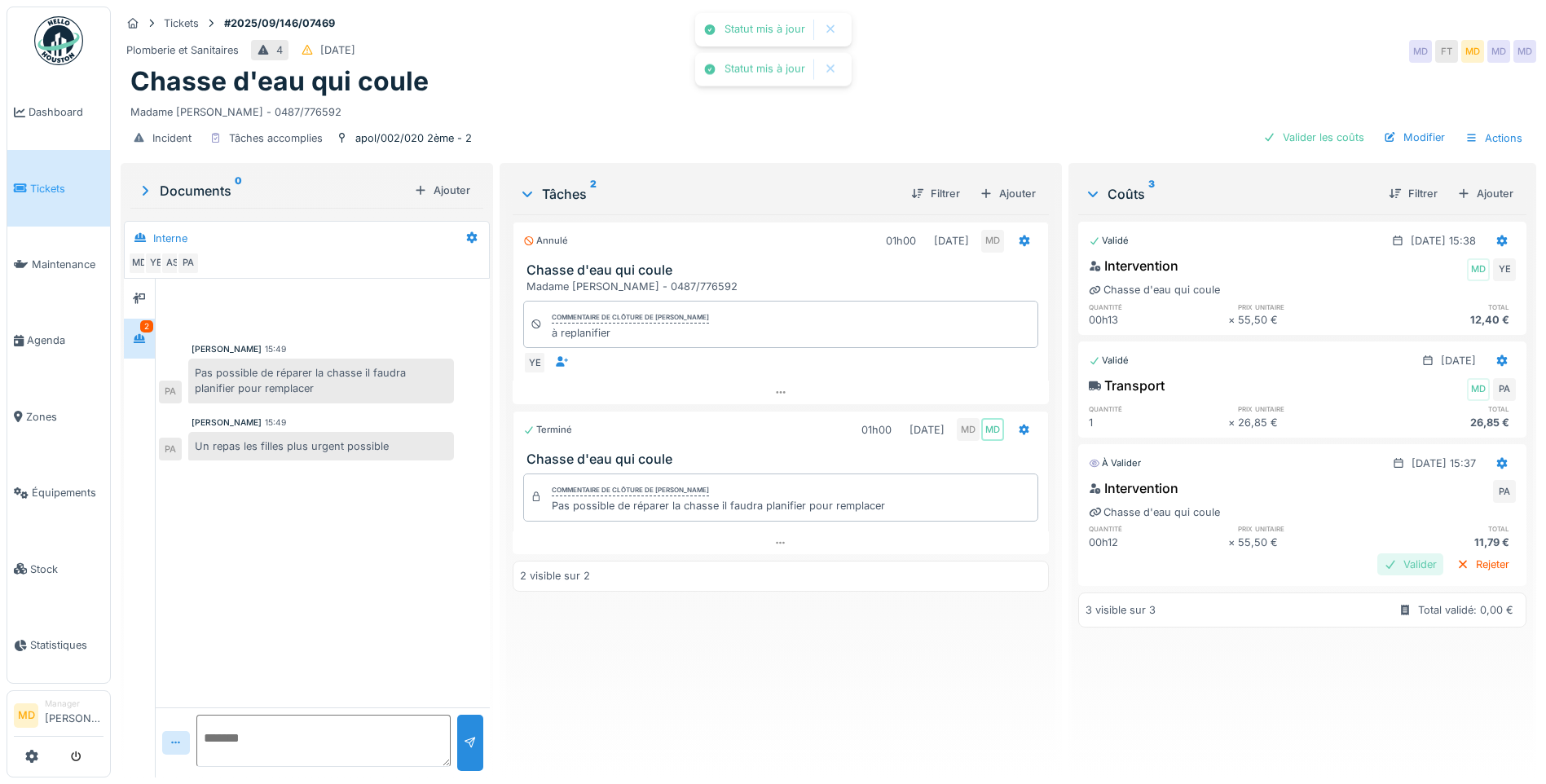
click at [1379, 556] on div "Valider" at bounding box center [1410, 564] width 66 height 22
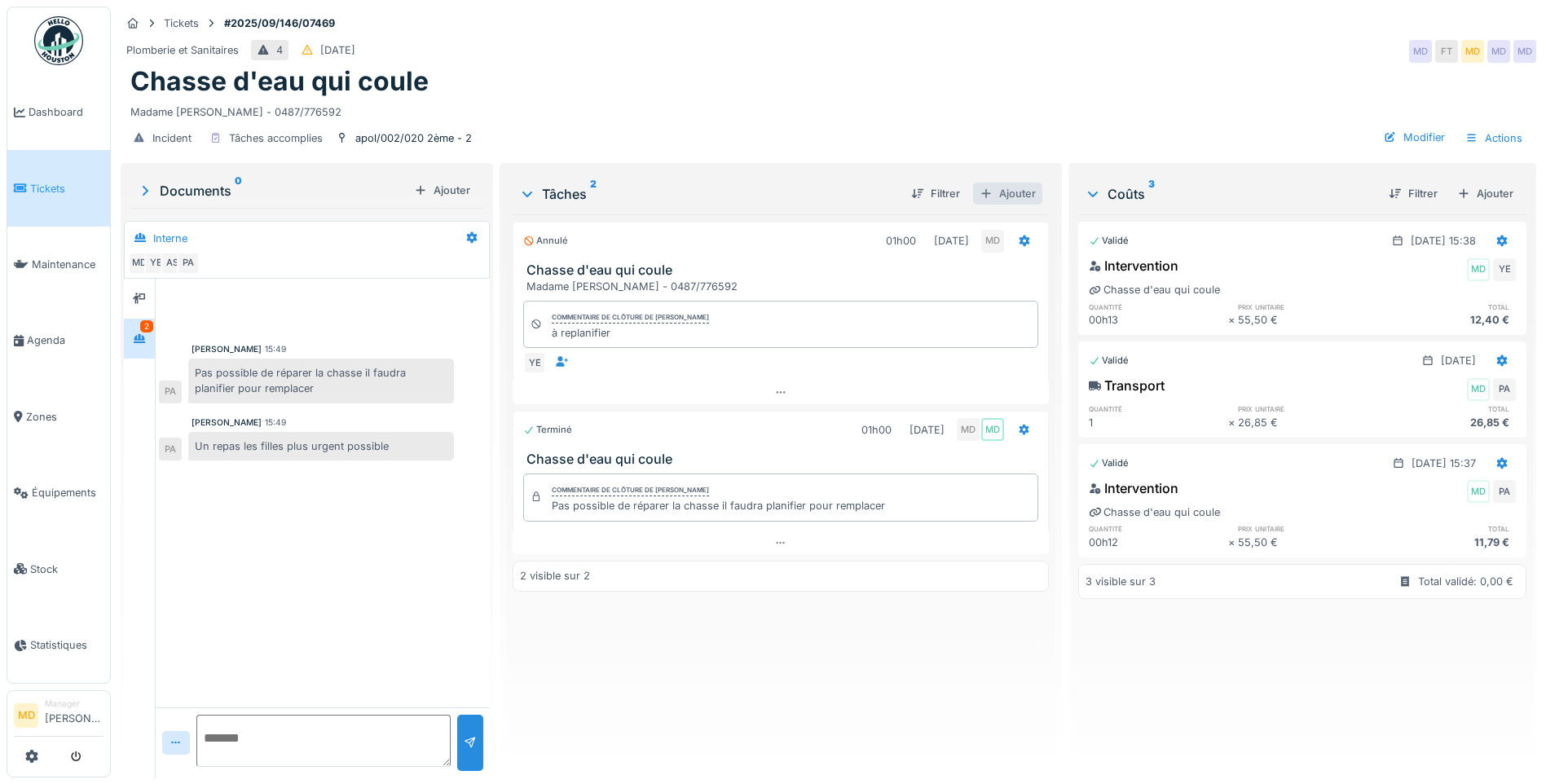
click at [982, 186] on div at bounding box center [985, 193] width 13 height 16
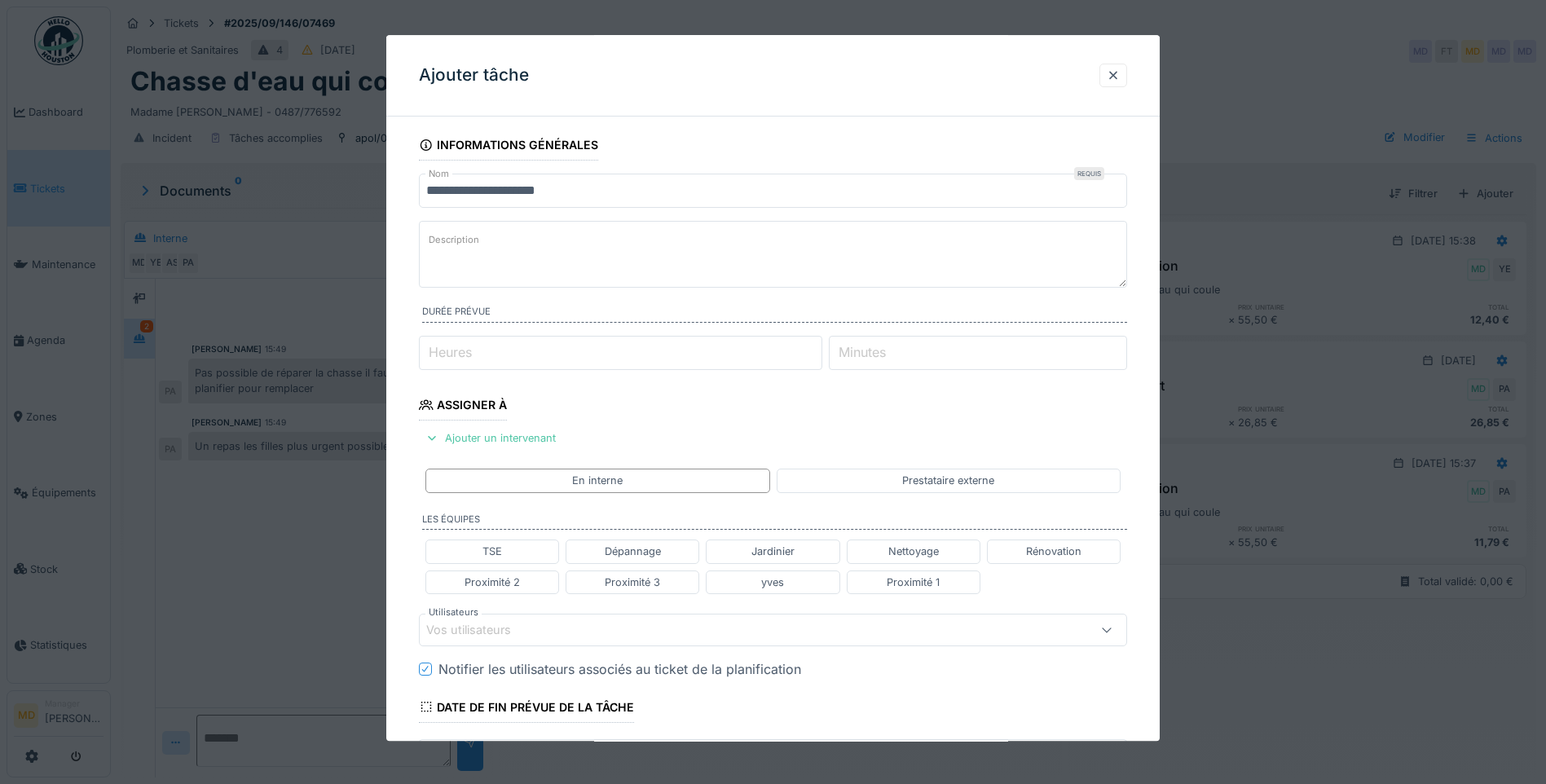
click at [485, 345] on input "Heures" at bounding box center [620, 353] width 403 height 35
type input "*"
click at [477, 443] on div "Ajouter un intervenant" at bounding box center [491, 437] width 143 height 22
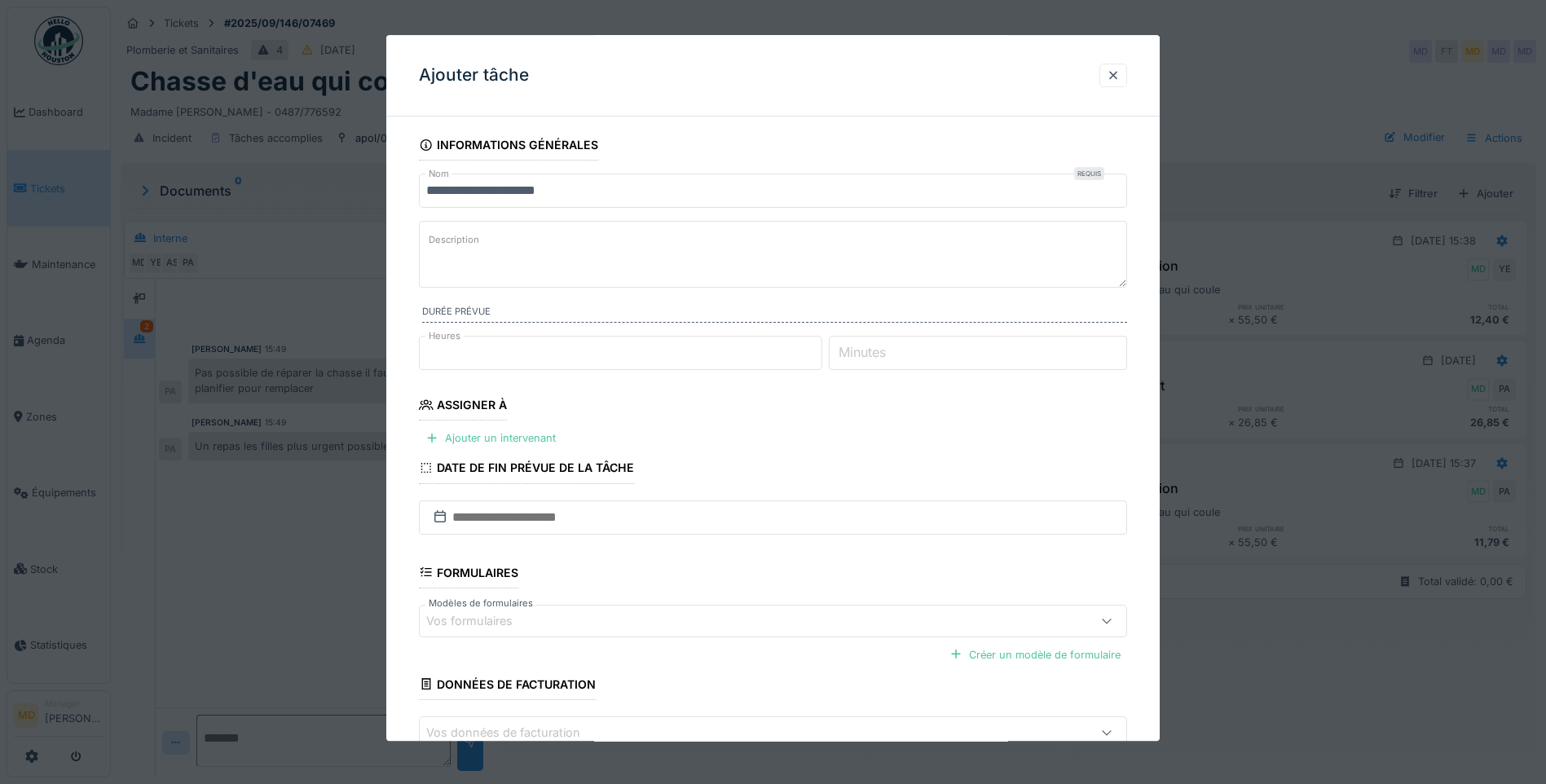
scroll to position [101, 0]
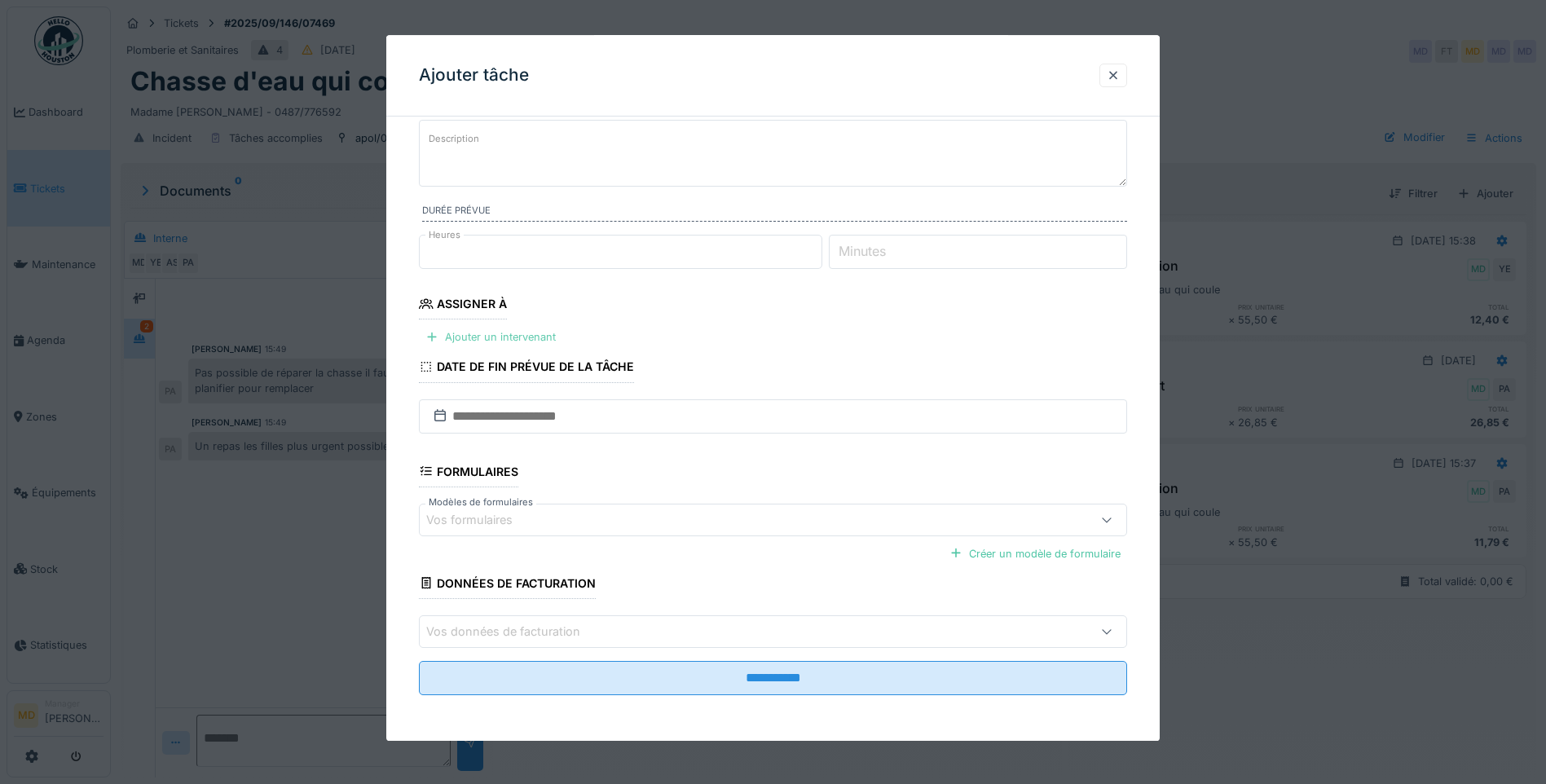
click at [476, 338] on div "Ajouter un intervenant" at bounding box center [491, 336] width 143 height 22
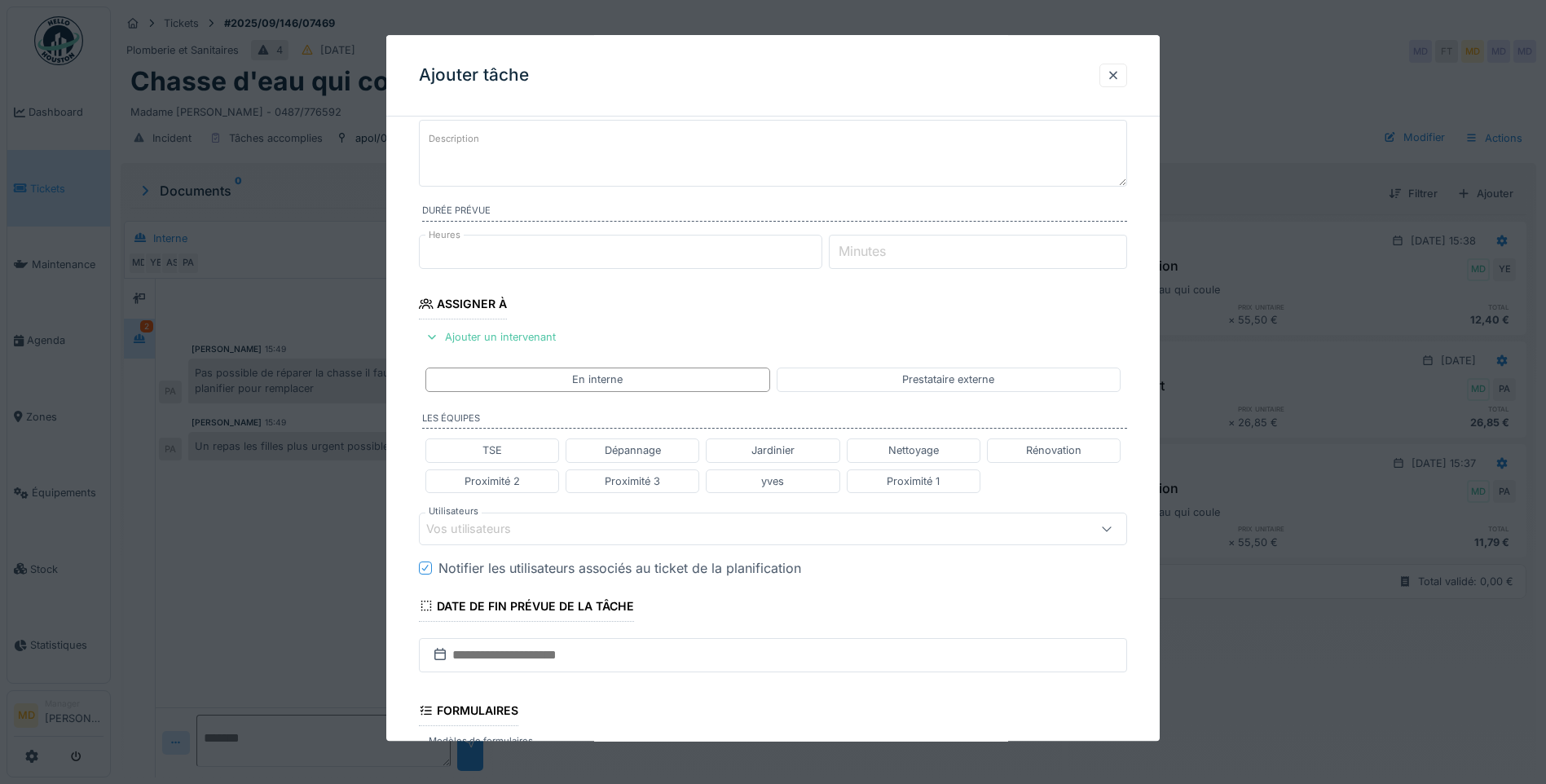
click at [474, 529] on div "Vos utilisateurs" at bounding box center [479, 528] width 108 height 18
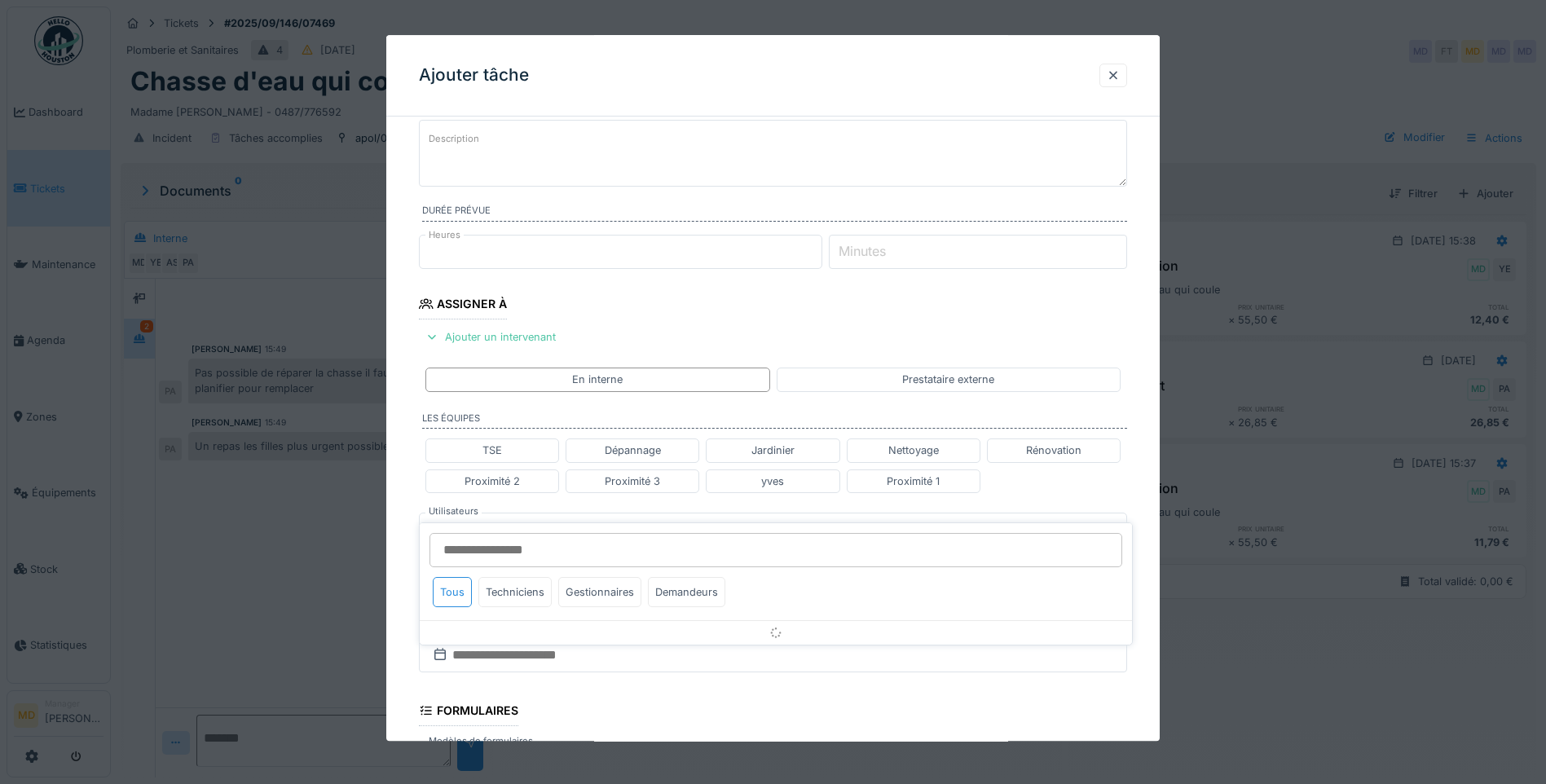
scroll to position [242, 0]
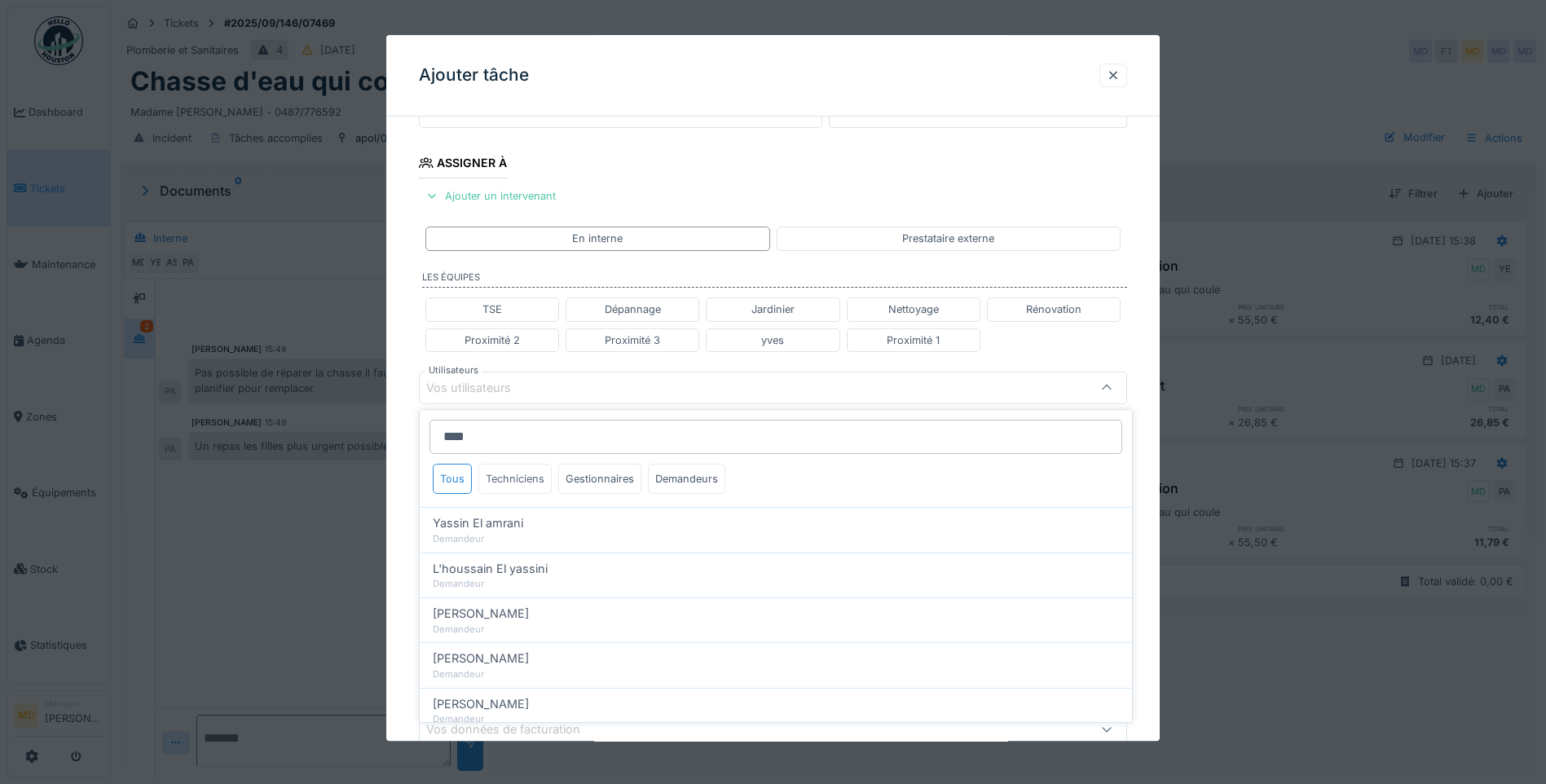
type input "****"
click at [511, 482] on div "Techniciens" at bounding box center [515, 478] width 73 height 30
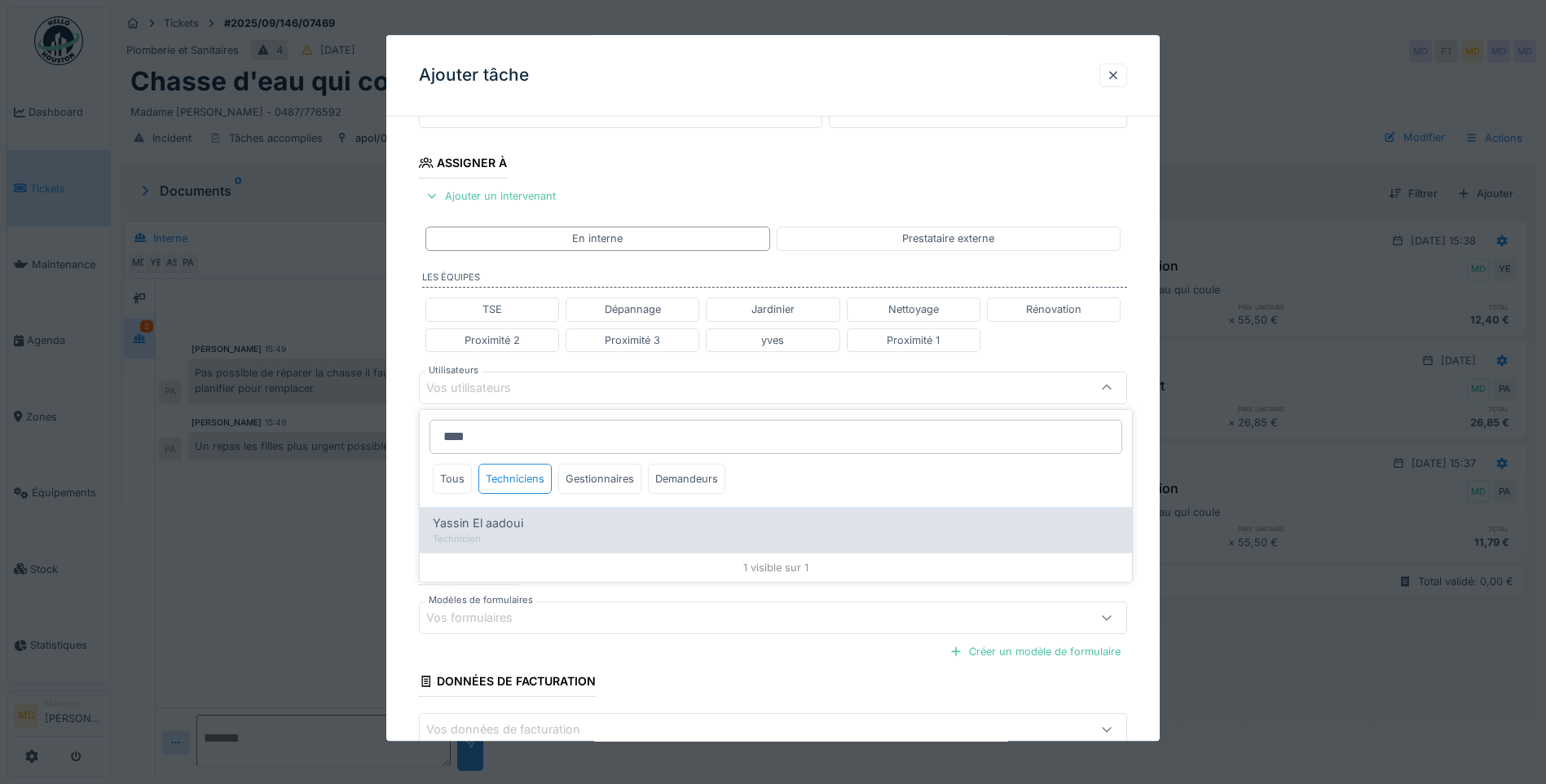
click at [504, 535] on div "Technicien" at bounding box center [776, 539] width 686 height 14
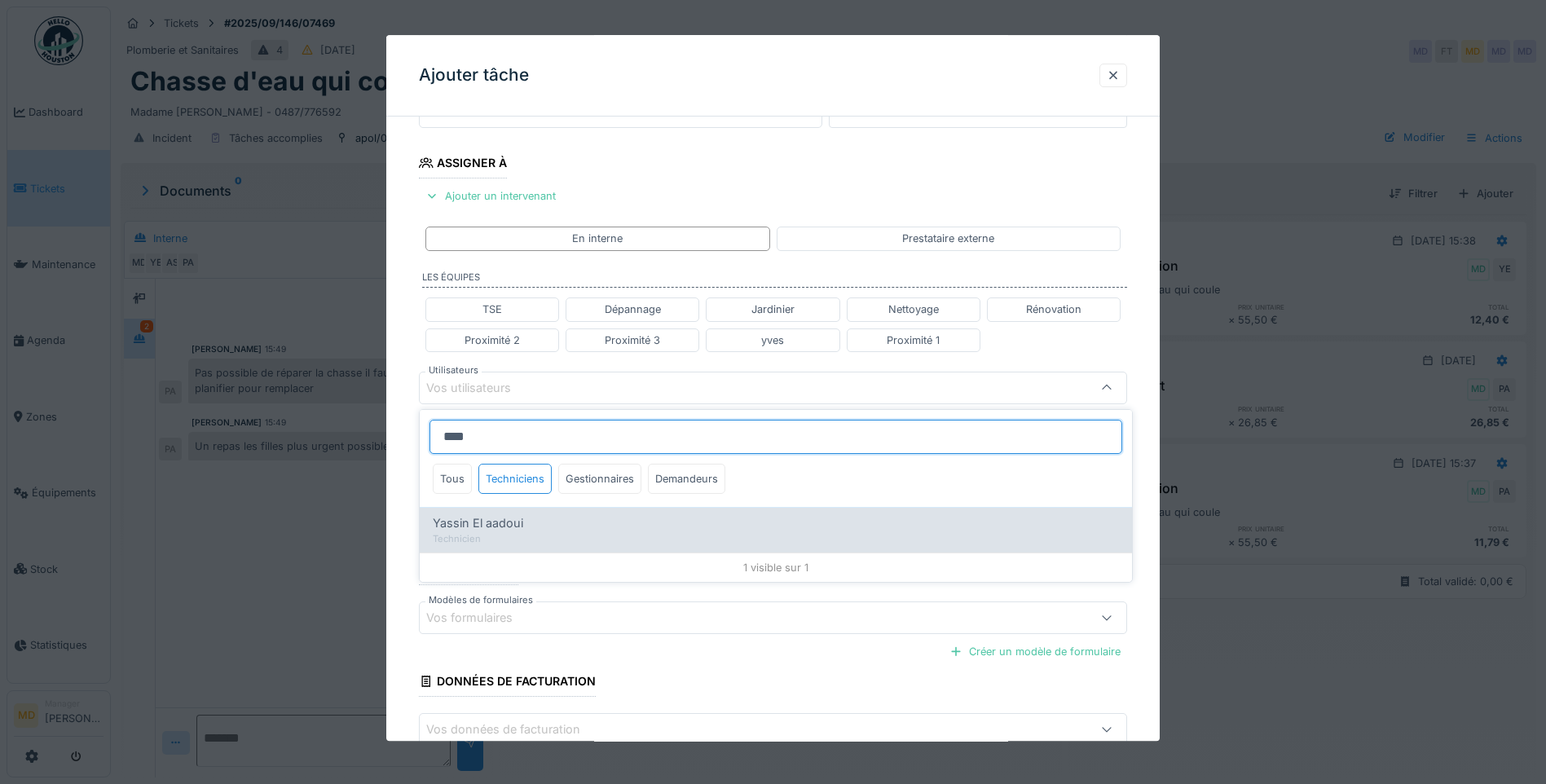
type input "*****"
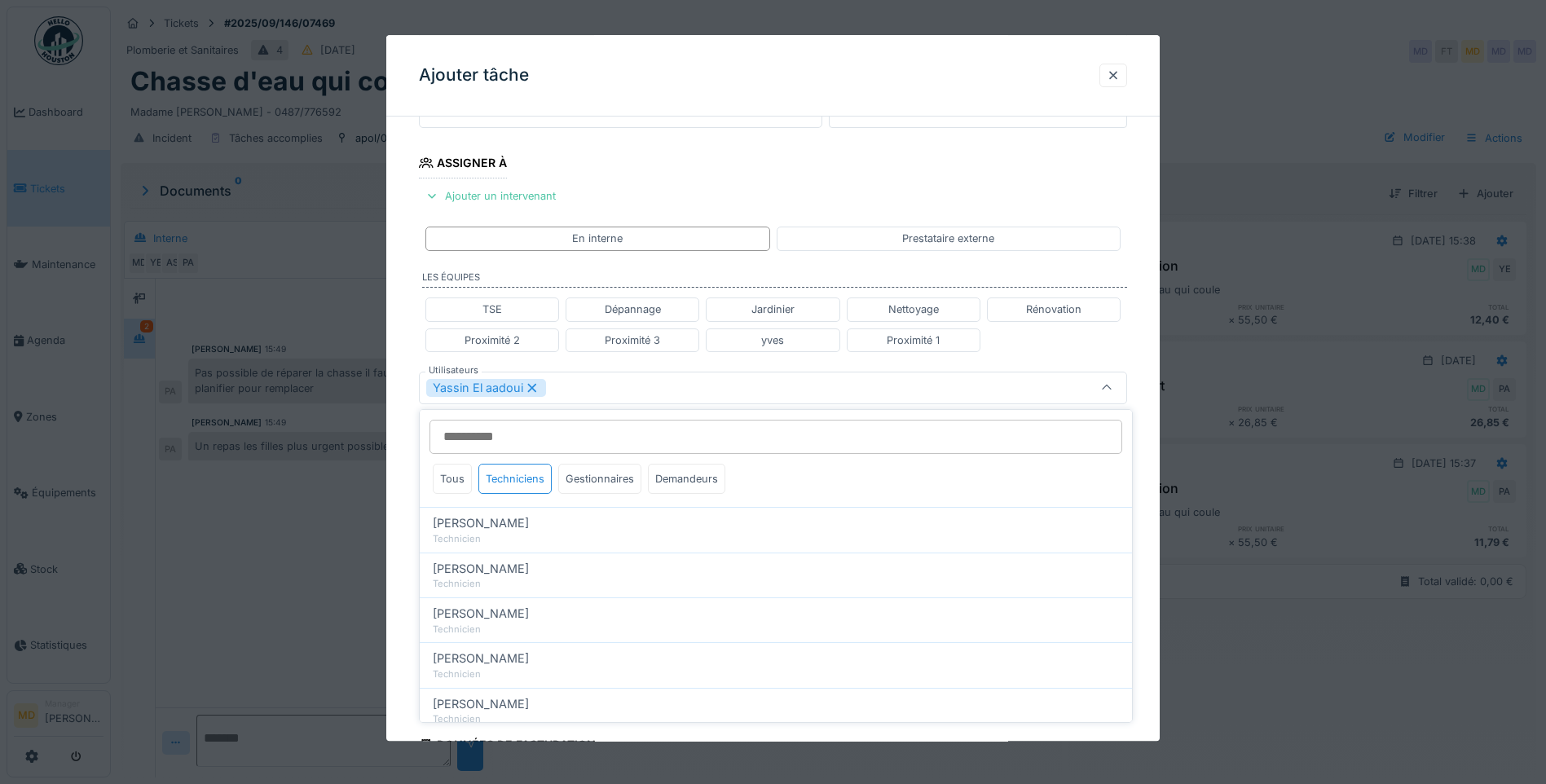
click at [407, 310] on div "**********" at bounding box center [772, 395] width 773 height 1015
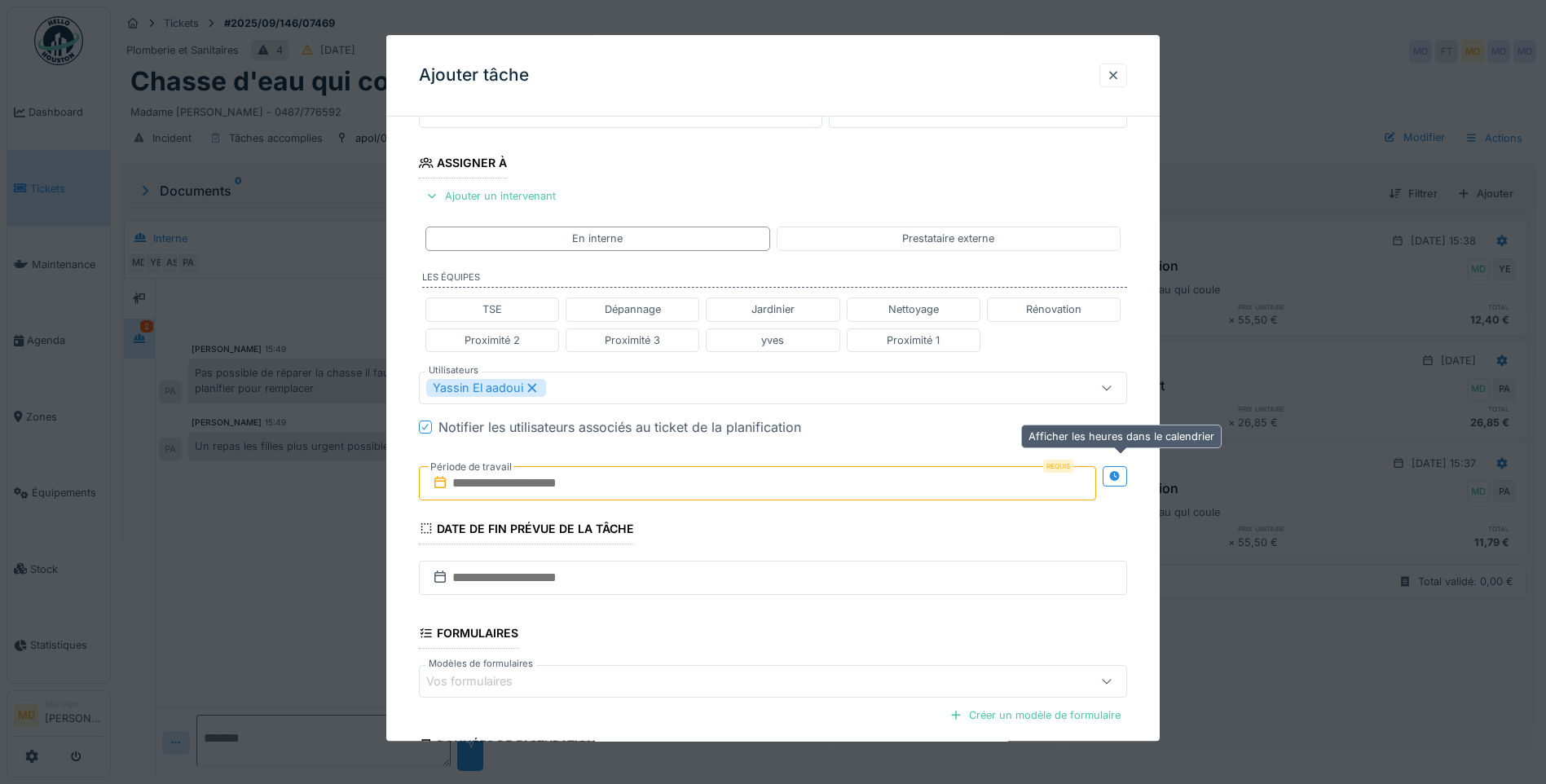
click at [1121, 469] on div at bounding box center [1114, 476] width 13 height 16
click at [575, 490] on input "text" at bounding box center [582, 484] width 326 height 35
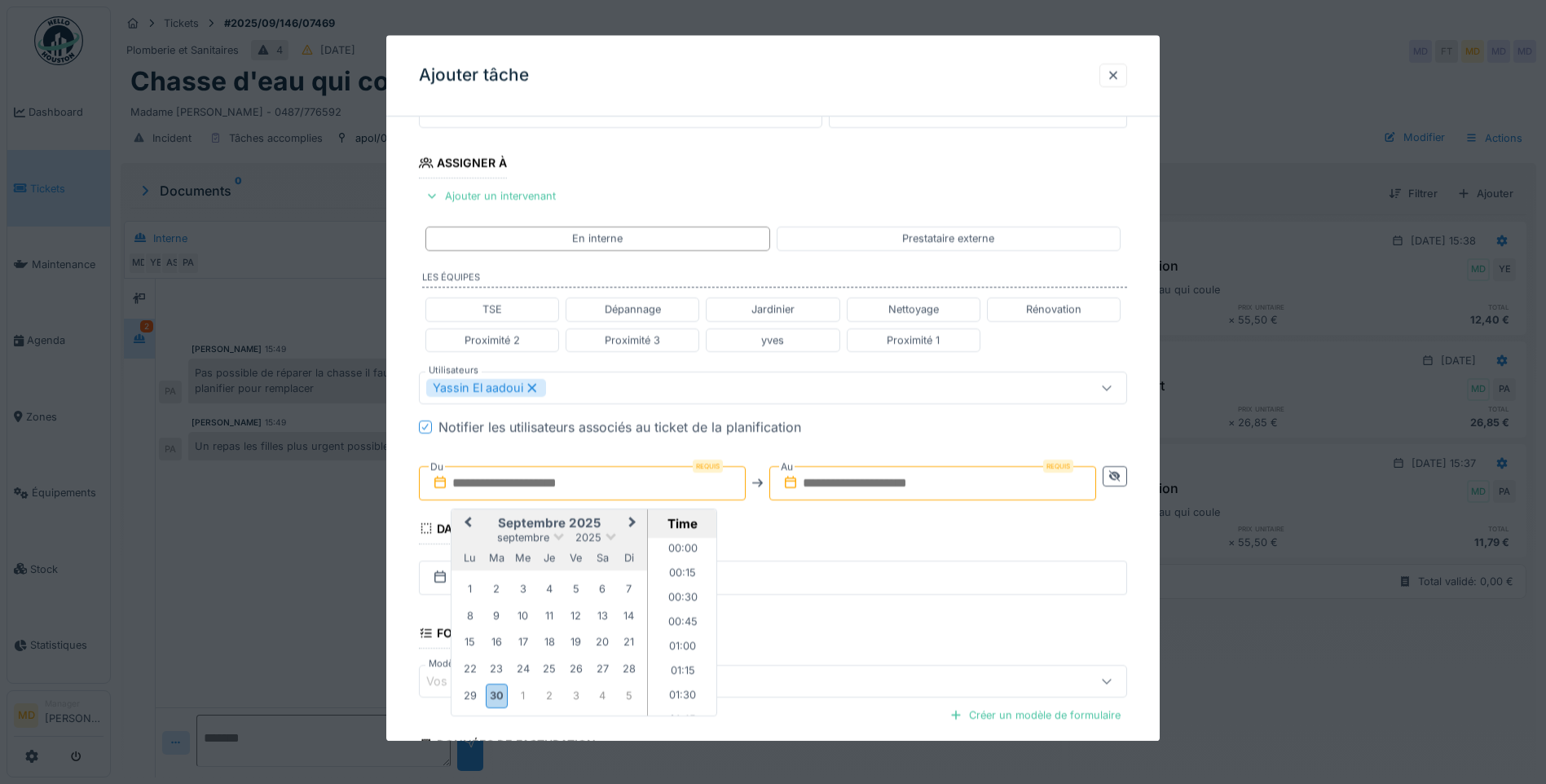
scroll to position [1512, 0]
click at [525, 696] on div "1" at bounding box center [522, 695] width 22 height 22
click at [676, 690] on li "11:00" at bounding box center [682, 683] width 69 height 24
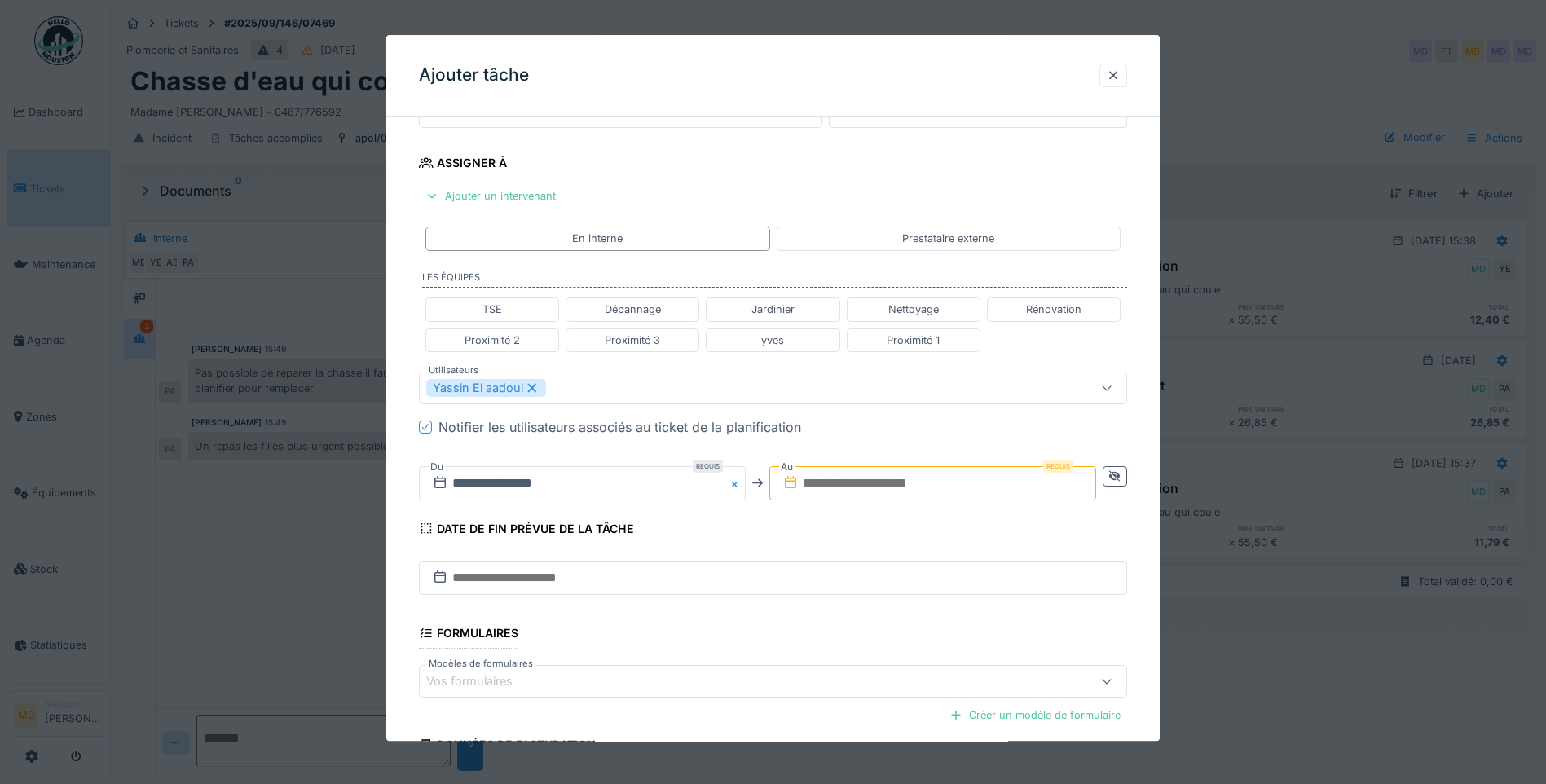
click at [888, 474] on input "text" at bounding box center [933, 484] width 326 height 35
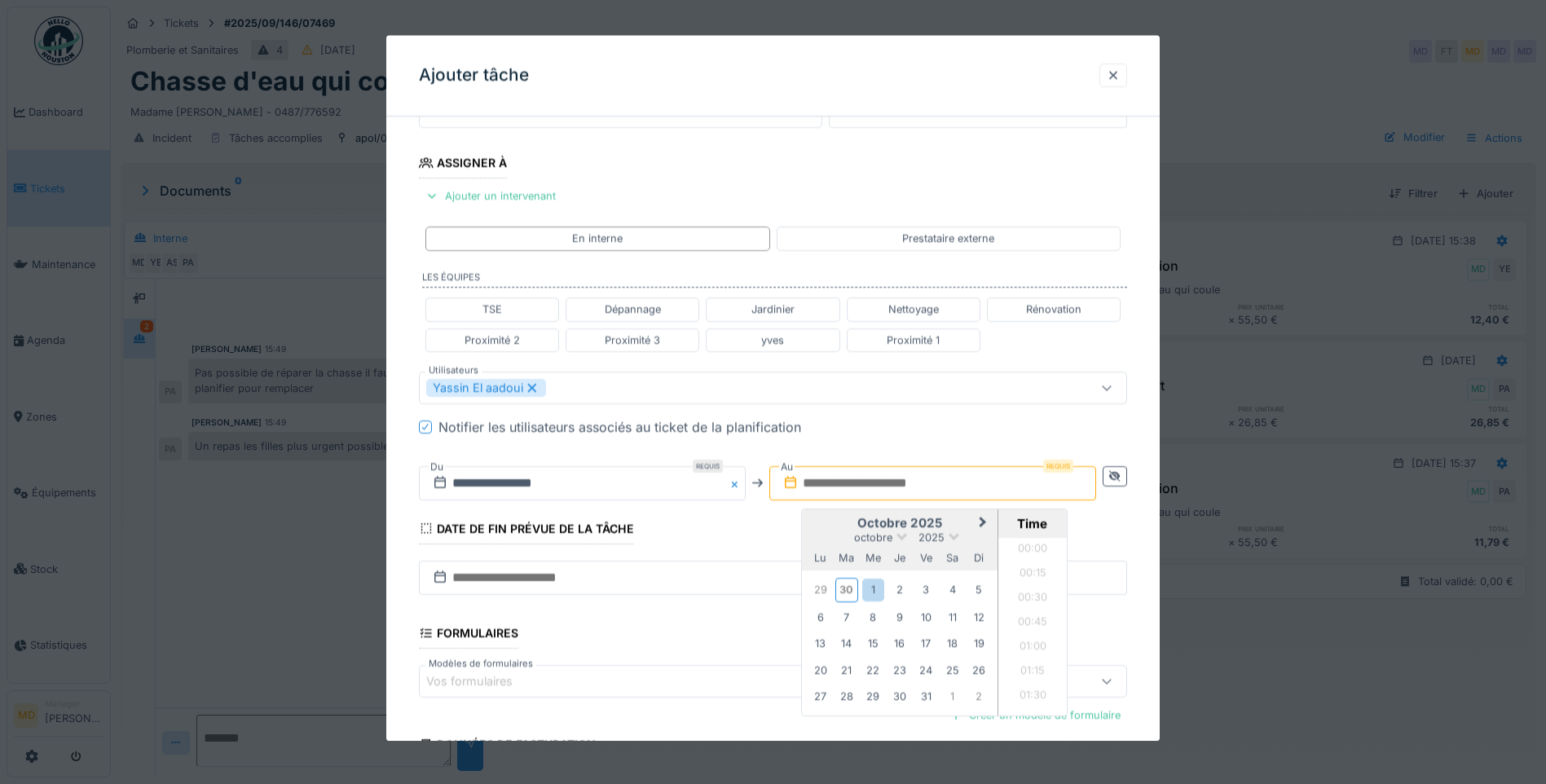
scroll to position [1512, 0]
click at [876, 591] on div "1" at bounding box center [872, 590] width 22 height 22
click at [1040, 617] on li "12:00" at bounding box center [1033, 618] width 69 height 24
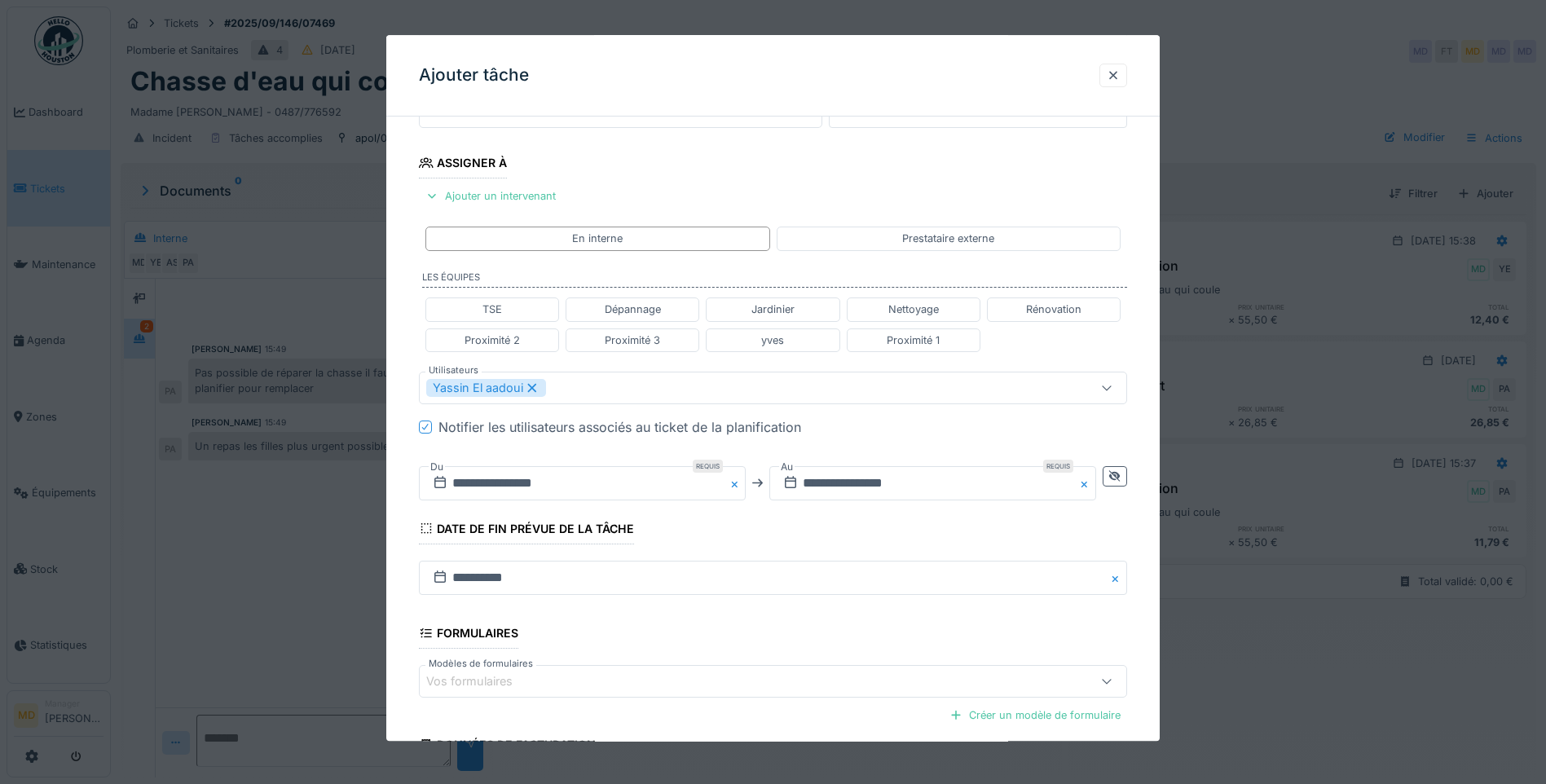
scroll to position [403, 0]
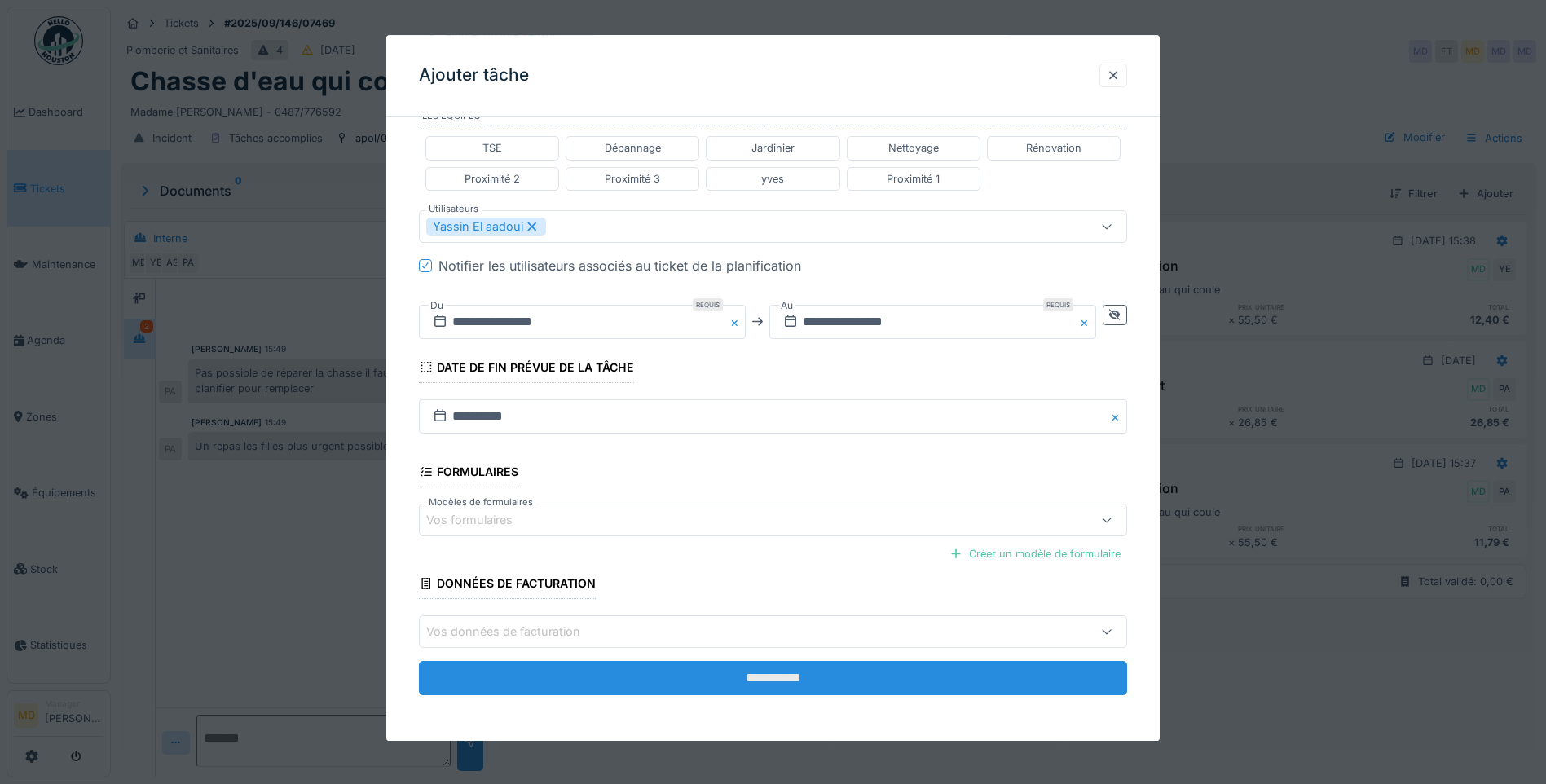
click at [757, 680] on input "**********" at bounding box center [773, 679] width 708 height 35
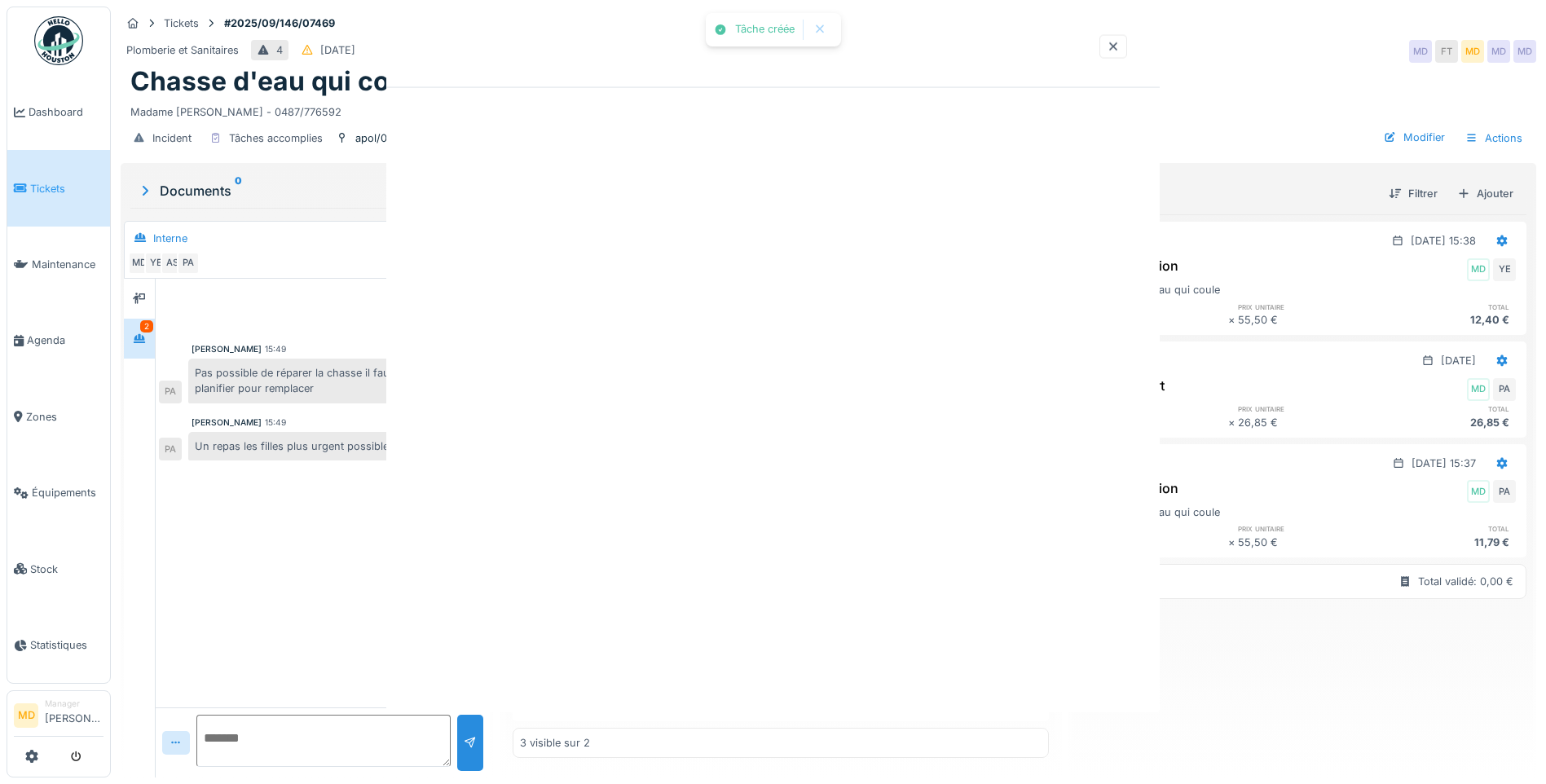
scroll to position [0, 0]
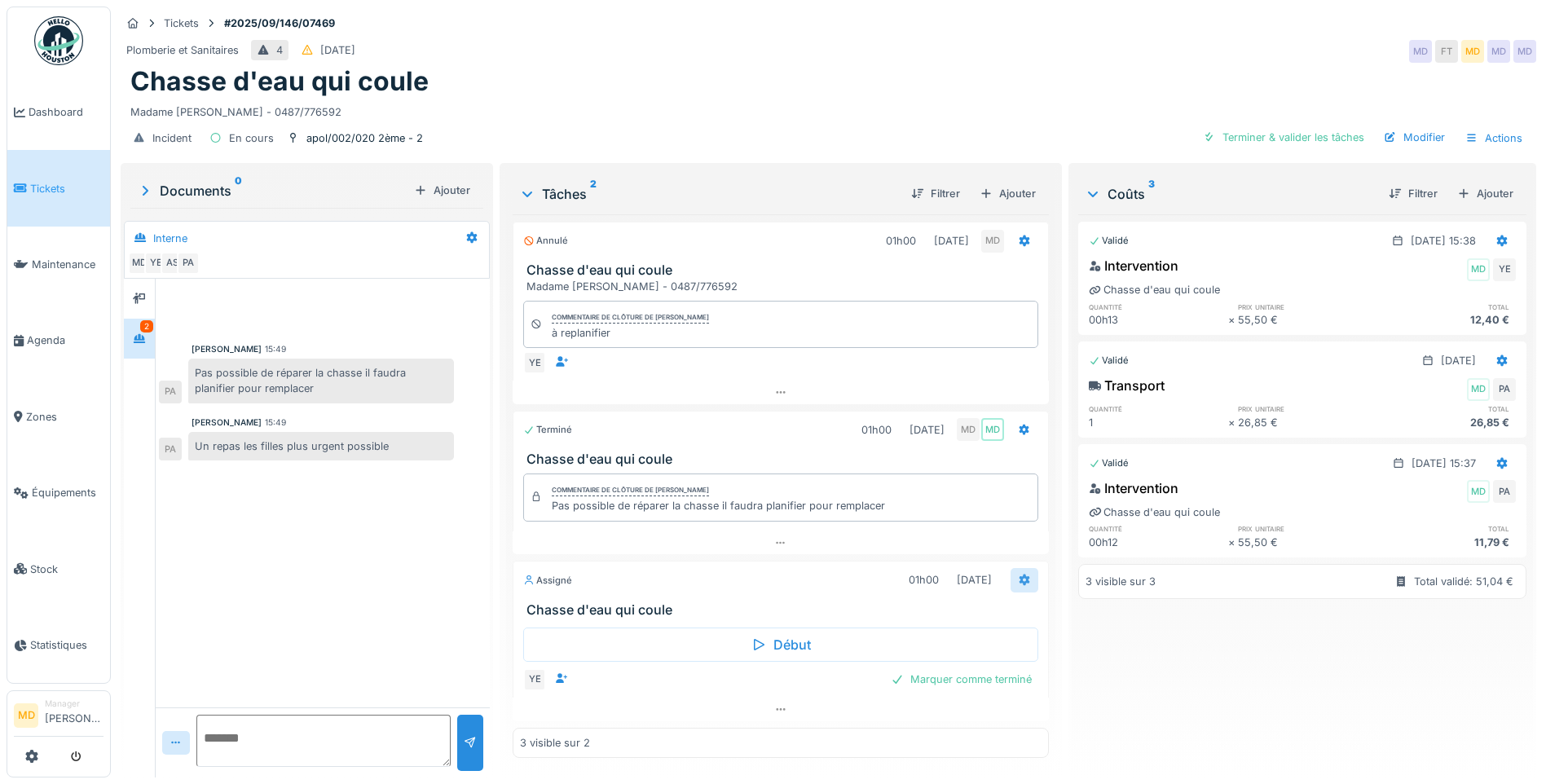
click at [1022, 572] on div at bounding box center [1024, 579] width 28 height 23
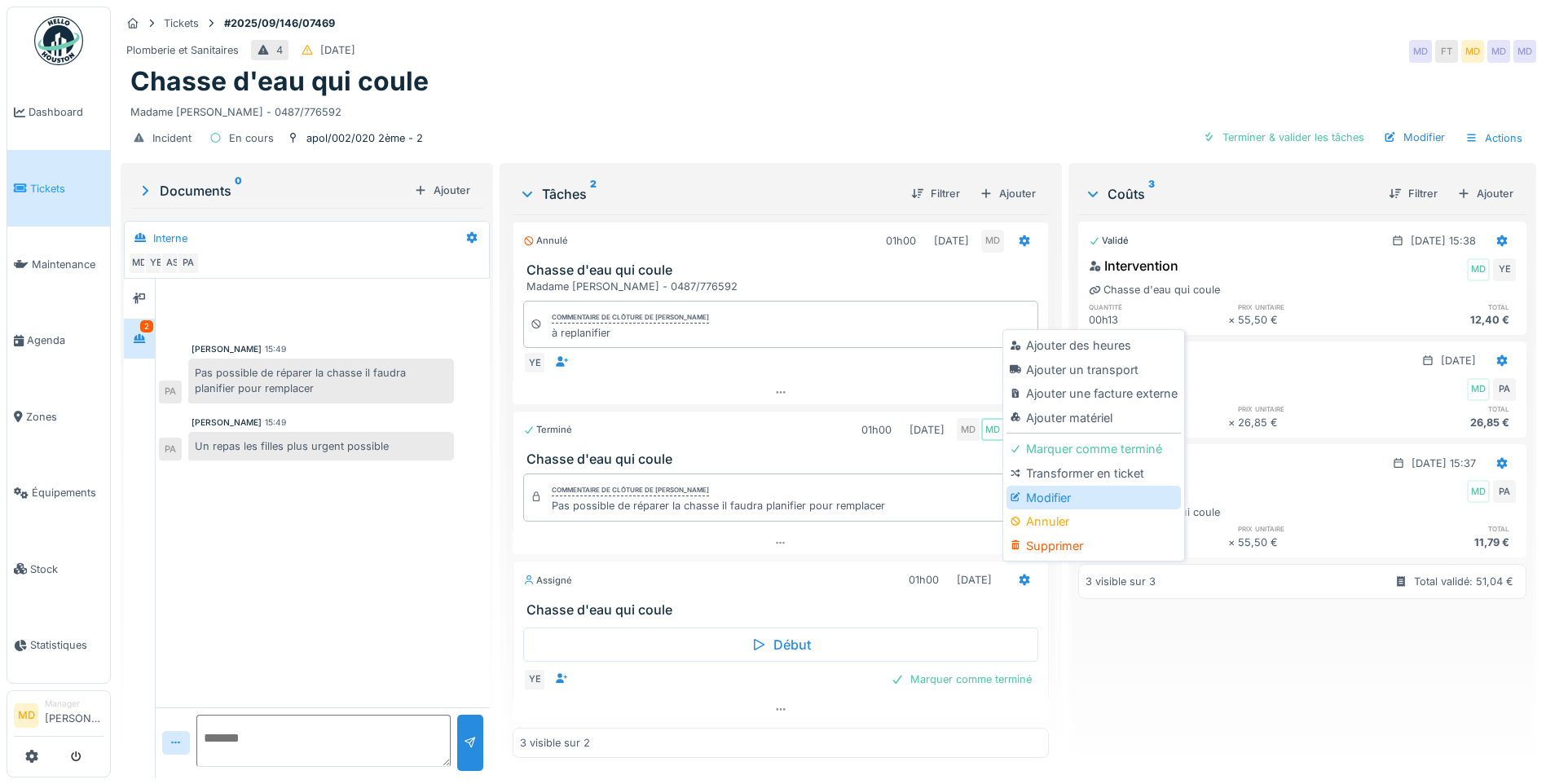
click at [1061, 499] on div "Modifier" at bounding box center [1093, 497] width 174 height 24
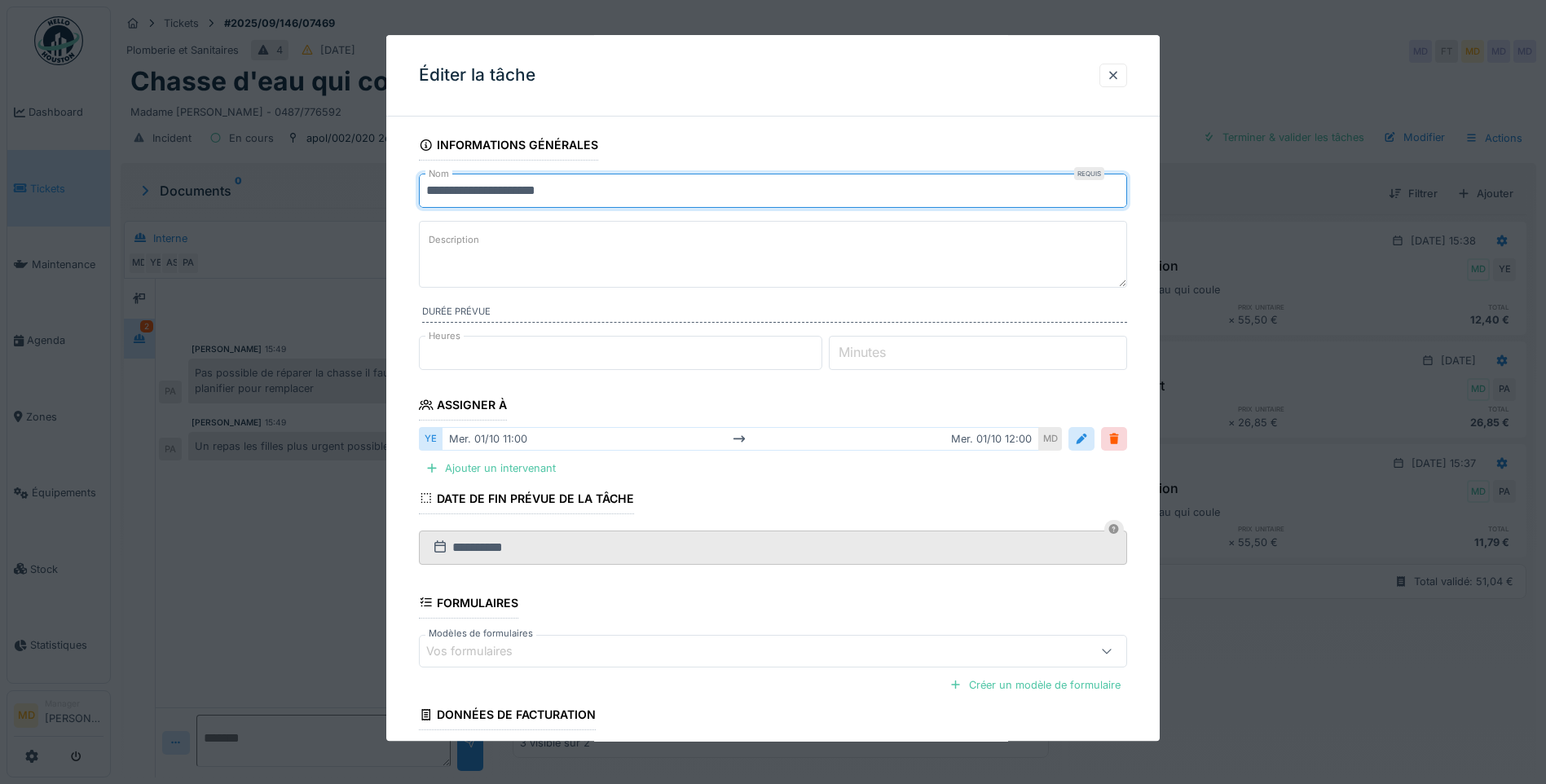
click at [569, 190] on input "**********" at bounding box center [773, 191] width 708 height 35
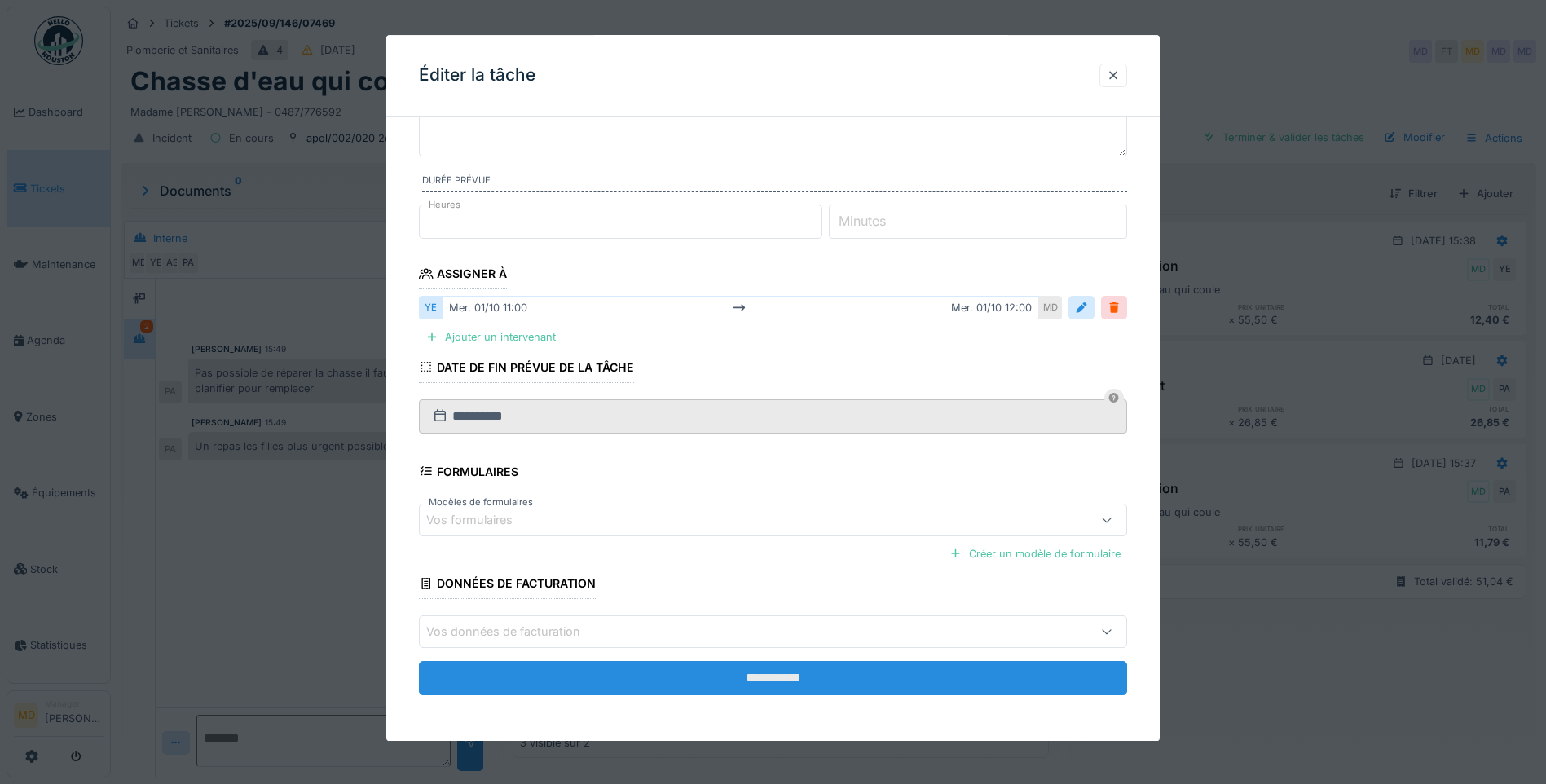
type input "**********"
click at [709, 668] on input "**********" at bounding box center [773, 678] width 708 height 35
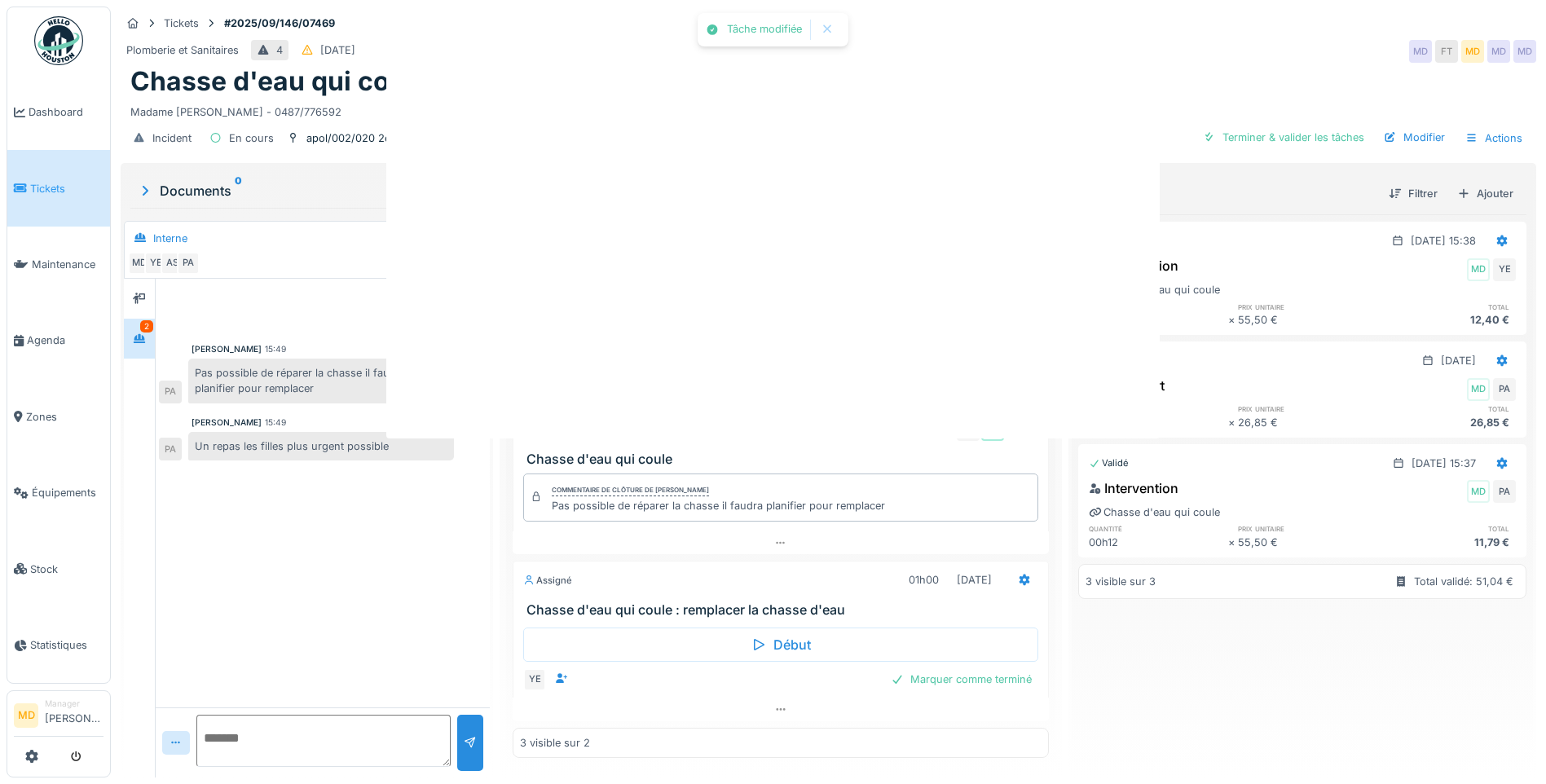
scroll to position [0, 0]
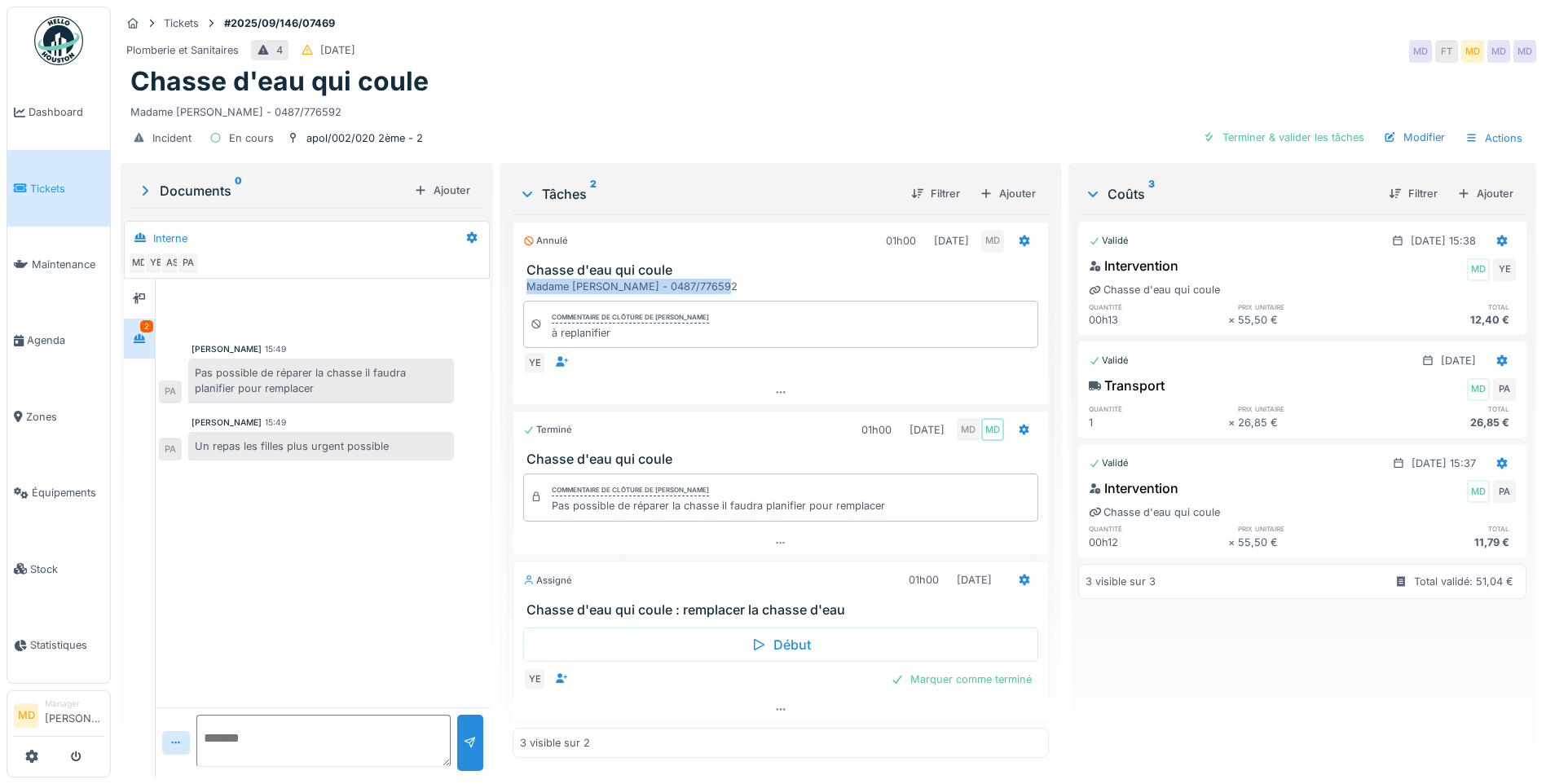
drag, startPoint x: 751, startPoint y: 278, endPoint x: 515, endPoint y: 289, distance: 236.3
click at [515, 289] on div "Chasse d'eau qui coule Madame Fatima TABAA - 0487/776592" at bounding box center [780, 278] width 535 height 31
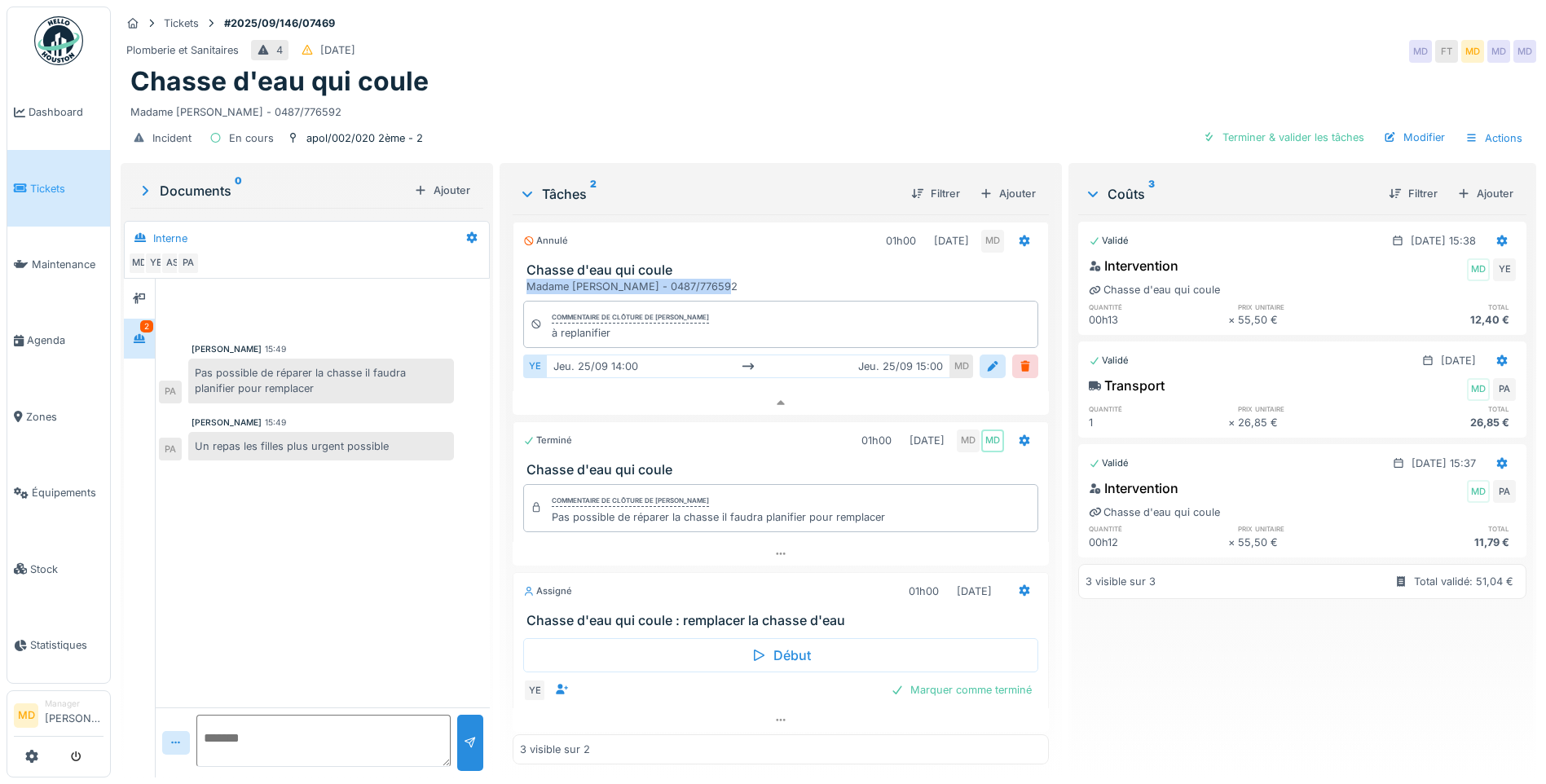
copy div "Madame Fatima TABAA - 0487/776592"
click at [1017, 585] on icon at bounding box center [1023, 590] width 13 height 10
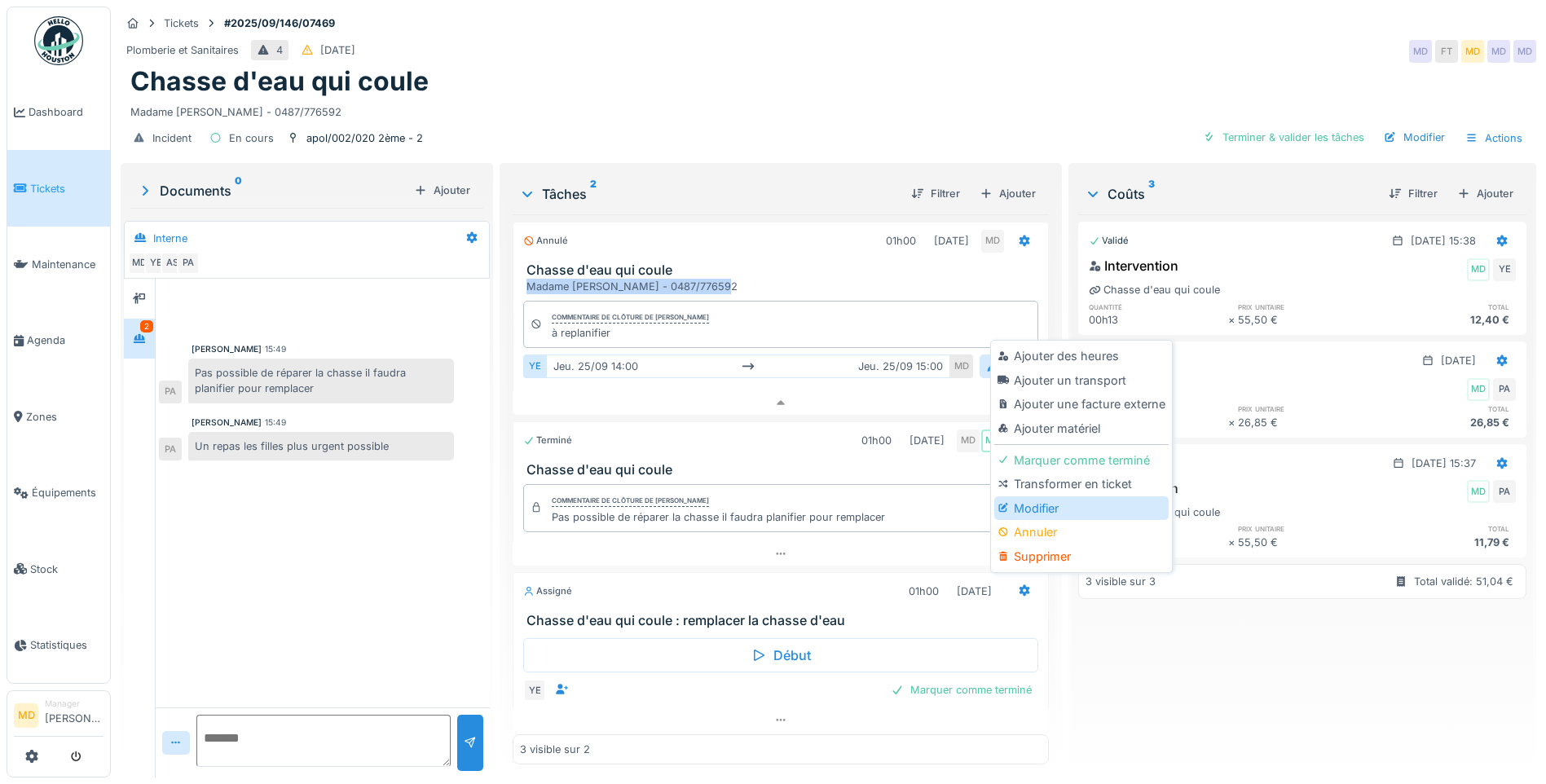
click at [1034, 496] on div "Modifier" at bounding box center [1080, 509] width 174 height 24
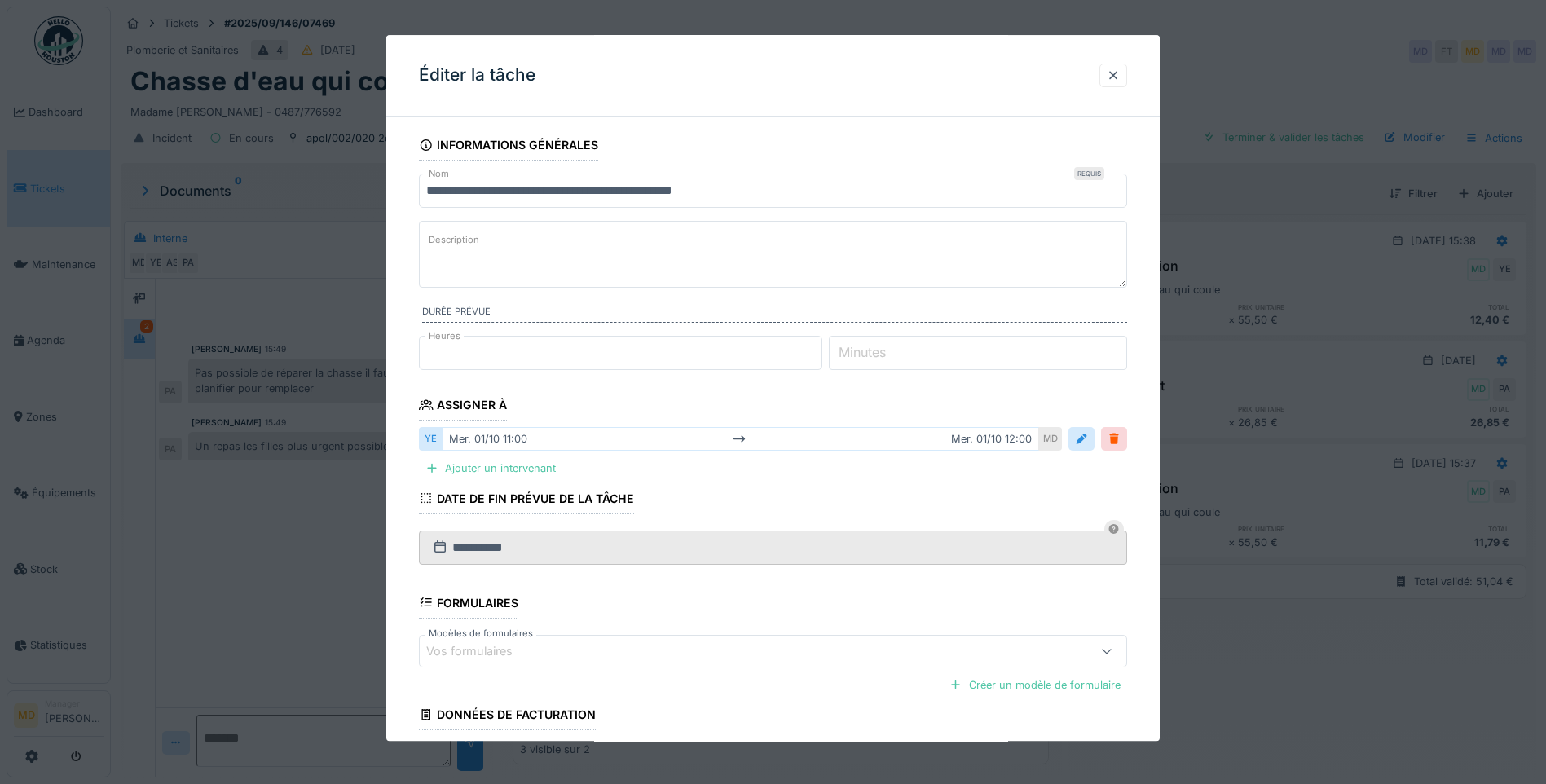
click at [541, 262] on textarea "Description" at bounding box center [773, 254] width 708 height 66
paste textarea "**********"
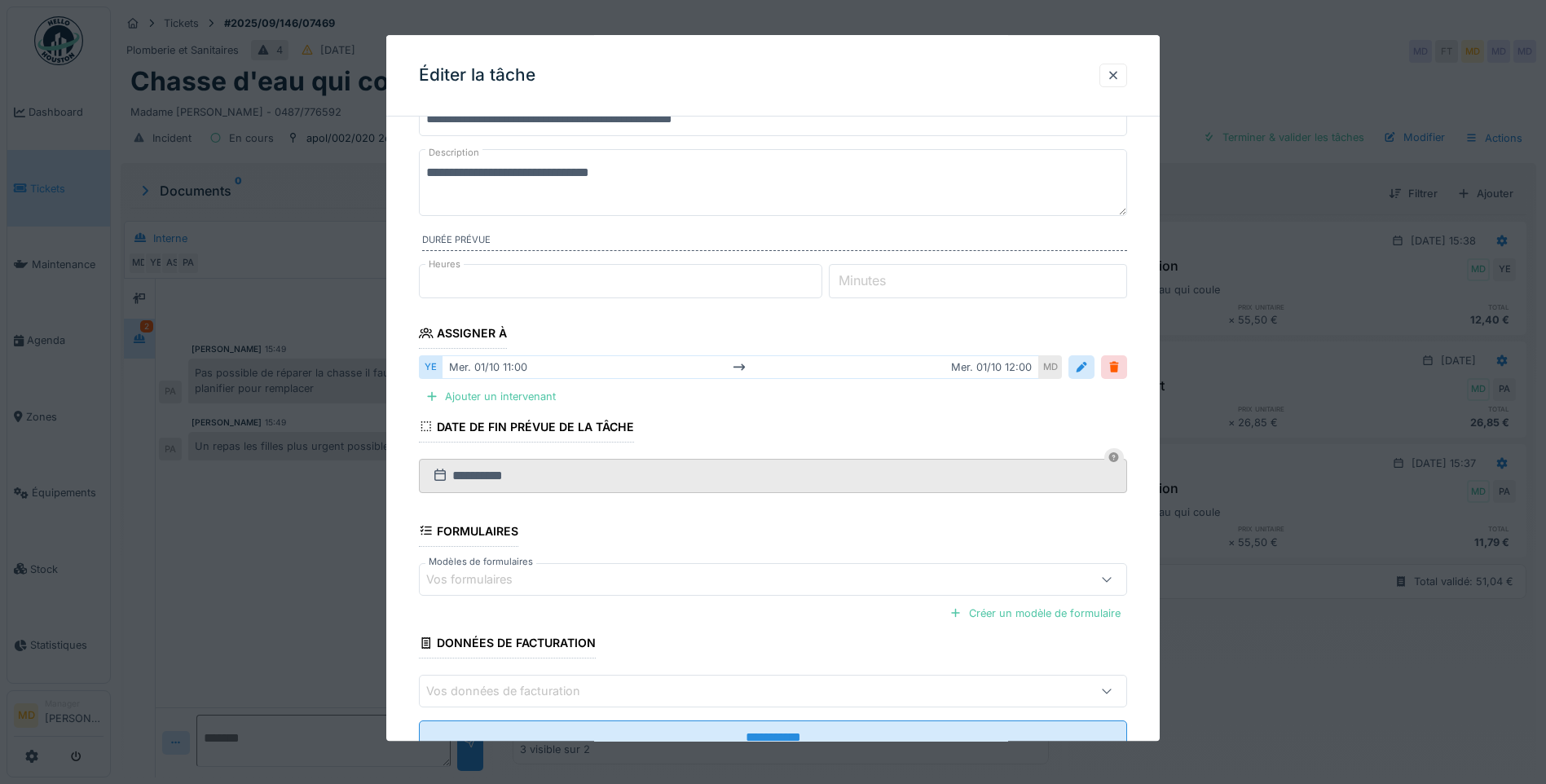
scroll to position [131, 0]
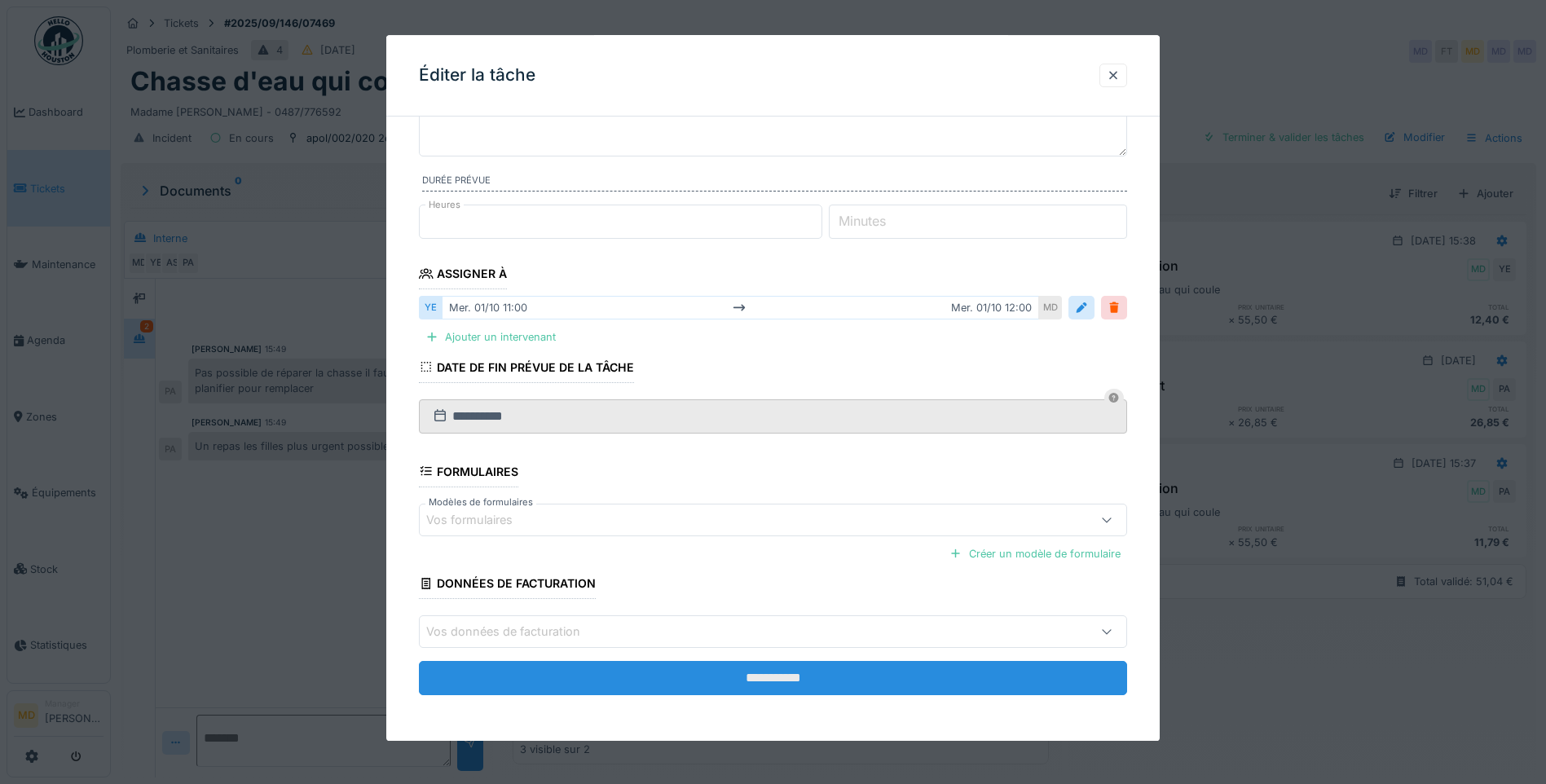
type textarea "**********"
click at [719, 690] on input "**********" at bounding box center [773, 678] width 708 height 35
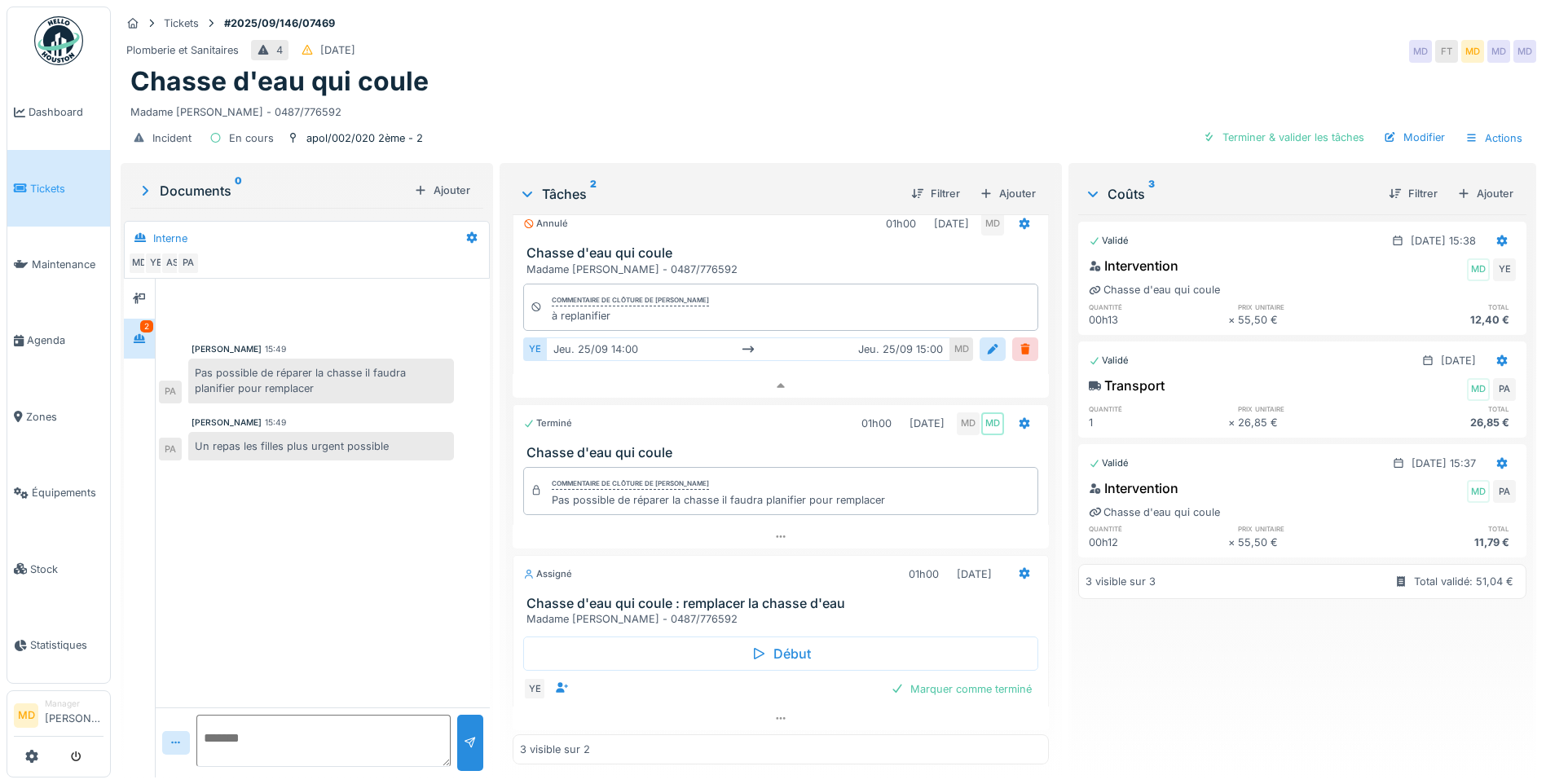
scroll to position [22, 0]
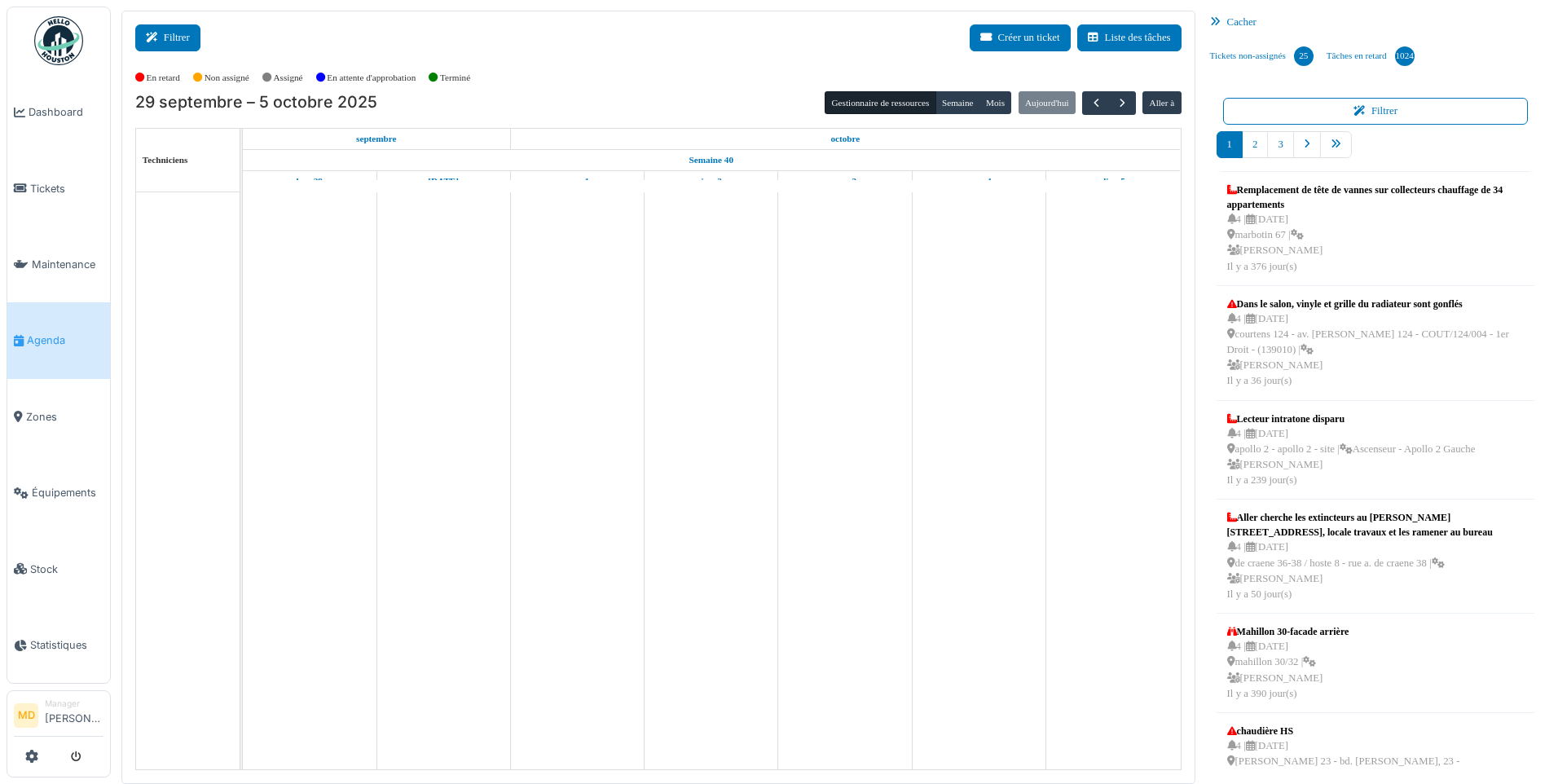
click at [155, 44] on button "Filtrer" at bounding box center [168, 37] width 65 height 27
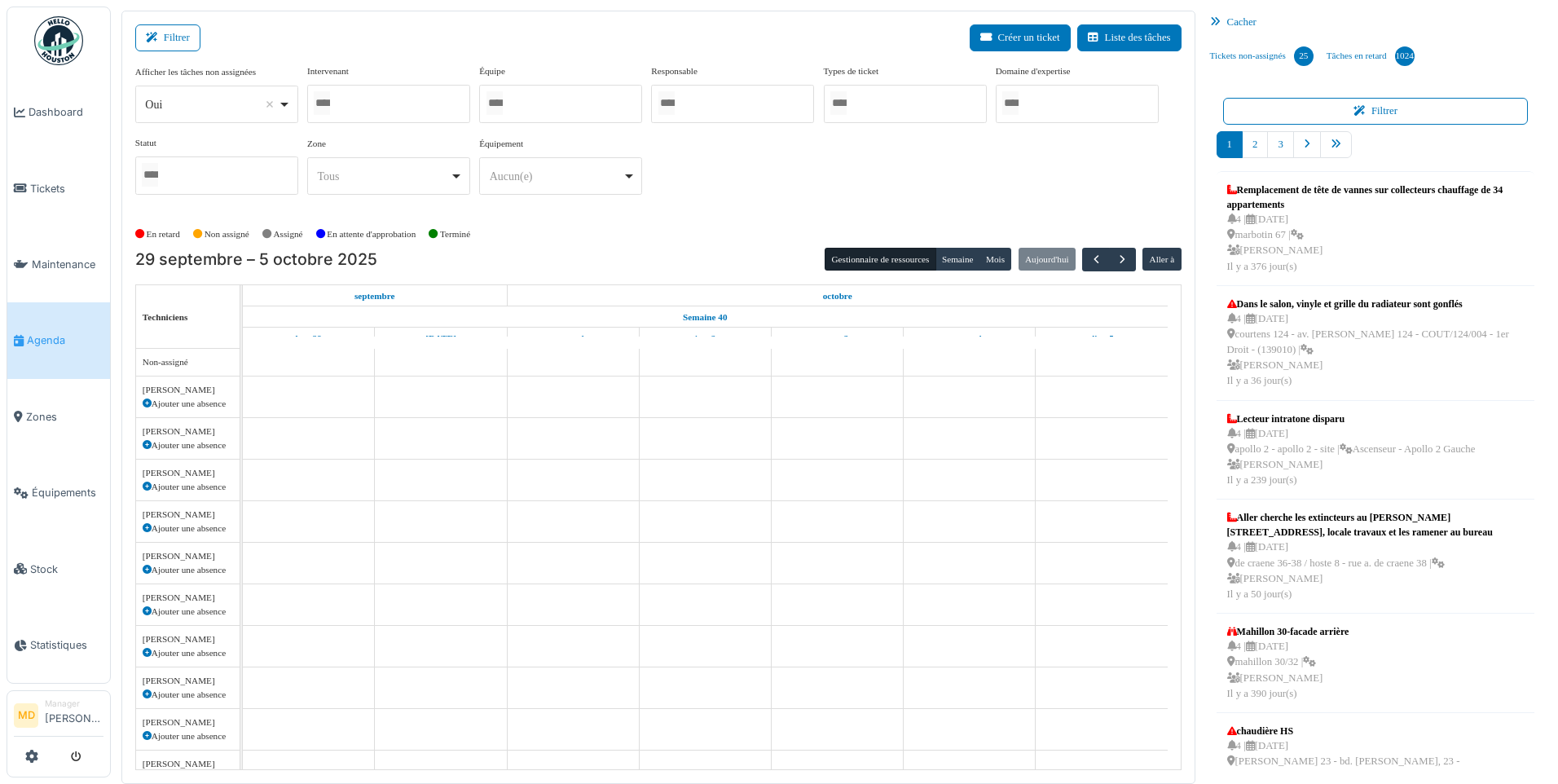
click at [348, 107] on div at bounding box center [389, 104] width 163 height 38
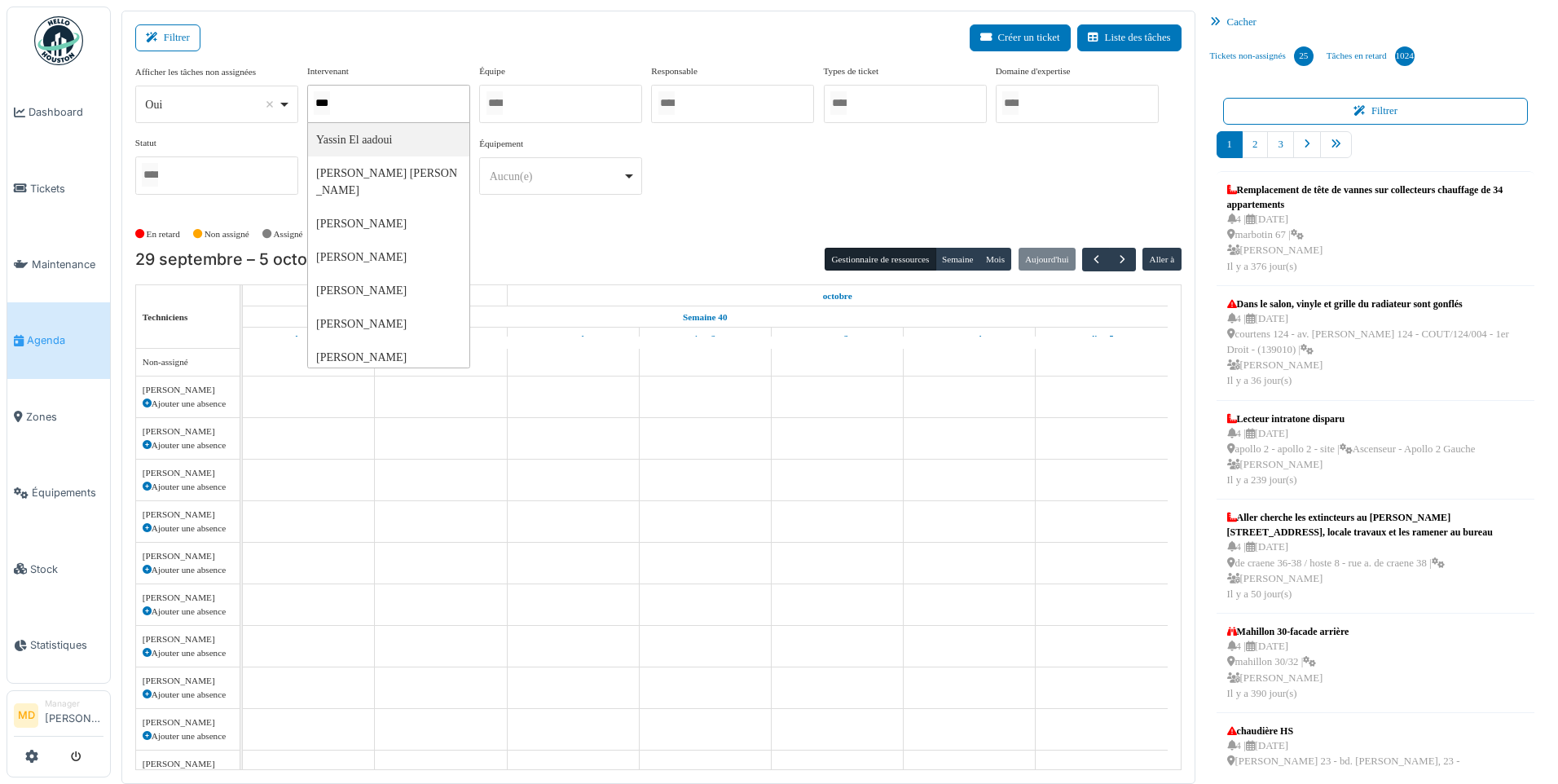
type input "****"
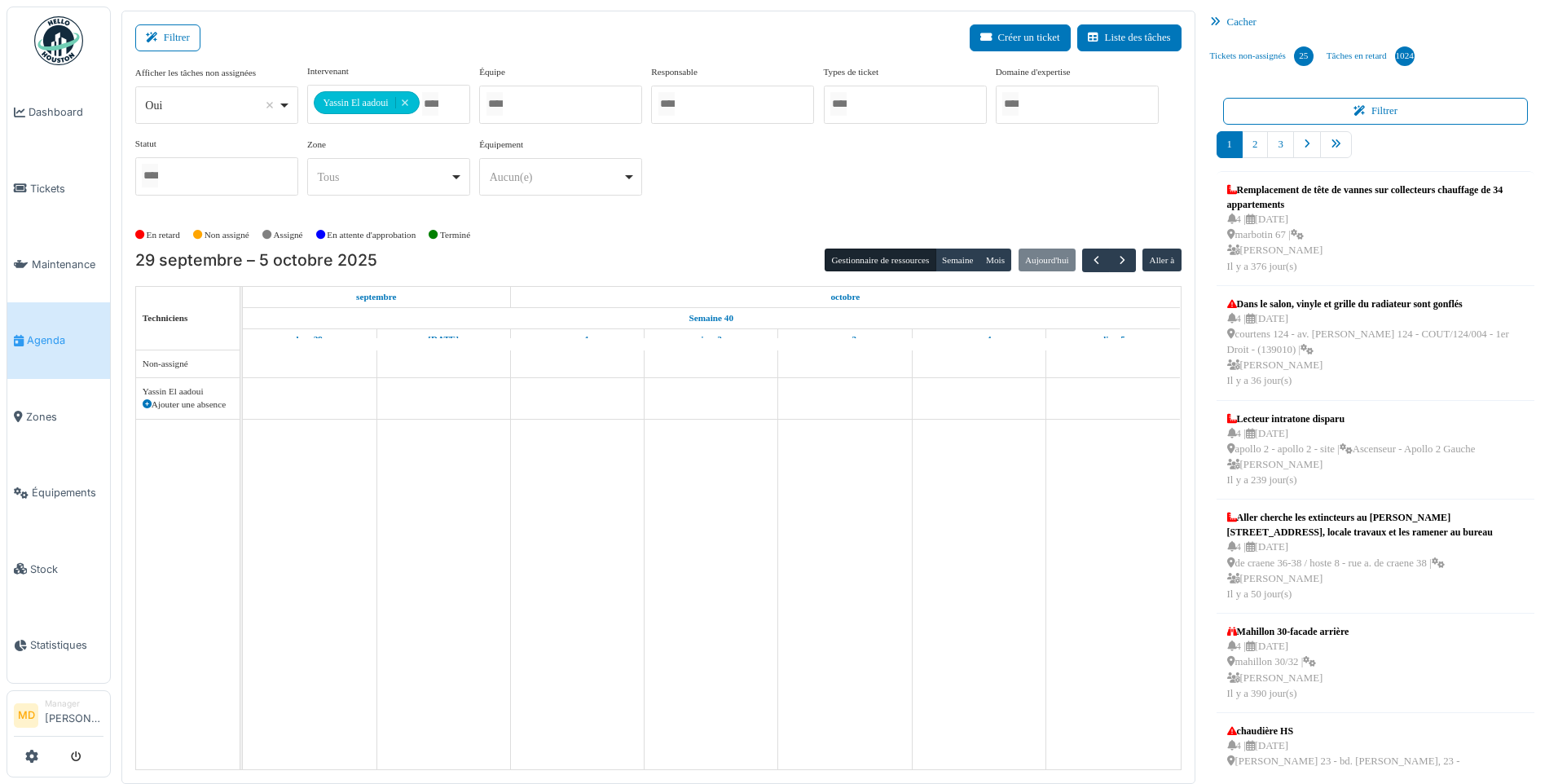
click at [787, 151] on div "**********" at bounding box center [658, 136] width 1046 height 144
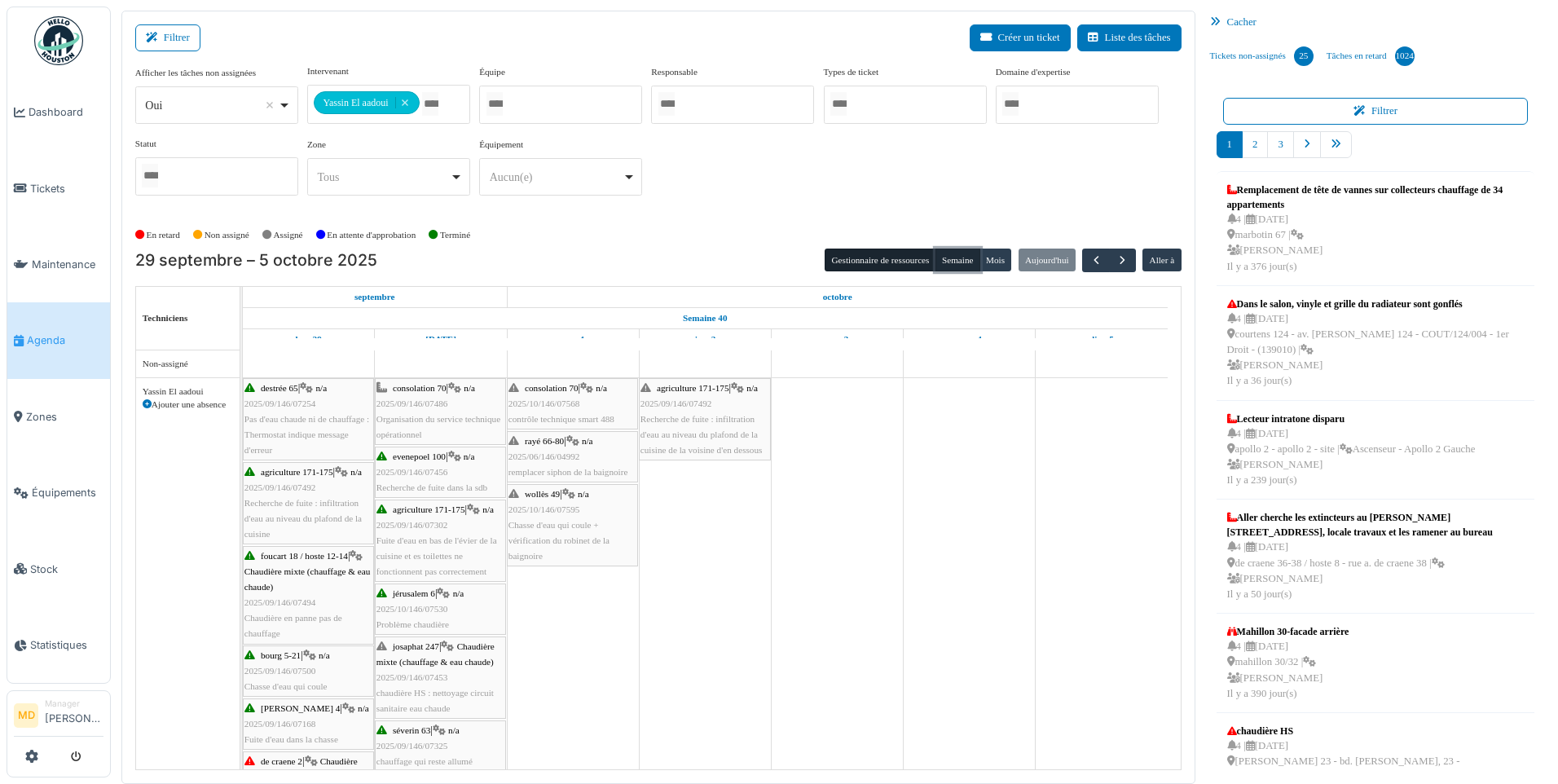
click at [973, 251] on button "Semaine" at bounding box center [958, 260] width 45 height 22
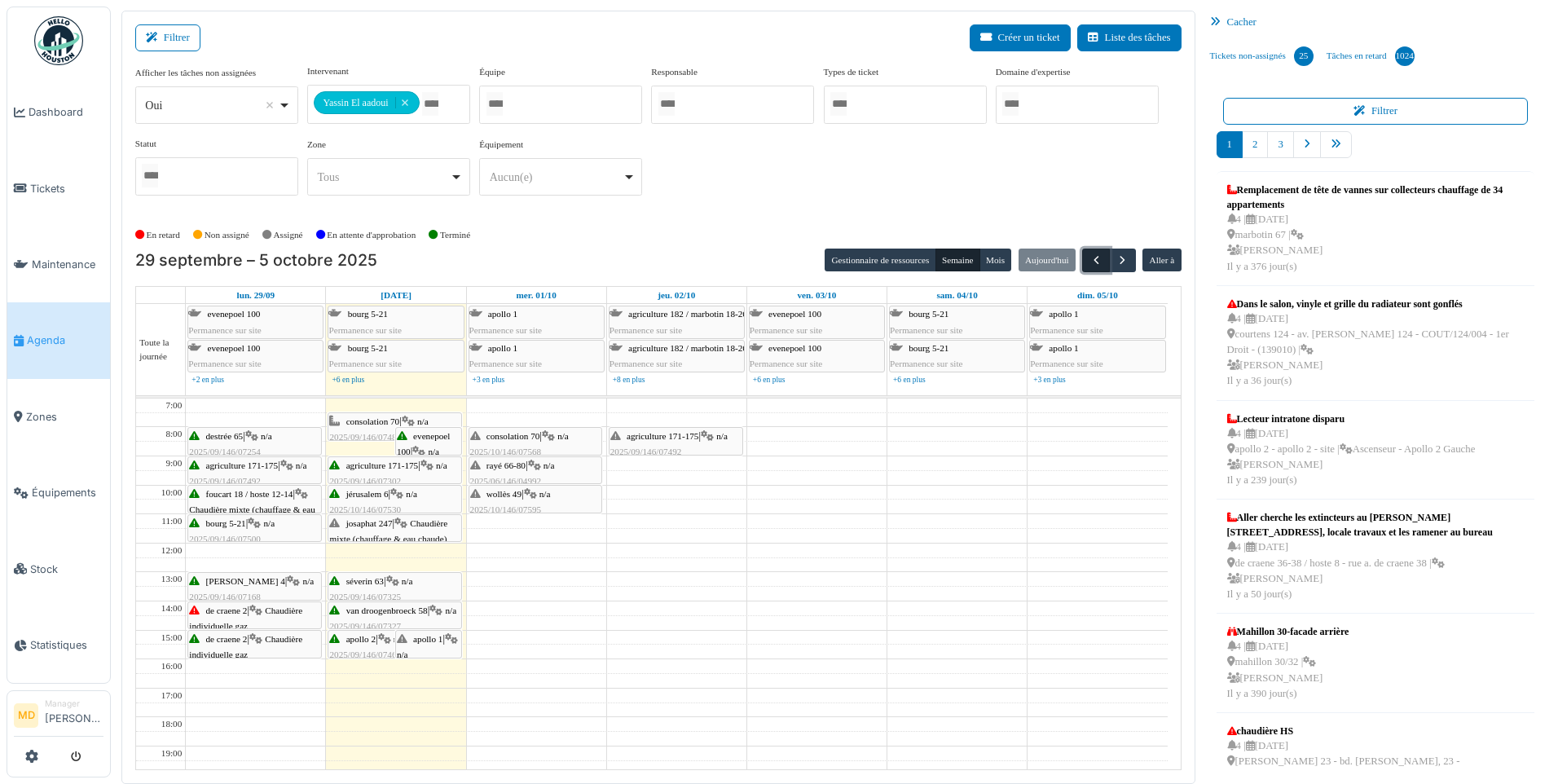
click at [1095, 256] on span "button" at bounding box center [1096, 260] width 14 height 14
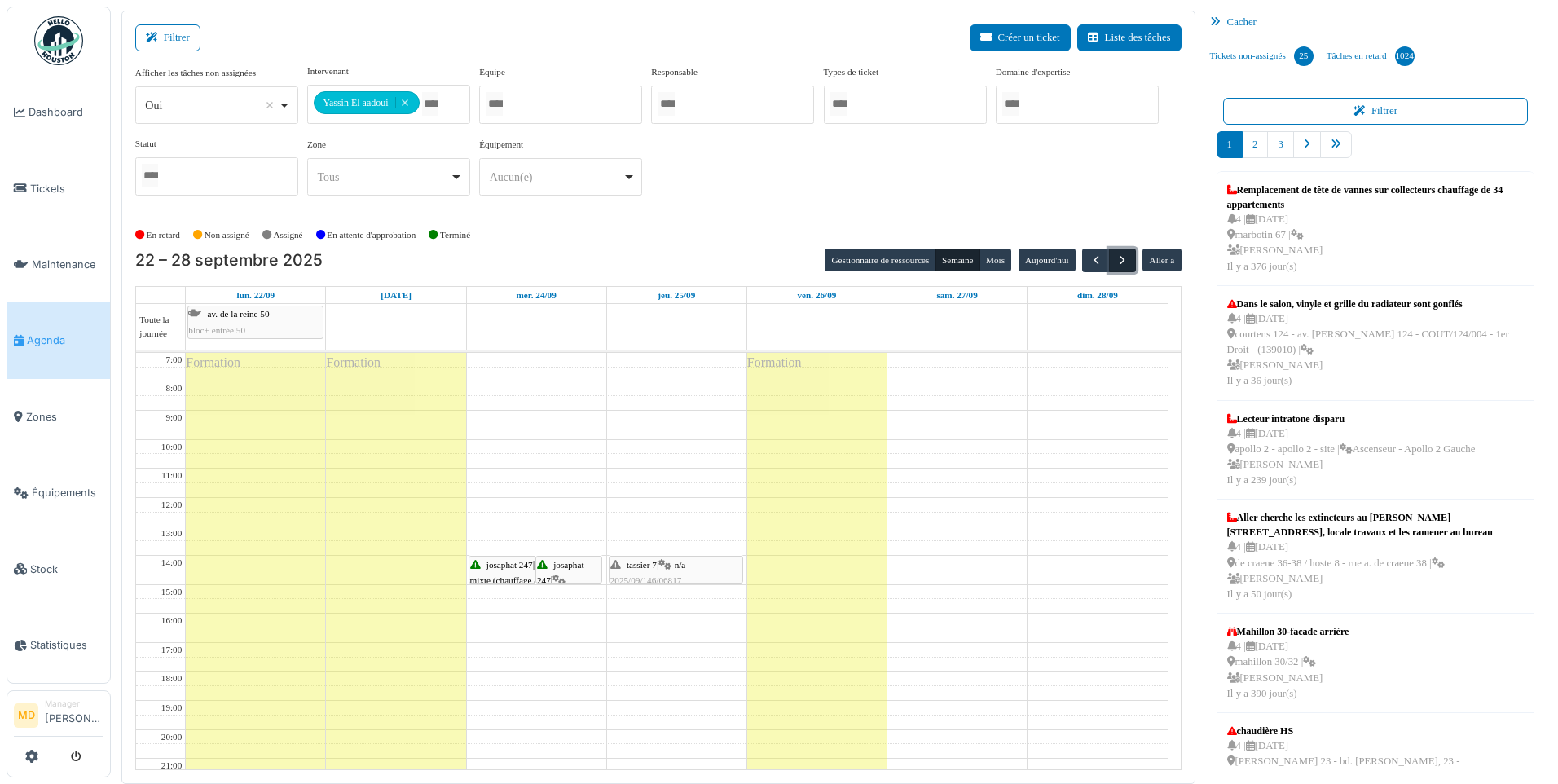
click at [1130, 260] on button "button" at bounding box center [1122, 260] width 27 height 23
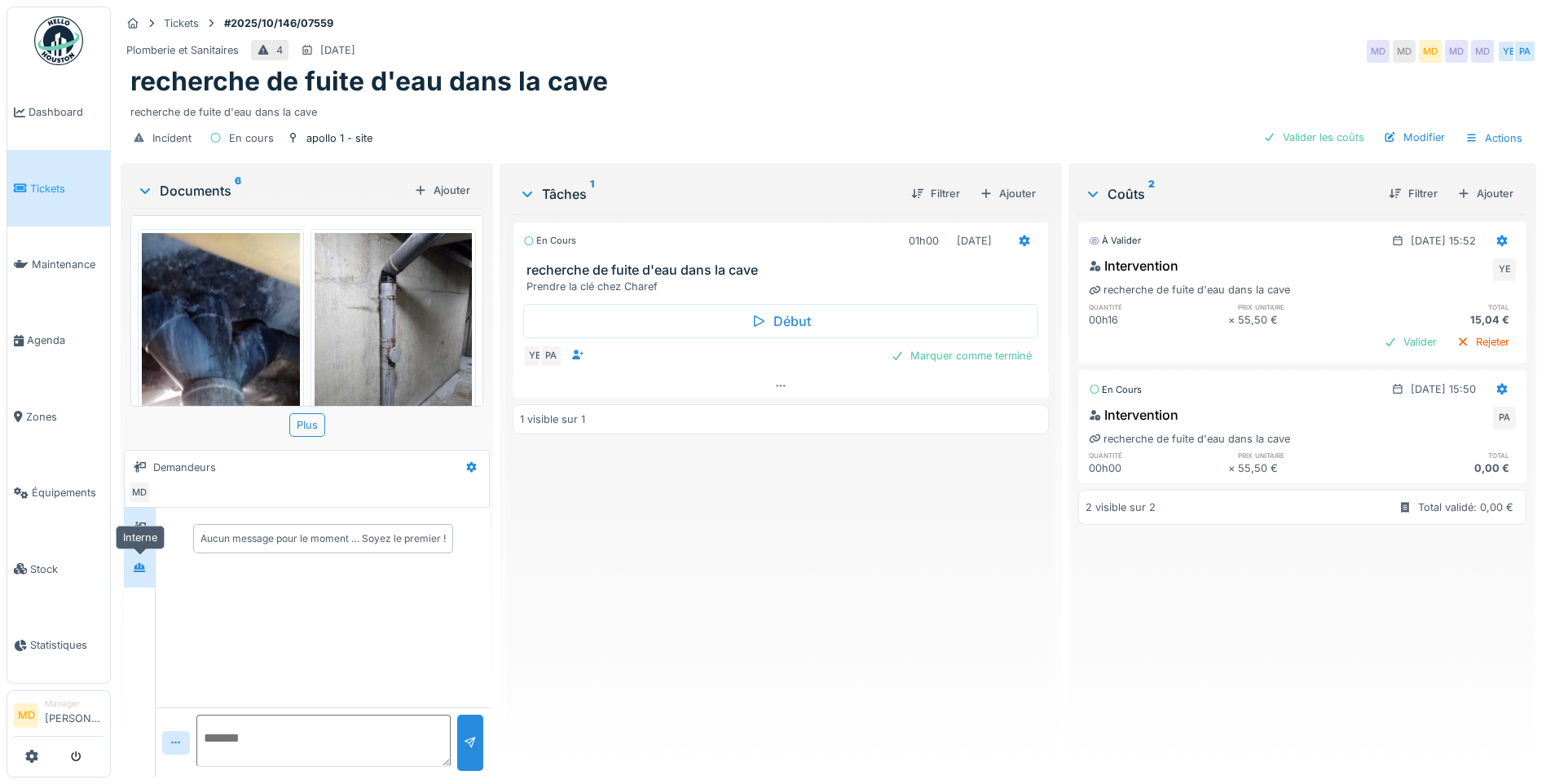
click at [145, 566] on icon at bounding box center [139, 567] width 13 height 10
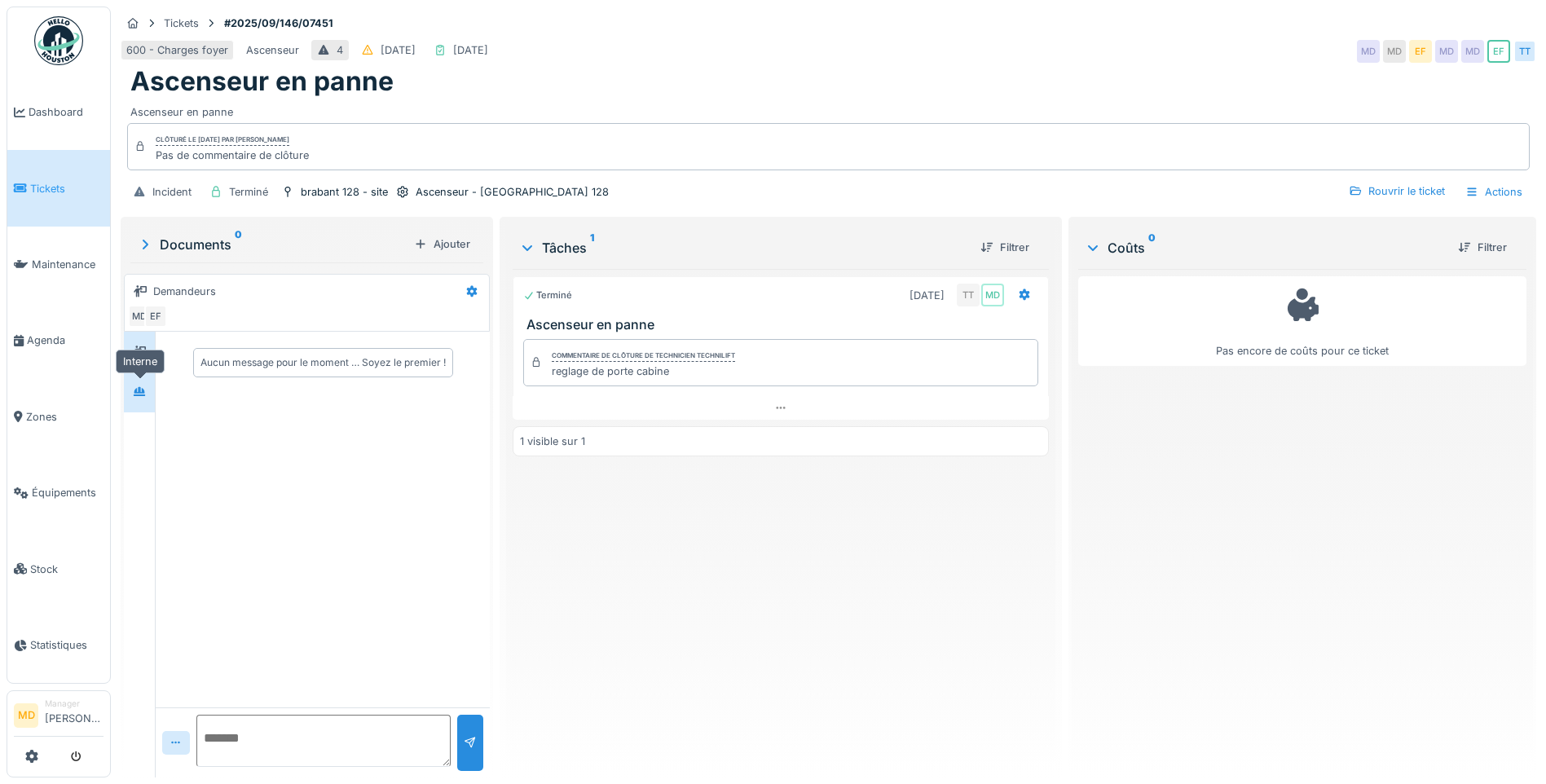
click at [134, 389] on icon at bounding box center [139, 391] width 13 height 10
